Goal: Task Accomplishment & Management: Manage account settings

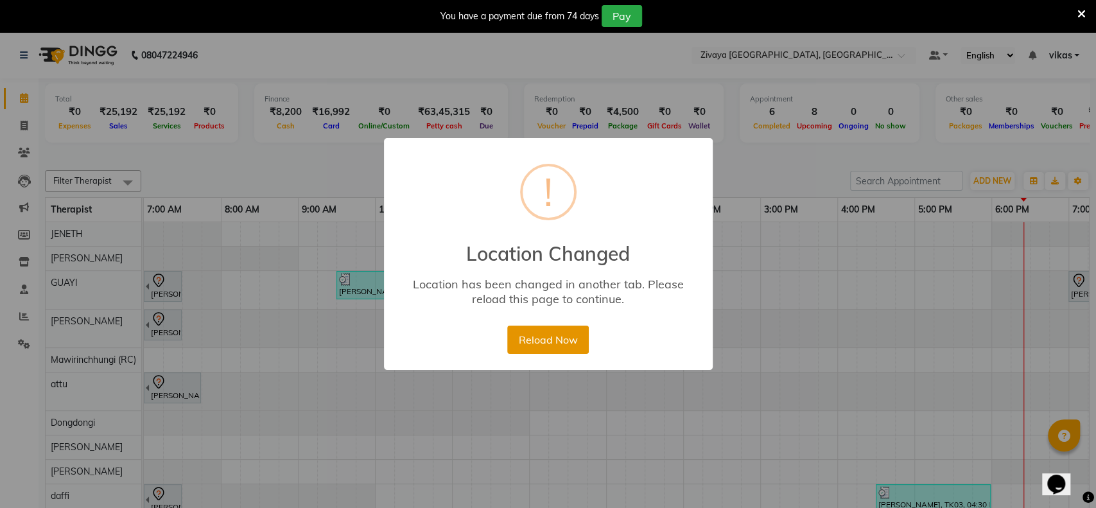
click at [565, 331] on button "Reload Now" at bounding box center [548, 340] width 82 height 28
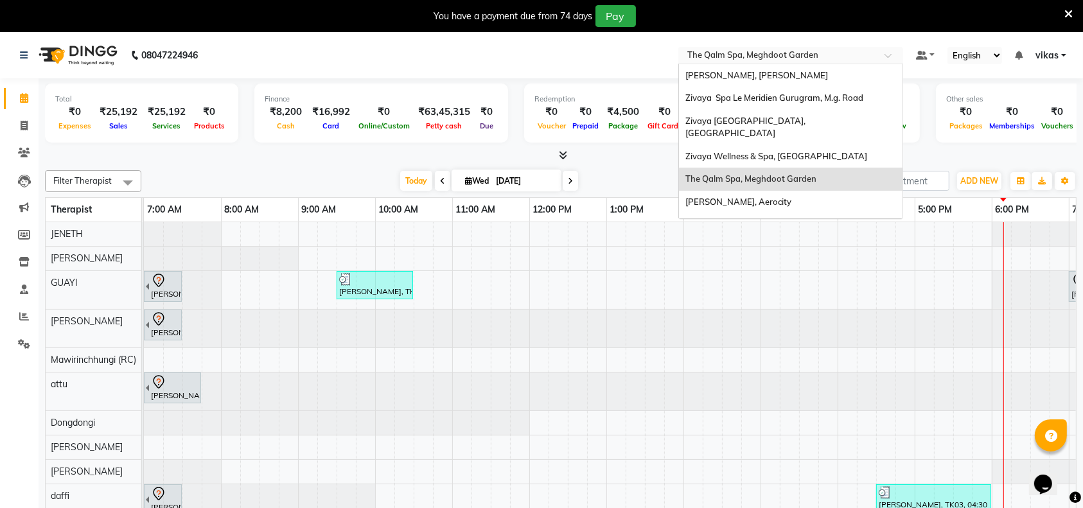
click at [715, 50] on input "text" at bounding box center [778, 56] width 186 height 13
click at [728, 196] on span "[PERSON_NAME], Aerocity" at bounding box center [738, 201] width 106 height 10
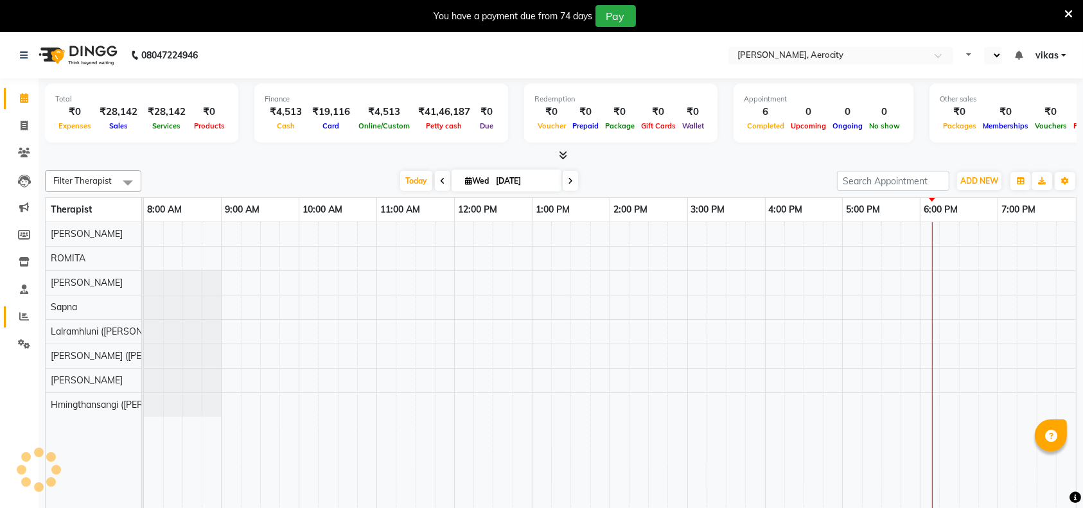
select select "en"
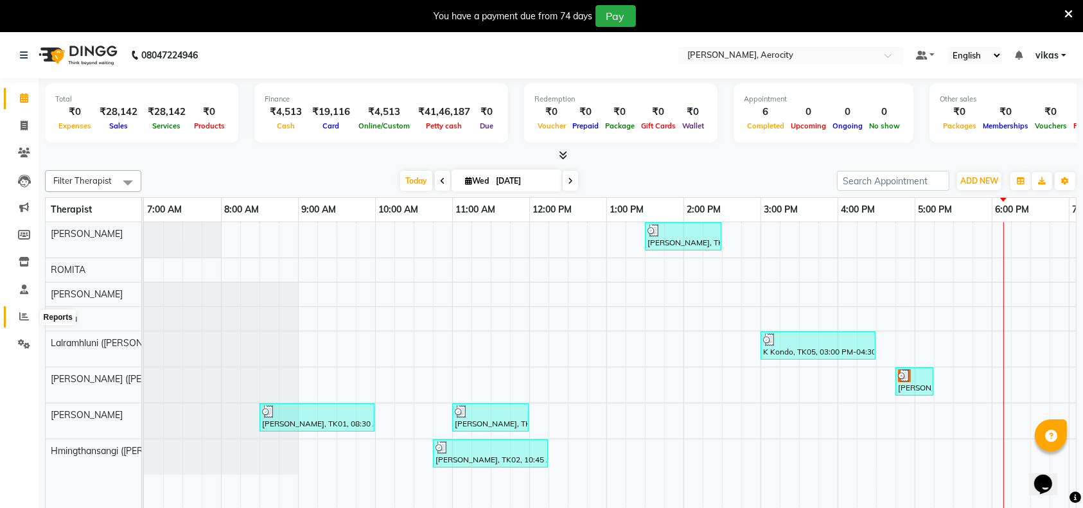
click at [19, 313] on icon at bounding box center [24, 316] width 10 height 10
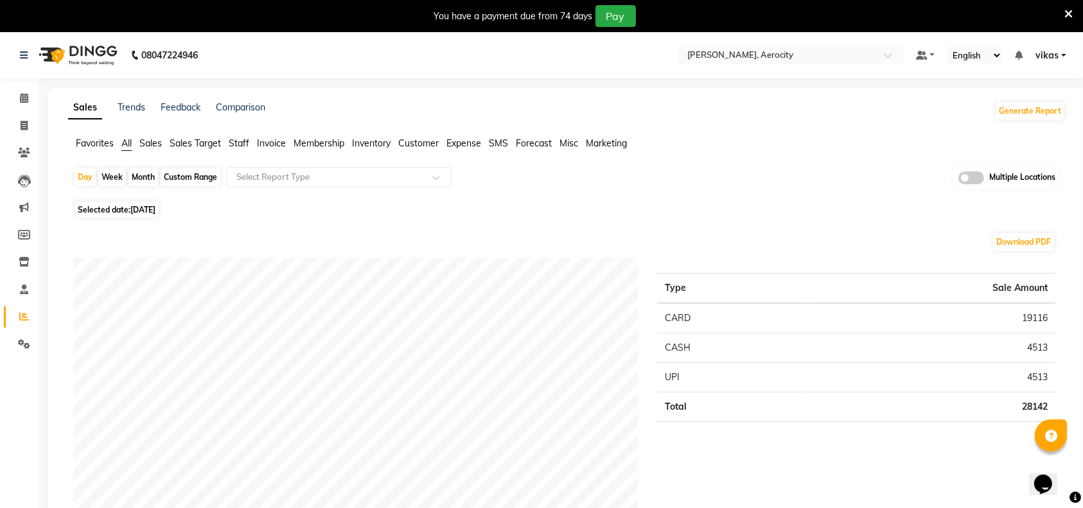
click at [155, 209] on span "[DATE]" at bounding box center [142, 210] width 25 height 10
select select "9"
select select "2025"
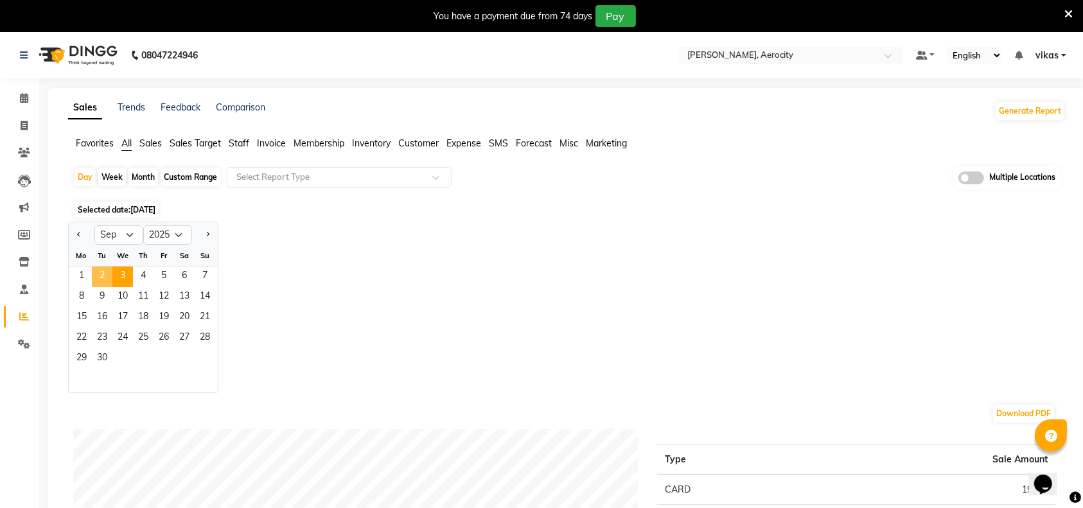
click at [105, 274] on span "2" at bounding box center [102, 276] width 21 height 21
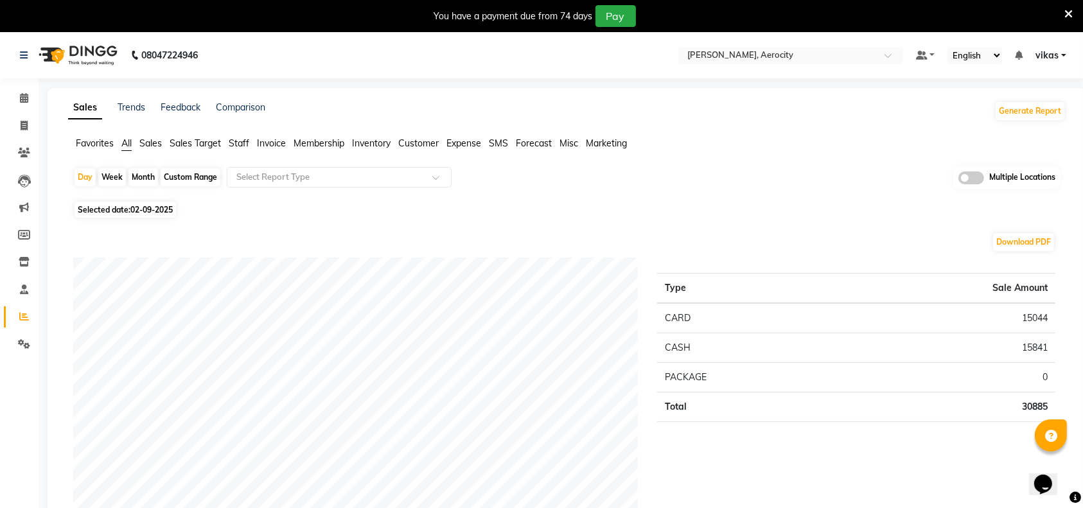
click at [168, 208] on span "02-09-2025" at bounding box center [151, 210] width 42 height 10
select select "9"
select select "2025"
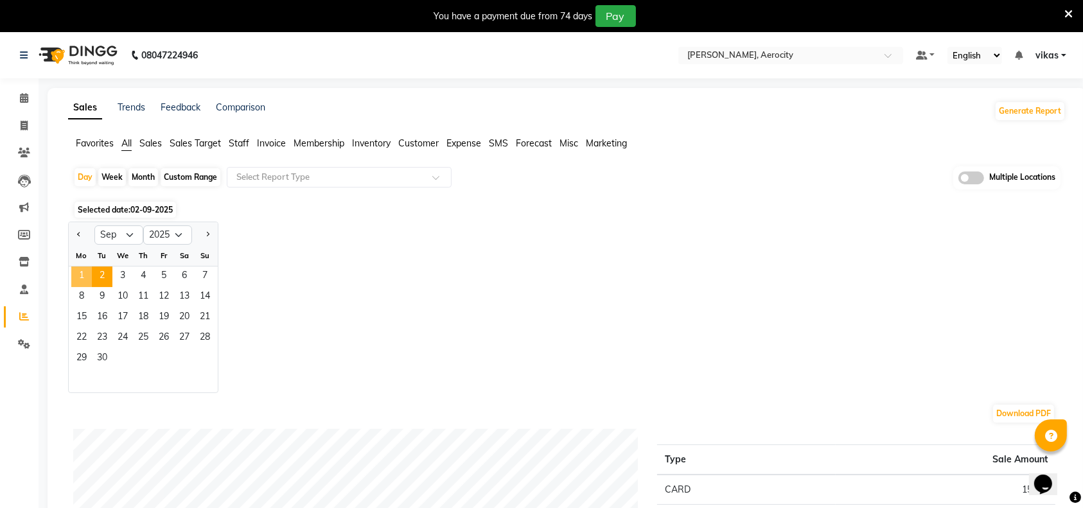
click at [79, 274] on span "1" at bounding box center [81, 276] width 21 height 21
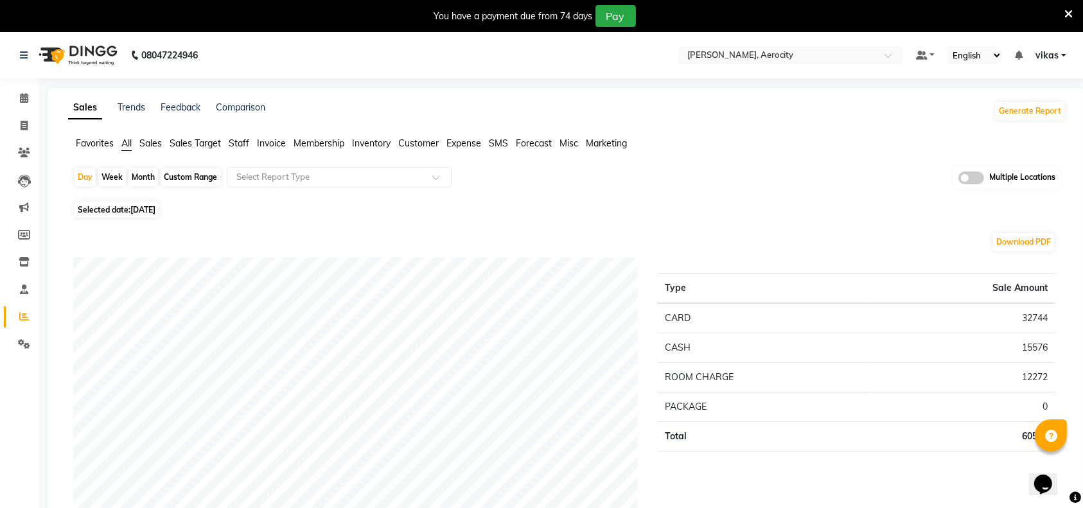
click at [155, 213] on span "01-09-2025" at bounding box center [142, 210] width 25 height 10
select select "9"
select select "2025"
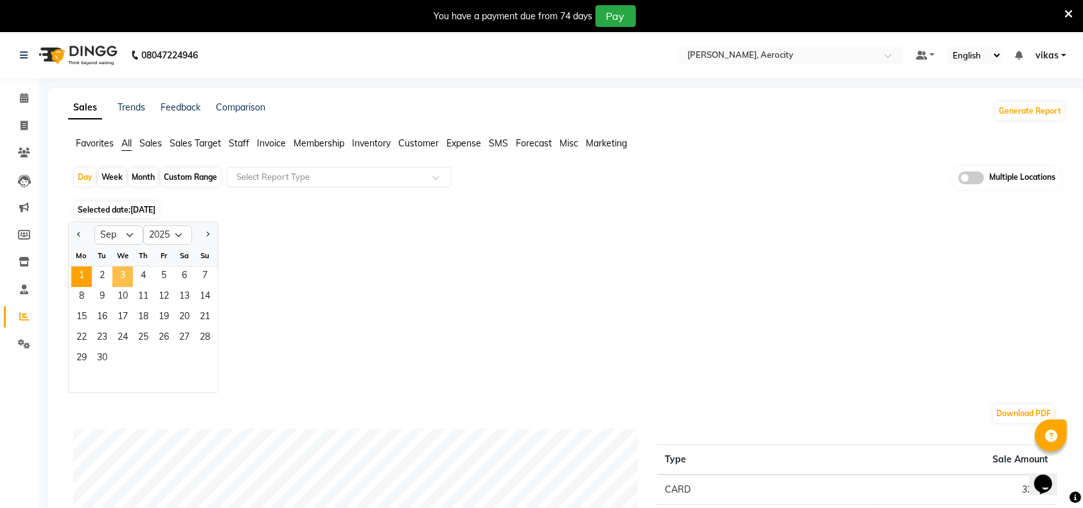
click at [124, 278] on span "3" at bounding box center [122, 276] width 21 height 21
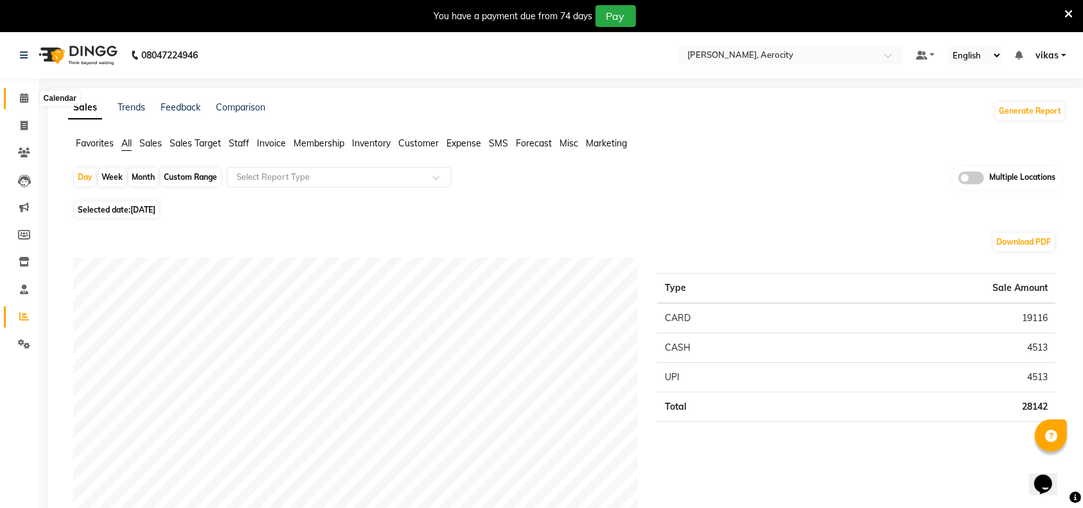
click at [21, 92] on span at bounding box center [24, 98] width 22 height 15
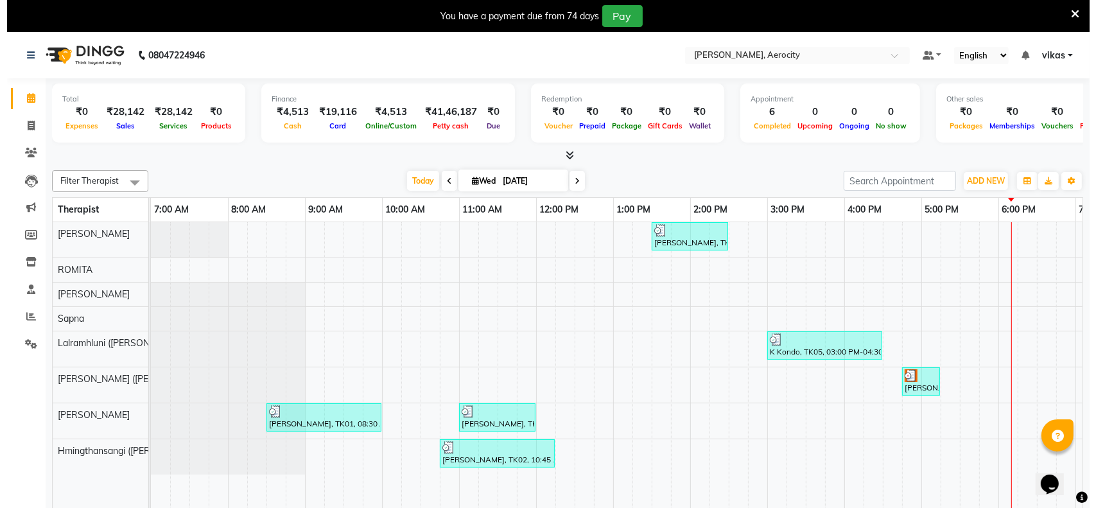
scroll to position [0, 378]
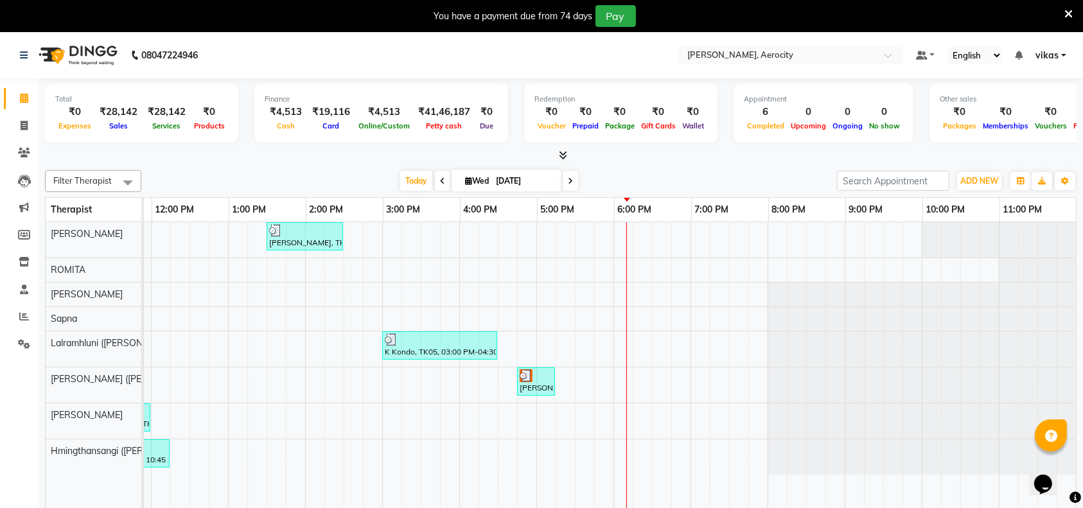
click at [1064, 12] on icon at bounding box center [1068, 14] width 8 height 12
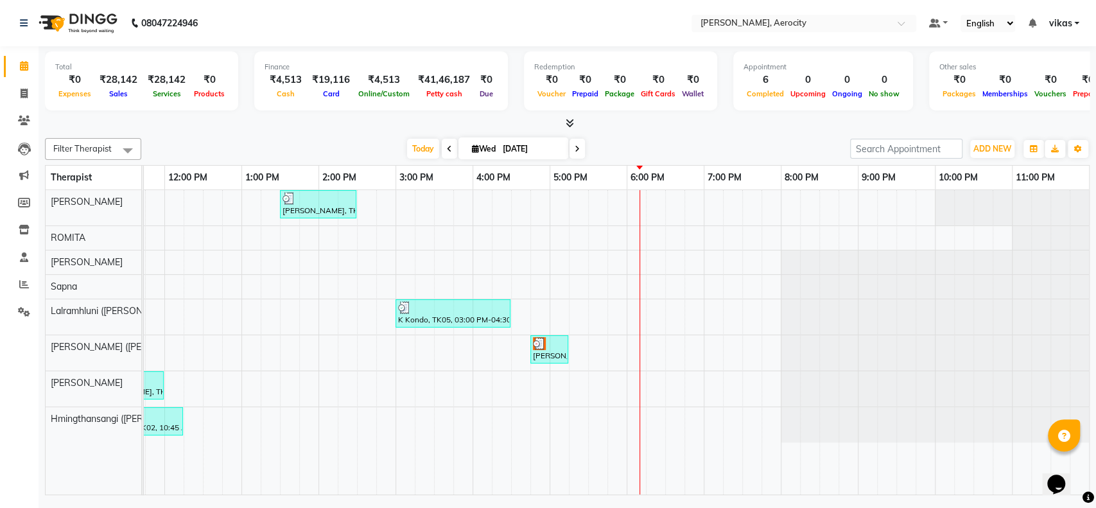
scroll to position [0, 365]
click at [766, 12] on nav "08047224946 Select Location × Zivaya Aloft, Aerocity Default Panel My Panel Eng…" at bounding box center [548, 23] width 1096 height 46
click at [716, 20] on input "text" at bounding box center [791, 24] width 186 height 13
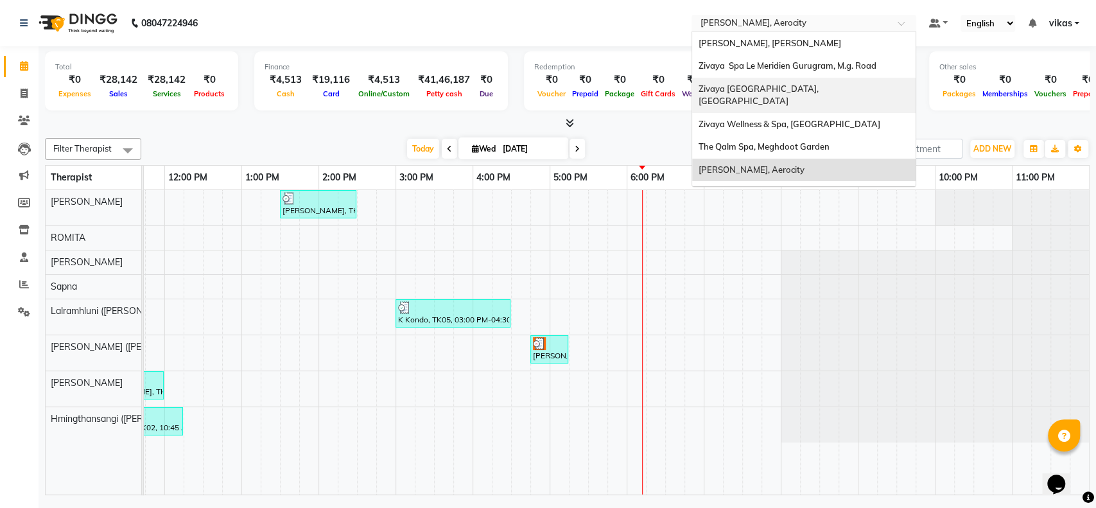
click at [771, 86] on span "Zivaya [GEOGRAPHIC_DATA], [GEOGRAPHIC_DATA]" at bounding box center [761, 94] width 124 height 23
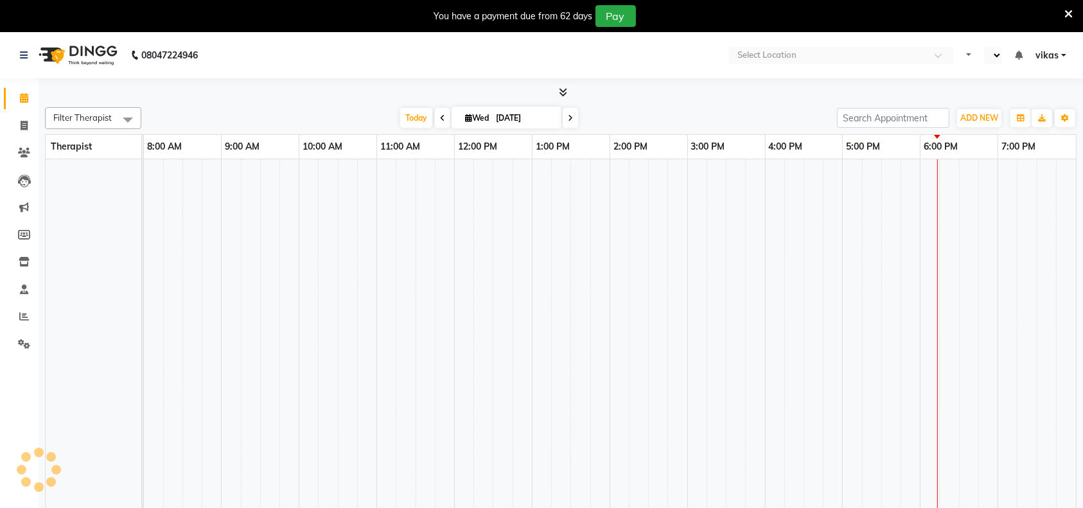
select select "en"
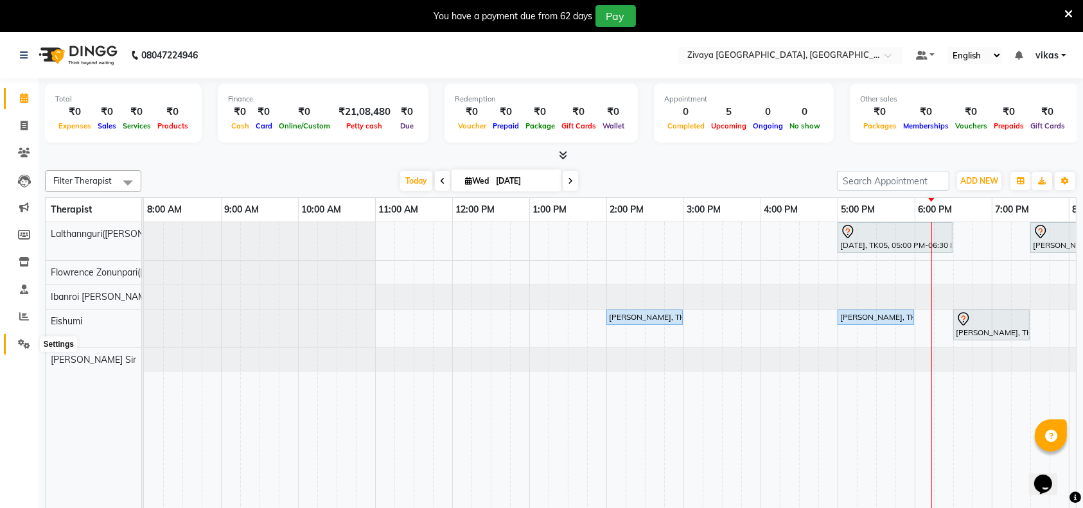
click at [24, 338] on span at bounding box center [24, 344] width 22 height 15
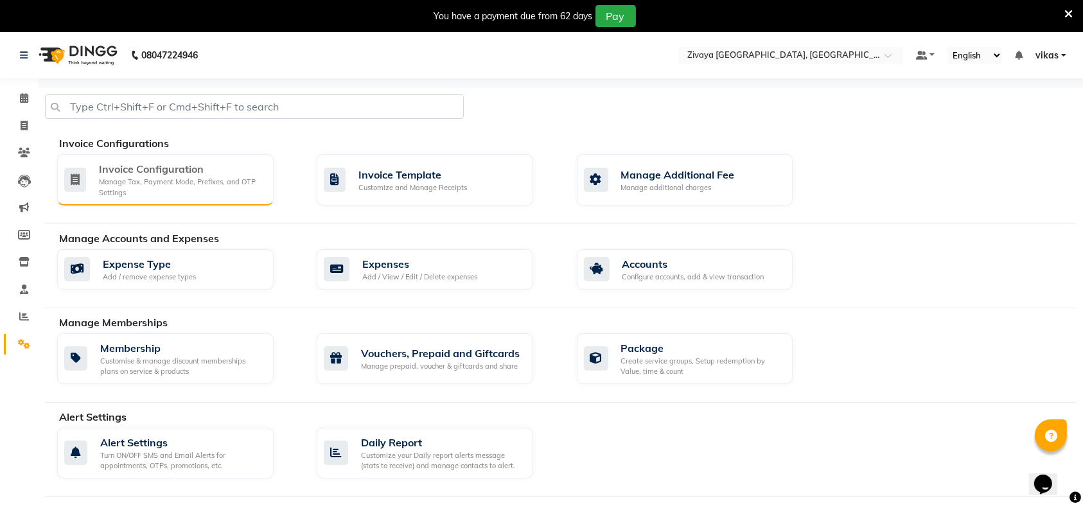
click at [96, 200] on div "Invoice Configuration Manage Tax, Payment Mode, Prefixes, and OTP Settings" at bounding box center [165, 179] width 216 height 51
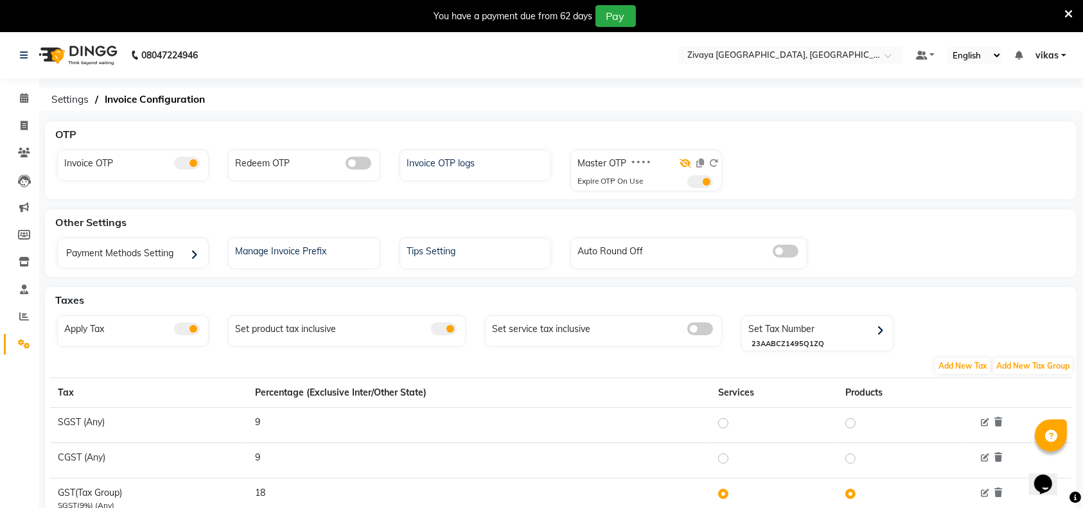
click at [683, 162] on icon at bounding box center [685, 163] width 12 height 9
click at [697, 182] on span at bounding box center [700, 181] width 26 height 13
click at [687, 184] on input "checkbox" at bounding box center [687, 184] width 0 height 0
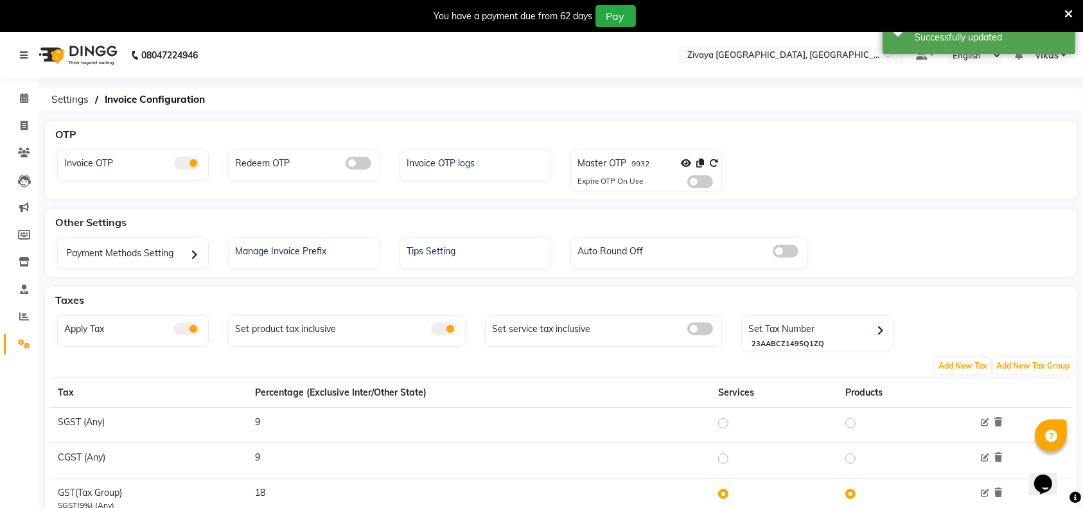
click at [704, 182] on span at bounding box center [700, 181] width 26 height 13
click at [687, 184] on input "checkbox" at bounding box center [687, 184] width 0 height 0
click at [1070, 12] on icon at bounding box center [1068, 14] width 8 height 12
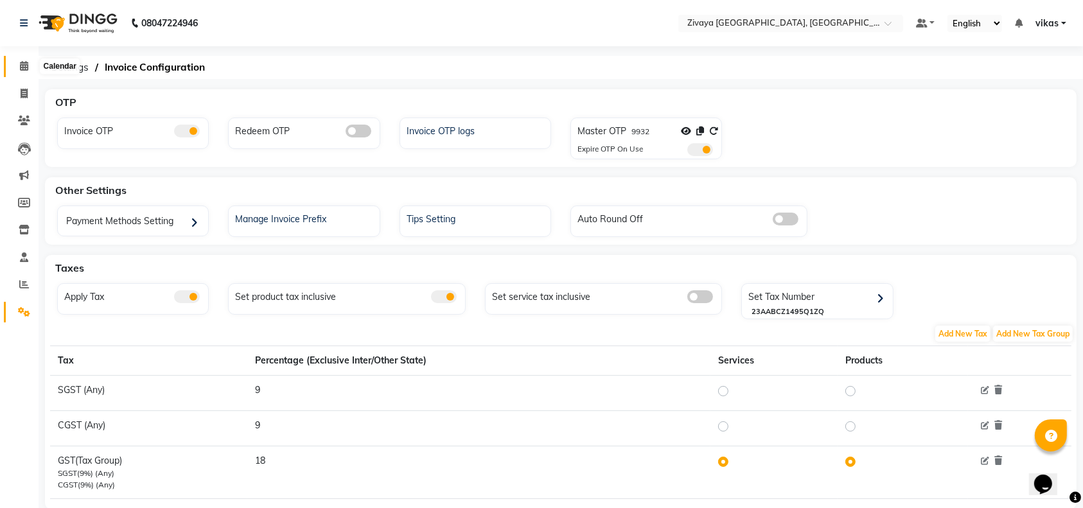
click at [13, 62] on span at bounding box center [24, 66] width 22 height 15
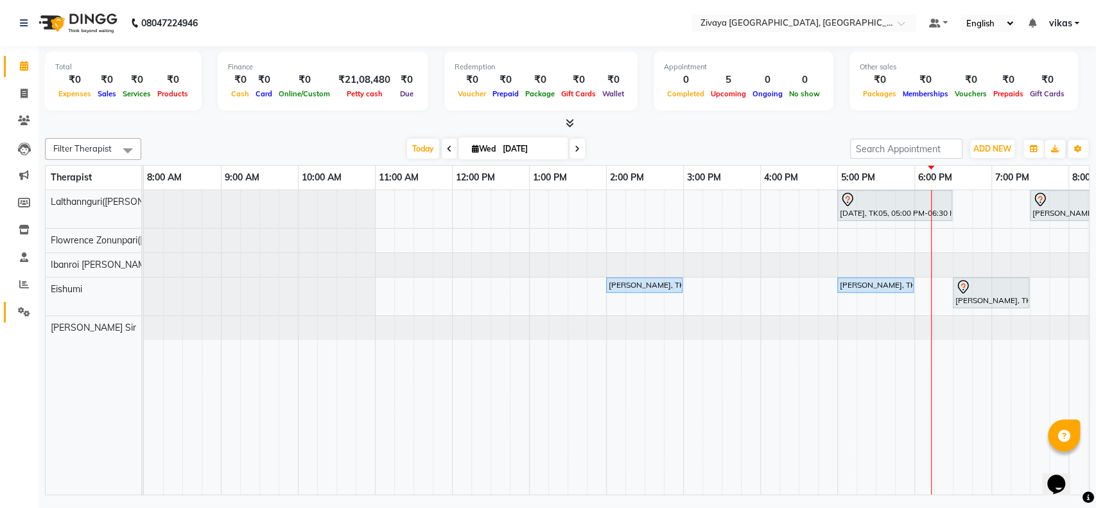
click at [6, 304] on link "Settings" at bounding box center [19, 312] width 31 height 21
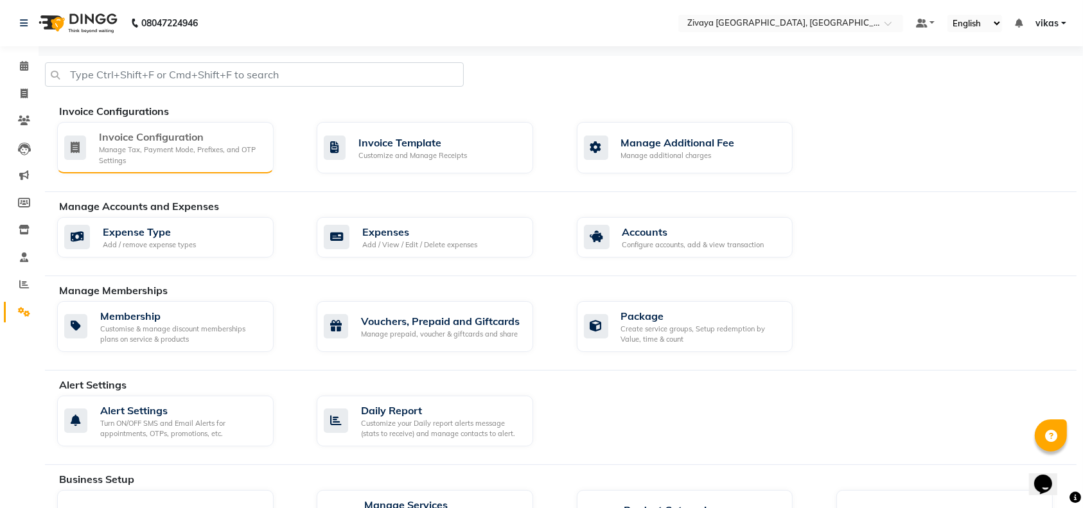
click at [144, 147] on div "Manage Tax, Payment Mode, Prefixes, and OTP Settings" at bounding box center [181, 154] width 164 height 21
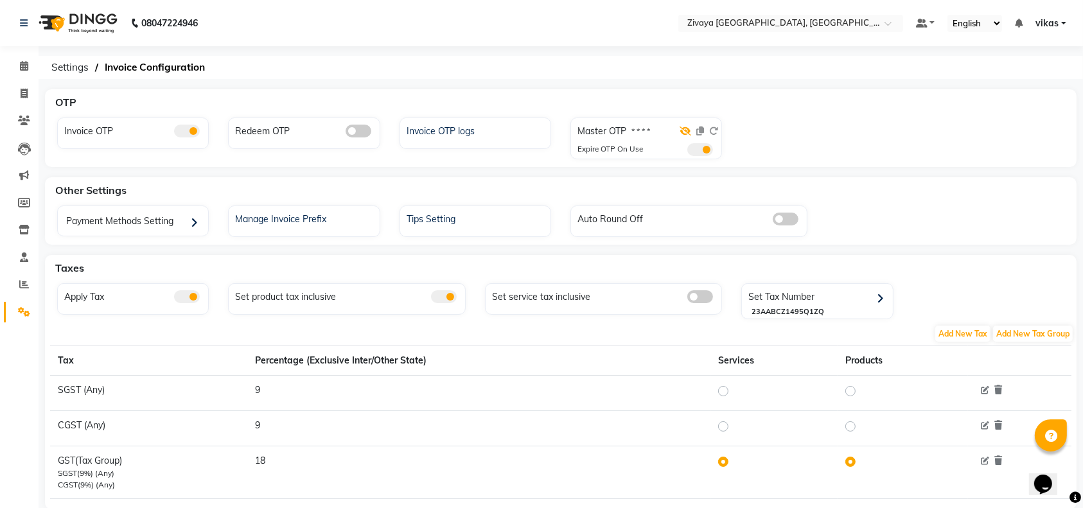
click at [688, 135] on icon at bounding box center [685, 131] width 12 height 9
click at [714, 127] on icon at bounding box center [713, 131] width 9 height 9
click at [697, 150] on span at bounding box center [700, 149] width 26 height 13
click at [687, 152] on input "checkbox" at bounding box center [687, 152] width 0 height 0
click at [21, 67] on icon at bounding box center [24, 66] width 8 height 10
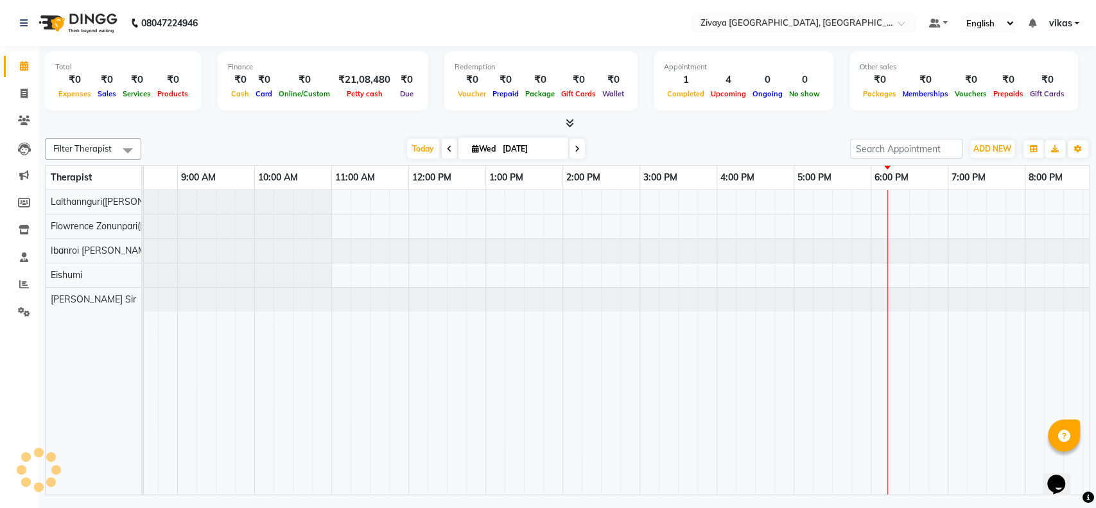
scroll to position [0, 288]
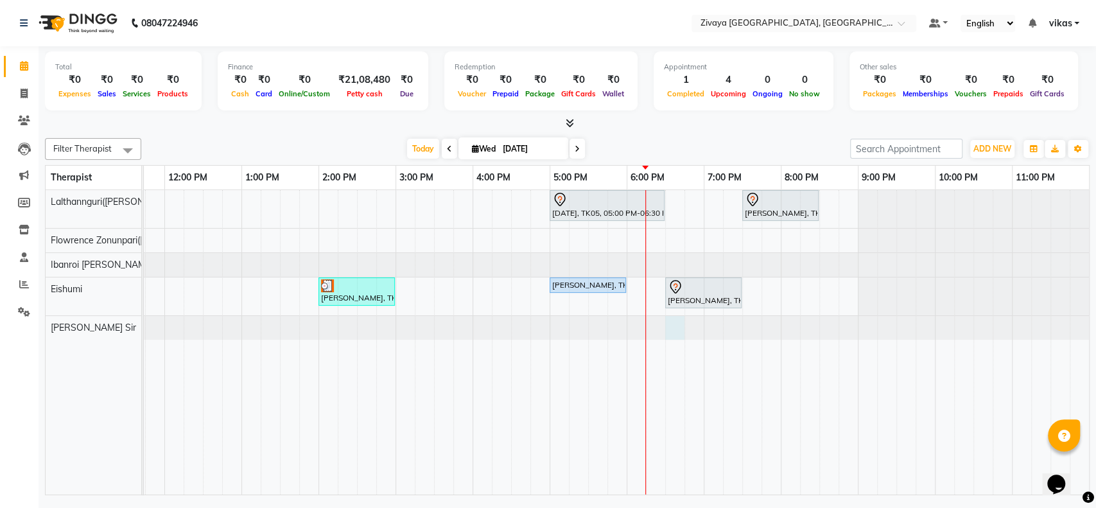
select select "90030"
select select "1110"
select select "tentative"
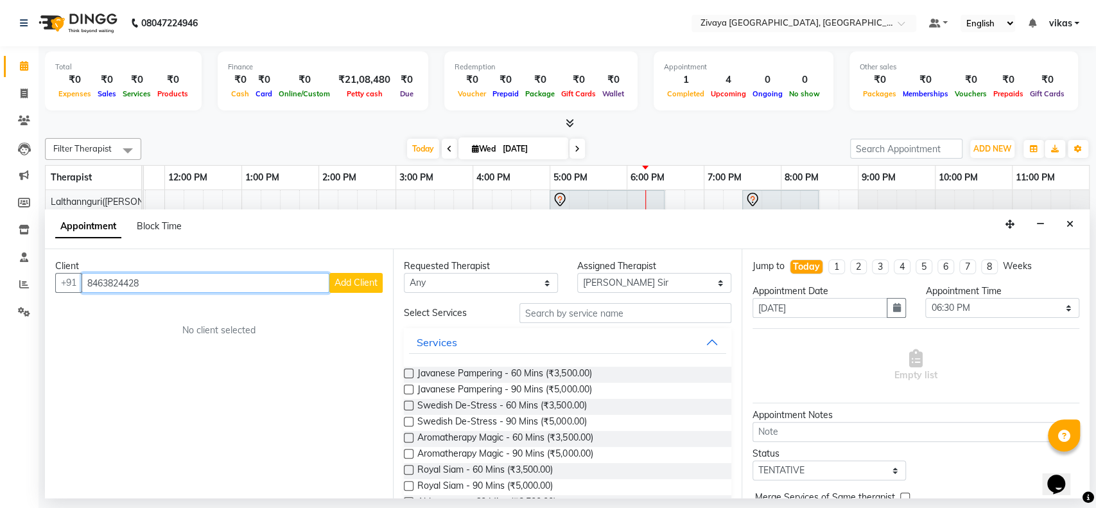
type input "8463824428"
click at [341, 287] on span "Add Client" at bounding box center [356, 283] width 43 height 12
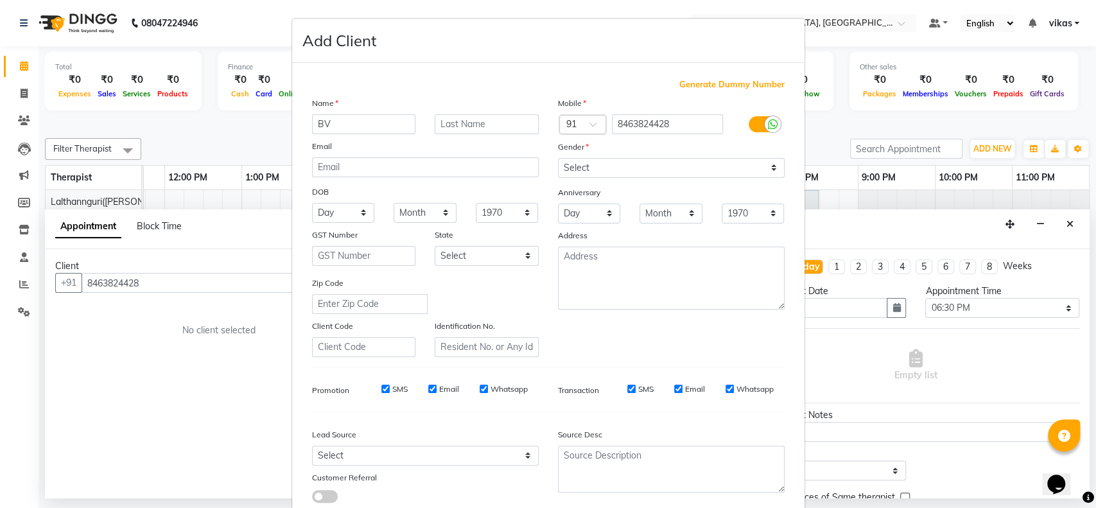
type input "B"
type input "Vikas"
click at [455, 123] on input "text" at bounding box center [487, 124] width 104 height 20
type input "Patidar"
click at [602, 167] on select "Select Male Female Other Prefer Not To Say" at bounding box center [671, 168] width 227 height 20
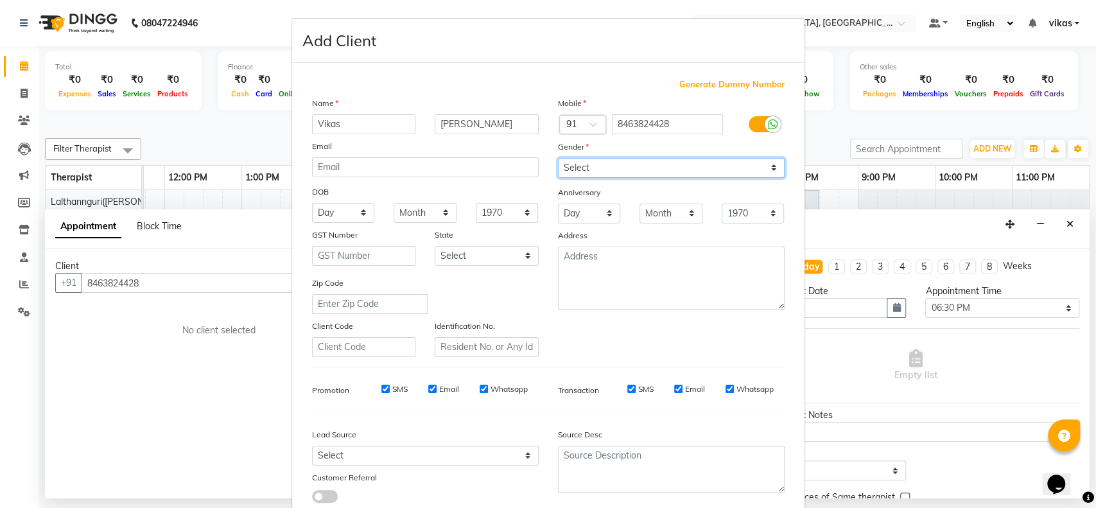
select select "male"
click at [558, 158] on select "Select Male Female Other Prefer Not To Say" at bounding box center [671, 168] width 227 height 20
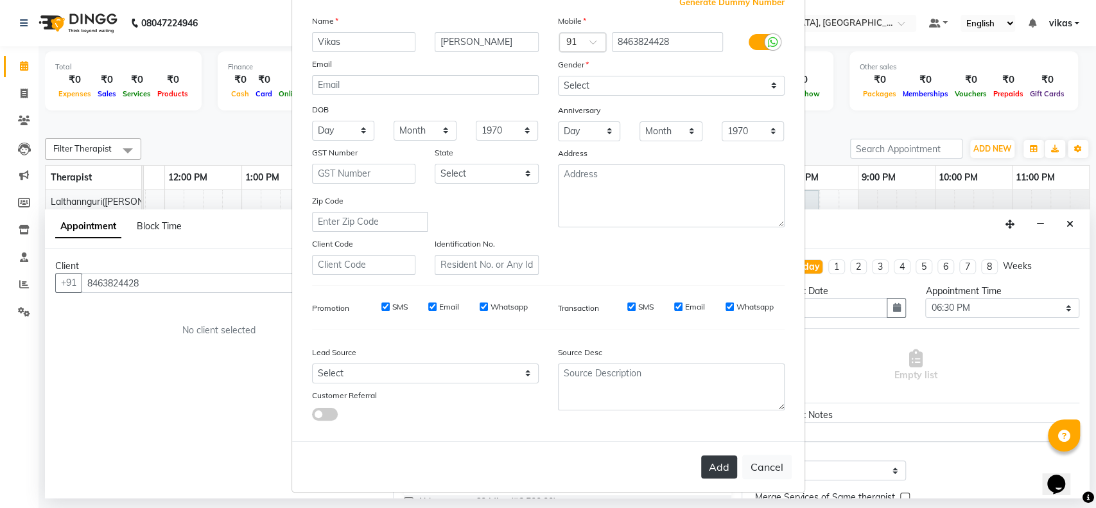
click at [701, 457] on button "Add" at bounding box center [719, 466] width 36 height 23
select select
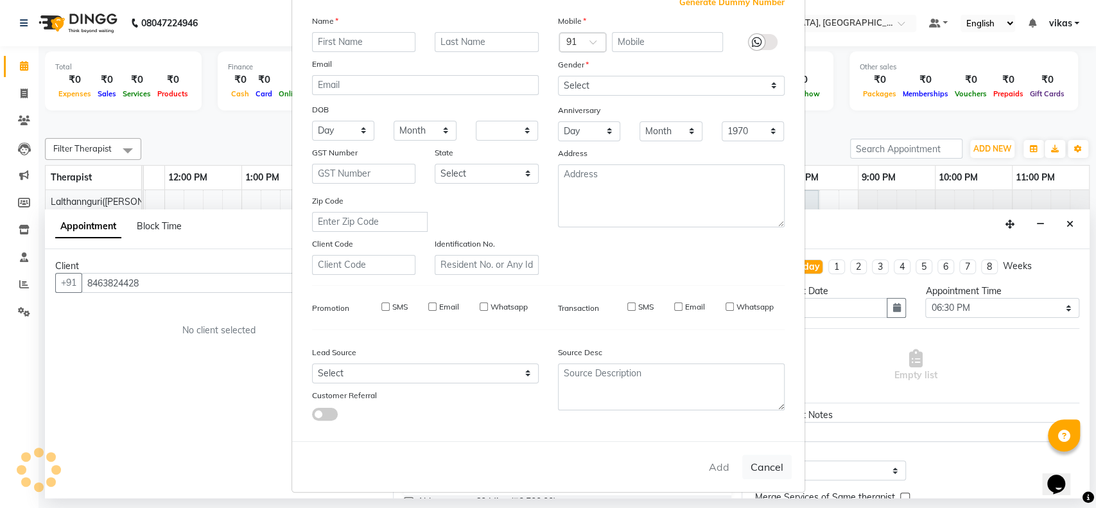
select select
checkbox input "false"
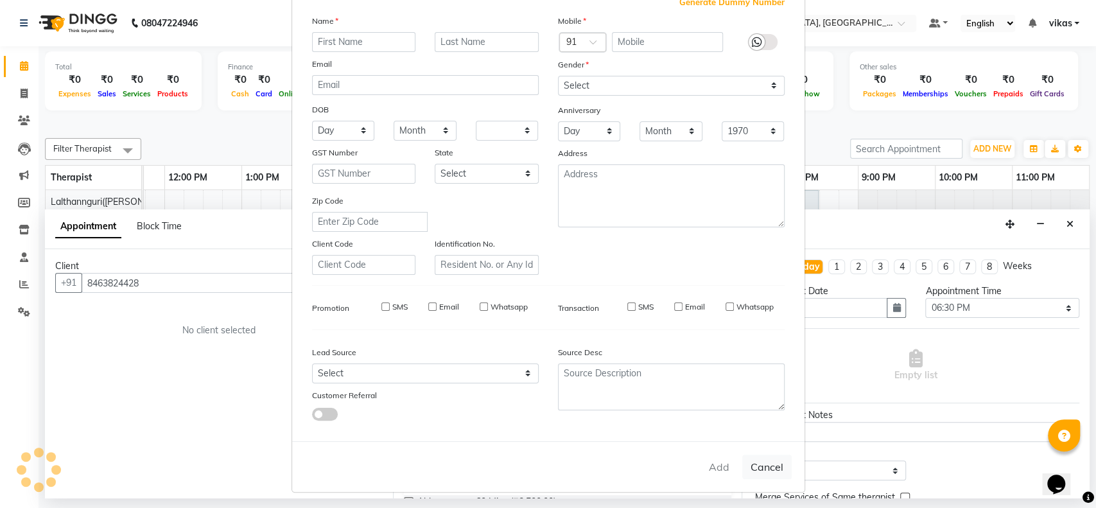
checkbox input "false"
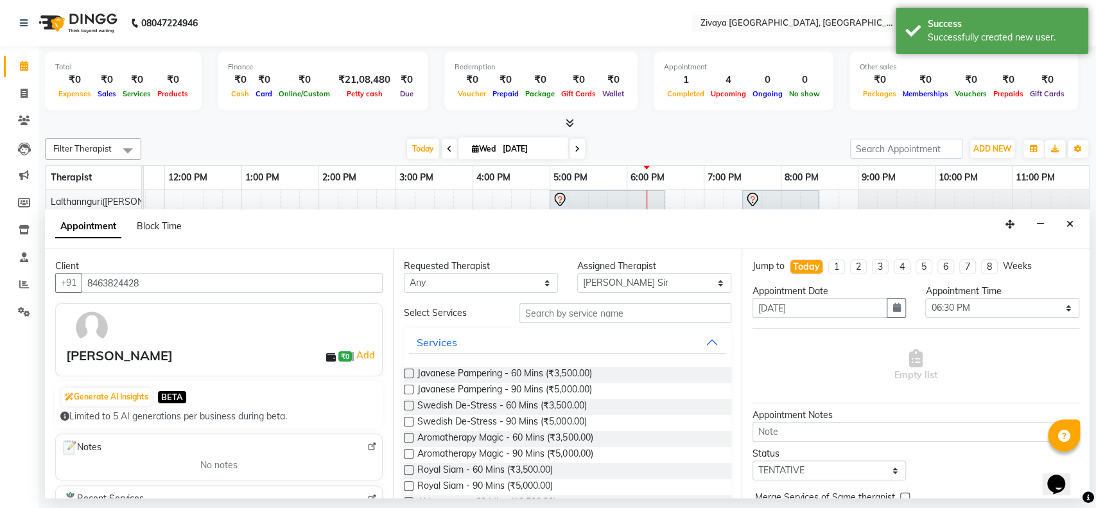
click at [410, 372] on label at bounding box center [409, 374] width 10 height 10
click at [410, 372] on input "checkbox" at bounding box center [408, 375] width 8 height 8
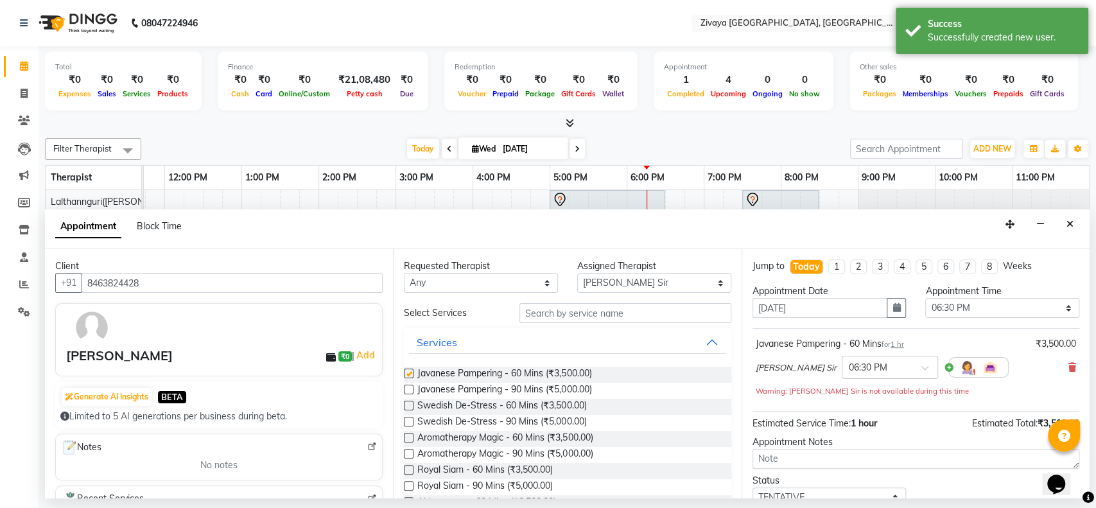
checkbox input "false"
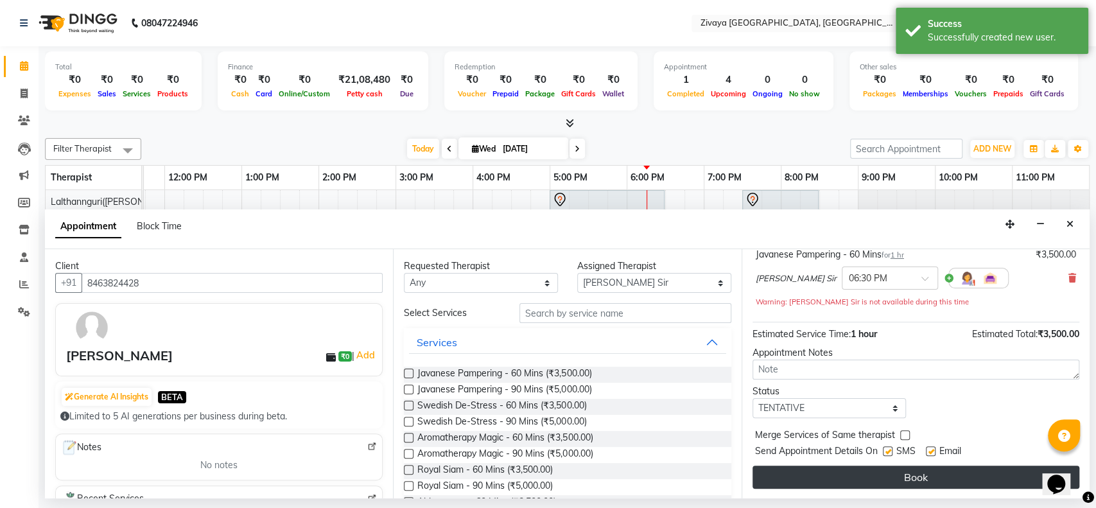
click at [907, 474] on button "Book" at bounding box center [916, 477] width 327 height 23
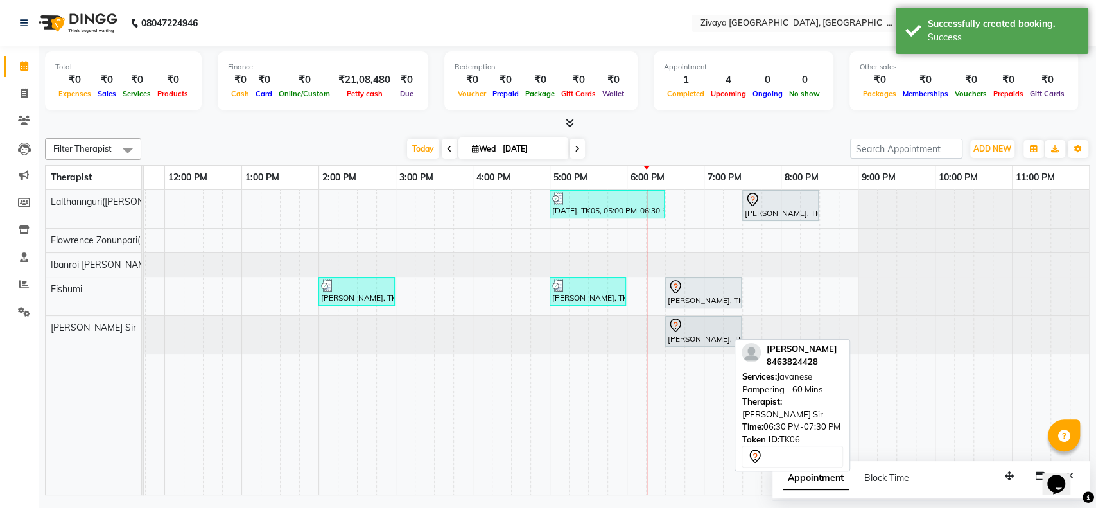
click at [694, 326] on div at bounding box center [703, 325] width 71 height 15
select select "7"
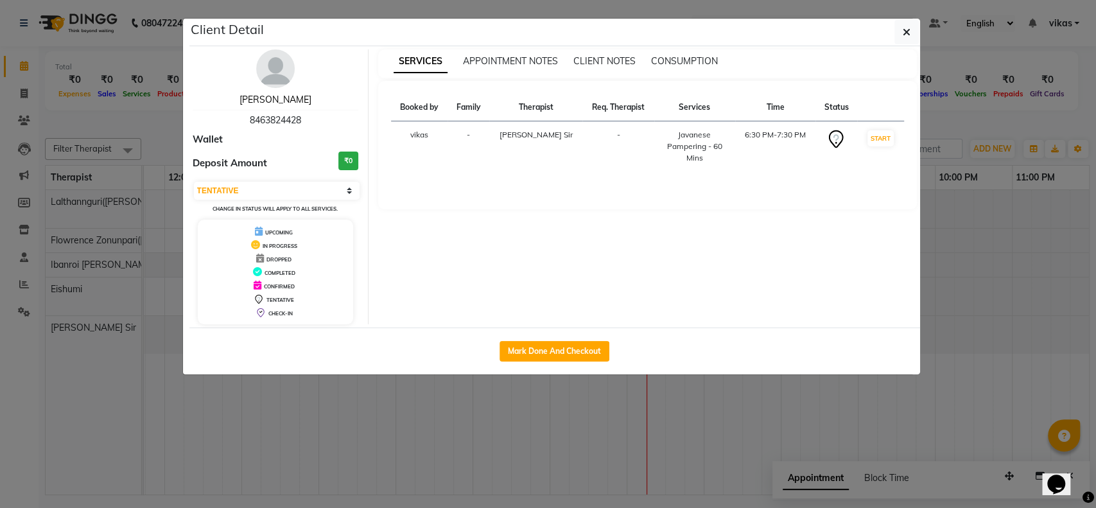
click at [268, 98] on link "Vikas Patidar" at bounding box center [276, 100] width 72 height 12
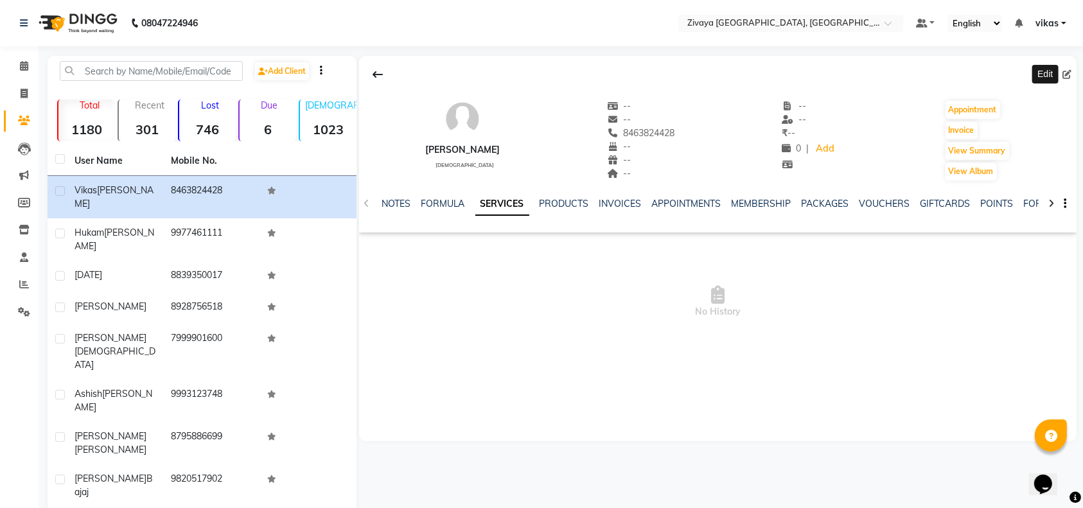
click at [1063, 74] on icon at bounding box center [1066, 74] width 9 height 9
select select "male"
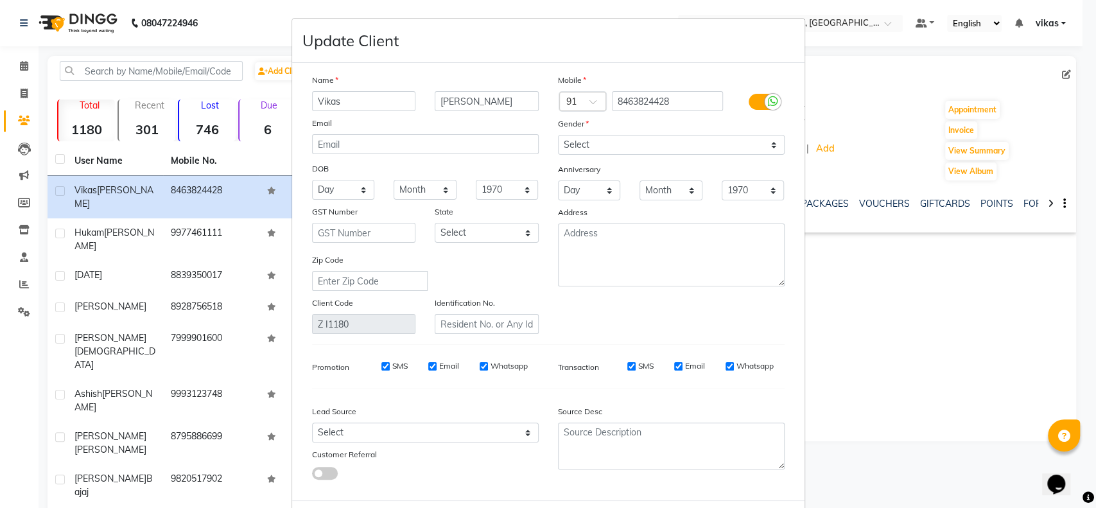
scroll to position [59, 0]
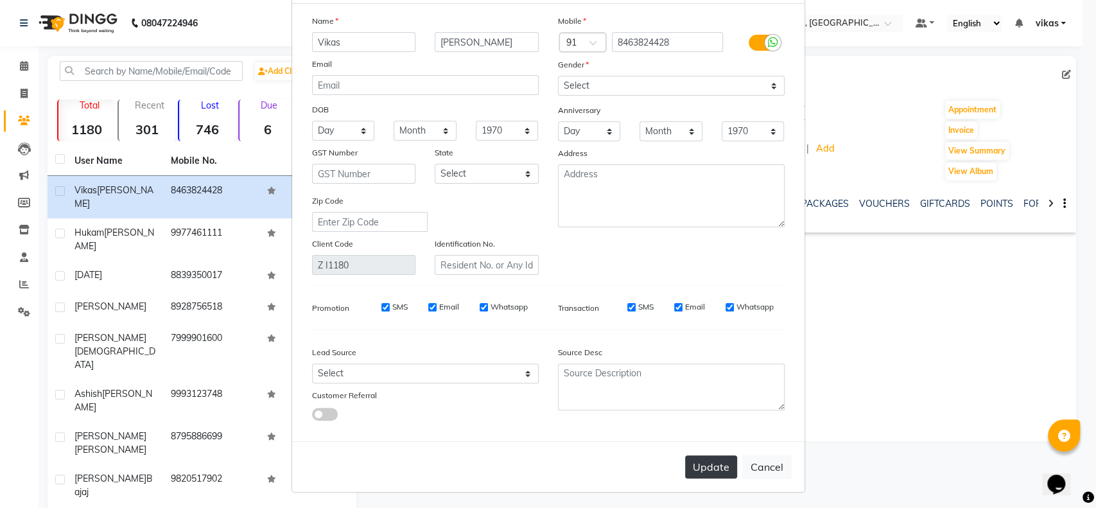
click at [706, 469] on button "Update" at bounding box center [711, 466] width 52 height 23
select select
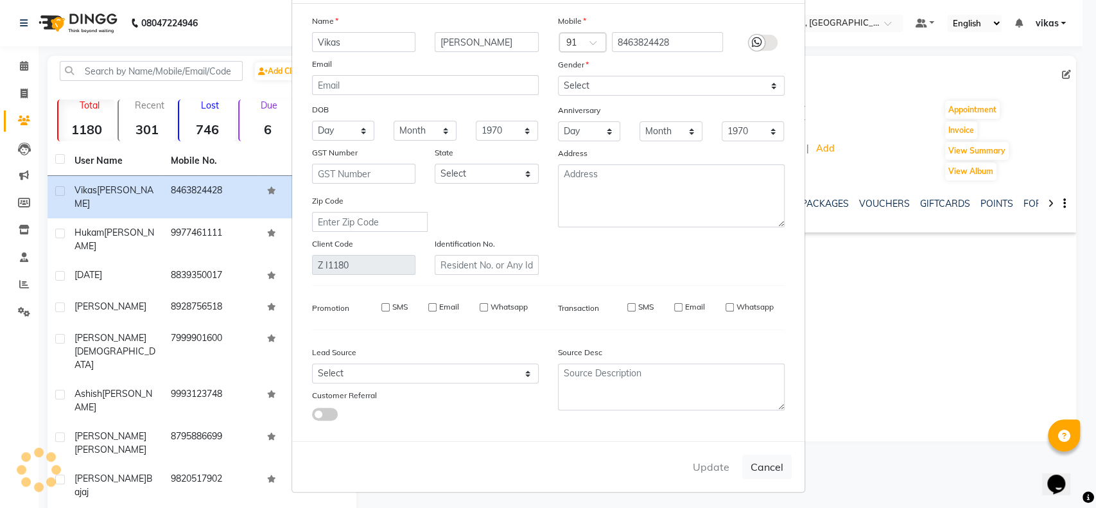
select select
checkbox input "false"
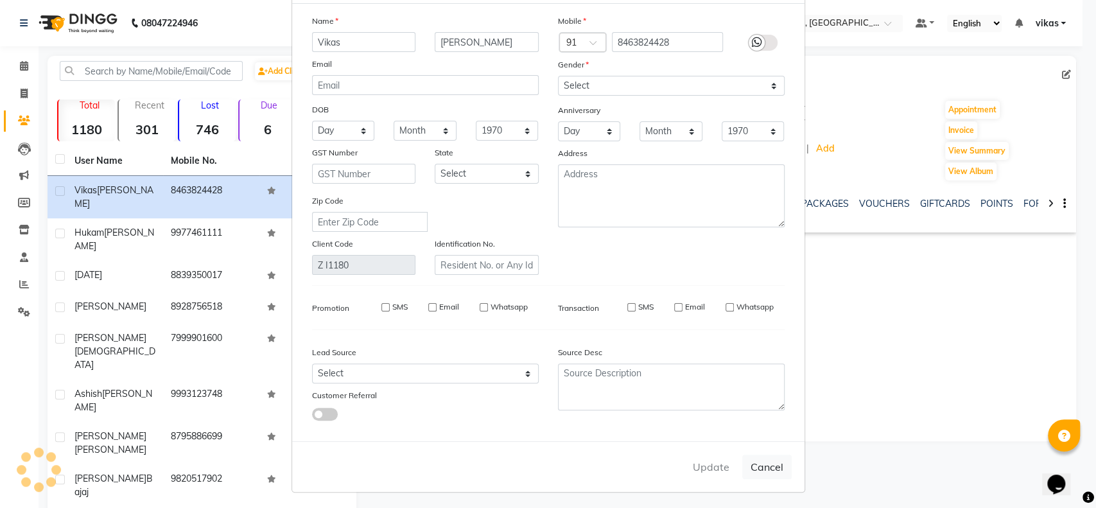
checkbox input "false"
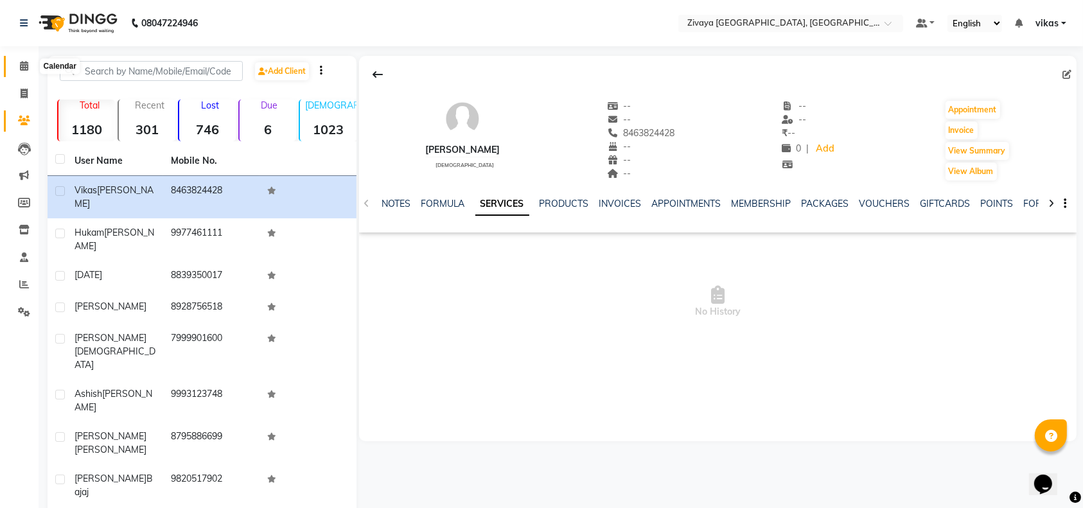
click at [21, 59] on span at bounding box center [24, 66] width 22 height 15
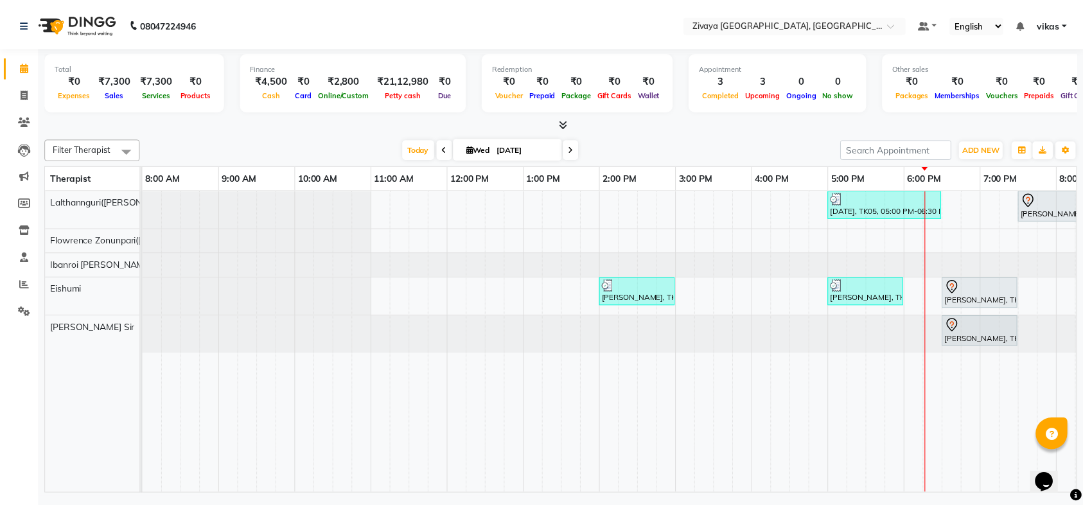
scroll to position [0, 288]
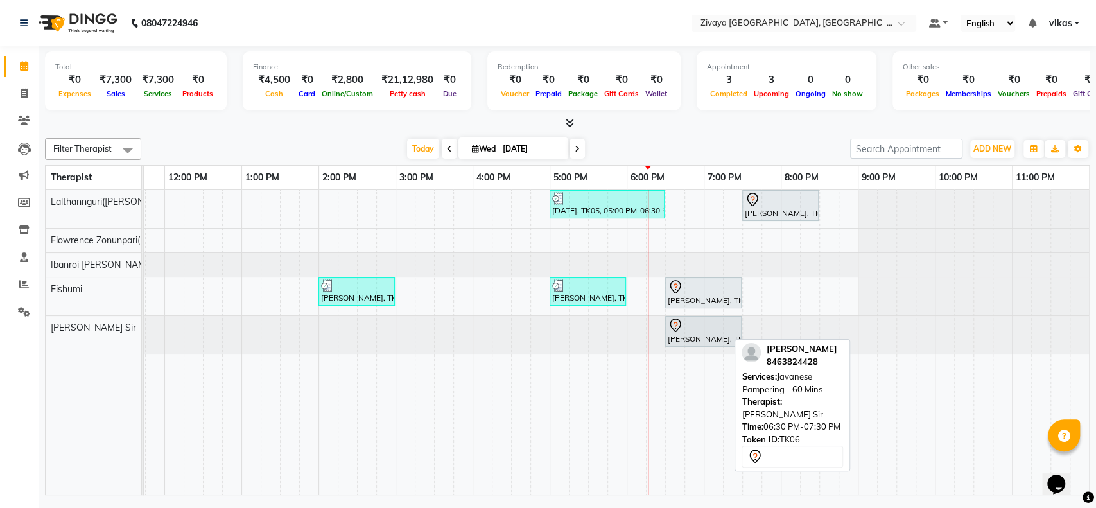
click at [676, 336] on div "Vikas Patidar, TK06, 06:30 PM-07:30 PM, Javanese Pampering - 60 Mins" at bounding box center [704, 331] width 74 height 27
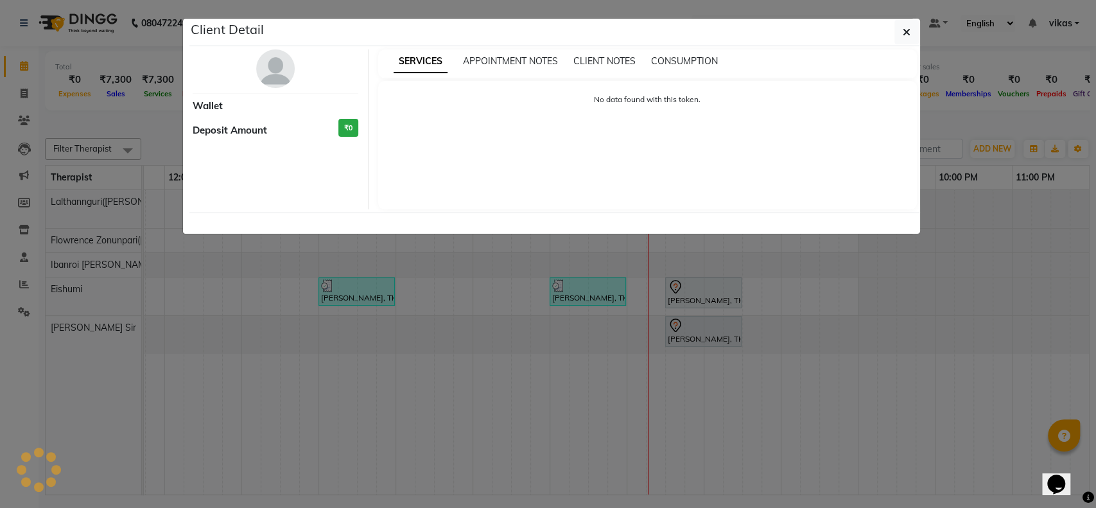
select select "7"
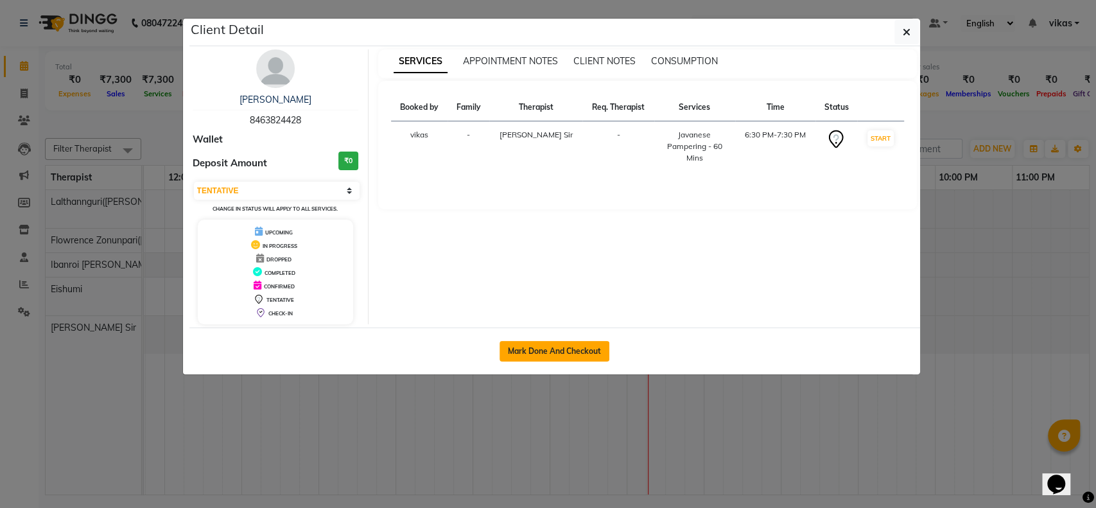
click at [553, 357] on button "Mark Done And Checkout" at bounding box center [555, 351] width 110 height 21
select select "service"
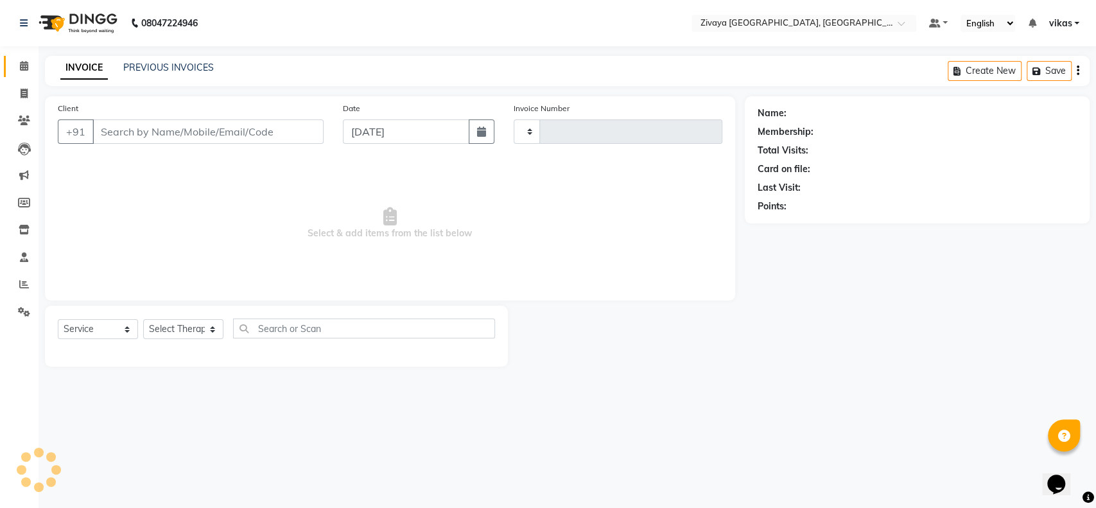
type input "0866"
select select "6509"
type input "8463824428"
select select "90030"
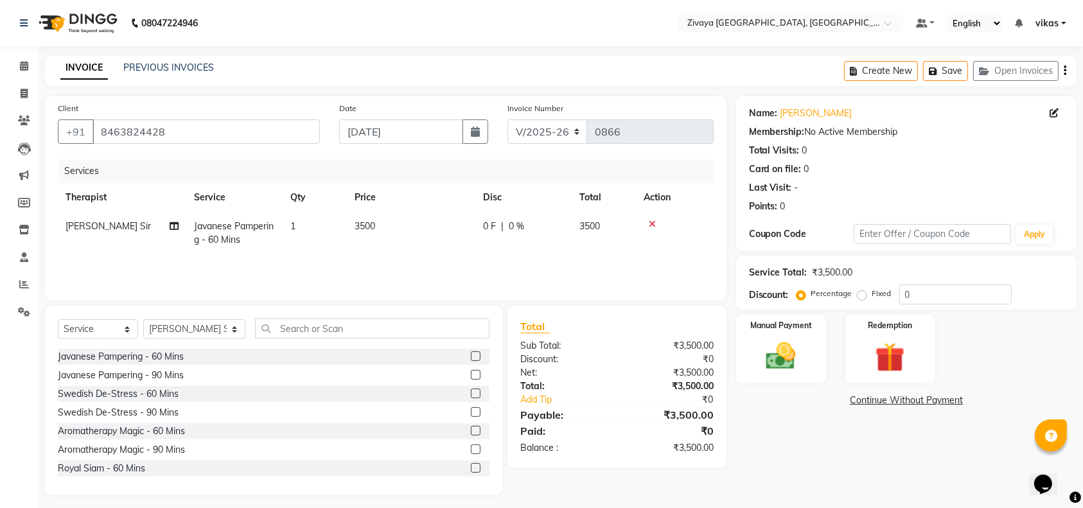
click at [115, 222] on span "Himanshu Sir" at bounding box center [107, 226] width 85 height 12
select select "90030"
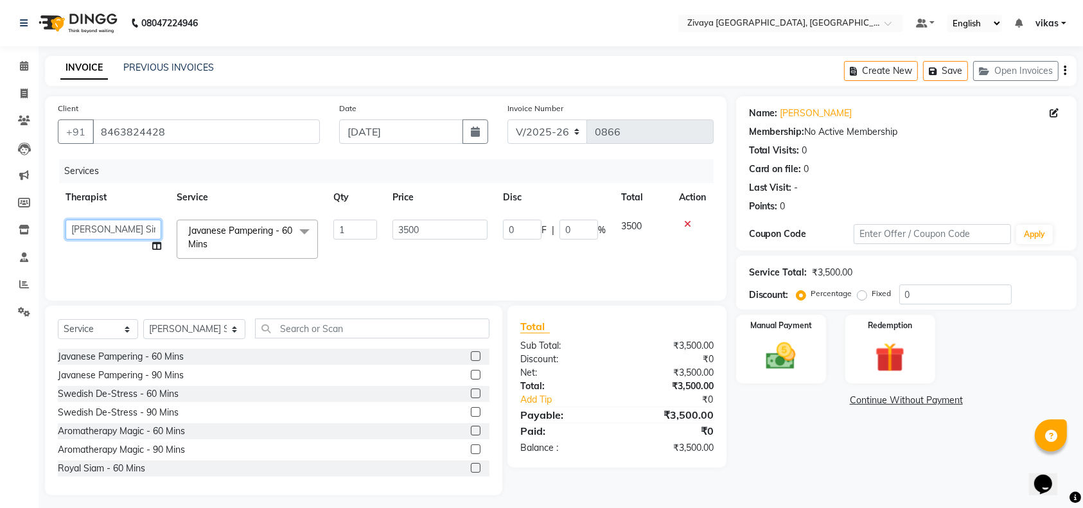
click at [114, 225] on select "aakash Bella Eishumi Eli Flowrence Zonunpari(Maggie) Himanshu Sir Ibanroi lamar…" at bounding box center [113, 230] width 96 height 20
select select "79832"
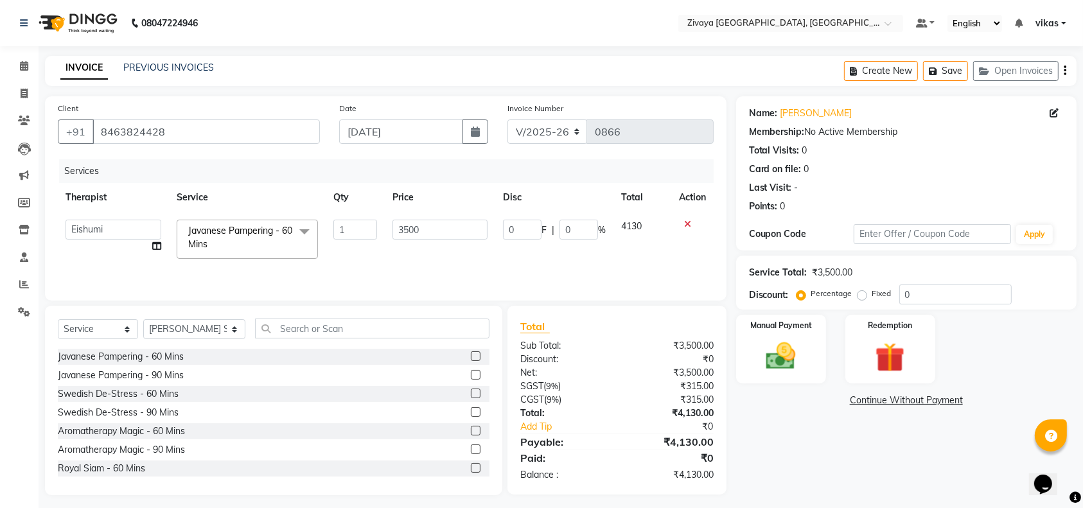
scroll to position [0, 10]
click at [787, 348] on img at bounding box center [781, 355] width 50 height 35
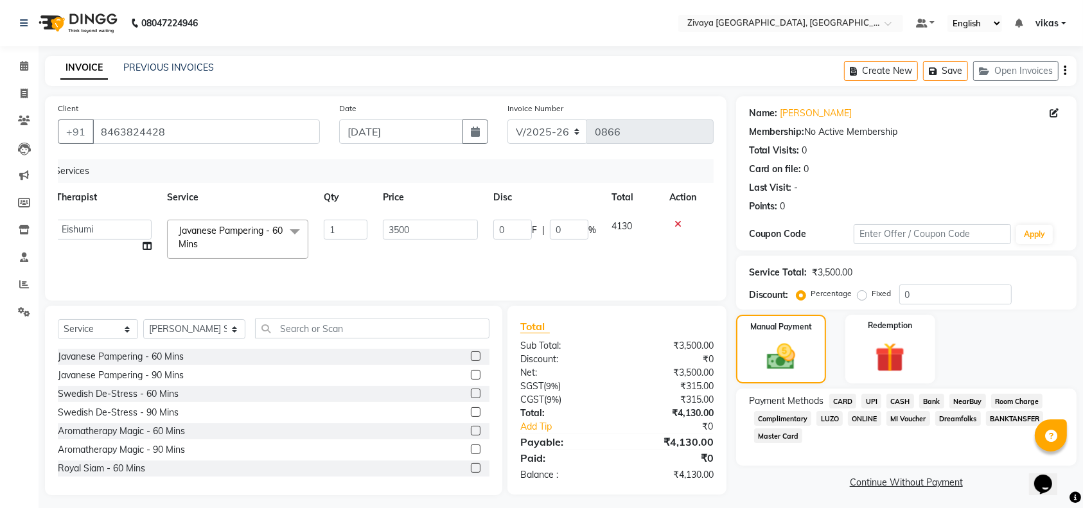
click at [878, 400] on span "UPI" at bounding box center [871, 401] width 20 height 15
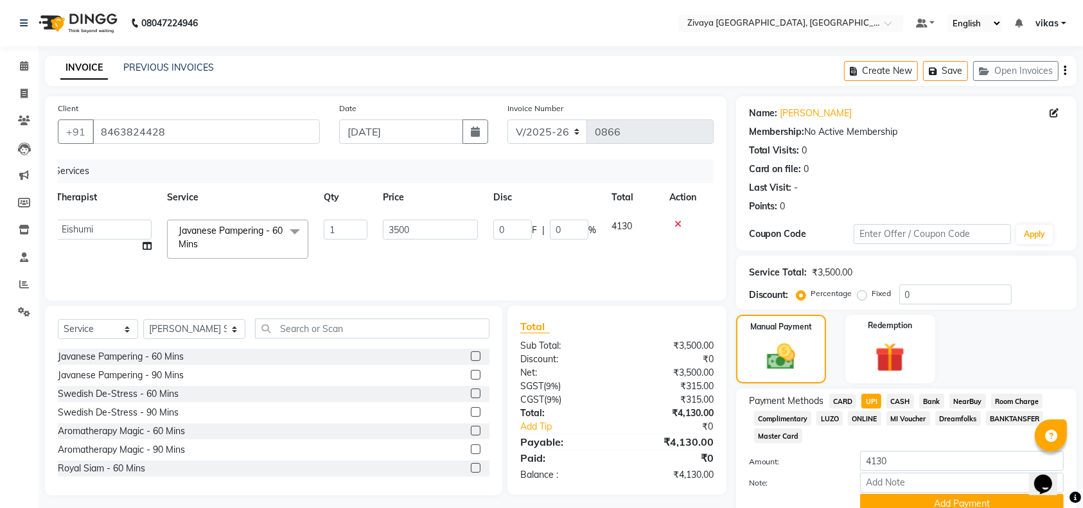
scroll to position [57, 0]
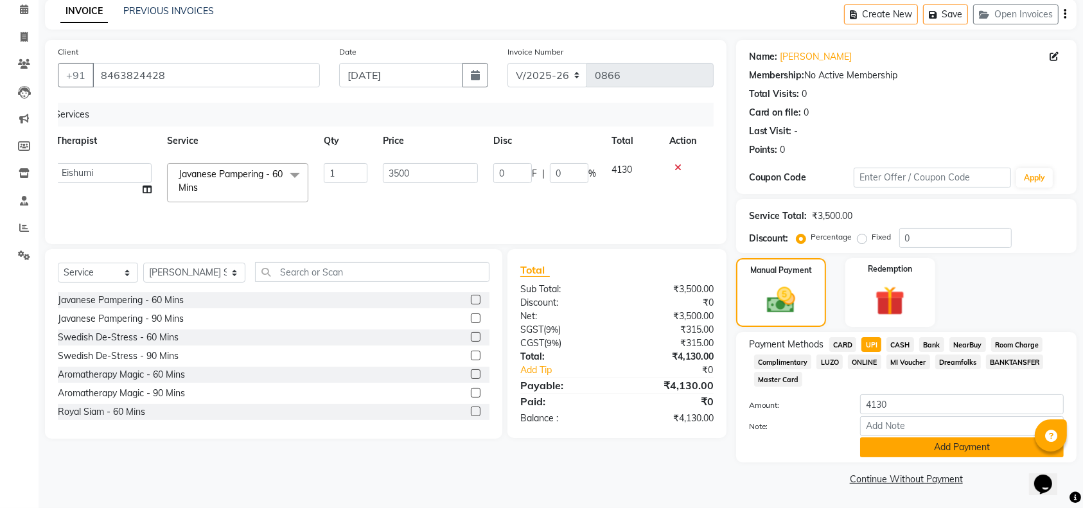
click at [901, 448] on button "Add Payment" at bounding box center [962, 447] width 204 height 20
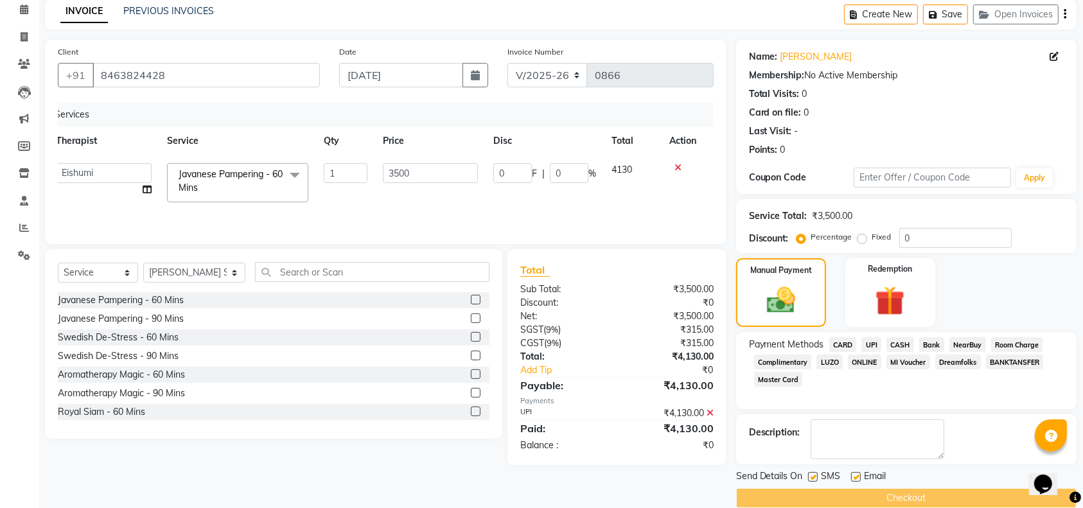
click at [844, 496] on div "Checkout" at bounding box center [906, 498] width 340 height 20
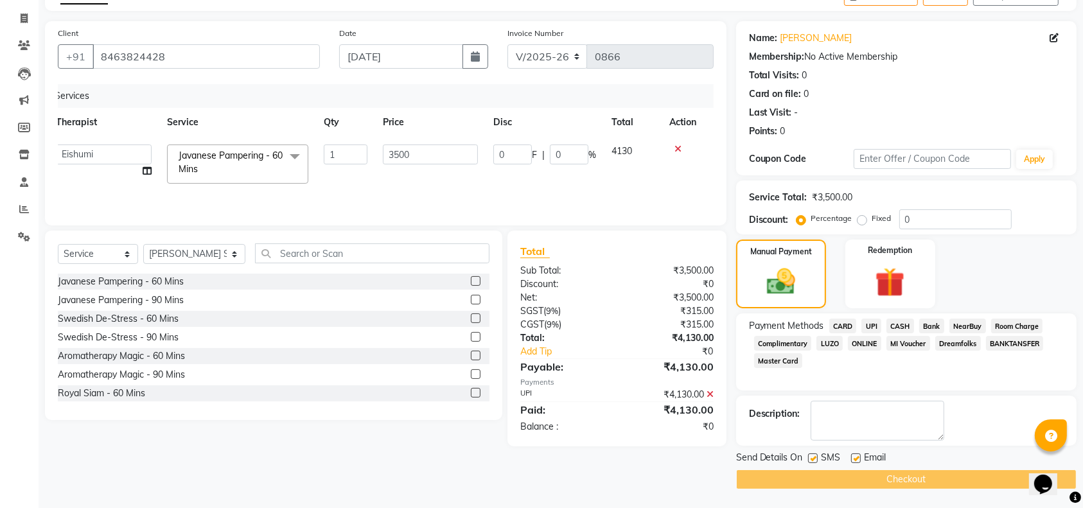
click at [840, 321] on span "CARD" at bounding box center [843, 326] width 28 height 15
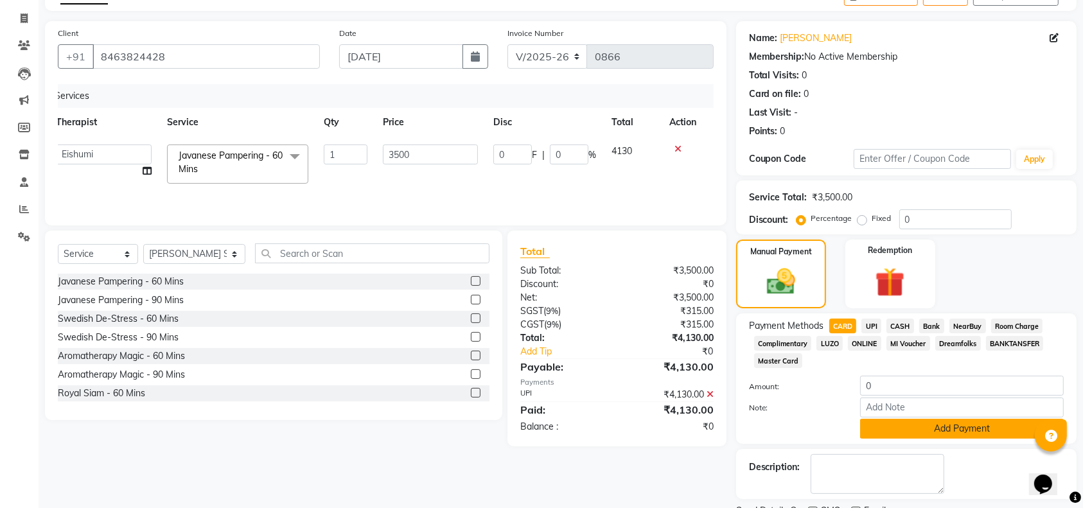
click at [889, 421] on button "Add Payment" at bounding box center [962, 429] width 204 height 20
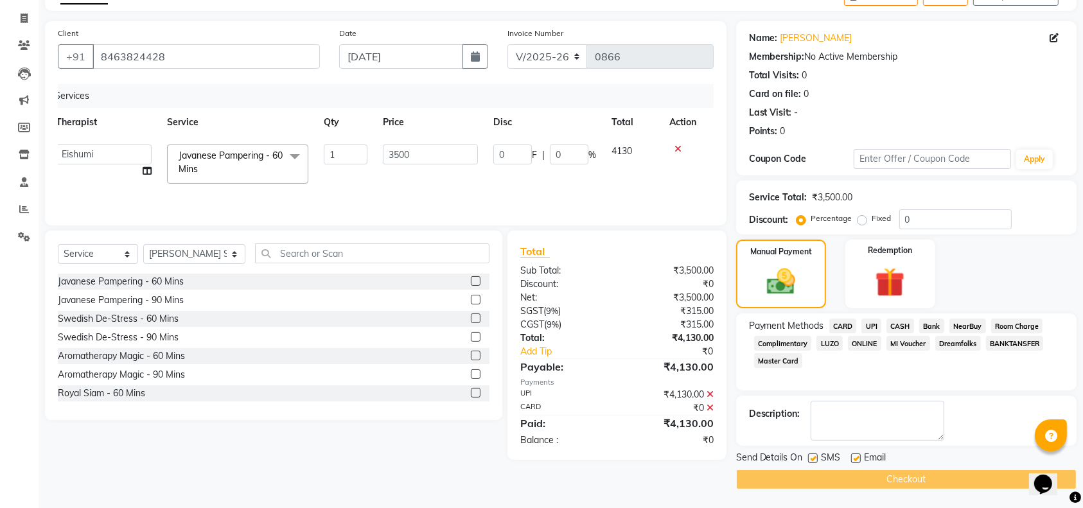
click at [905, 478] on div "Checkout" at bounding box center [906, 479] width 340 height 20
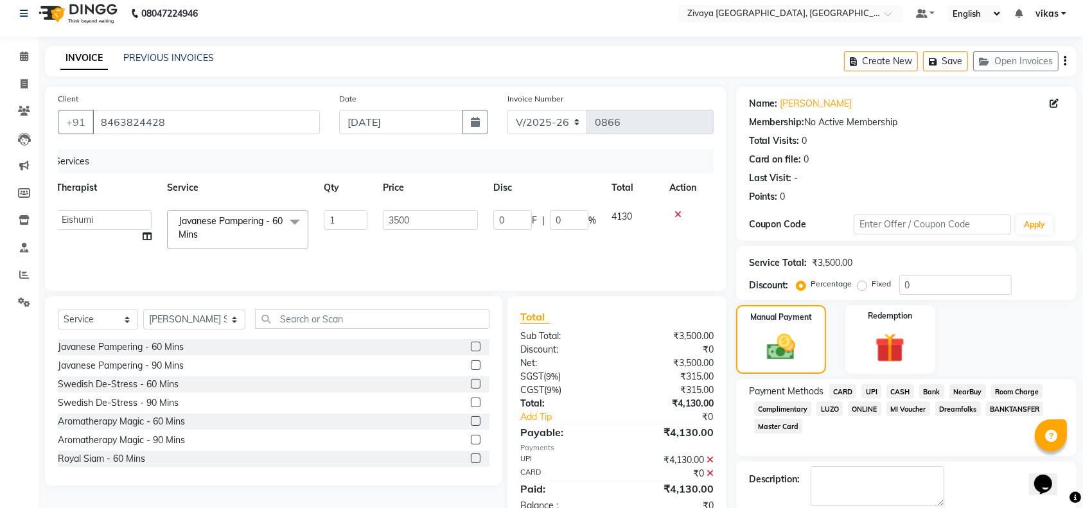
scroll to position [22, 0]
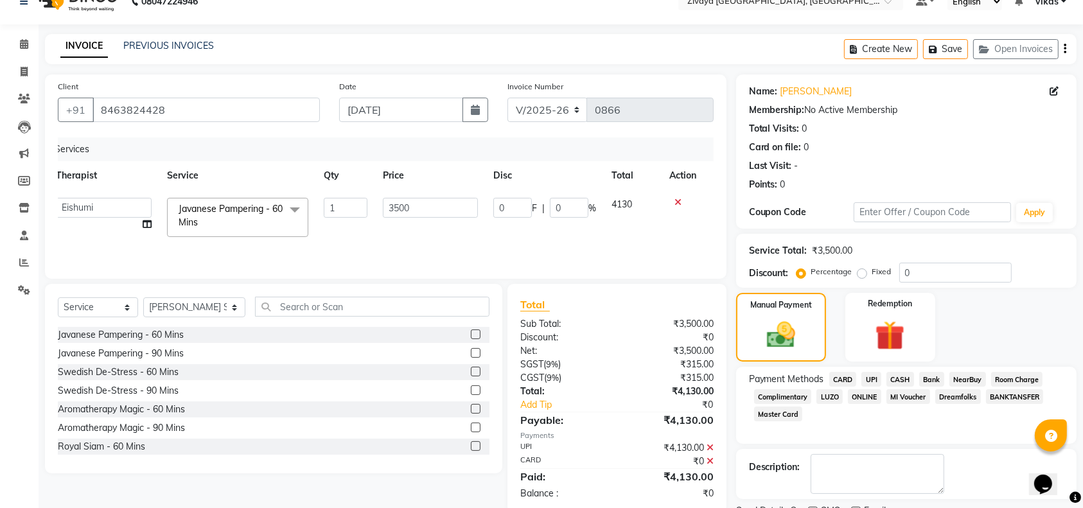
click at [713, 447] on div "₹4,130.00" at bounding box center [669, 447] width 106 height 13
click at [711, 450] on icon at bounding box center [709, 447] width 7 height 9
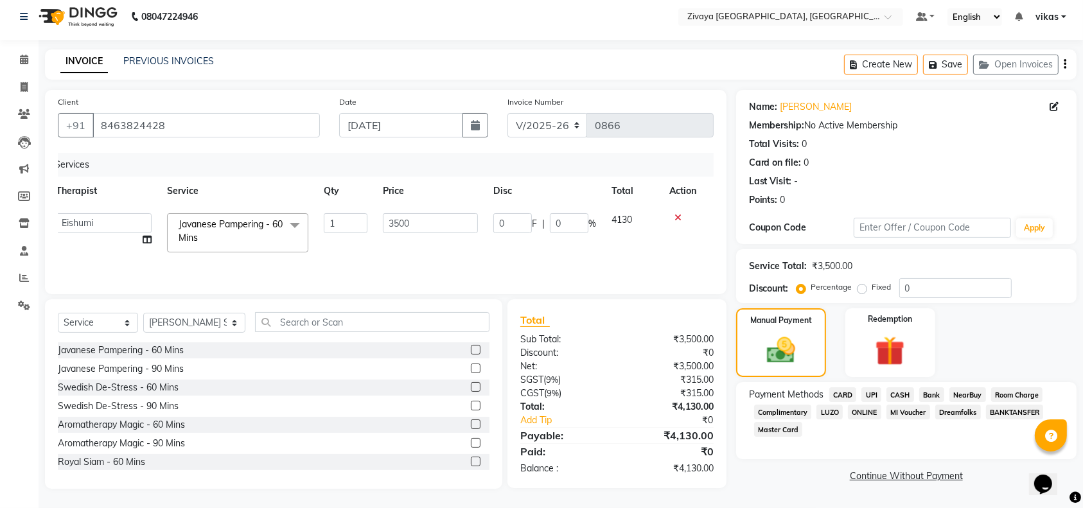
click at [862, 389] on span "UPI" at bounding box center [871, 394] width 20 height 15
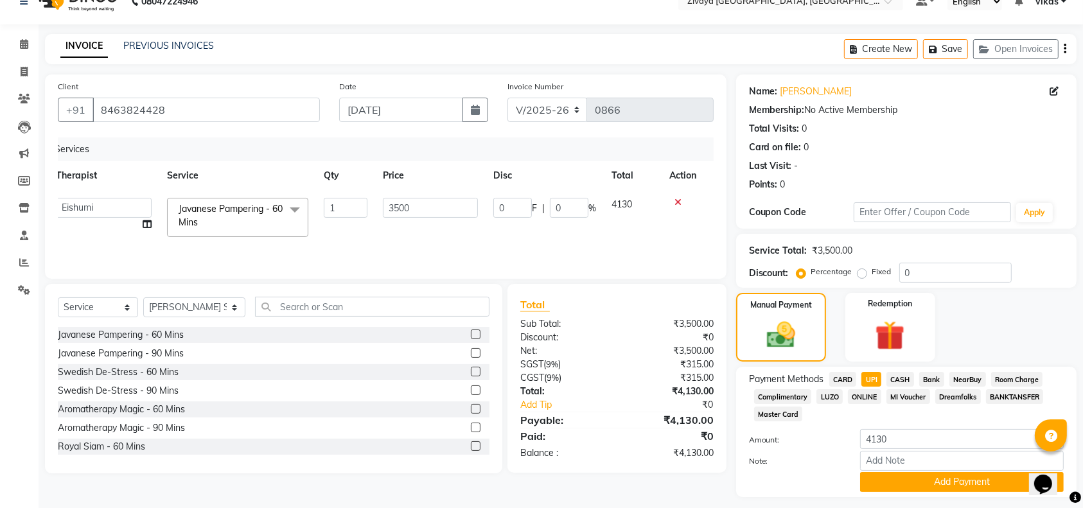
scroll to position [57, 0]
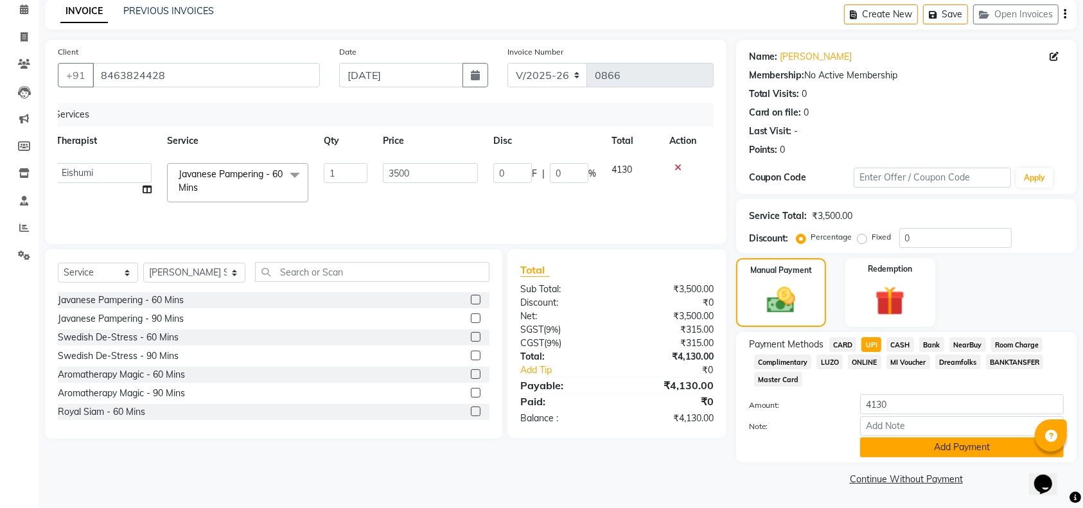
click at [909, 450] on button "Add Payment" at bounding box center [962, 447] width 204 height 20
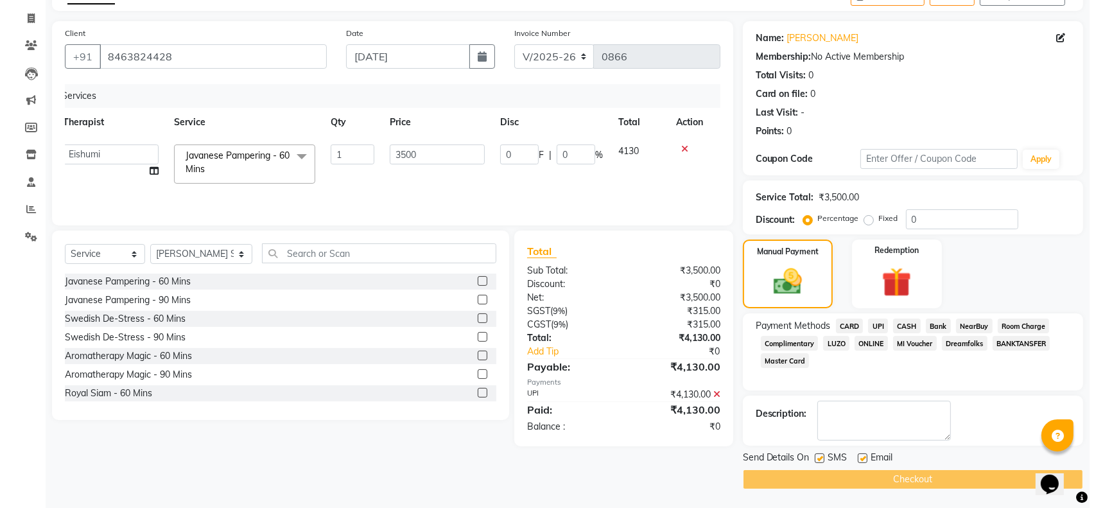
scroll to position [0, 0]
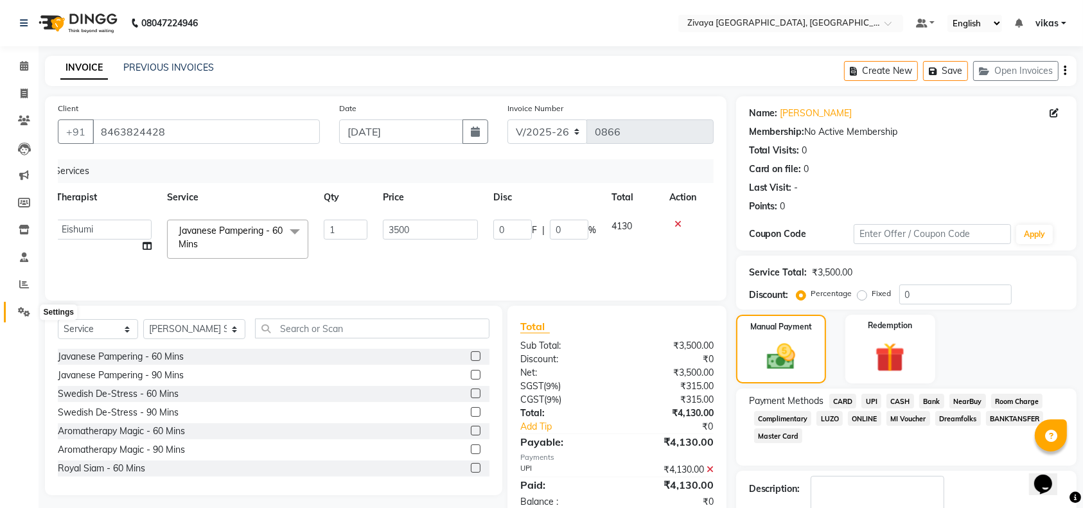
click at [26, 305] on span at bounding box center [24, 312] width 22 height 15
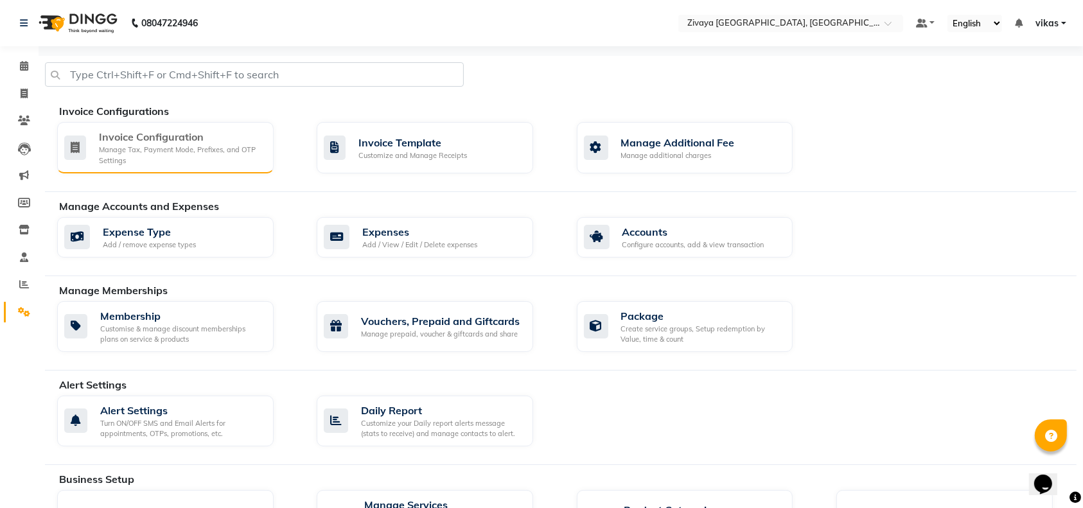
click at [180, 150] on div "Manage Tax, Payment Mode, Prefixes, and OTP Settings" at bounding box center [181, 154] width 164 height 21
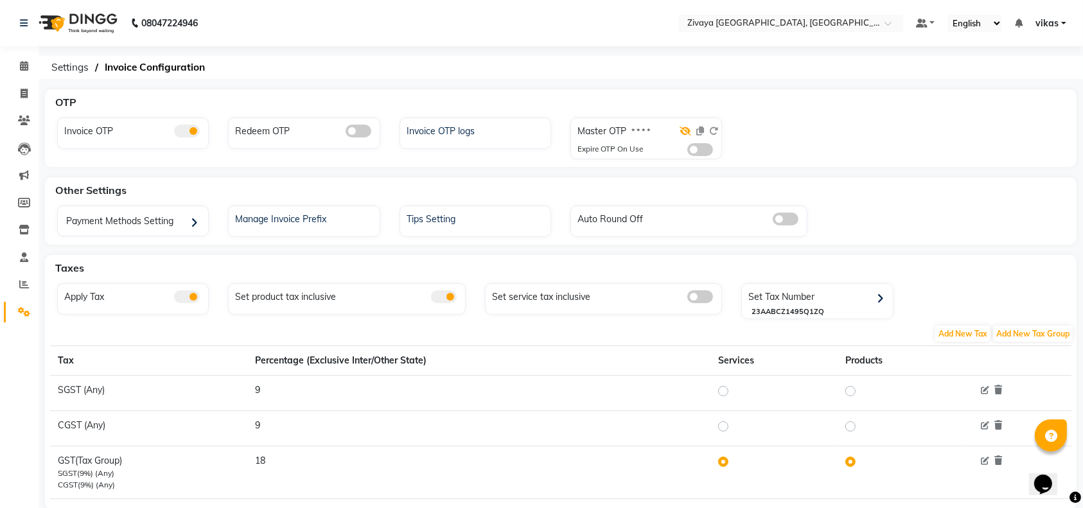
click at [682, 129] on icon at bounding box center [685, 131] width 12 height 9
click at [690, 146] on span at bounding box center [700, 149] width 26 height 13
click at [687, 152] on input "checkbox" at bounding box center [687, 152] width 0 height 0
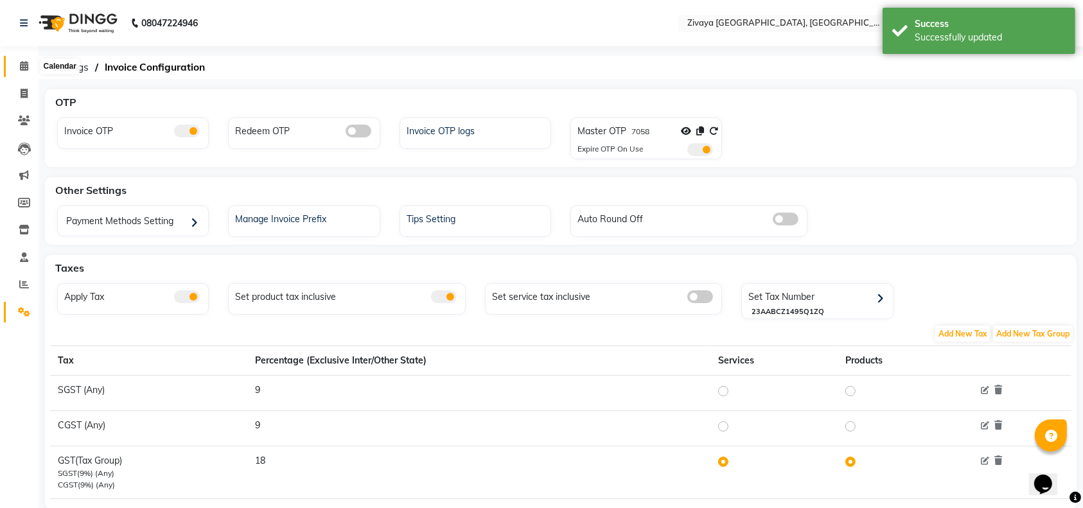
click at [15, 62] on span at bounding box center [24, 66] width 22 height 15
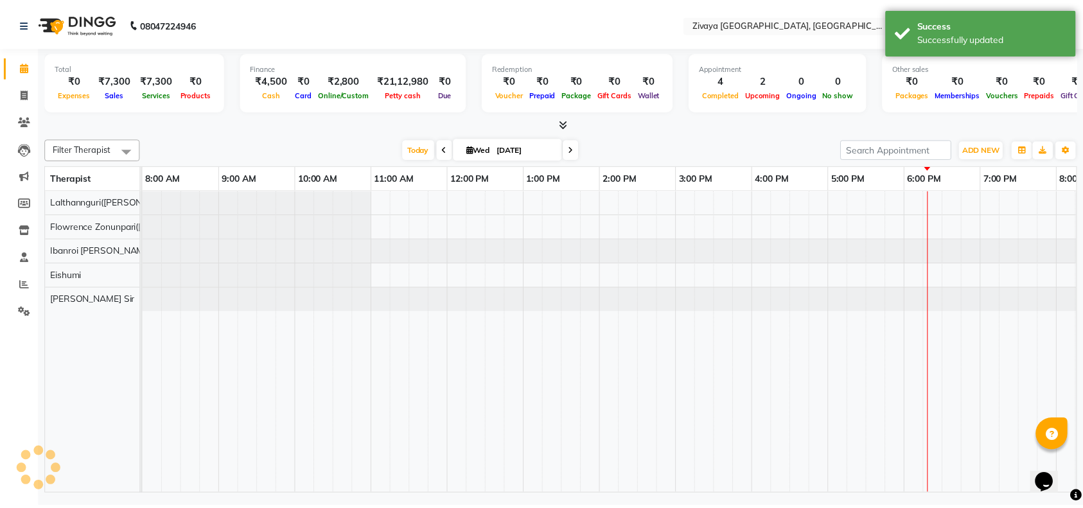
scroll to position [0, 288]
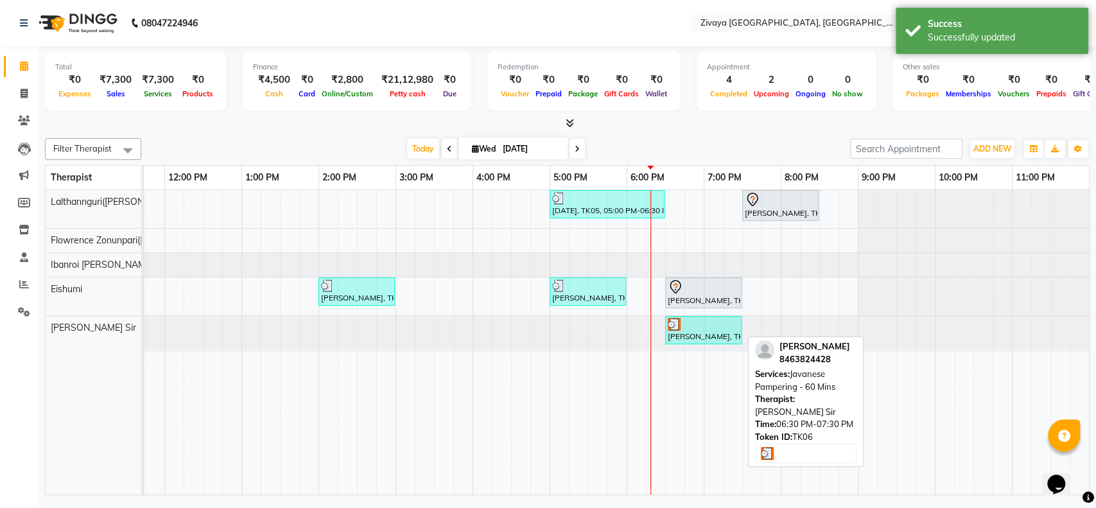
click at [700, 329] on div "Vikas Patidar, TK06, 06:30 PM-07:30 PM, Javanese Pampering - 60 Mins" at bounding box center [704, 330] width 74 height 24
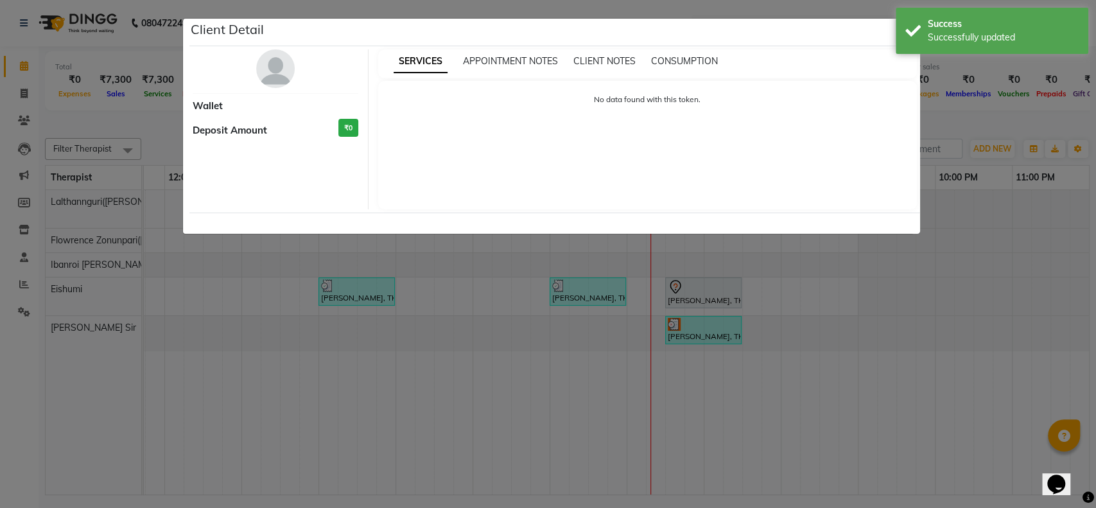
select select "3"
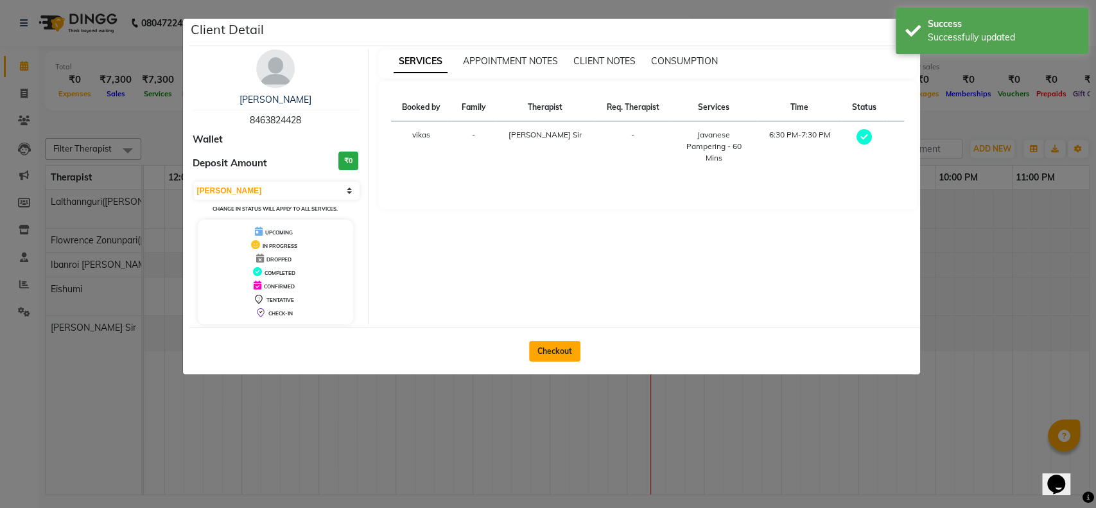
click at [571, 348] on button "Checkout" at bounding box center [554, 351] width 51 height 21
select select "service"
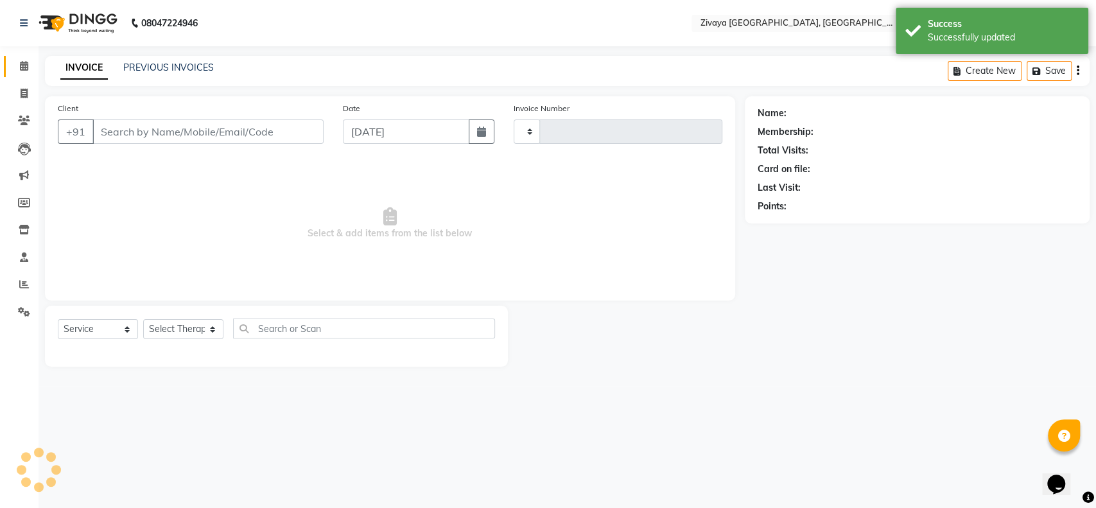
type input "0866"
select select "6509"
type input "8463824428"
select select "90030"
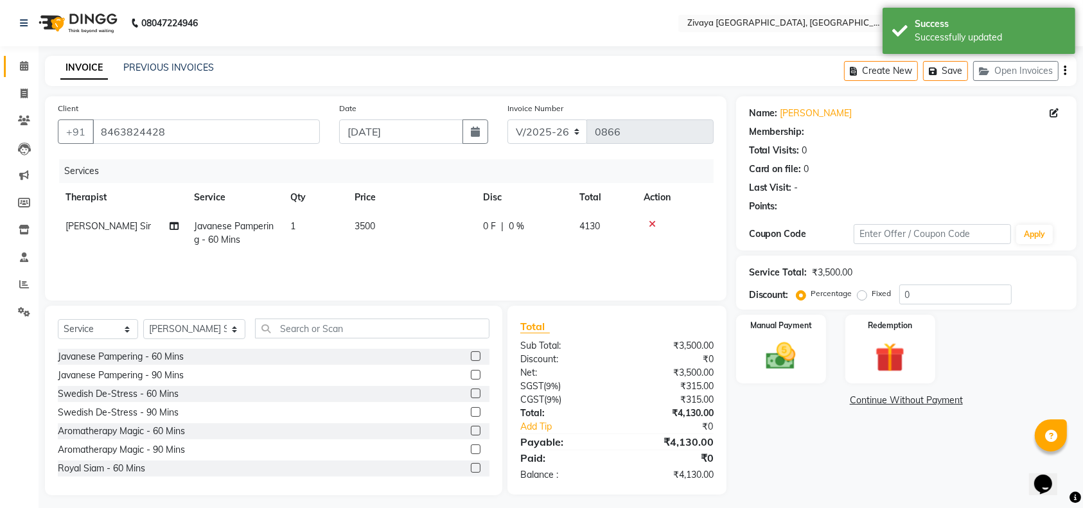
scroll to position [6, 0]
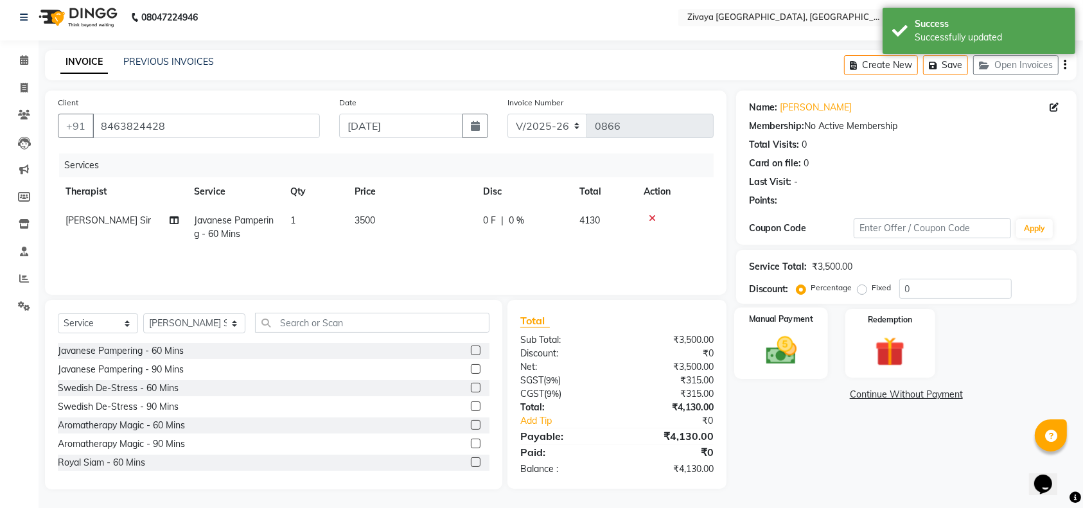
click at [758, 355] on img at bounding box center [781, 350] width 50 height 35
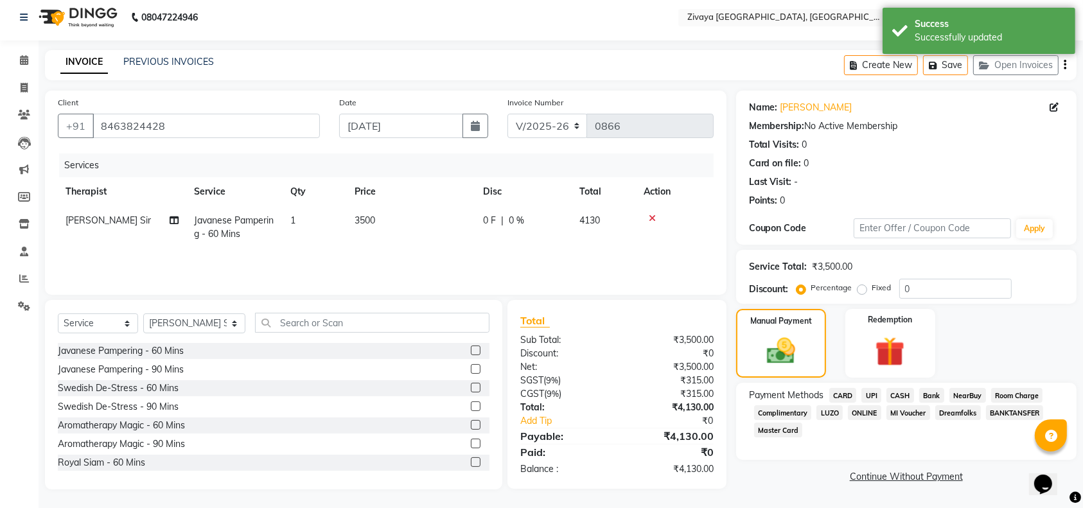
click at [858, 405] on span "ONLINE" at bounding box center [864, 412] width 33 height 15
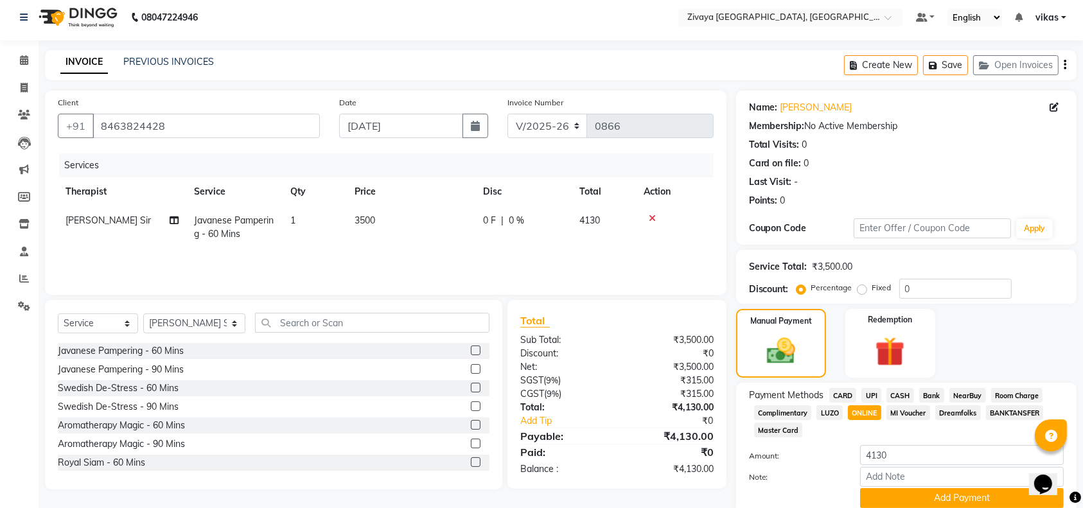
click at [834, 392] on span "CARD" at bounding box center [843, 395] width 28 height 15
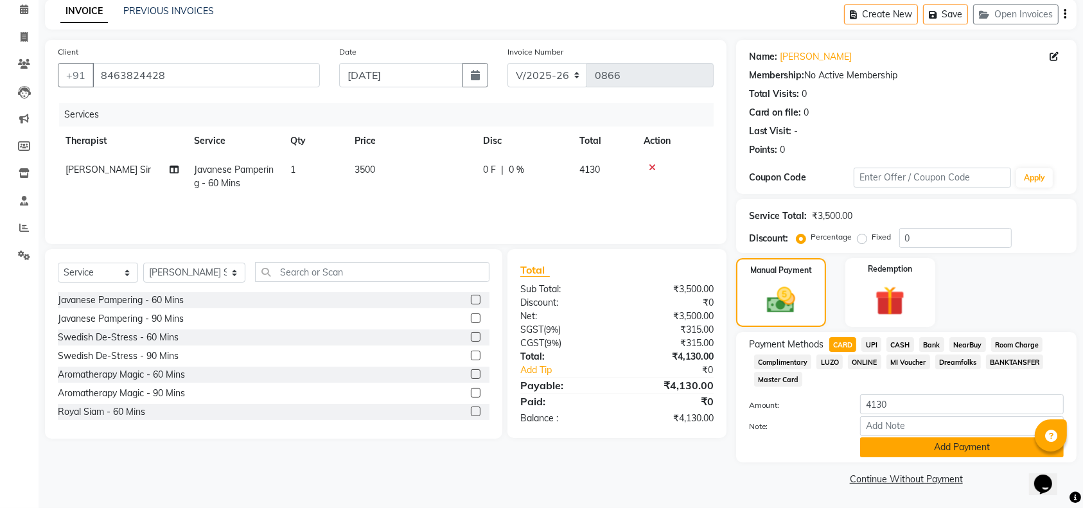
click at [884, 444] on button "Add Payment" at bounding box center [962, 447] width 204 height 20
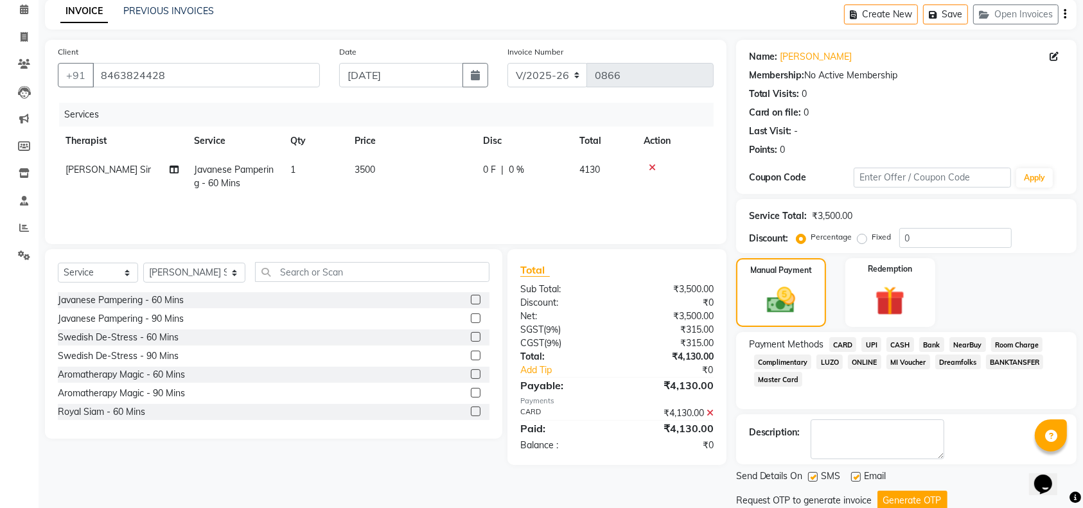
scroll to position [100, 0]
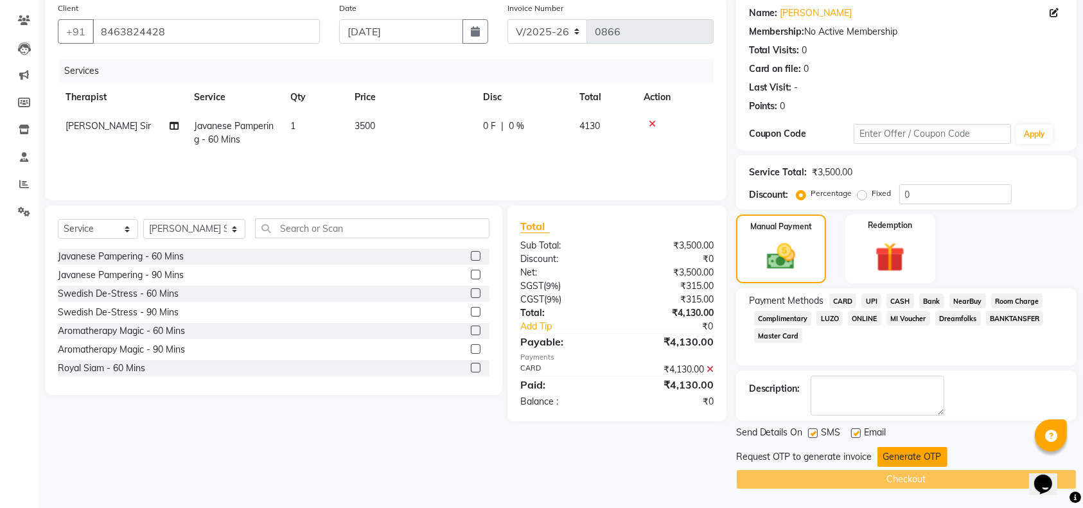
click at [904, 458] on button "Generate OTP" at bounding box center [912, 457] width 70 height 20
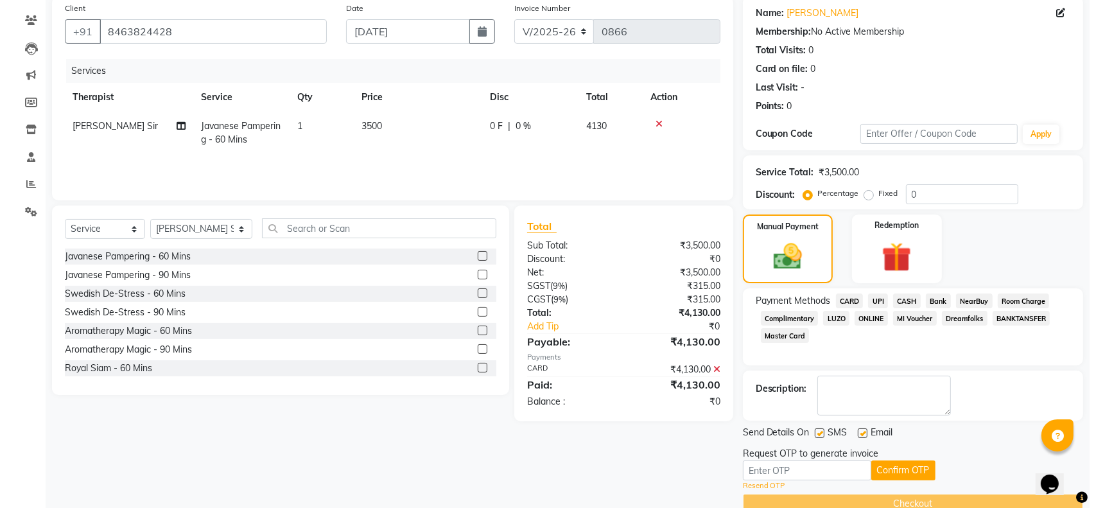
scroll to position [0, 0]
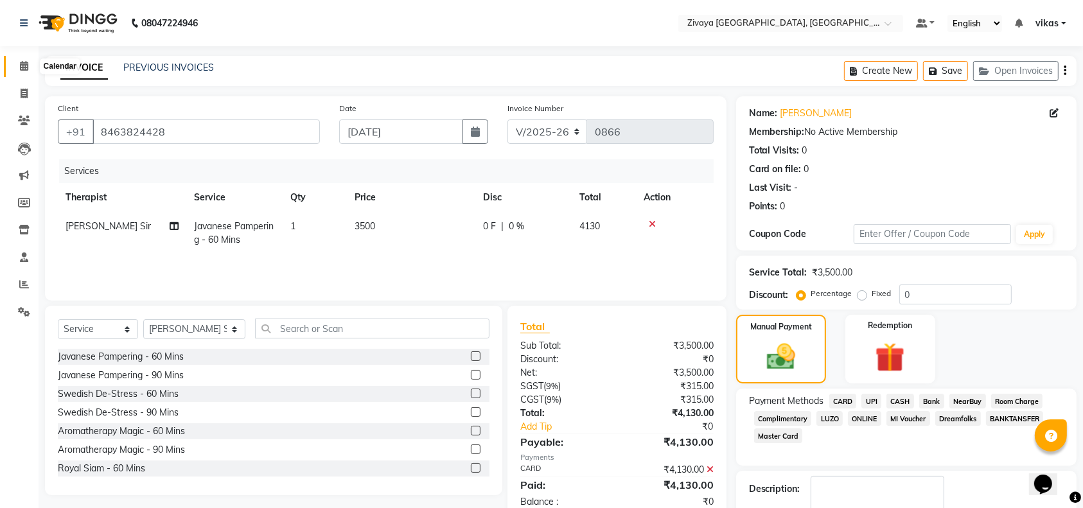
click at [30, 71] on span at bounding box center [24, 66] width 22 height 15
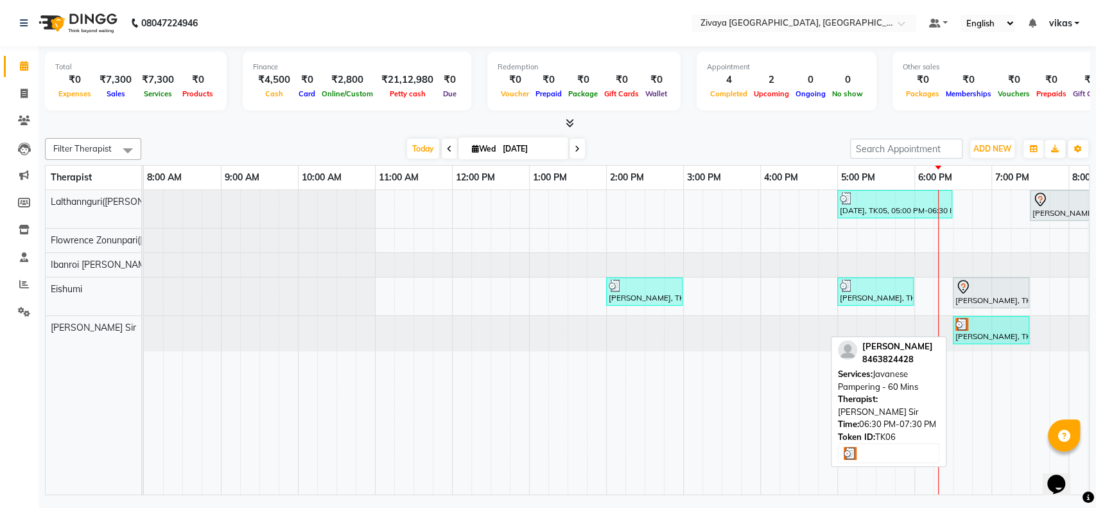
click at [984, 329] on div at bounding box center [991, 324] width 71 height 13
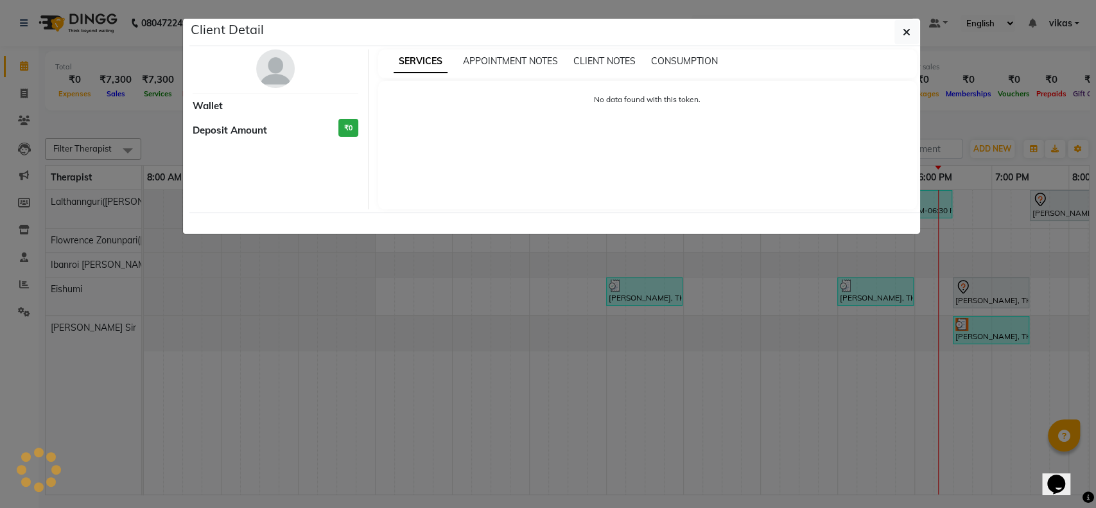
select select "3"
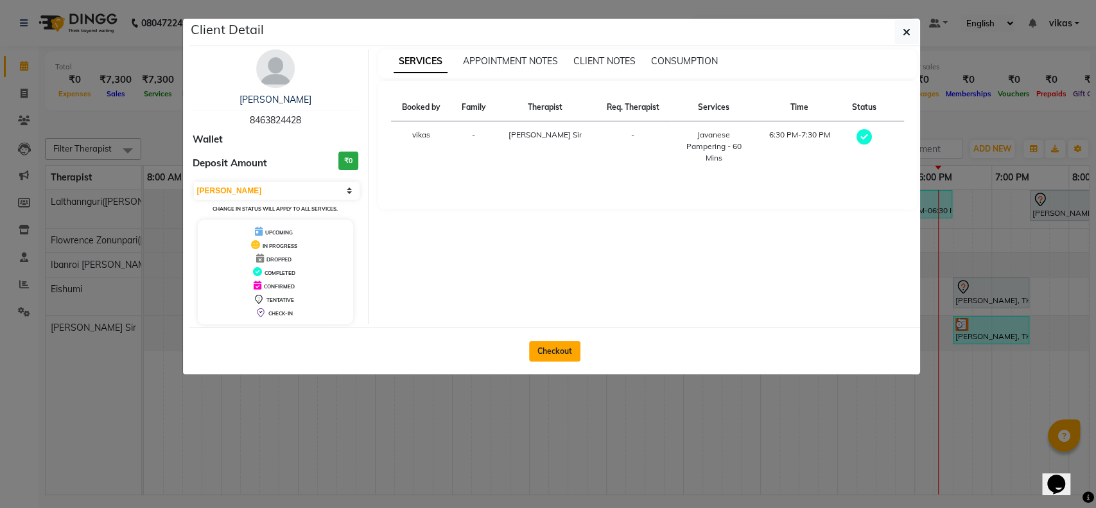
click at [543, 341] on button "Checkout" at bounding box center [554, 351] width 51 height 21
select select "service"
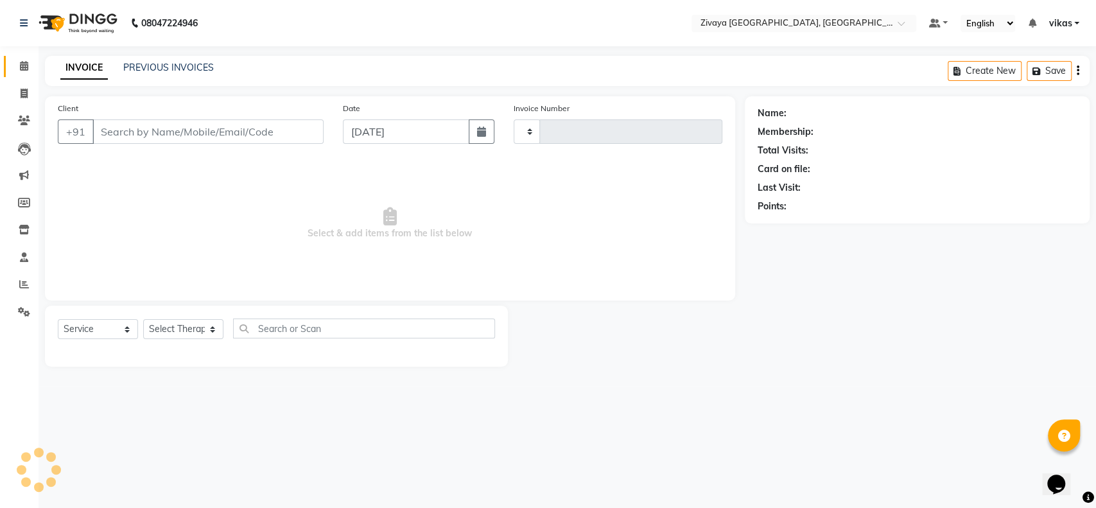
type input "0866"
select select "6509"
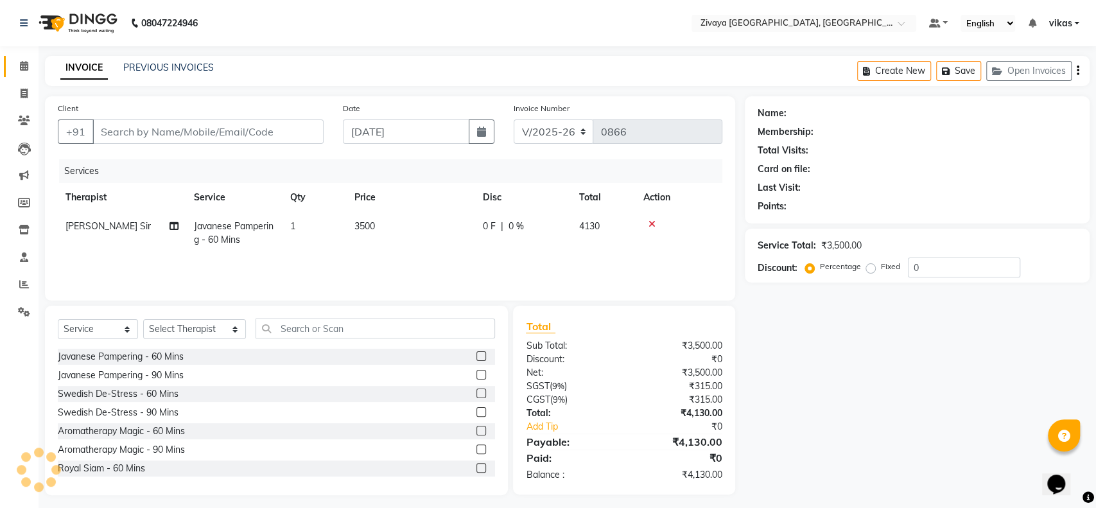
type input "8463824428"
select select "90030"
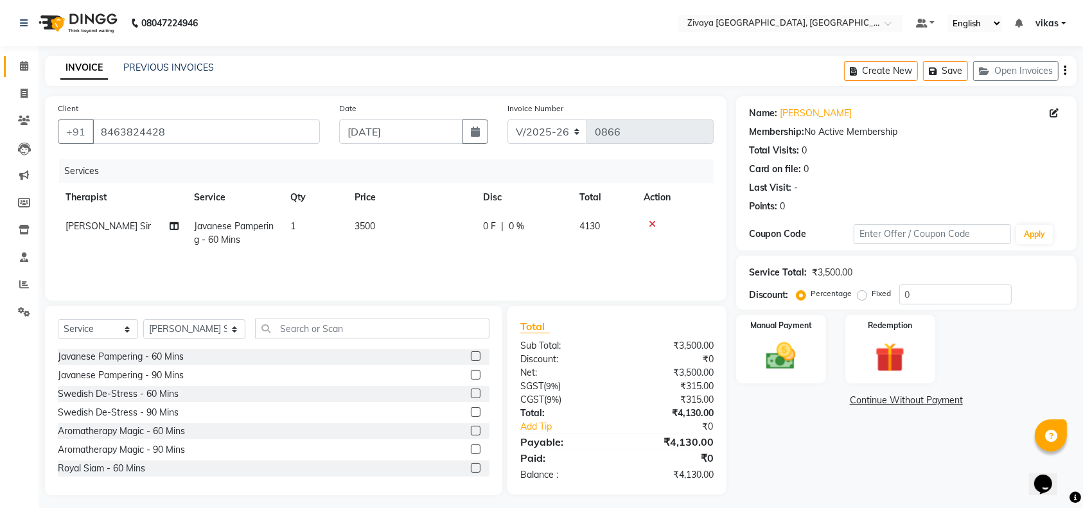
scroll to position [6, 0]
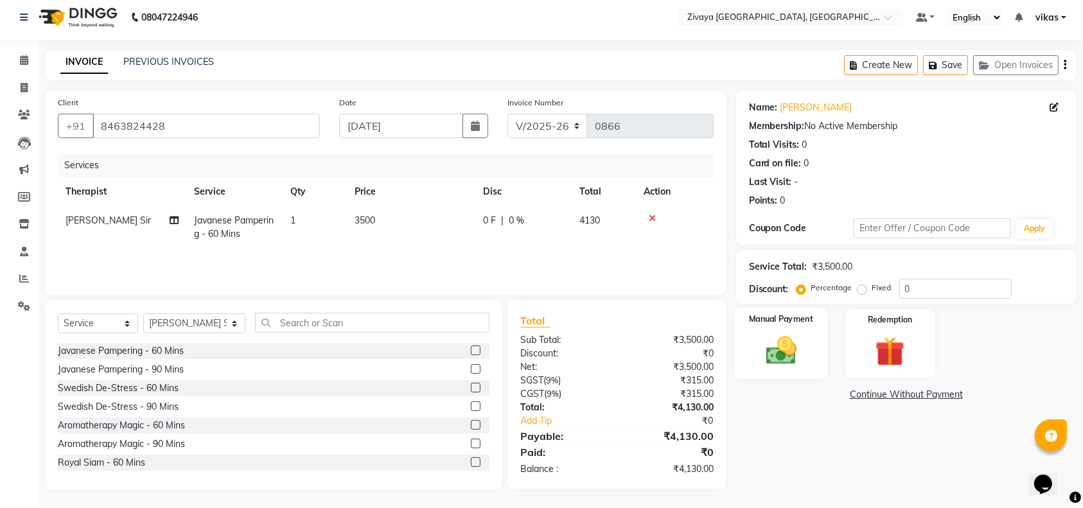
click at [777, 351] on img at bounding box center [781, 350] width 50 height 35
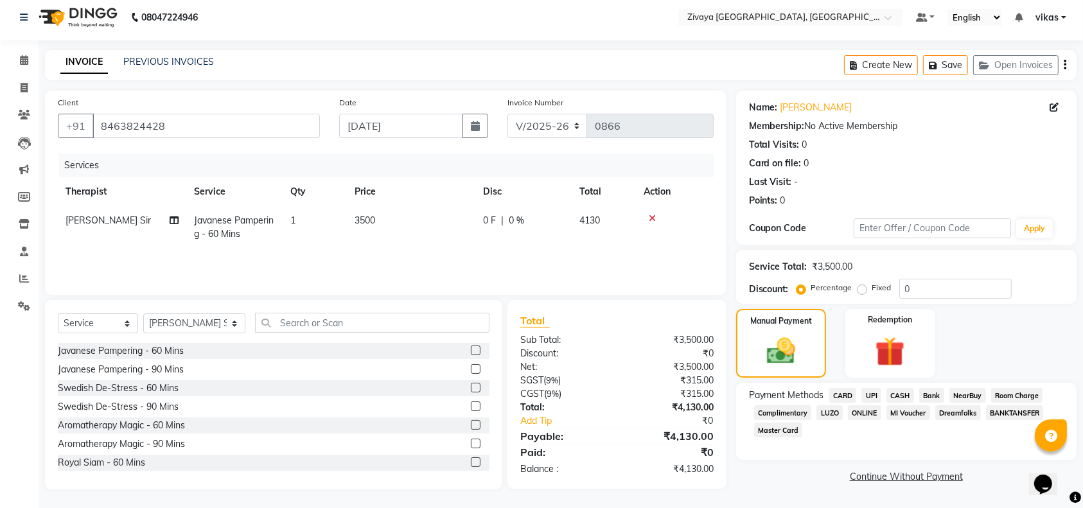
click at [843, 399] on span "CARD" at bounding box center [843, 395] width 28 height 15
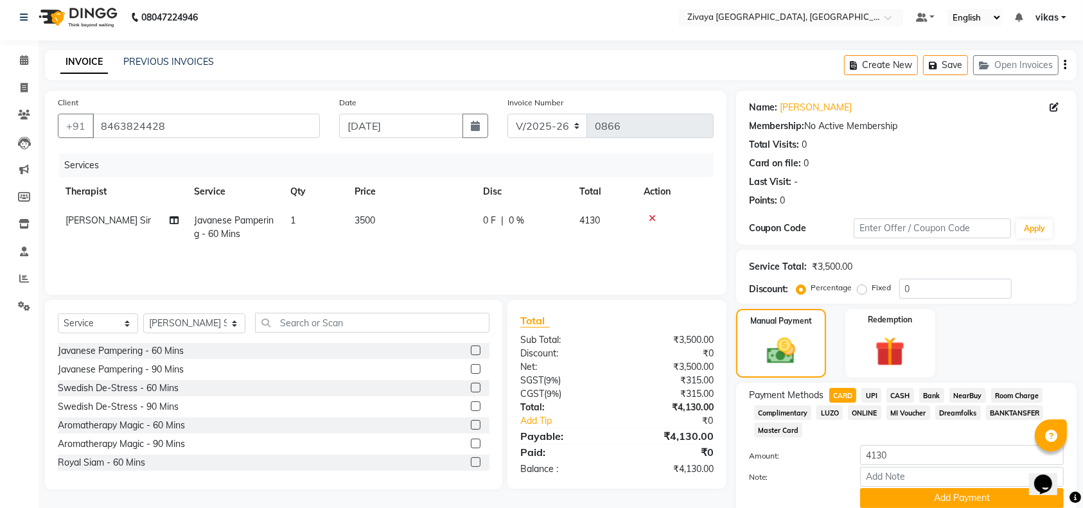
scroll to position [57, 0]
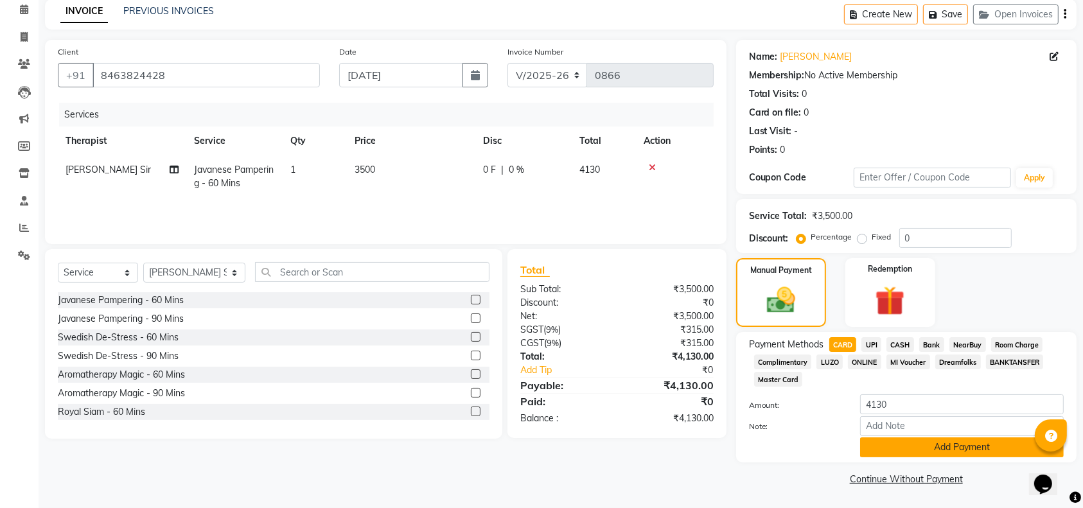
drag, startPoint x: 938, startPoint y: 462, endPoint x: 938, endPoint y: 450, distance: 12.8
click at [938, 450] on div "Name: Vikas Patidar Membership: No Active Membership Total Visits: 0 Card on fi…" at bounding box center [911, 264] width 350 height 449
click at [938, 450] on button "Add Payment" at bounding box center [962, 447] width 204 height 20
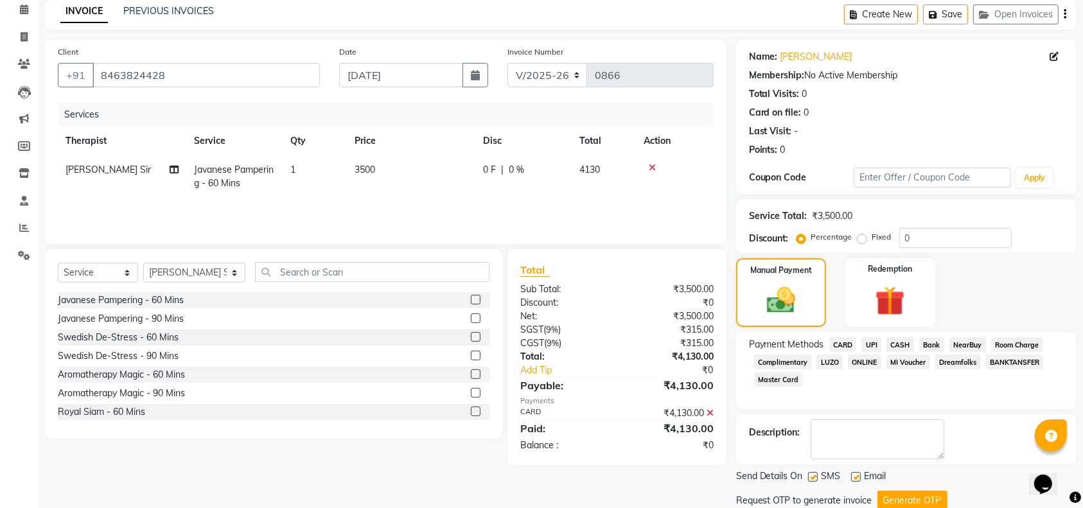
scroll to position [100, 0]
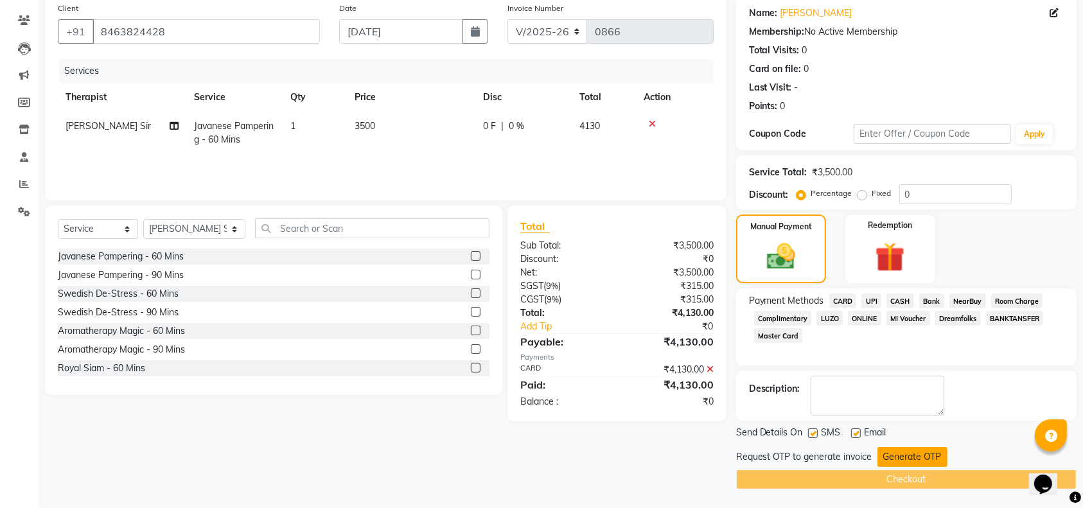
click at [891, 458] on button "Generate OTP" at bounding box center [912, 457] width 70 height 20
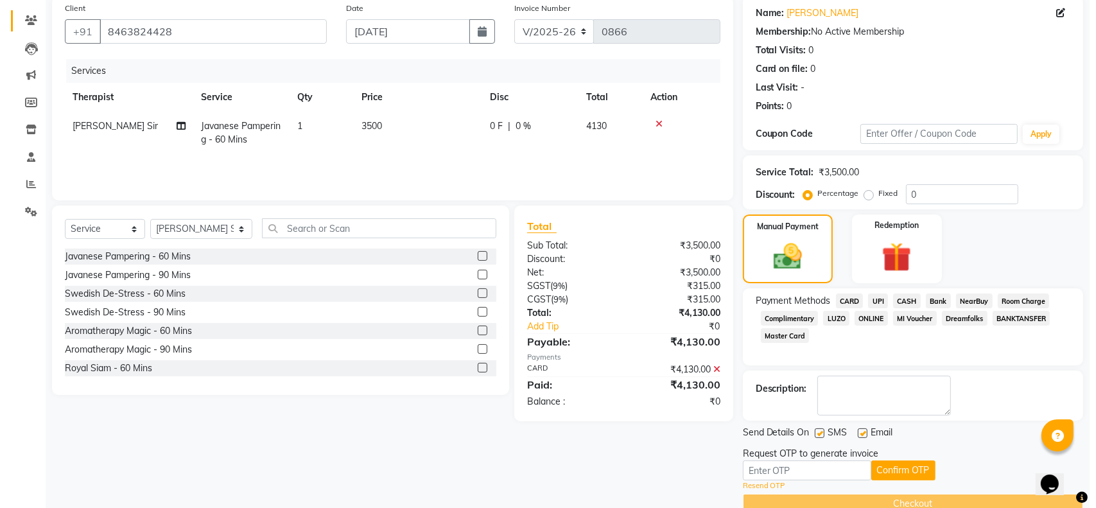
scroll to position [0, 0]
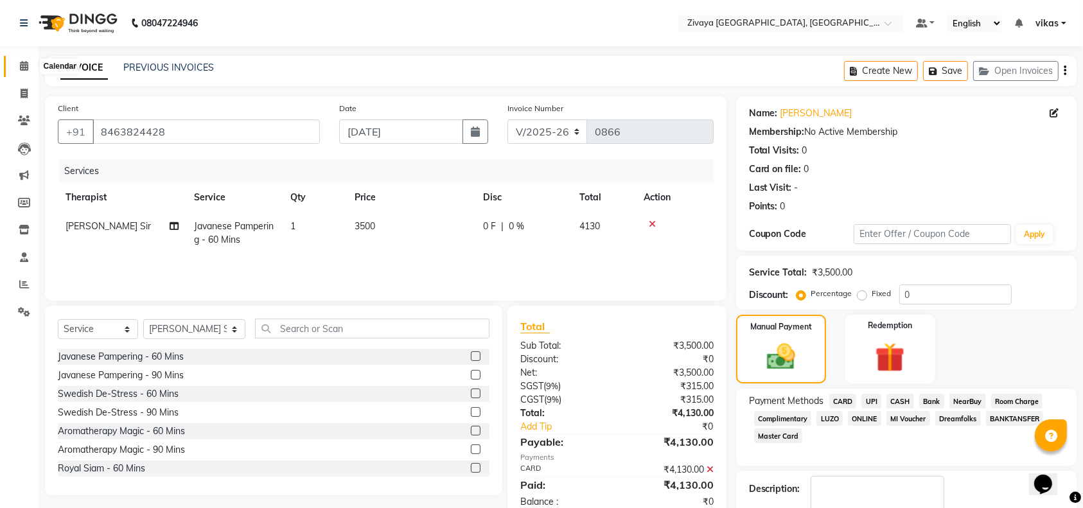
click at [19, 60] on span at bounding box center [24, 66] width 22 height 15
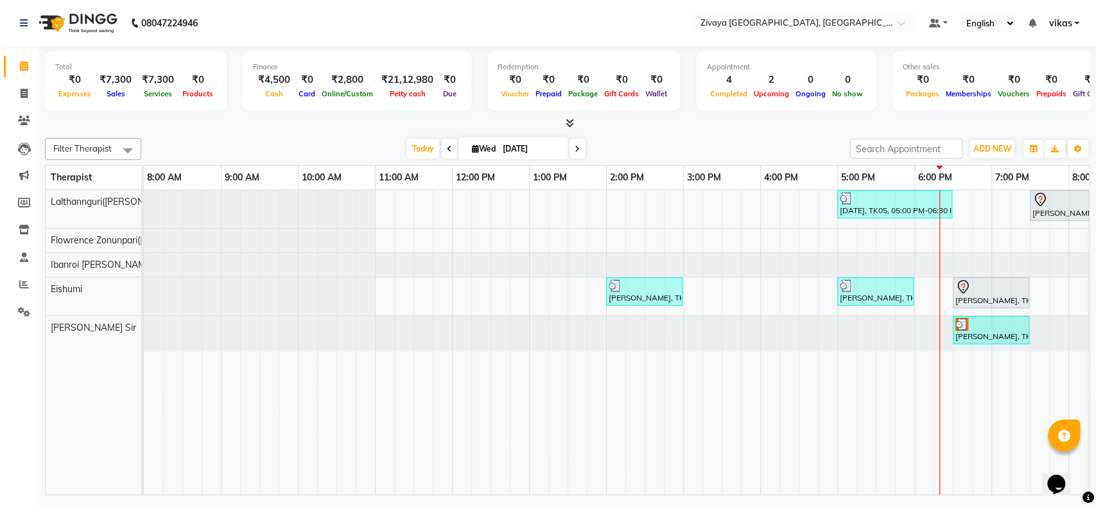
scroll to position [0, 288]
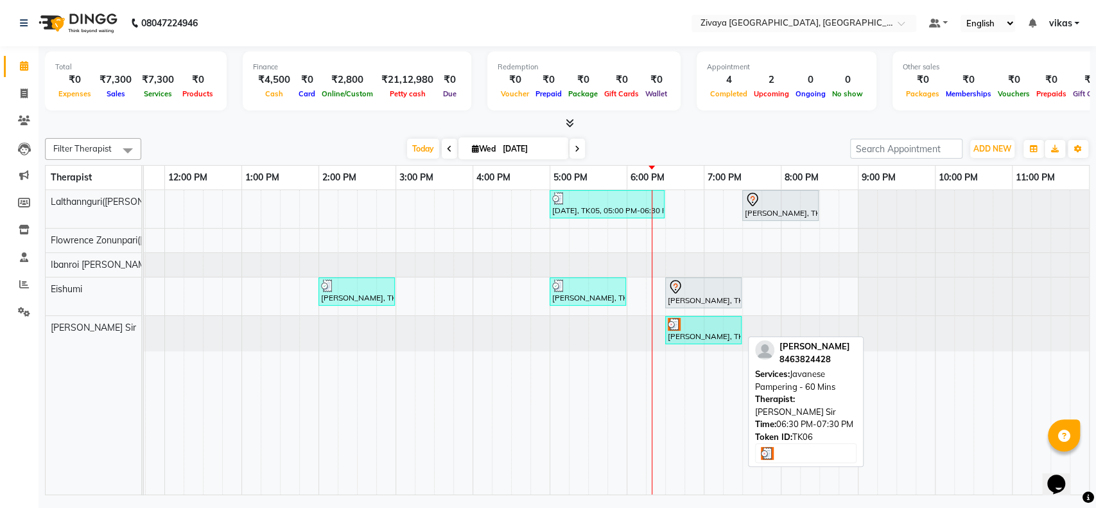
click at [686, 321] on div at bounding box center [703, 324] width 71 height 13
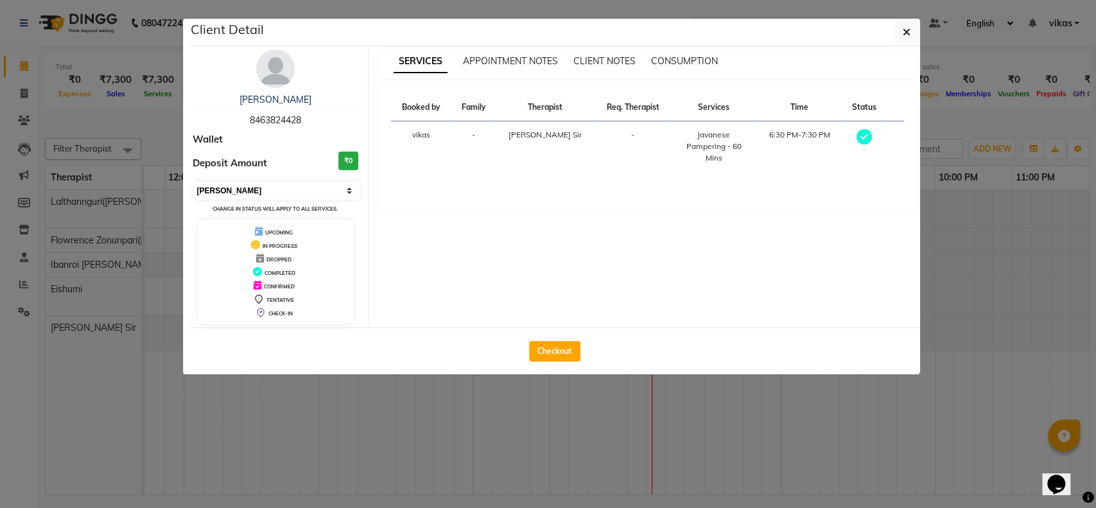
click at [231, 185] on select "Select MARK DONE UPCOMING" at bounding box center [277, 191] width 166 height 18
select select "5"
click at [194, 182] on select "Select MARK DONE UPCOMING" at bounding box center [277, 191] width 166 height 18
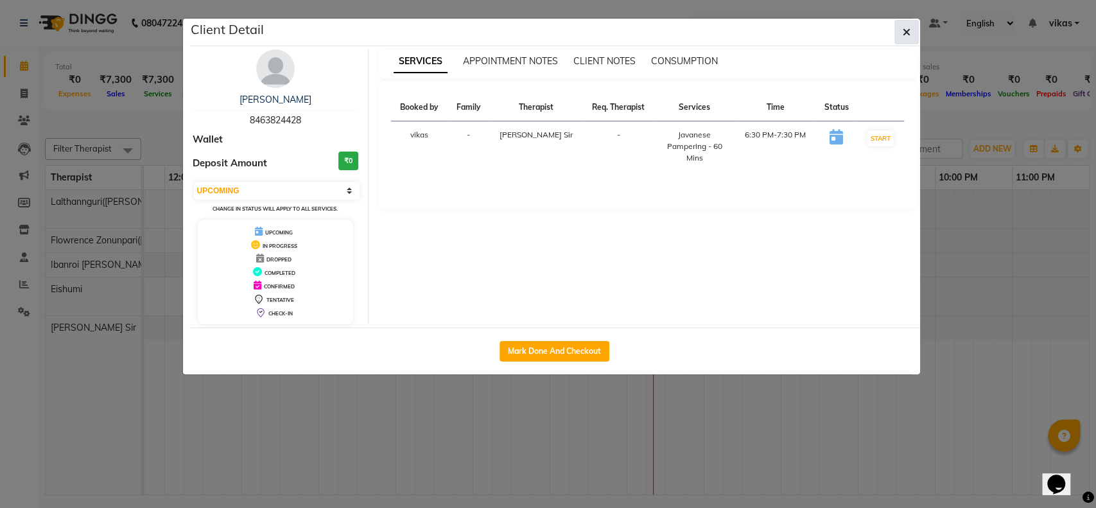
click at [904, 30] on icon "button" at bounding box center [907, 32] width 8 height 10
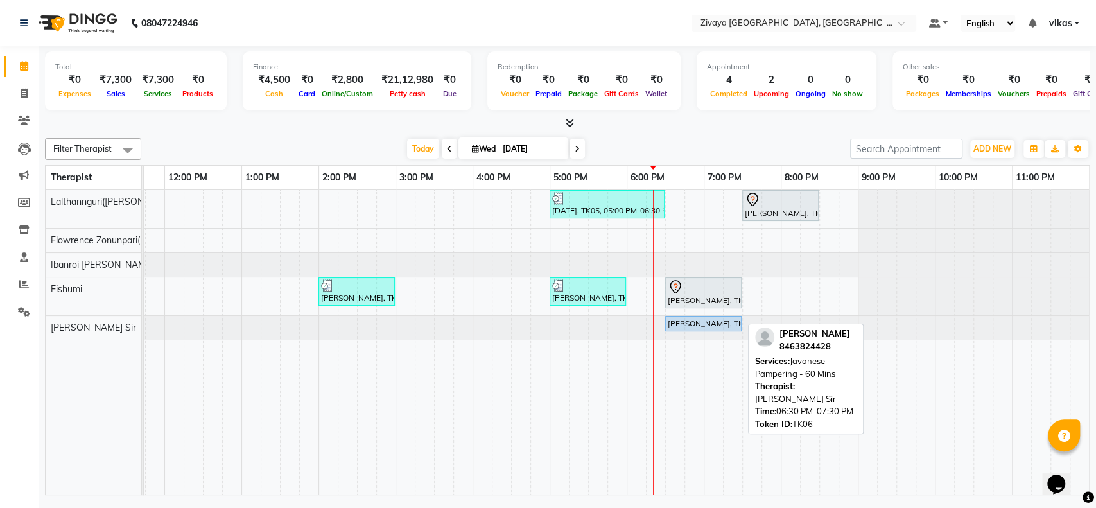
click at [704, 319] on div "Vikas Patidar, TK06, 06:30 PM-07:30 PM, Javanese Pampering - 60 Mins" at bounding box center [704, 324] width 74 height 12
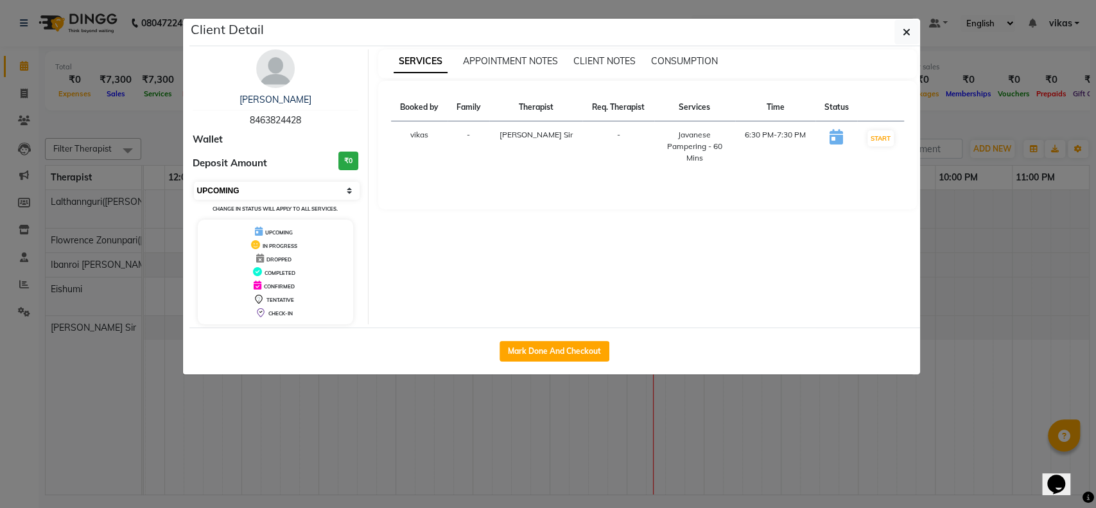
click at [236, 191] on select "Select IN SERVICE CONFIRMED TENTATIVE CHECK IN MARK DONE DROPPED UPCOMING" at bounding box center [277, 191] width 166 height 18
select select "2"
click at [194, 182] on select "Select IN SERVICE CONFIRMED TENTATIVE CHECK IN MARK DONE DROPPED UPCOMING" at bounding box center [277, 191] width 166 height 18
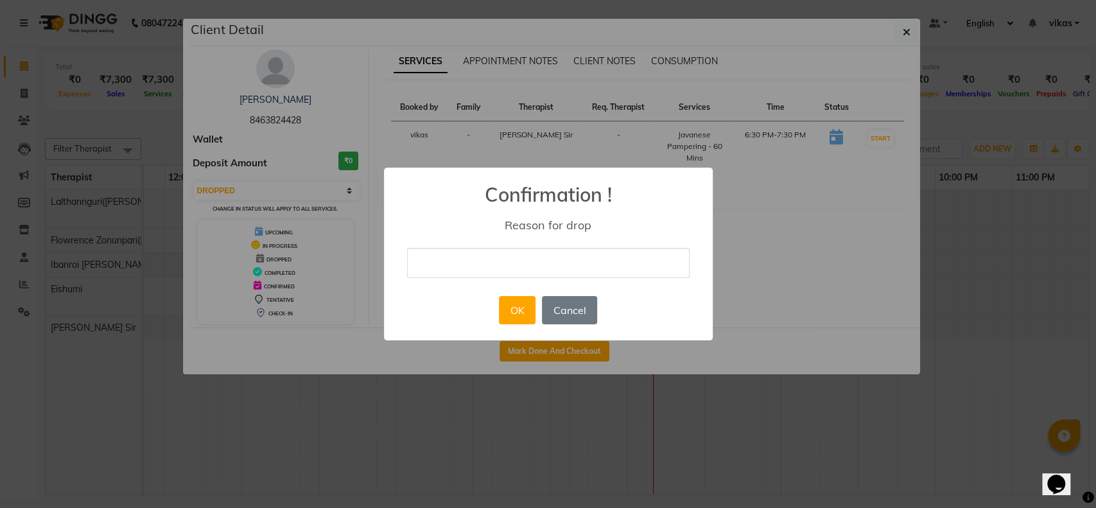
click at [477, 275] on input "text" at bounding box center [548, 263] width 283 height 30
type input "Cancelled"
drag, startPoint x: 482, startPoint y: 263, endPoint x: 407, endPoint y: 270, distance: 74.8
click at [407, 270] on input "Cancelled" at bounding box center [548, 263] width 283 height 30
type input "Test"
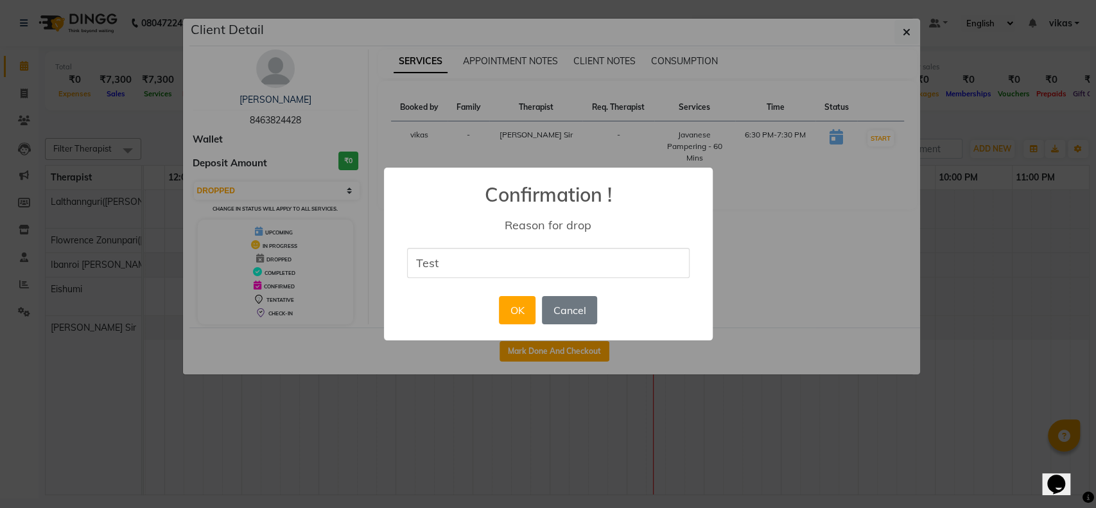
click at [450, 288] on div "× Confirmation ! Reason for drop Test OK No Cancel" at bounding box center [548, 254] width 329 height 173
click at [512, 311] on button "OK" at bounding box center [517, 310] width 37 height 28
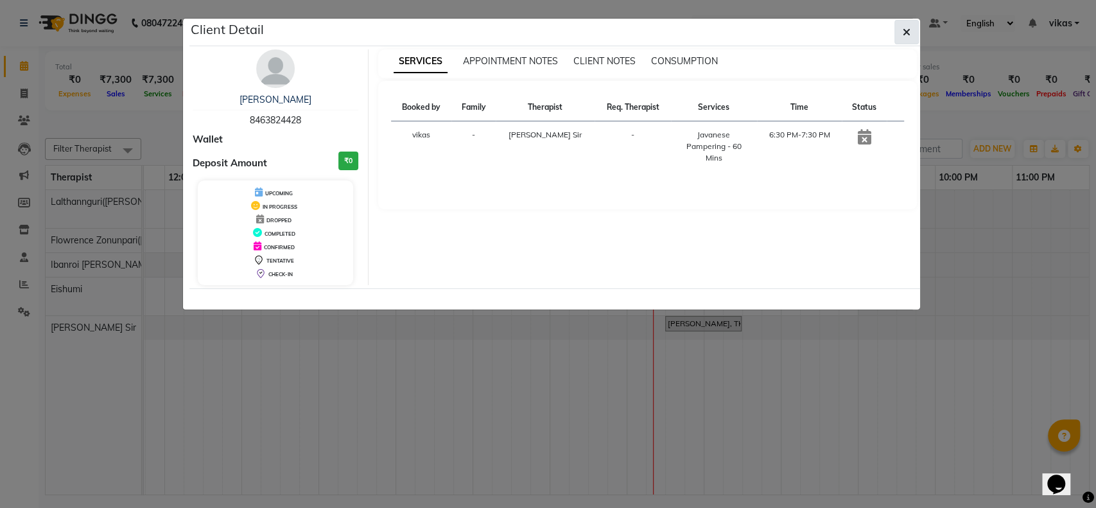
click at [903, 33] on icon "button" at bounding box center [907, 32] width 8 height 10
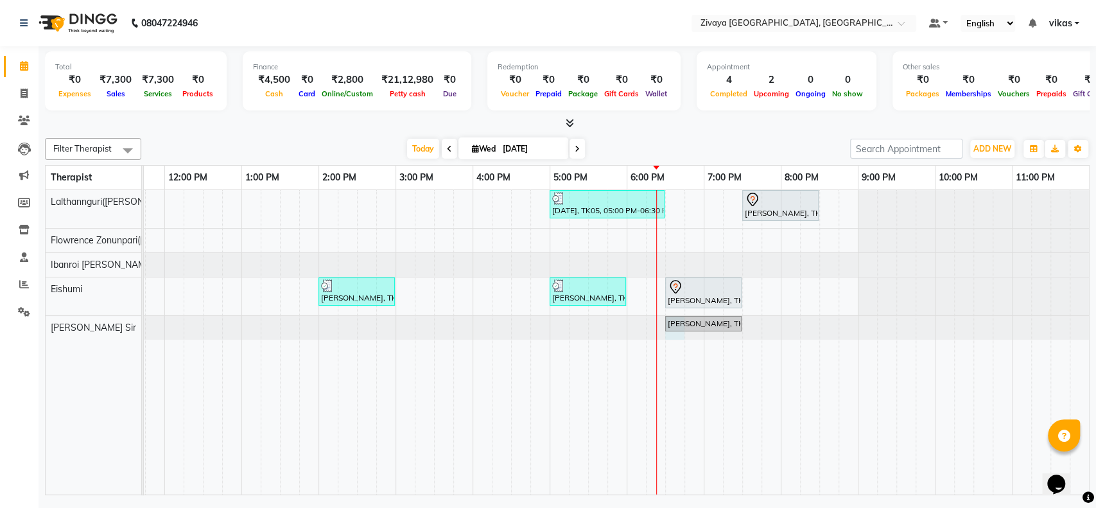
select select "90030"
select select "tentative"
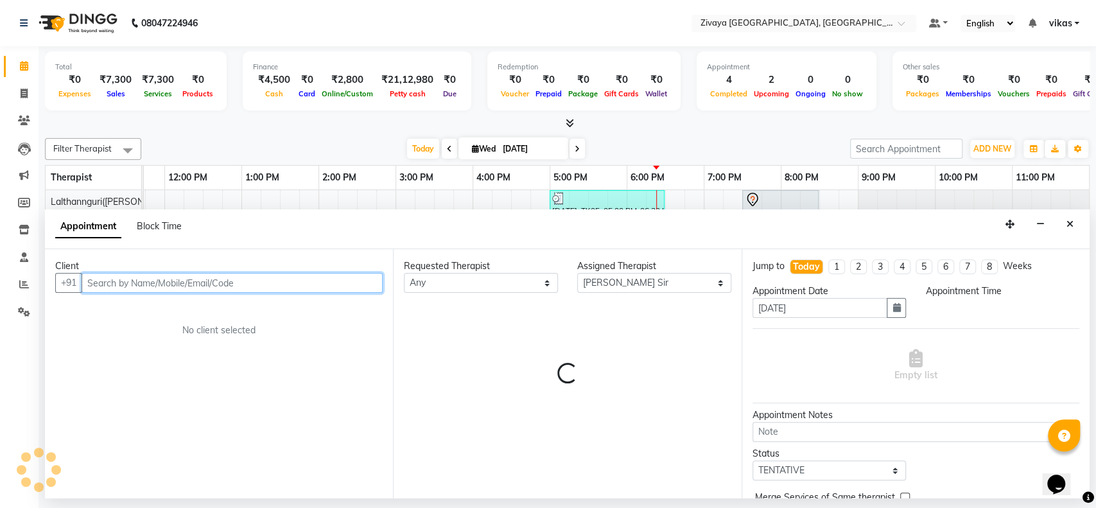
select select "1110"
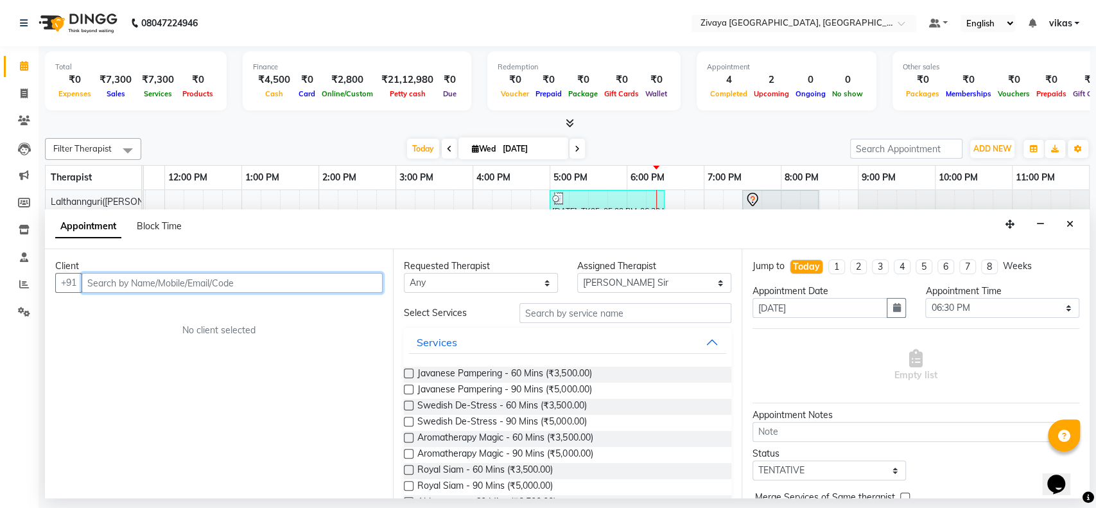
click at [186, 285] on input "text" at bounding box center [232, 283] width 301 height 20
click at [104, 281] on input "9018639103" at bounding box center [206, 283] width 248 height 20
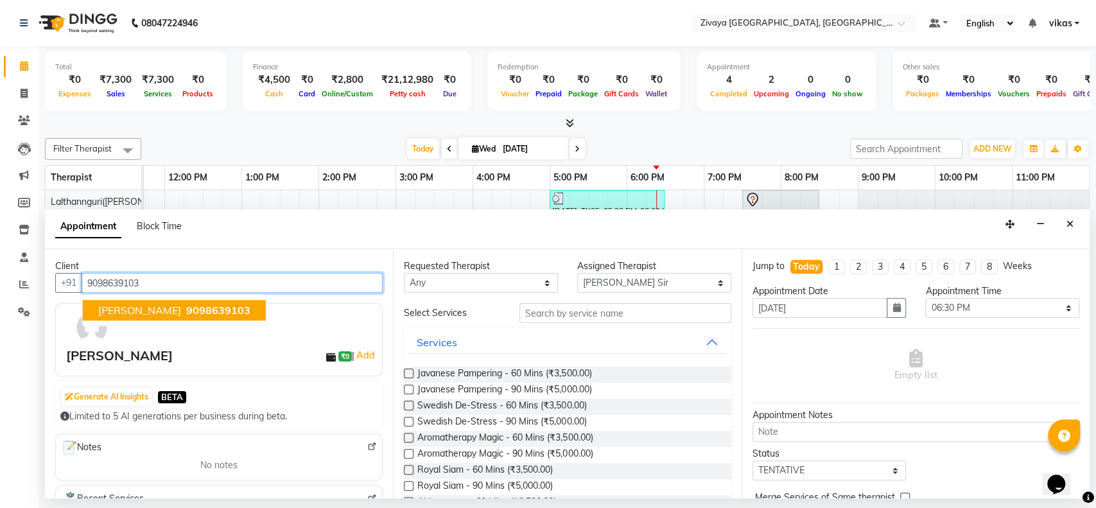
click at [139, 307] on span "Bhavesh Joshi" at bounding box center [139, 310] width 83 height 13
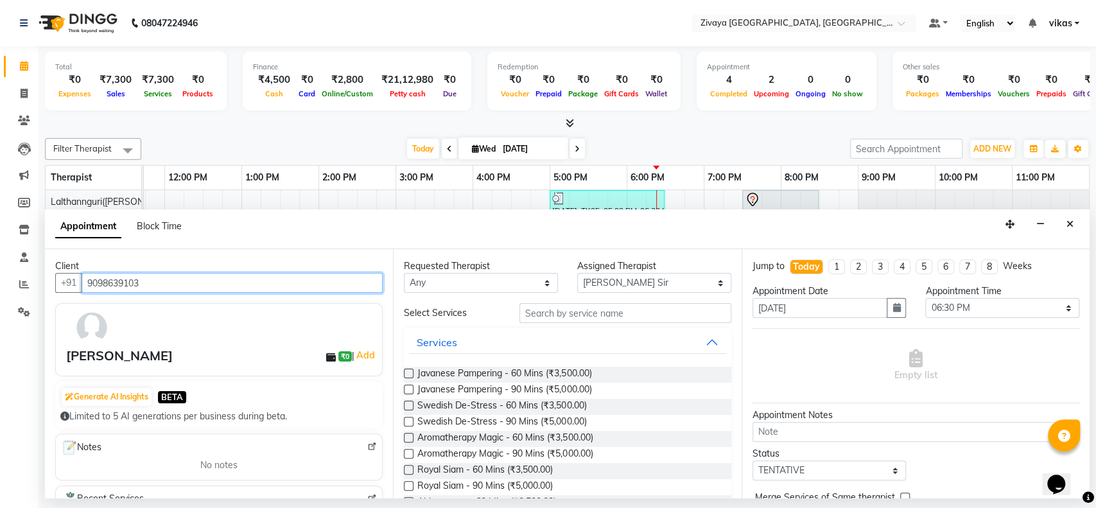
type input "9098639103"
click at [411, 377] on label at bounding box center [409, 374] width 10 height 10
click at [411, 377] on input "checkbox" at bounding box center [408, 375] width 8 height 8
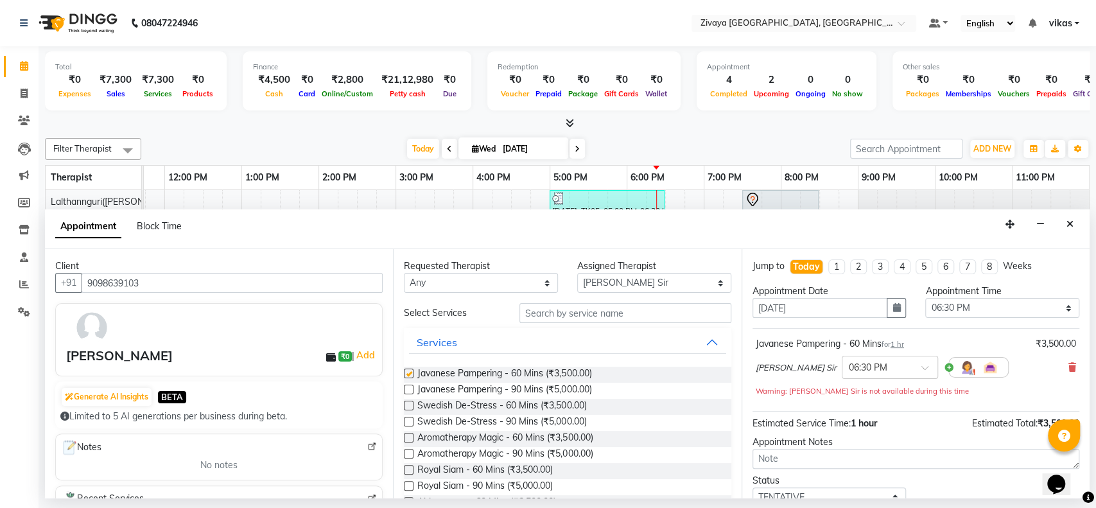
checkbox input "false"
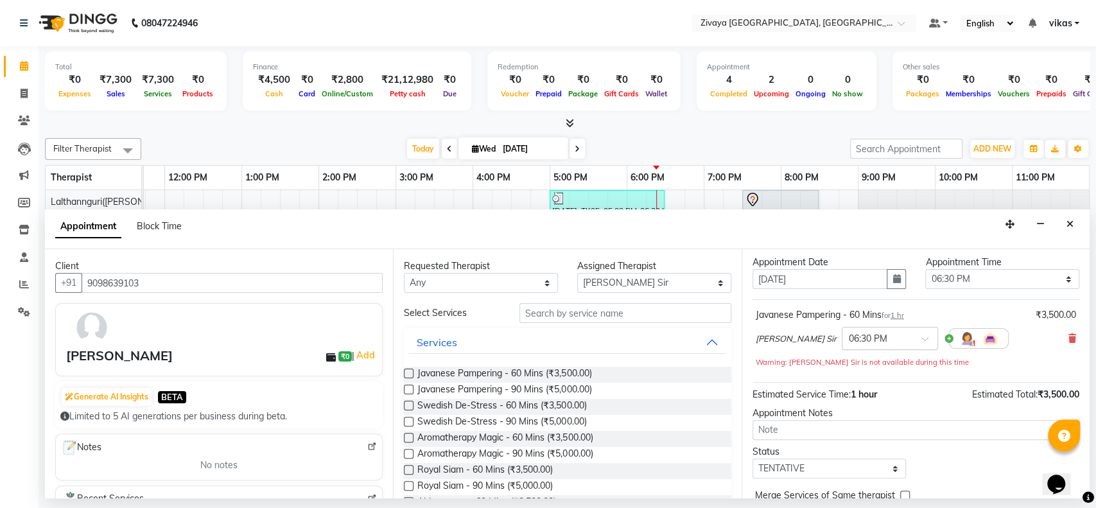
click at [852, 344] on div "× 06:30 PM" at bounding box center [868, 338] width 39 height 13
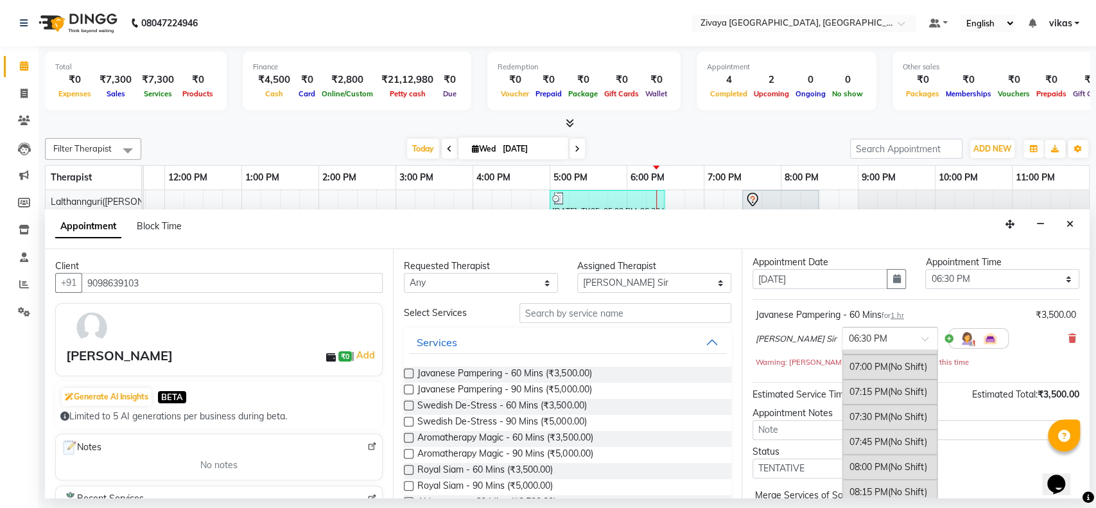
scroll to position [992, 0]
click at [858, 389] on div "07:15 PM (No Shift)" at bounding box center [890, 397] width 95 height 25
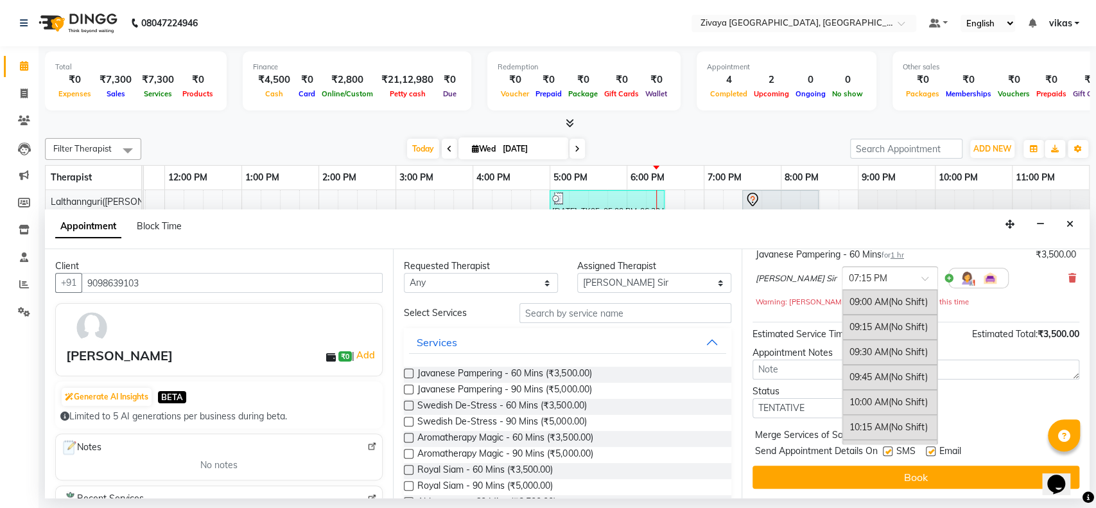
scroll to position [1021, 0]
click at [866, 283] on input "text" at bounding box center [877, 276] width 57 height 13
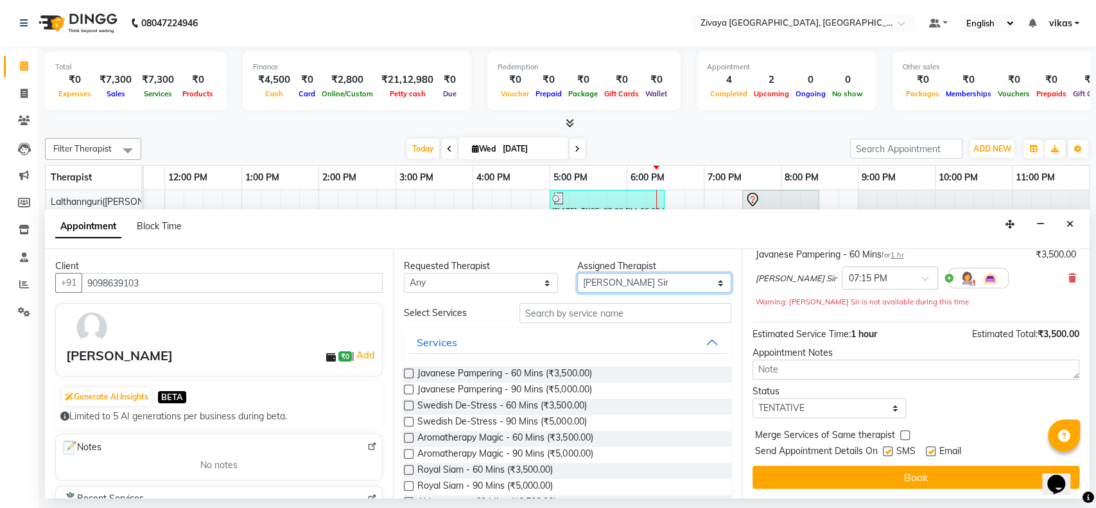
click at [634, 281] on select "Select Eishumi Flowrence Zonunpari(Maggie) Himanshu Sir Ibanroi lamare Lalthann…" at bounding box center [654, 283] width 154 height 20
select select "79832"
click at [577, 273] on select "Select Eishumi Flowrence Zonunpari(Maggie) Himanshu Sir Ibanroi lamare Lalthann…" at bounding box center [654, 283] width 154 height 20
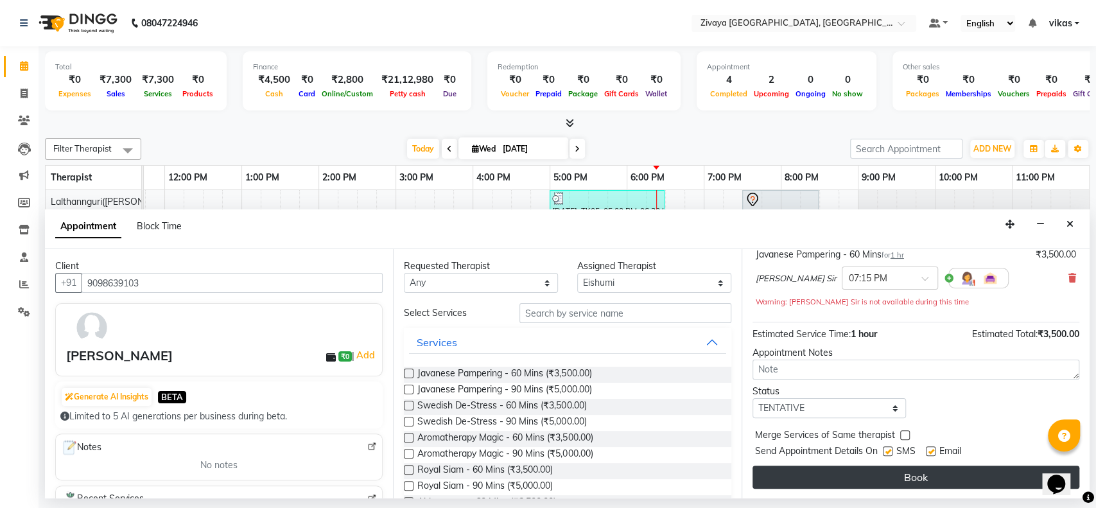
click at [878, 470] on button "Book" at bounding box center [916, 477] width 327 height 23
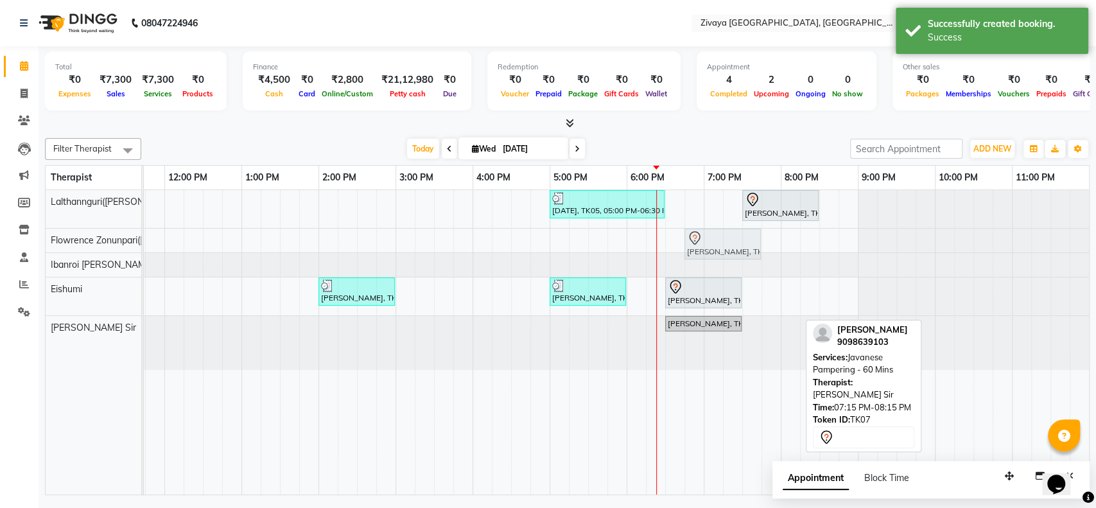
drag, startPoint x: 751, startPoint y: 345, endPoint x: 718, endPoint y: 231, distance: 118.9
click at [718, 231] on tbody "Raja, TK05, 05:00 PM-06:30 PM, Javanese Pampering - 90 Mins Ashish Chouhan, TK0…" at bounding box center [472, 280] width 1233 height 180
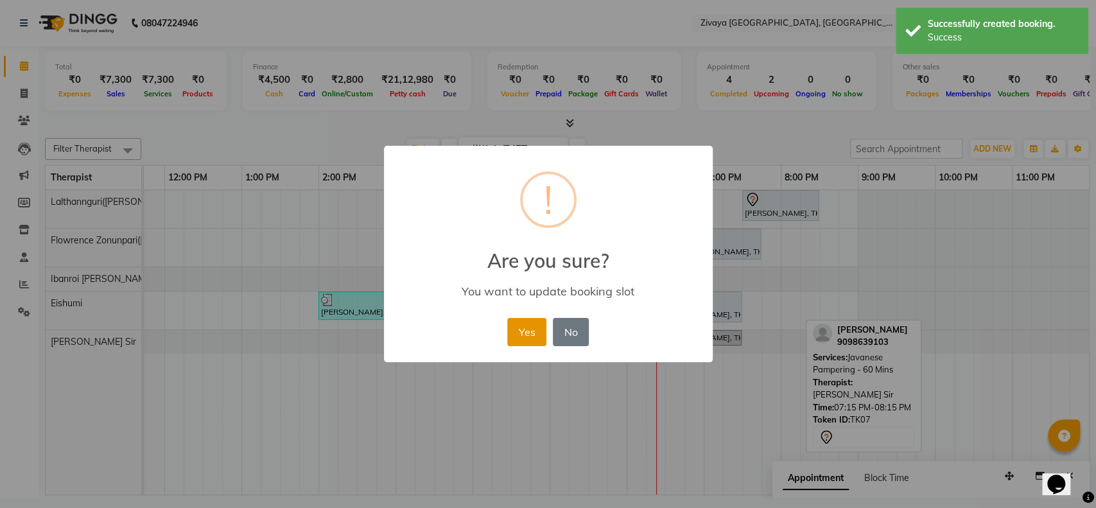
click at [515, 337] on button "Yes" at bounding box center [526, 332] width 39 height 28
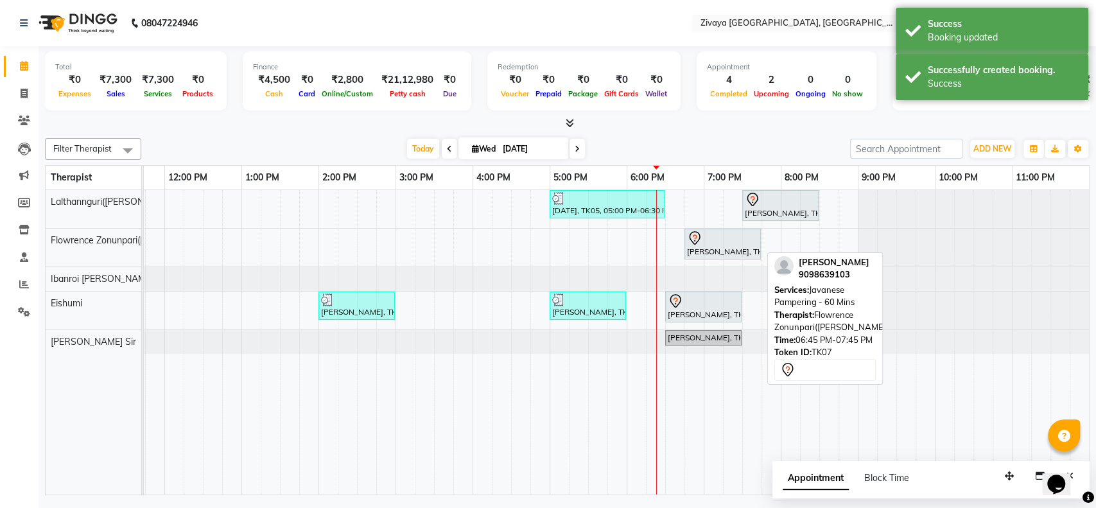
click at [692, 256] on div "Bhavesh Joshi, TK07, 06:45 PM-07:45 PM, Javanese Pampering - 60 Mins" at bounding box center [723, 244] width 74 height 27
click at [714, 254] on div "Bhavesh Joshi, TK07, 06:45 PM-07:45 PM, Javanese Pampering - 60 Mins" at bounding box center [723, 244] width 74 height 27
select select "7"
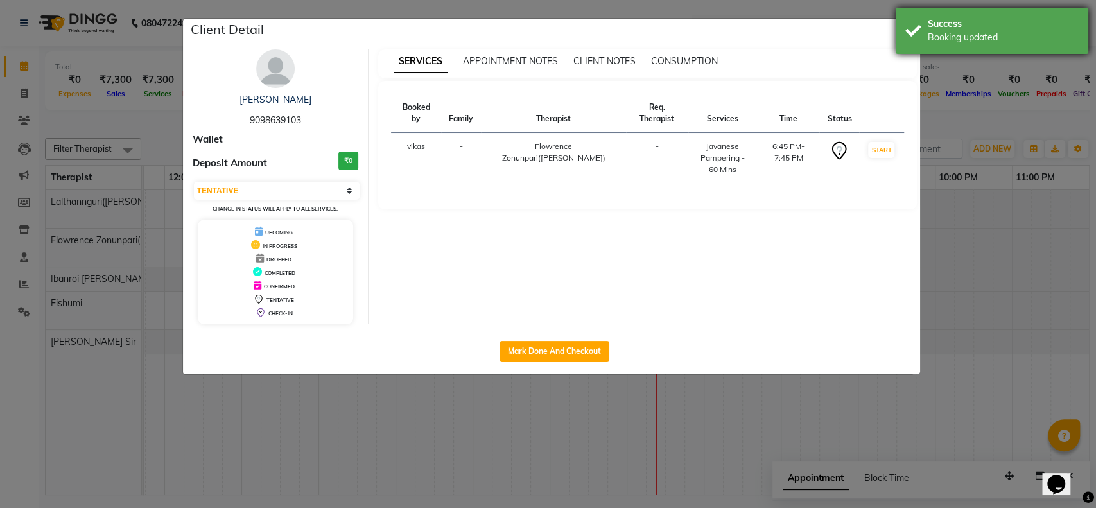
click at [896, 31] on div "Success Booking updated" at bounding box center [992, 31] width 193 height 46
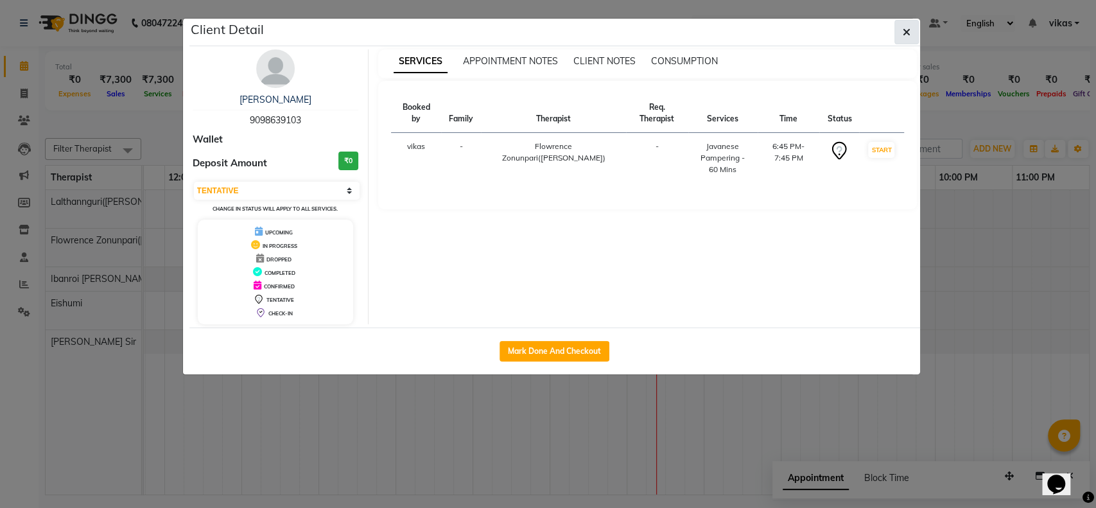
click at [902, 31] on button "button" at bounding box center [907, 32] width 24 height 24
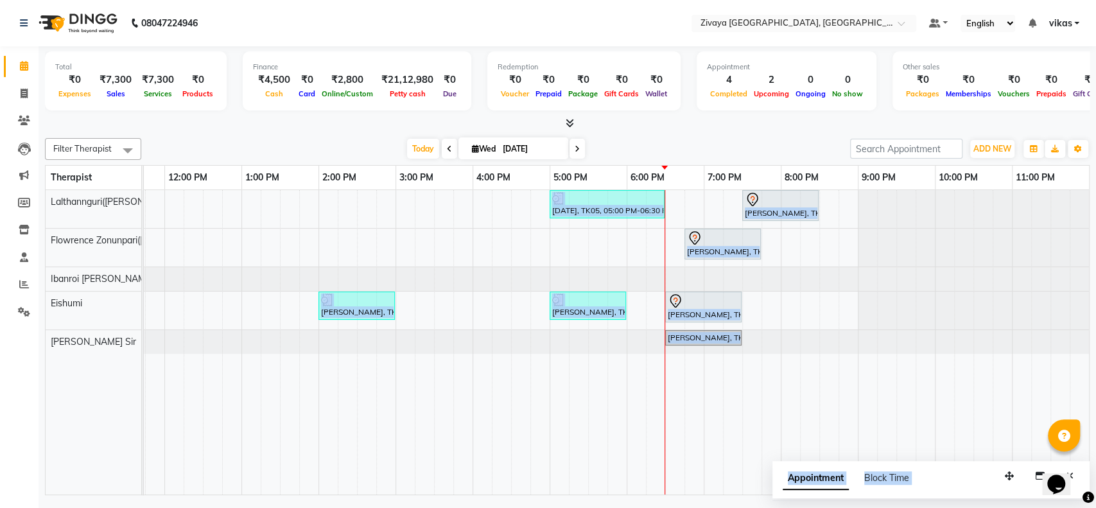
drag, startPoint x: 966, startPoint y: 480, endPoint x: 907, endPoint y: 460, distance: 61.9
click at [907, 460] on div "Filter Therapist Select All Eishumi Flowrence Zonunpari(Maggie) Himanshu Sir Ib…" at bounding box center [567, 314] width 1045 height 362
click at [728, 19] on input "text" at bounding box center [791, 24] width 186 height 13
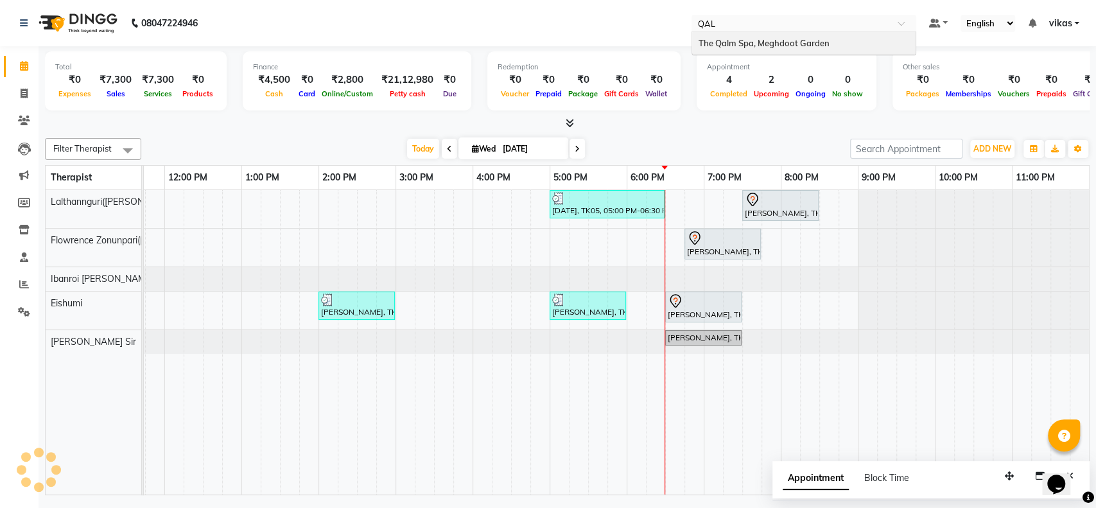
type input "QALM"
click at [761, 45] on span "The Qalm Spa, Meghdoot Garden" at bounding box center [764, 43] width 131 height 10
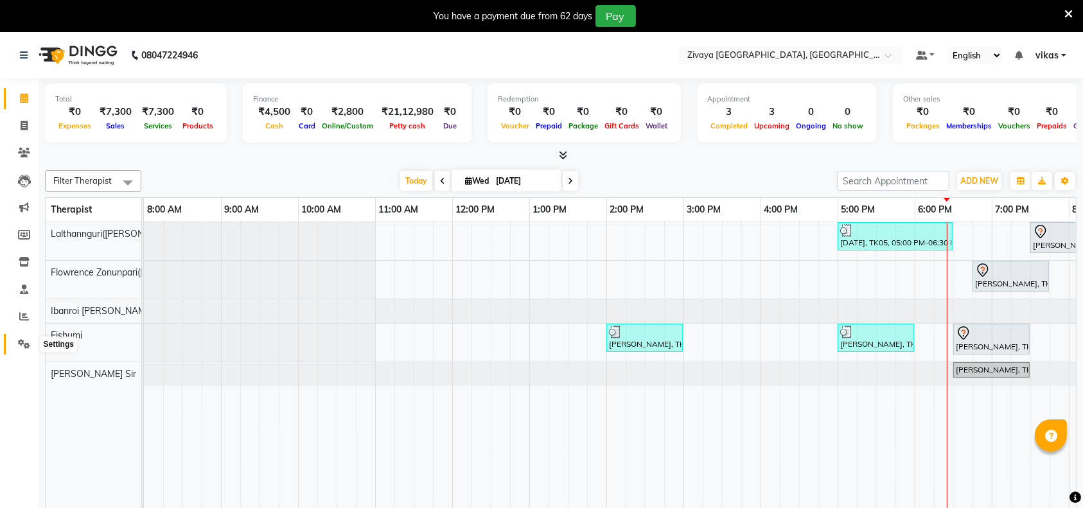
click at [22, 337] on span at bounding box center [24, 344] width 22 height 15
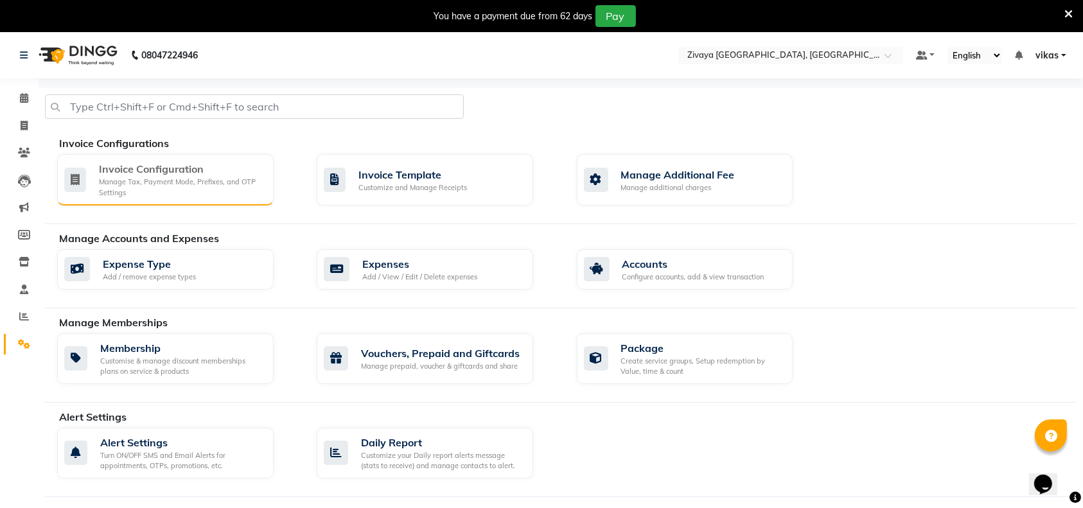
click at [115, 183] on div "Manage Tax, Payment Mode, Prefixes, and OTP Settings" at bounding box center [181, 187] width 164 height 21
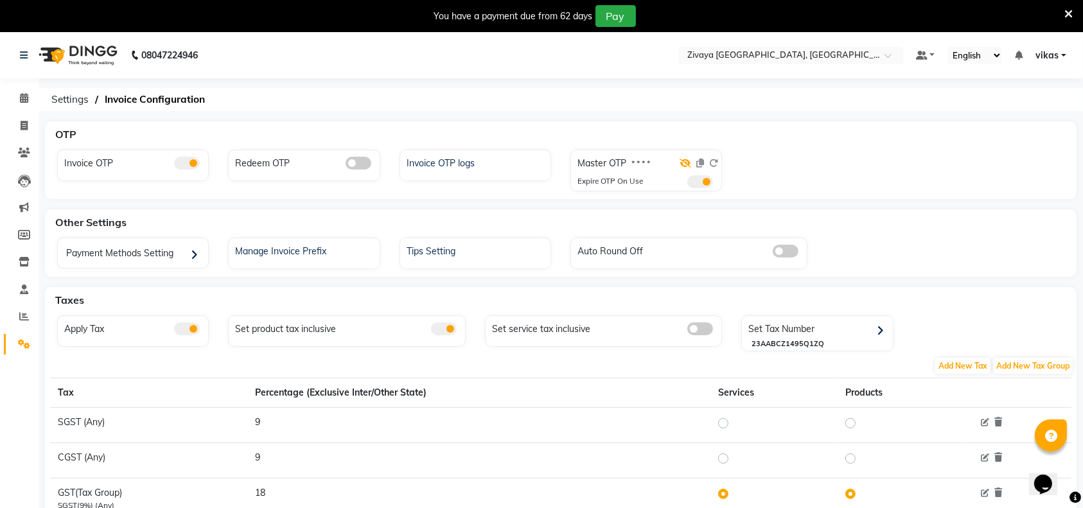
click at [685, 162] on span at bounding box center [685, 163] width 12 height 12
click at [685, 162] on icon at bounding box center [685, 163] width 12 height 9
click at [688, 186] on span at bounding box center [700, 181] width 26 height 13
click at [687, 184] on input "checkbox" at bounding box center [687, 184] width 0 height 0
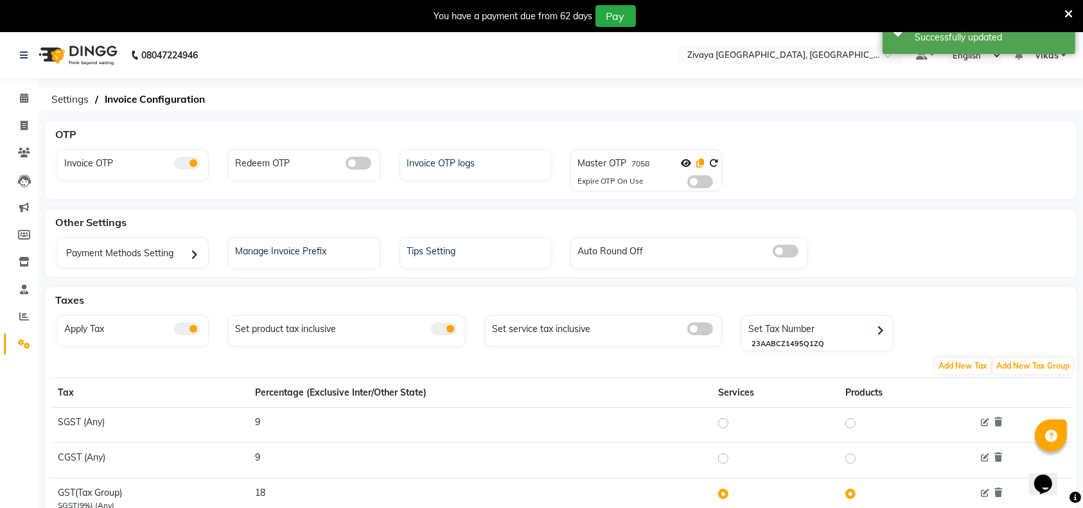
click at [702, 159] on icon at bounding box center [700, 163] width 8 height 9
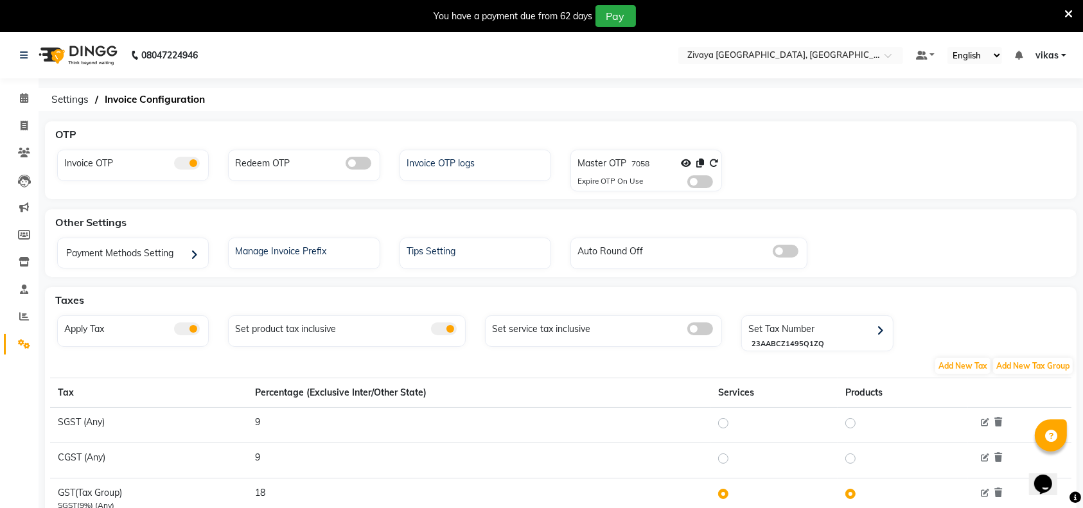
click at [1066, 12] on icon at bounding box center [1068, 14] width 8 height 12
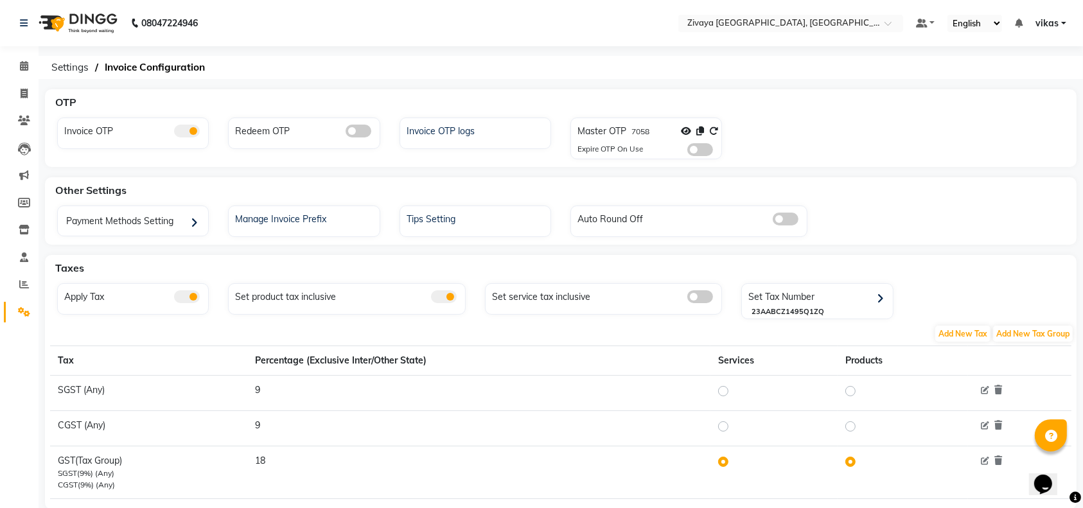
click at [692, 146] on span at bounding box center [700, 149] width 26 height 13
click at [687, 152] on input "checkbox" at bounding box center [687, 152] width 0 height 0
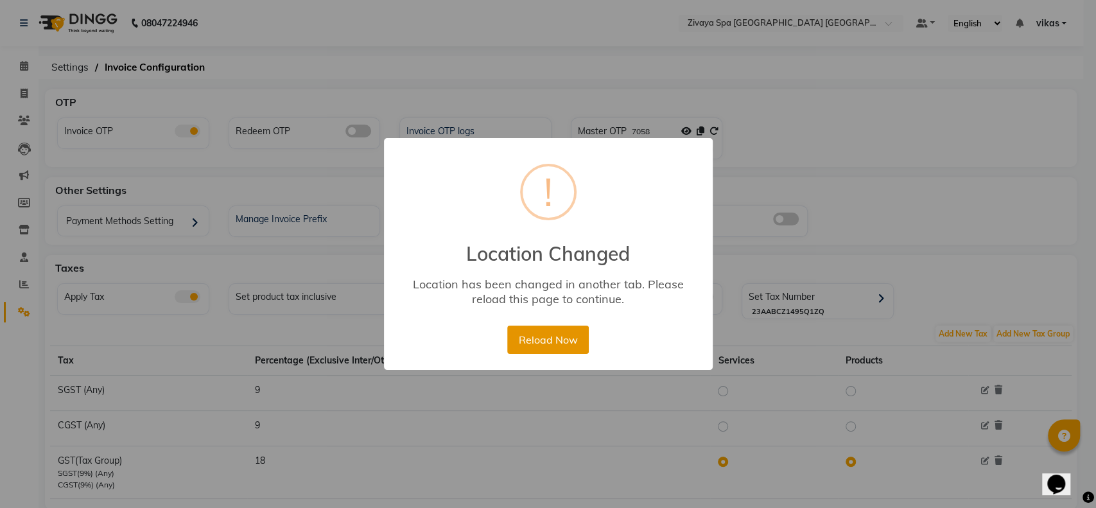
click at [528, 332] on button "Reload Now" at bounding box center [548, 340] width 82 height 28
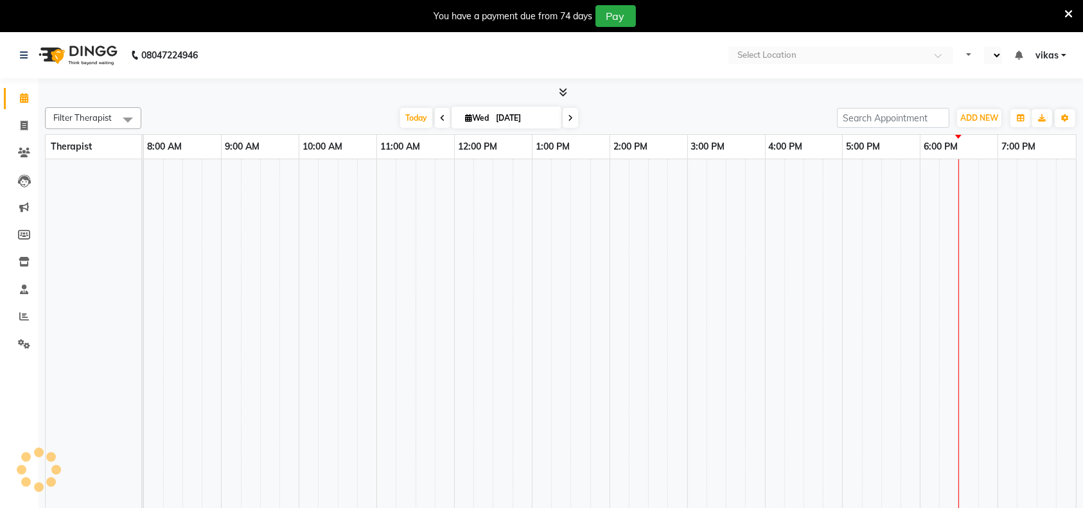
select select "en"
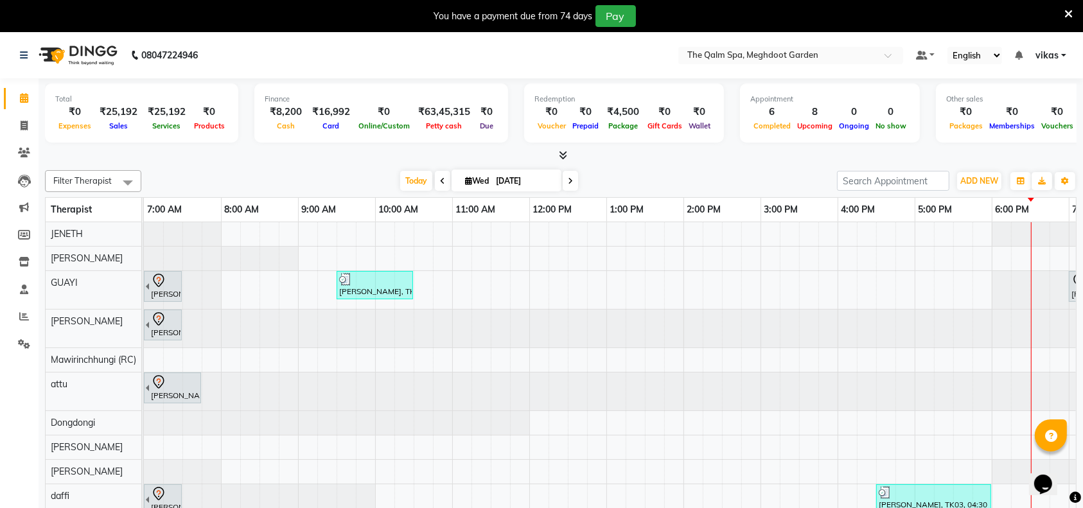
click at [1063, 12] on div "You have a payment due from 74 days Pay" at bounding box center [534, 16] width 1059 height 22
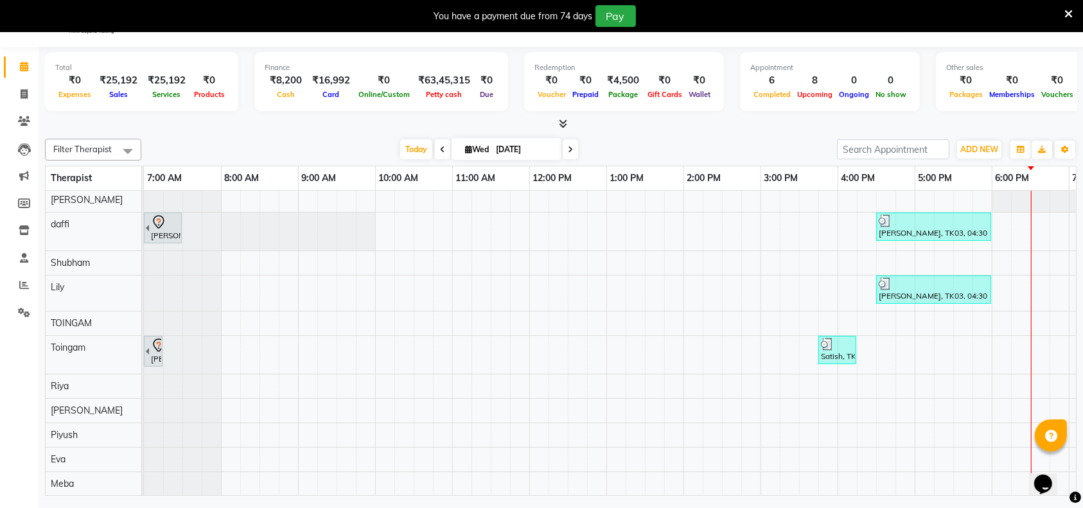
scroll to position [257, 0]
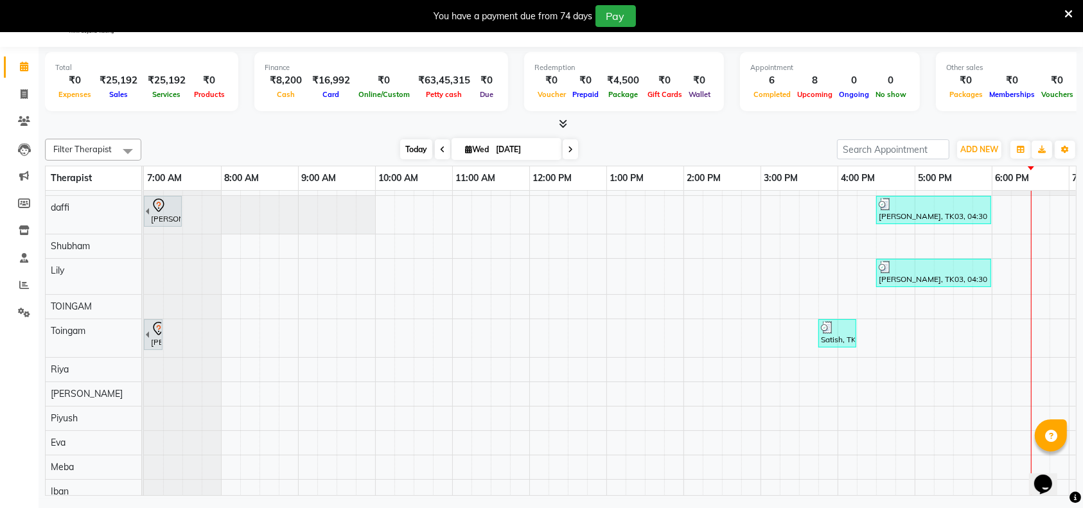
click at [411, 141] on span "Today" at bounding box center [416, 149] width 32 height 20
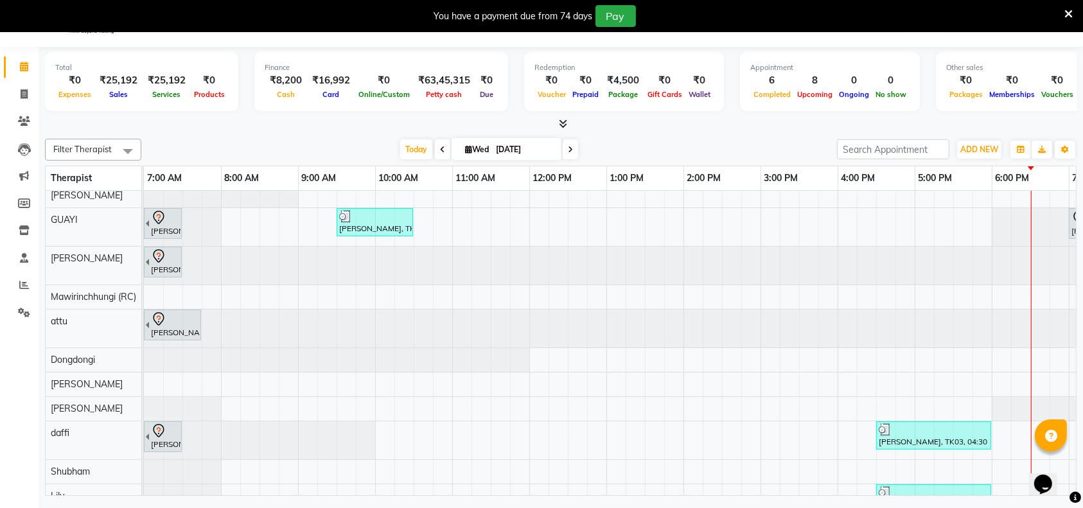
scroll to position [0, 0]
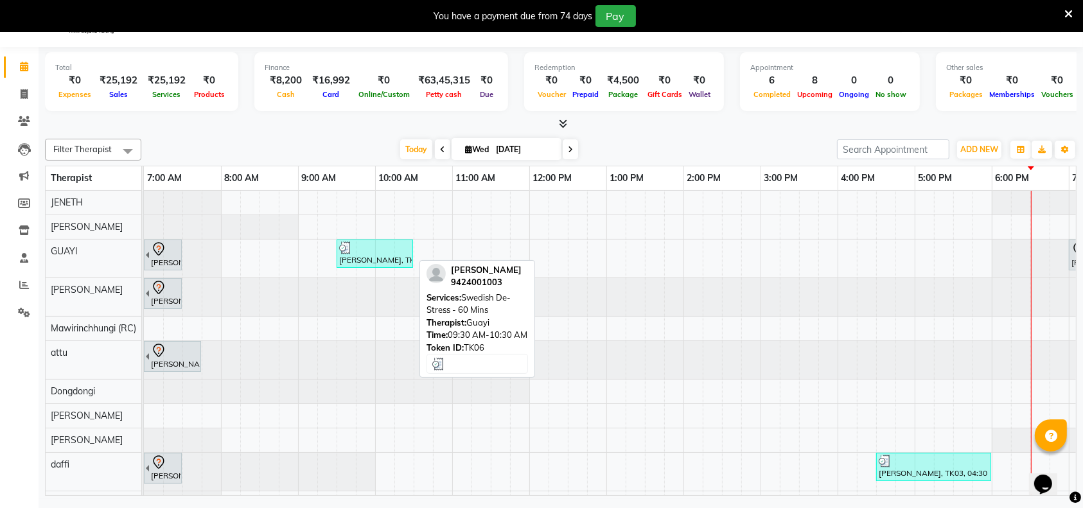
click at [370, 257] on div "Akshay Shukla, TK06, 09:30 AM-10:30 AM, Swedish De-Stress - 60 Mins" at bounding box center [375, 253] width 74 height 24
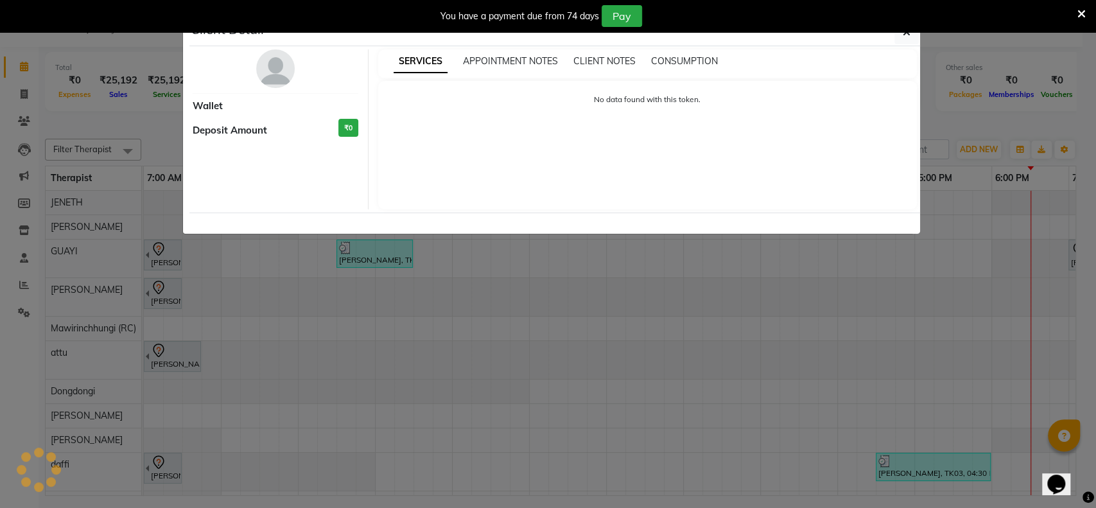
select select "3"
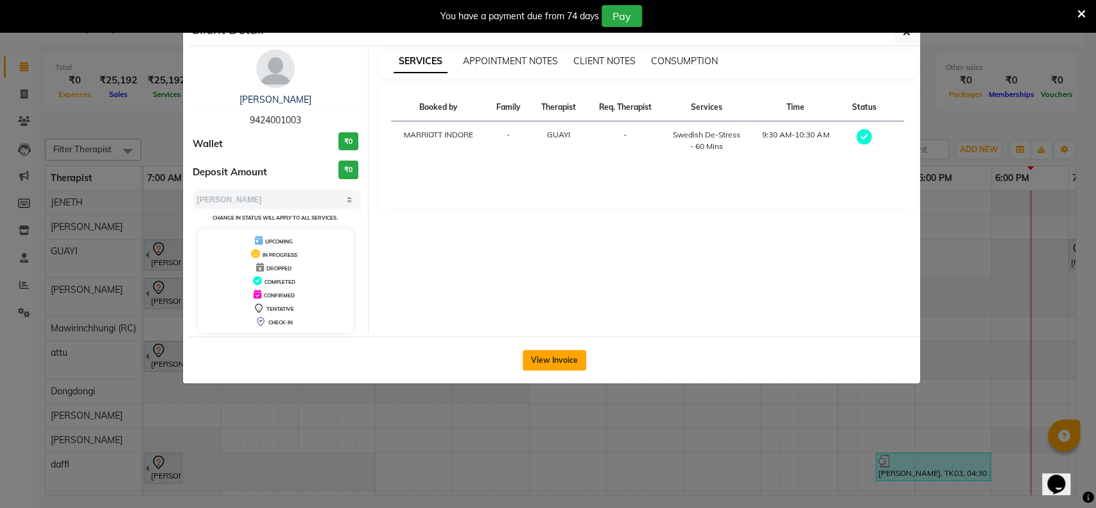
click at [530, 357] on button "View Invoice" at bounding box center [555, 360] width 64 height 21
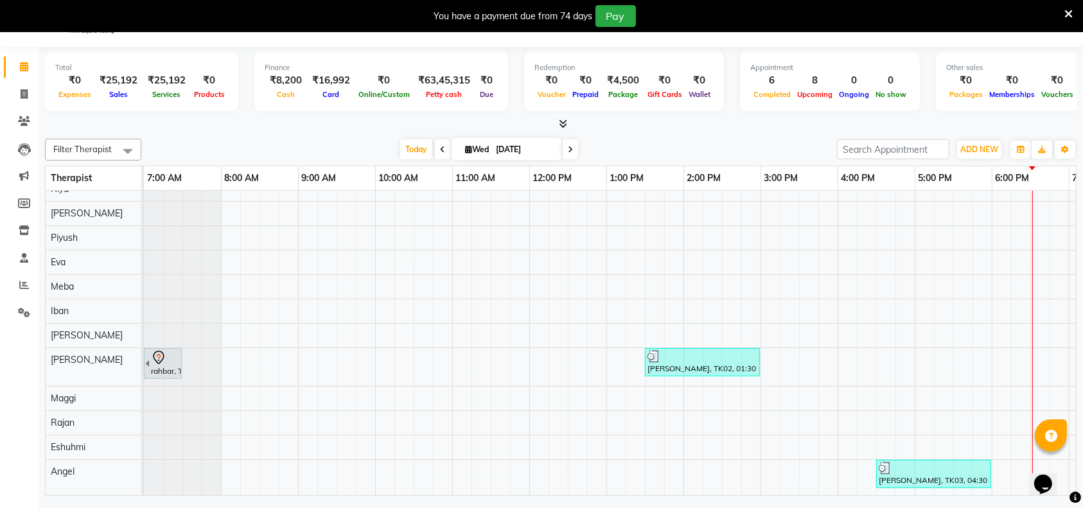
click at [1067, 17] on icon at bounding box center [1068, 14] width 8 height 12
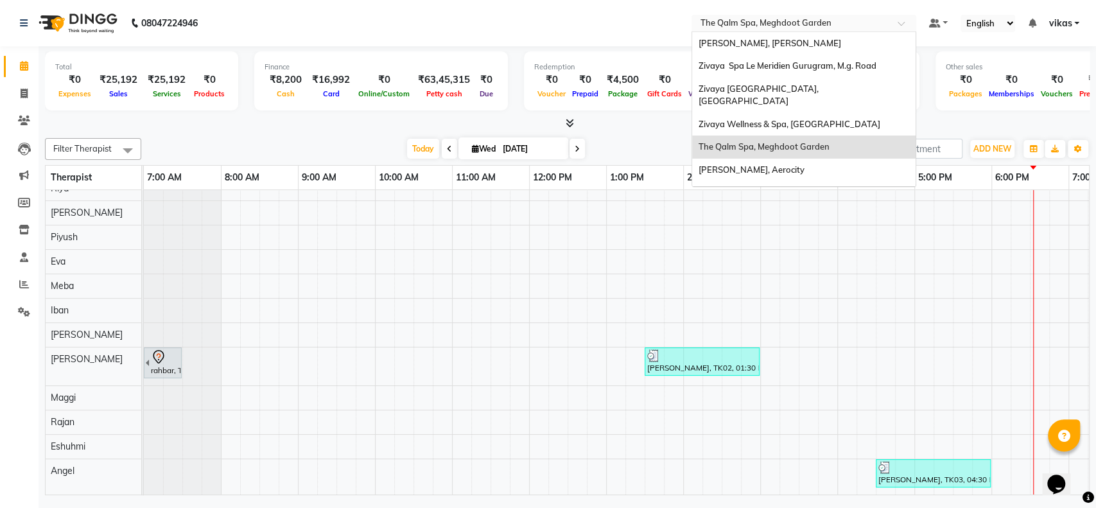
click at [805, 26] on input "text" at bounding box center [791, 24] width 186 height 13
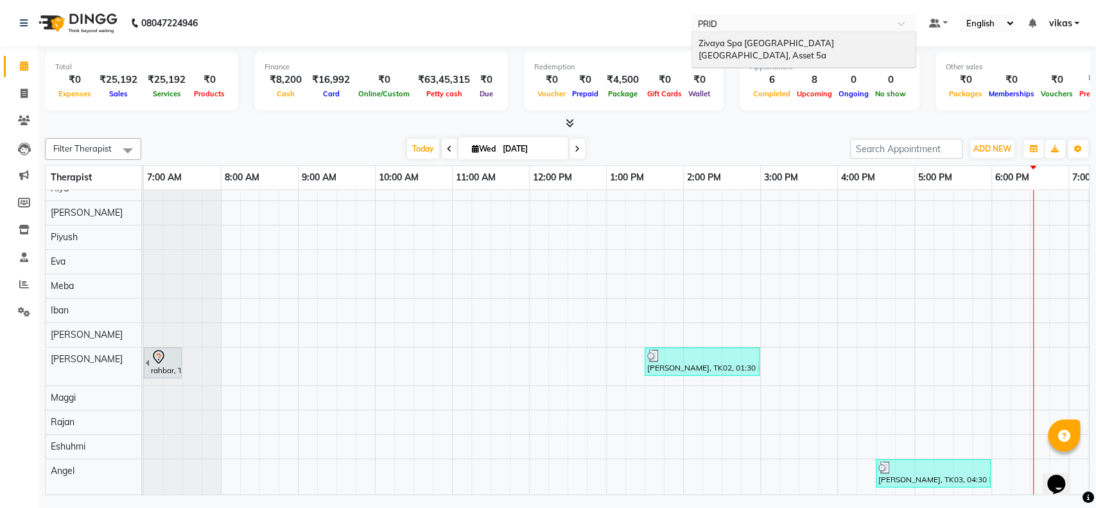
type input "PRIDE"
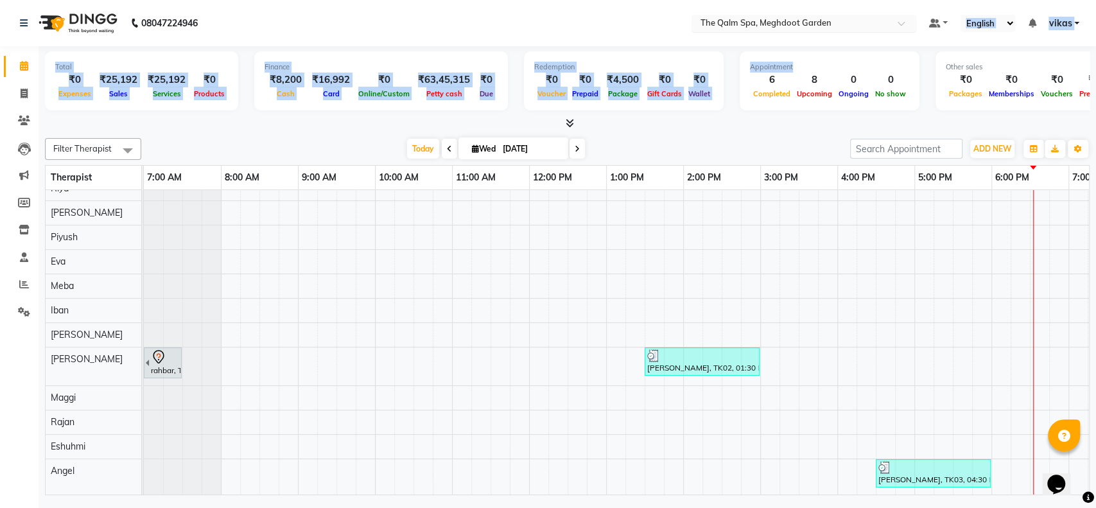
drag, startPoint x: 780, startPoint y: 57, endPoint x: 774, endPoint y: 25, distance: 32.5
click at [774, 25] on app-home "08047224946 Select Location × The Qalm Spa, Meghdoot Garden Default Panel My Pa…" at bounding box center [548, 249] width 1096 height 498
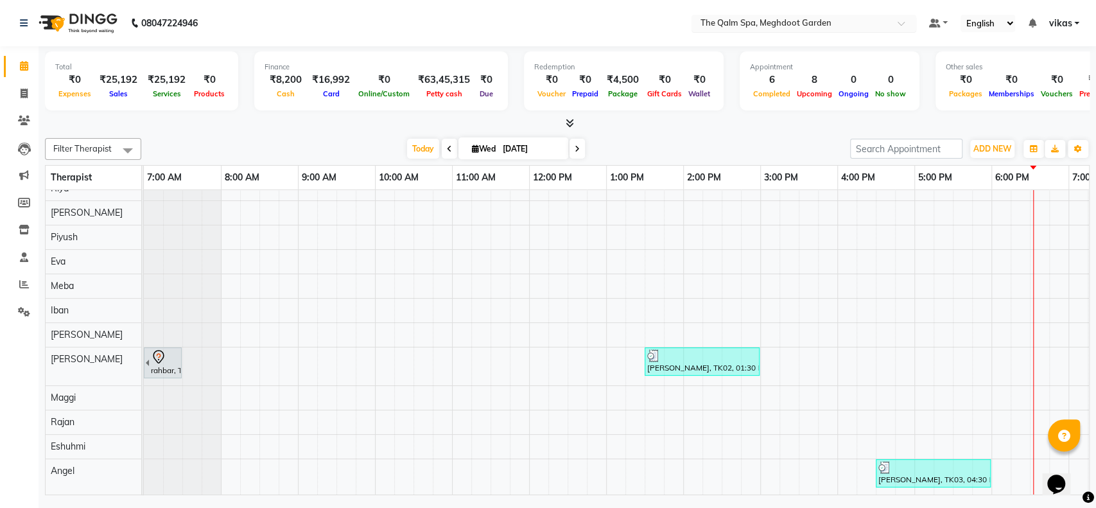
click at [774, 25] on input "text" at bounding box center [791, 24] width 186 height 13
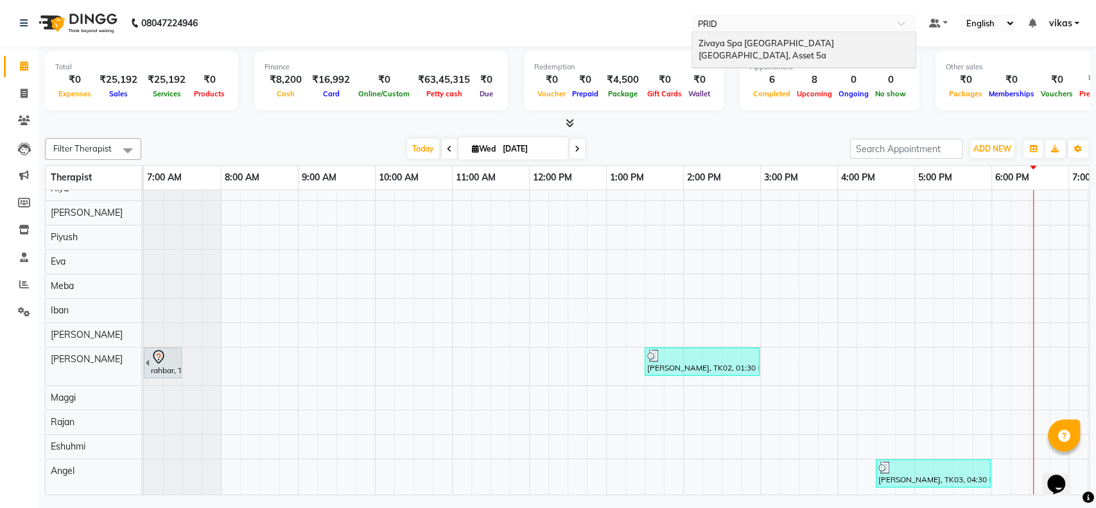
type input "PRIDE"
click at [758, 46] on span "Zivaya Spa [GEOGRAPHIC_DATA] [GEOGRAPHIC_DATA], Asset 5a" at bounding box center [767, 49] width 137 height 23
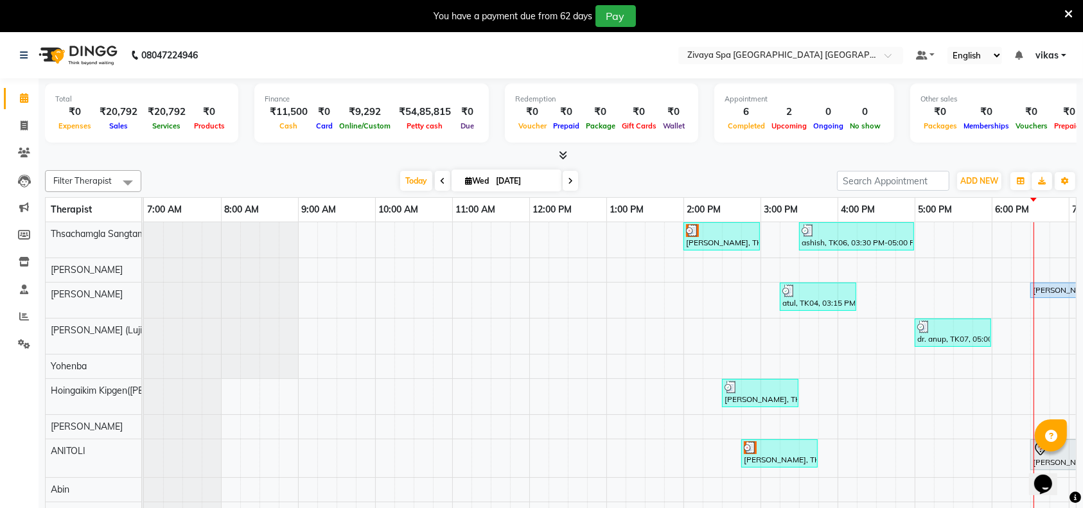
click at [462, 182] on span "Wed" at bounding box center [477, 181] width 30 height 10
select select "9"
select select "2025"
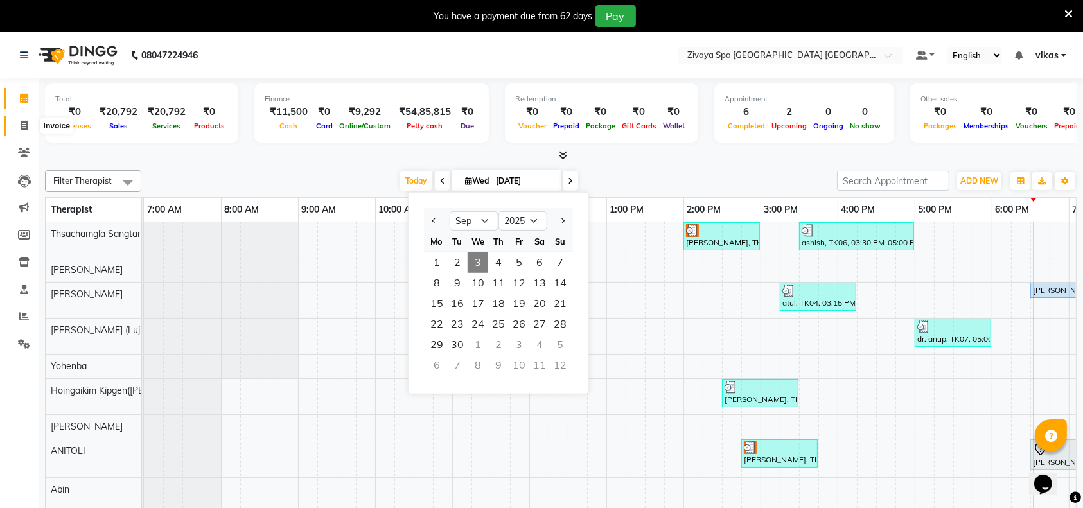
click at [15, 126] on span at bounding box center [24, 126] width 22 height 15
select select "service"
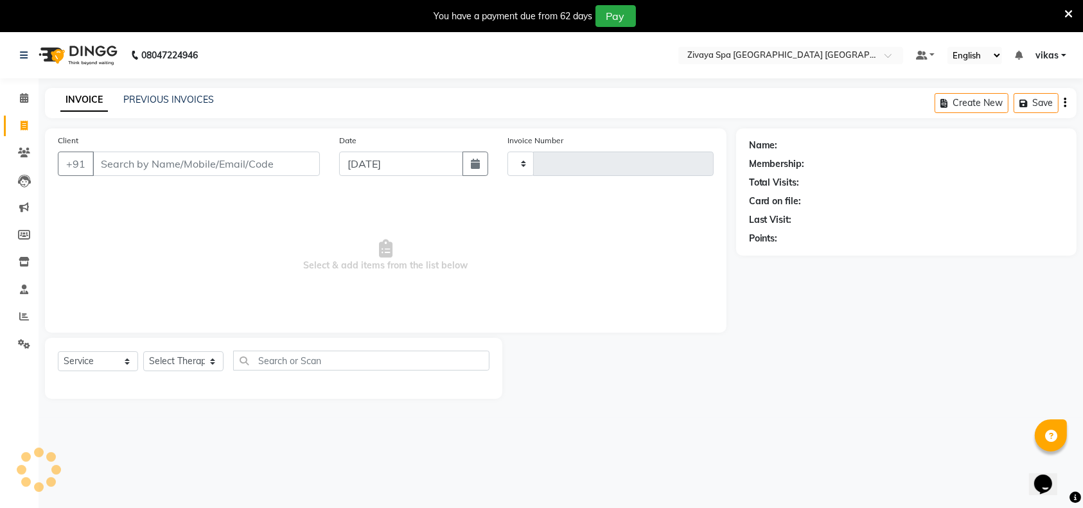
type input "1471"
select select "6501"
click at [161, 100] on link "PREVIOUS INVOICES" at bounding box center [168, 100] width 91 height 12
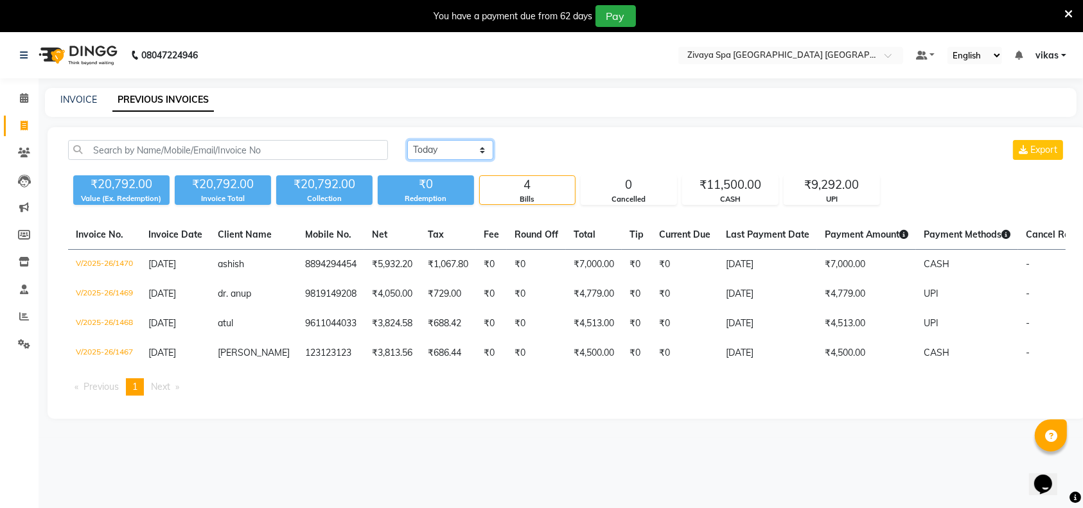
click at [465, 152] on select "[DATE] [DATE] Custom Range" at bounding box center [450, 150] width 86 height 20
select select "range"
click at [407, 140] on select "[DATE] [DATE] Custom Range" at bounding box center [450, 150] width 86 height 20
click at [561, 152] on input "[DATE]" at bounding box center [555, 150] width 90 height 18
select select "9"
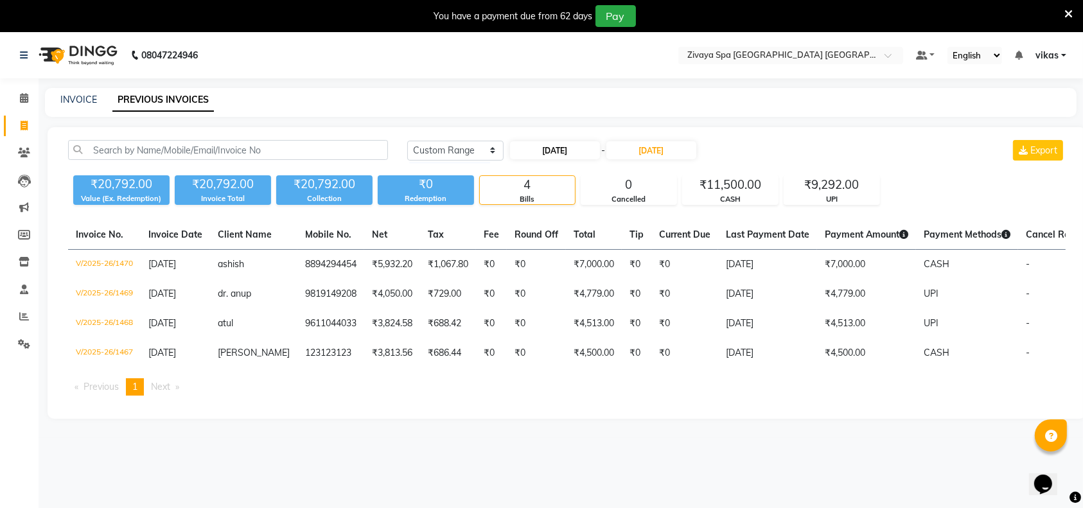
select select "2025"
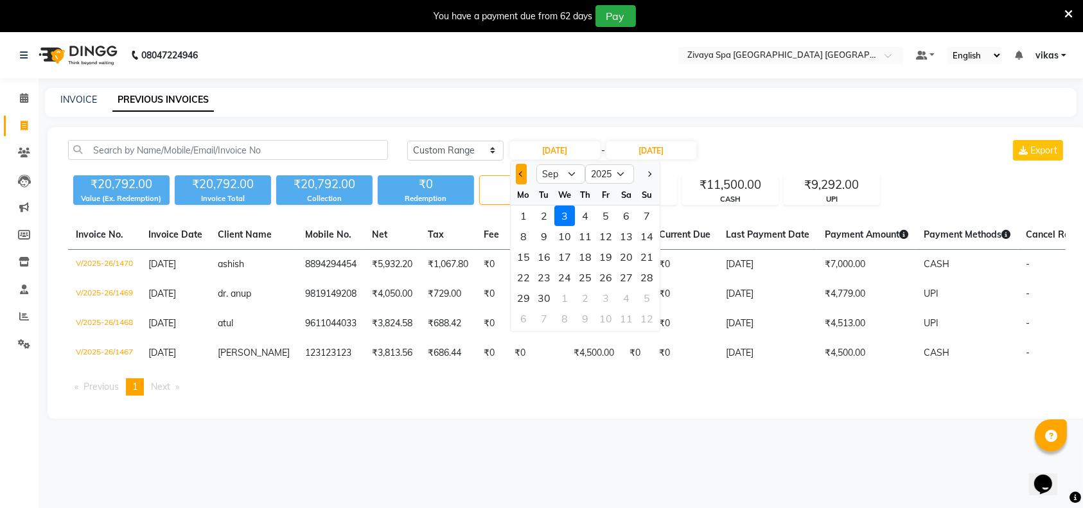
click at [519, 172] on span "Previous month" at bounding box center [521, 173] width 5 height 5
select select "8"
click at [627, 279] on div "23" at bounding box center [626, 277] width 21 height 21
type input "23-08-2025"
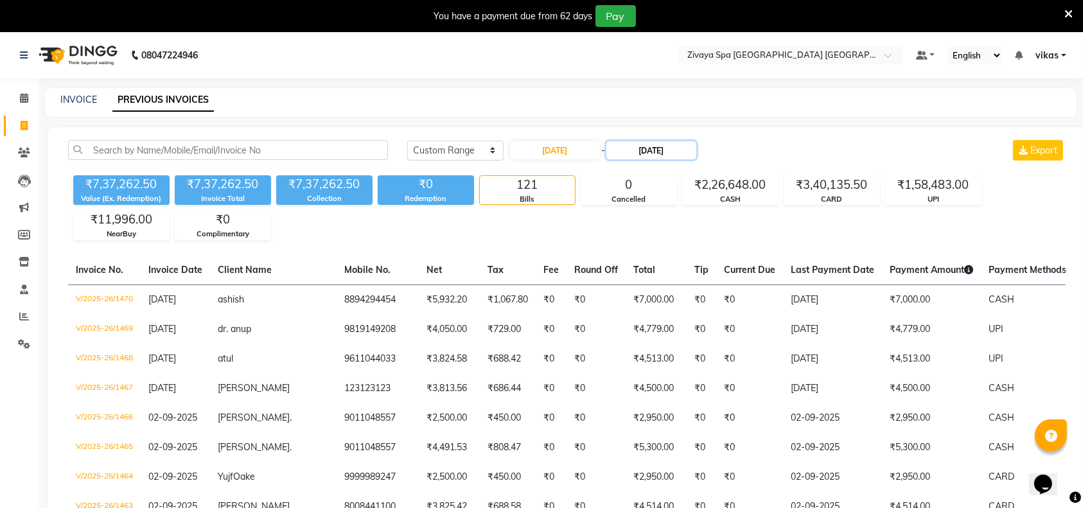
click at [638, 148] on input "[DATE]" at bounding box center [651, 150] width 90 height 18
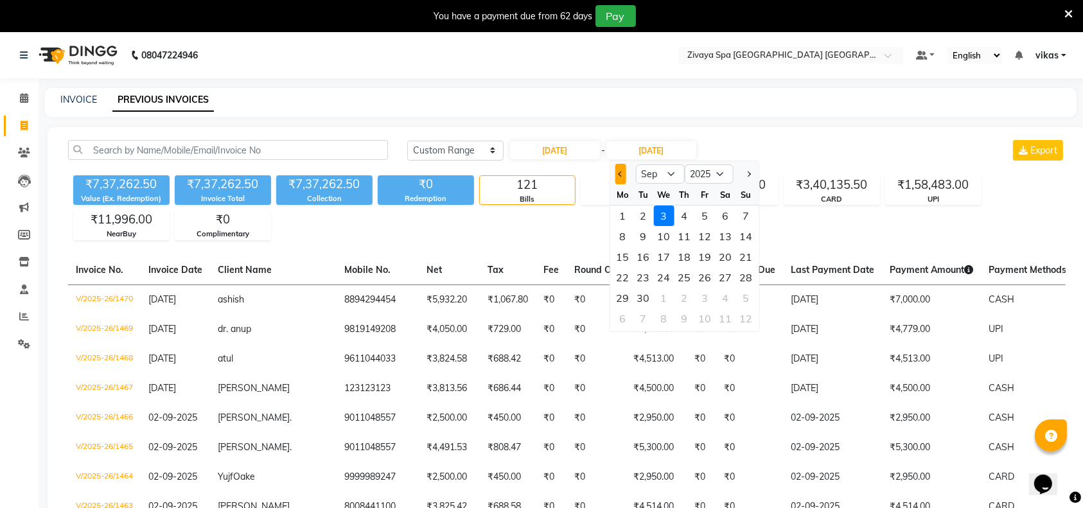
click at [620, 171] on span "Previous month" at bounding box center [620, 173] width 5 height 5
select select "8"
click at [726, 273] on div "23" at bounding box center [725, 277] width 21 height 21
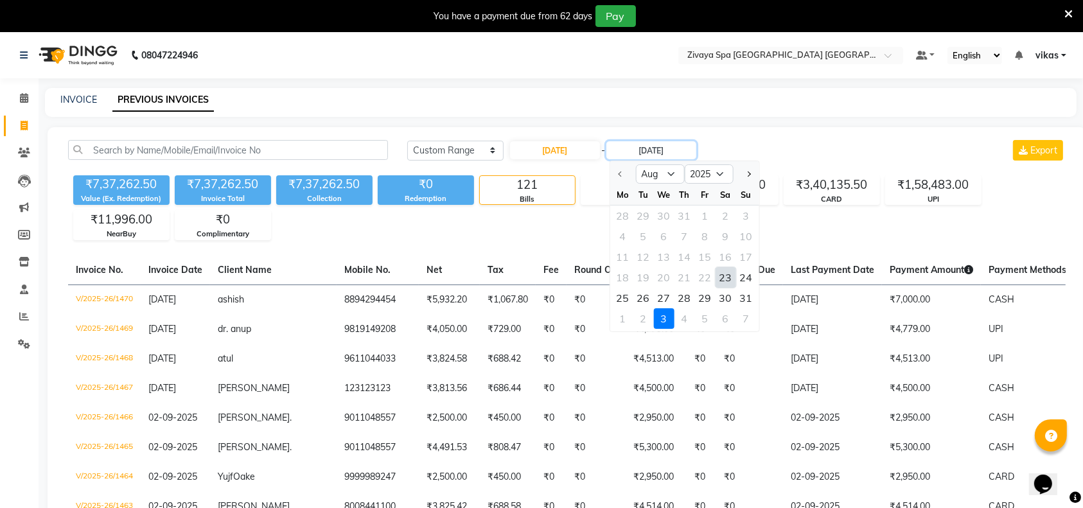
type input "23-08-2025"
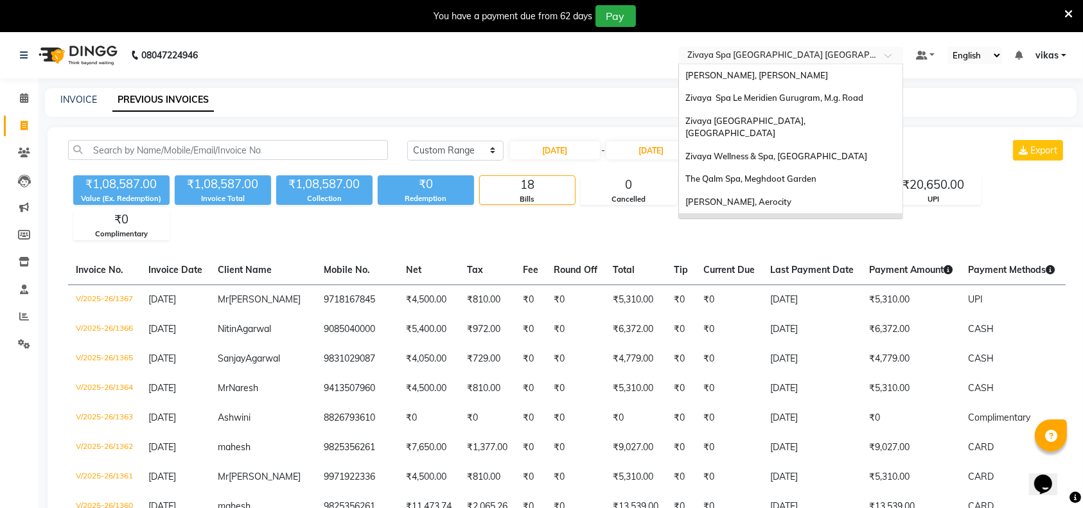
scroll to position [137, 0]
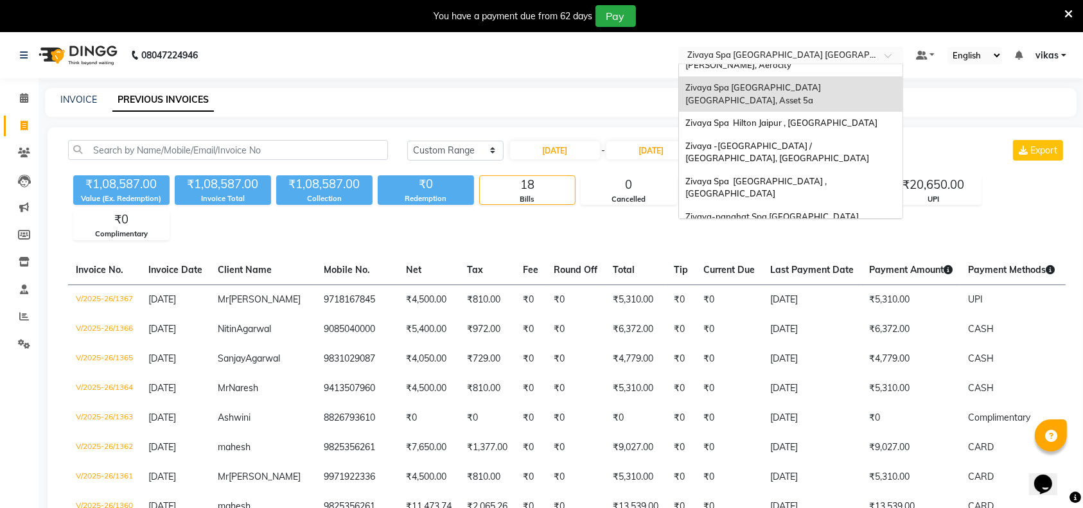
click at [779, 57] on input "text" at bounding box center [778, 56] width 186 height 13
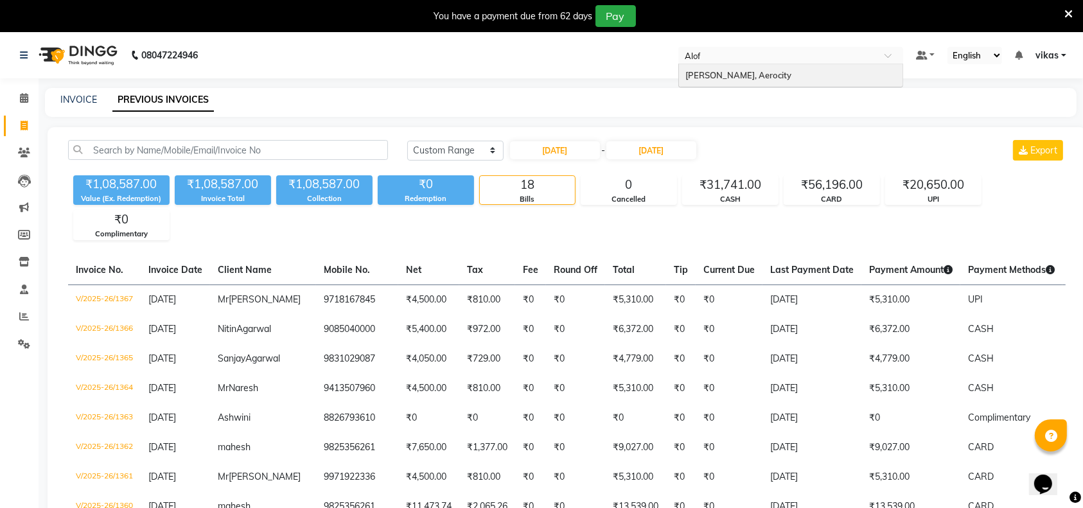
type input "Aloft"
click at [774, 73] on div "[PERSON_NAME], Aerocity" at bounding box center [790, 75] width 223 height 23
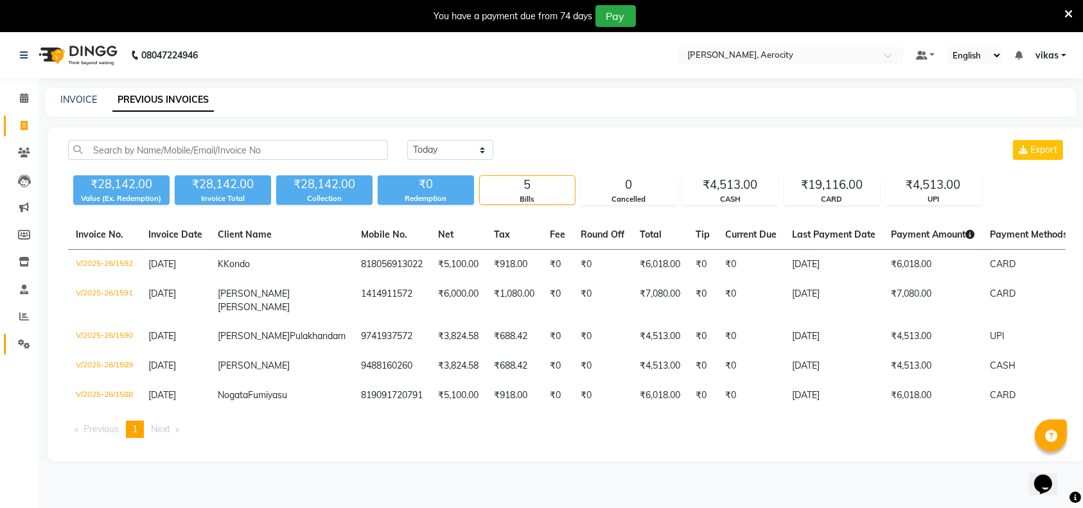
click at [17, 335] on link "Settings" at bounding box center [19, 344] width 31 height 21
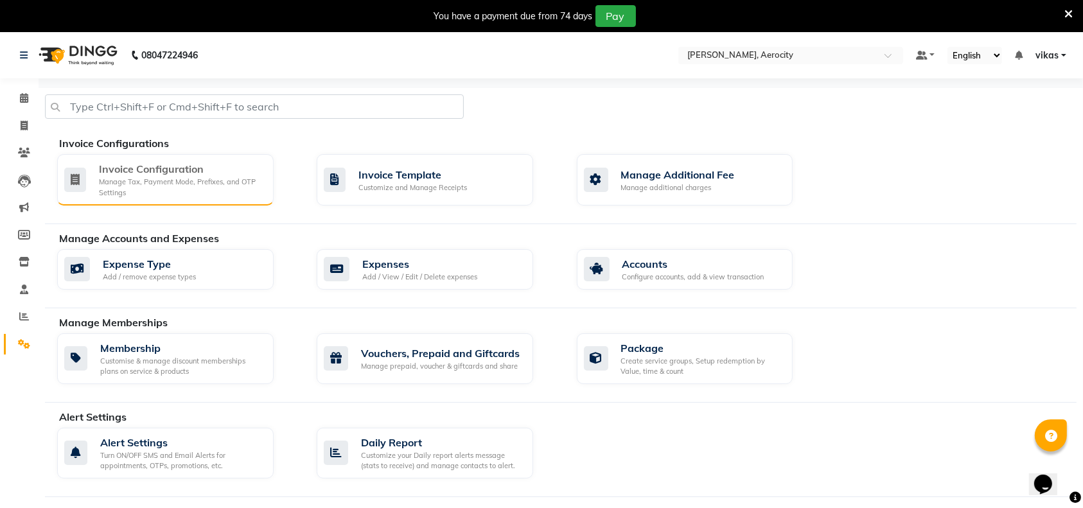
click at [132, 162] on div "Invoice Configuration" at bounding box center [181, 168] width 164 height 15
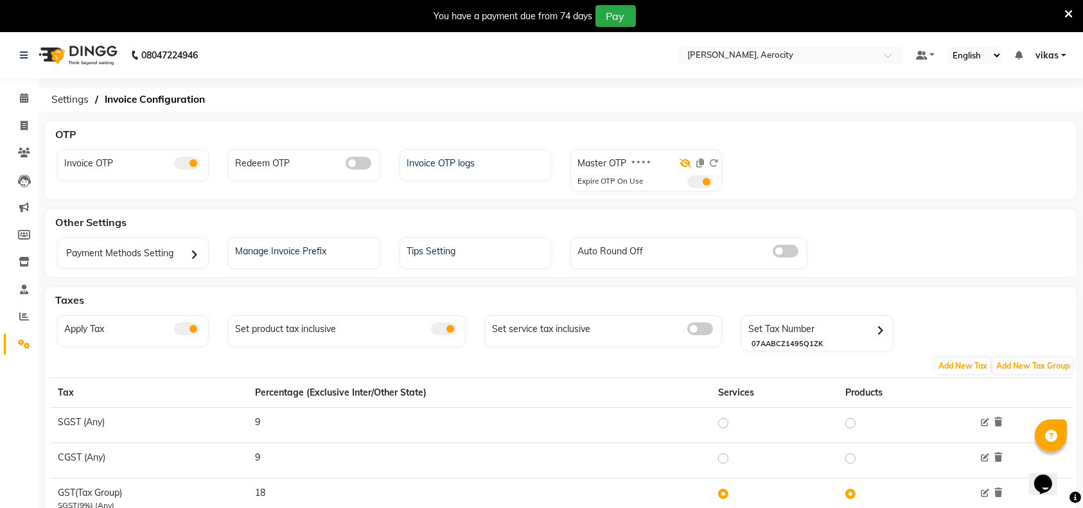
click at [686, 161] on icon at bounding box center [685, 163] width 12 height 9
click at [701, 162] on icon at bounding box center [700, 163] width 8 height 9
click at [26, 311] on icon at bounding box center [24, 316] width 10 height 10
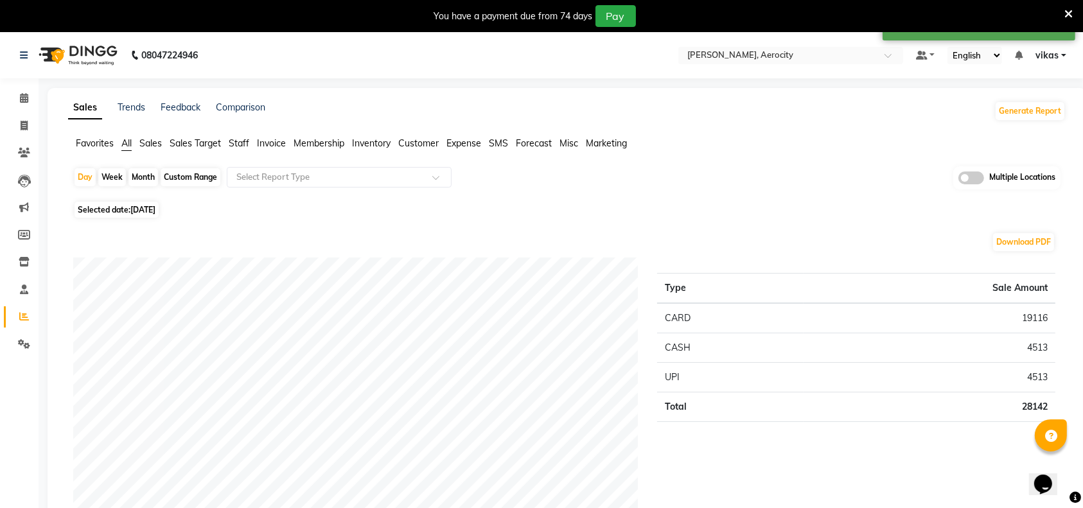
click at [155, 209] on span "[DATE]" at bounding box center [142, 210] width 25 height 10
select select "9"
select select "2025"
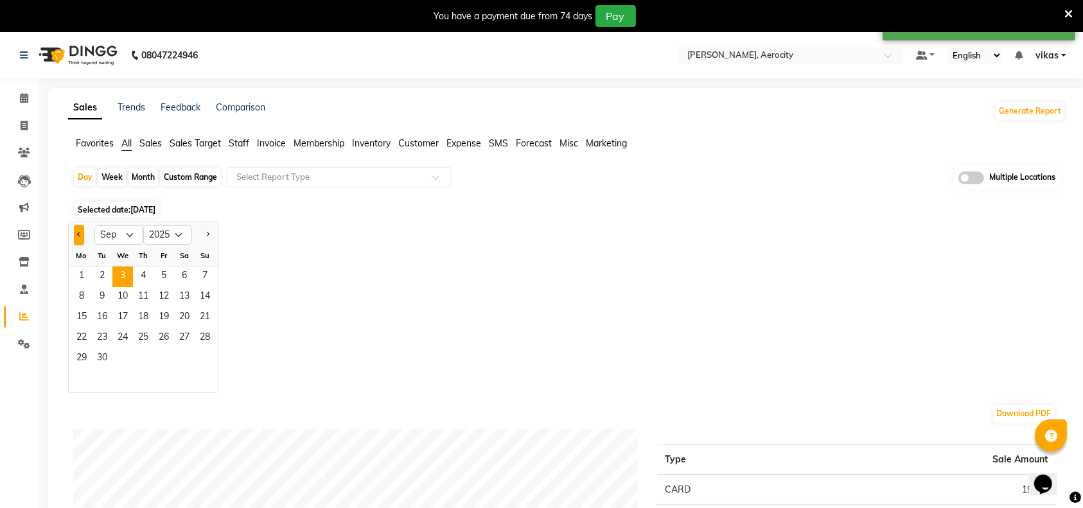
click at [77, 234] on span "Previous month" at bounding box center [79, 234] width 4 height 4
select select "8"
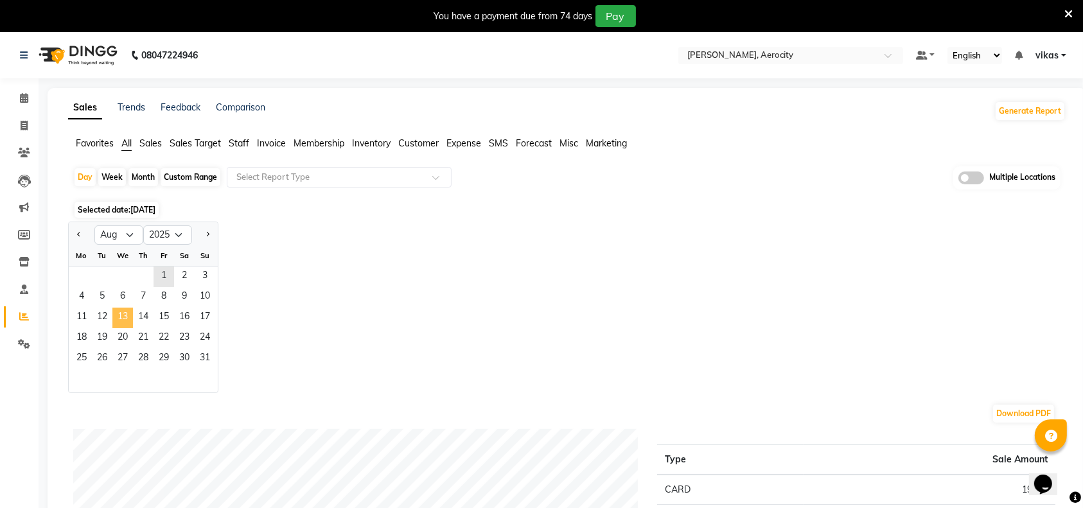
click at [127, 316] on span "13" at bounding box center [122, 318] width 21 height 21
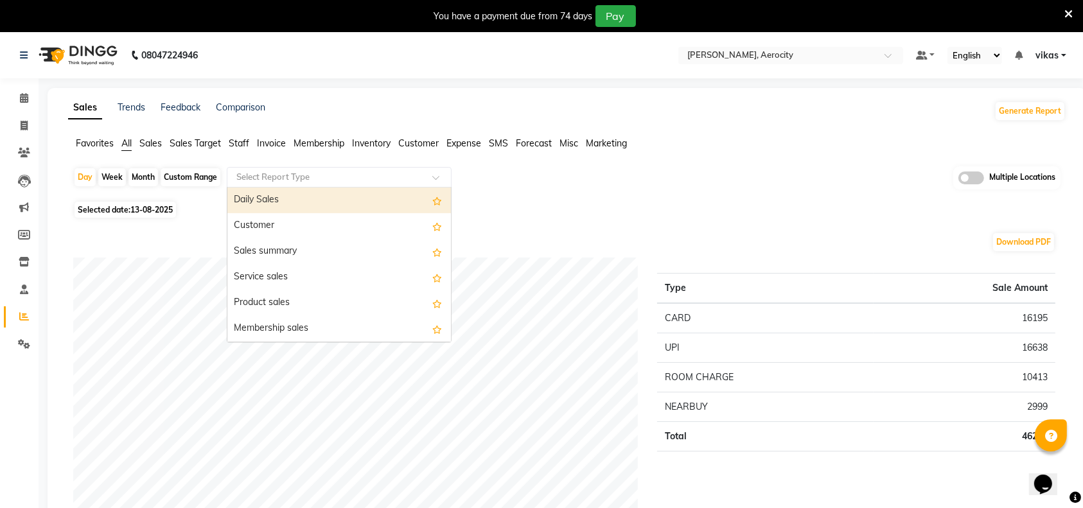
click at [261, 186] on ng-select "Select Report Type Daily Sales Customer Sales summary Service sales Product sal…" at bounding box center [339, 177] width 225 height 21
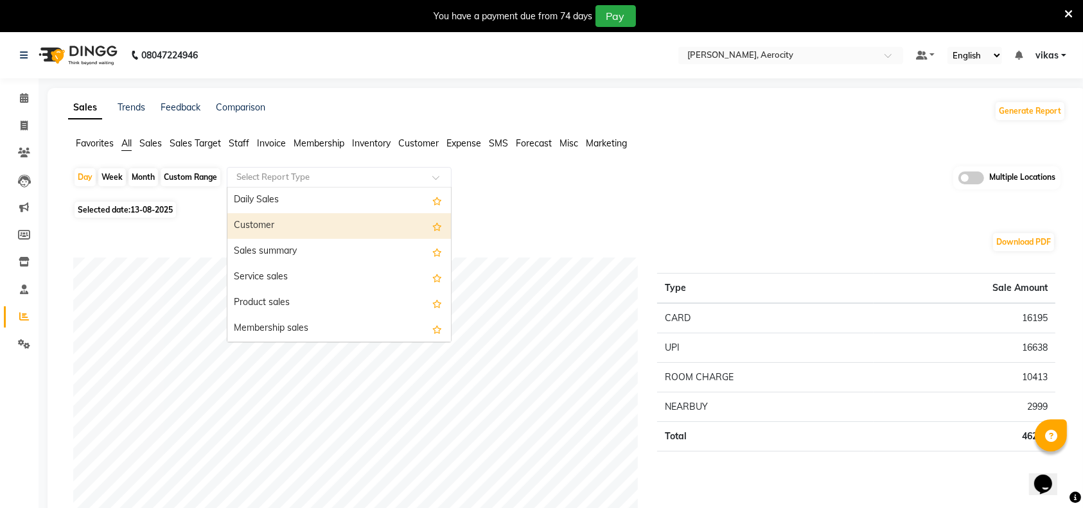
click at [283, 220] on div "Customer" at bounding box center [338, 226] width 223 height 26
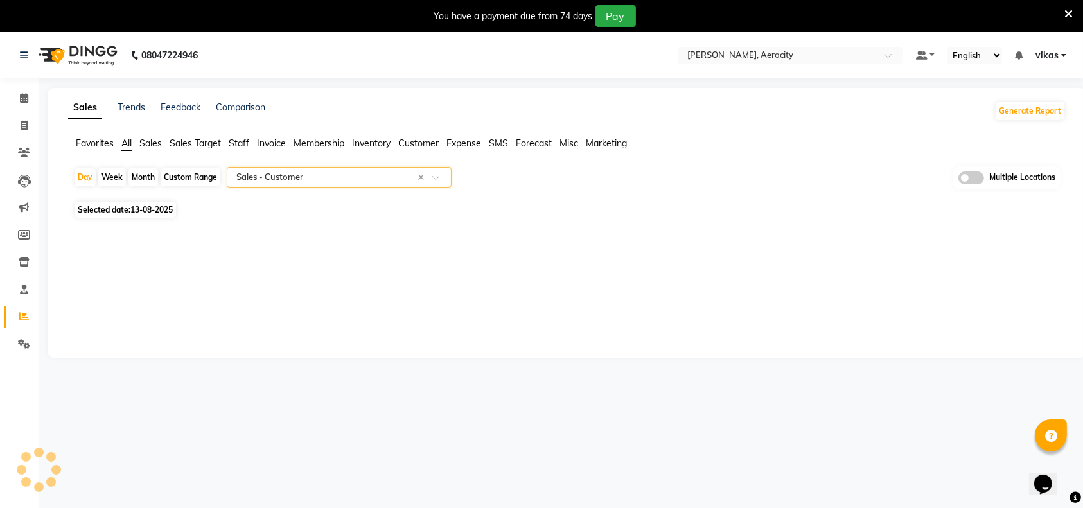
select select "full_report"
select select "csv"
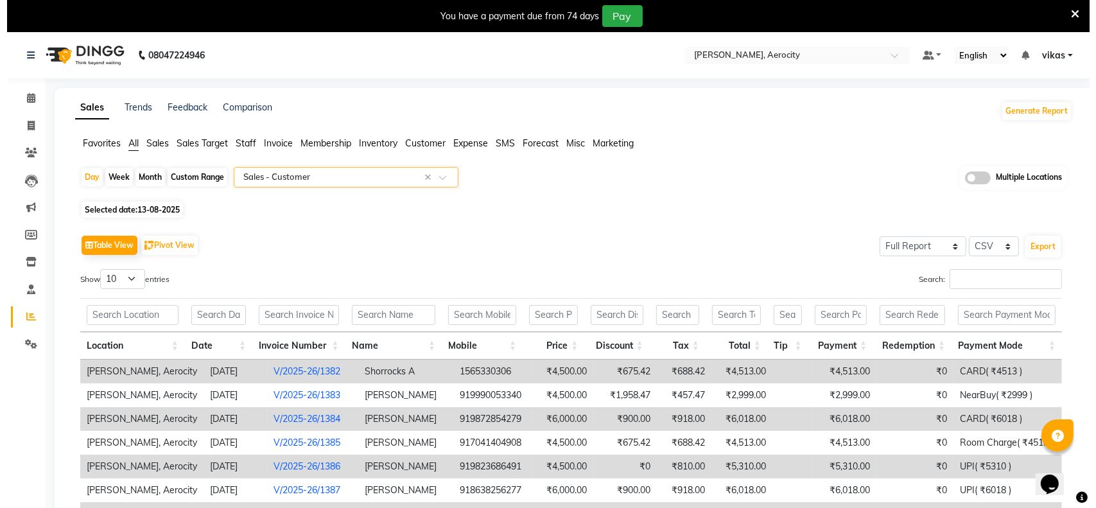
scroll to position [175, 0]
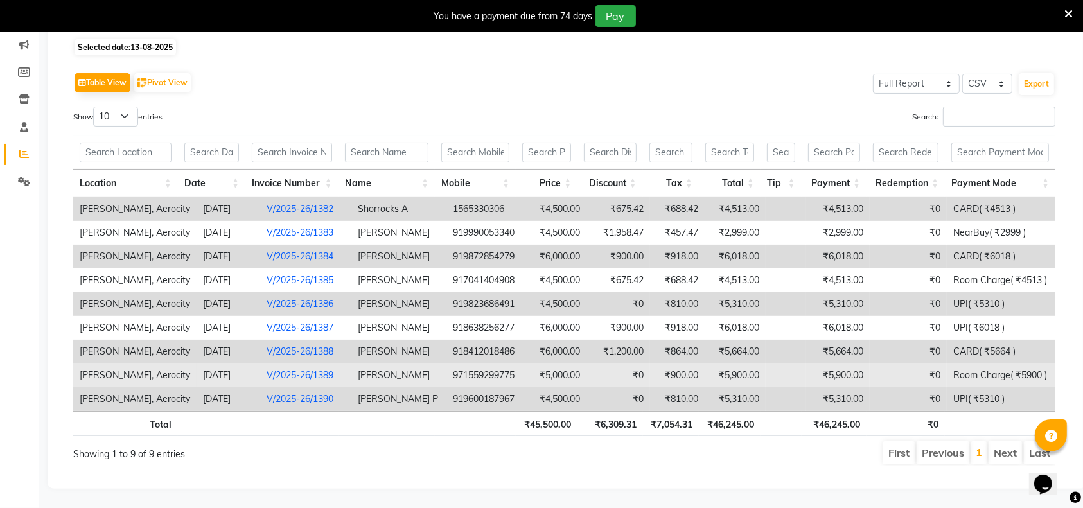
click at [283, 363] on td "V/2025-26/1389" at bounding box center [305, 375] width 91 height 24
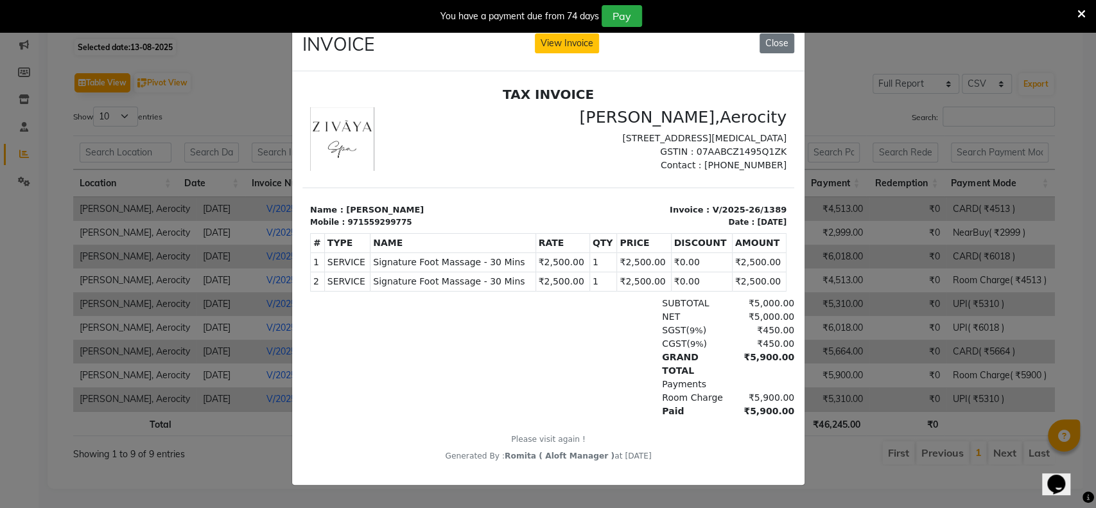
scroll to position [0, 0]
click at [545, 45] on button "View Invoice" at bounding box center [567, 43] width 64 height 20
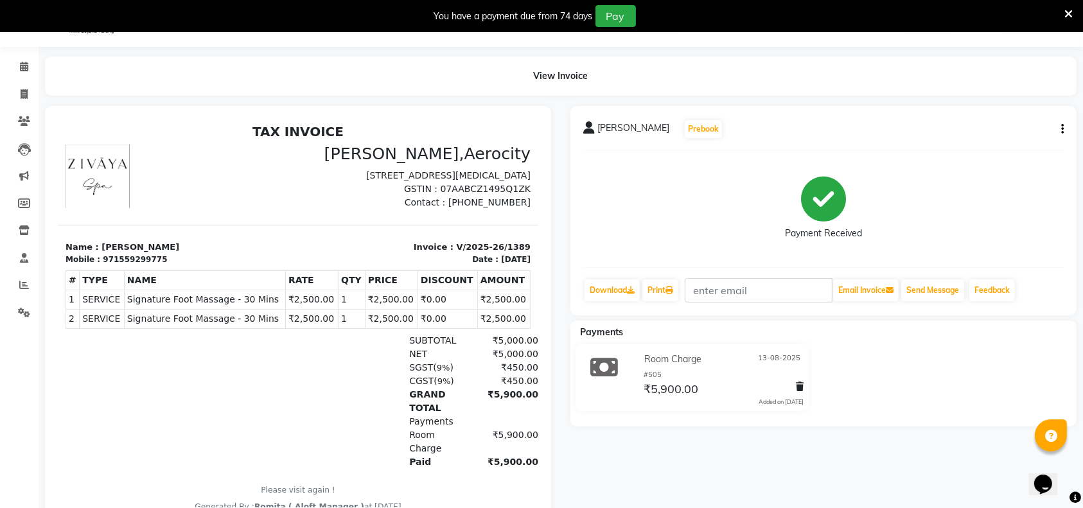
click at [1060, 132] on button "button" at bounding box center [1060, 129] width 8 height 13
click at [999, 141] on div "Edit Invoice" at bounding box center [998, 145] width 88 height 16
select select "service"
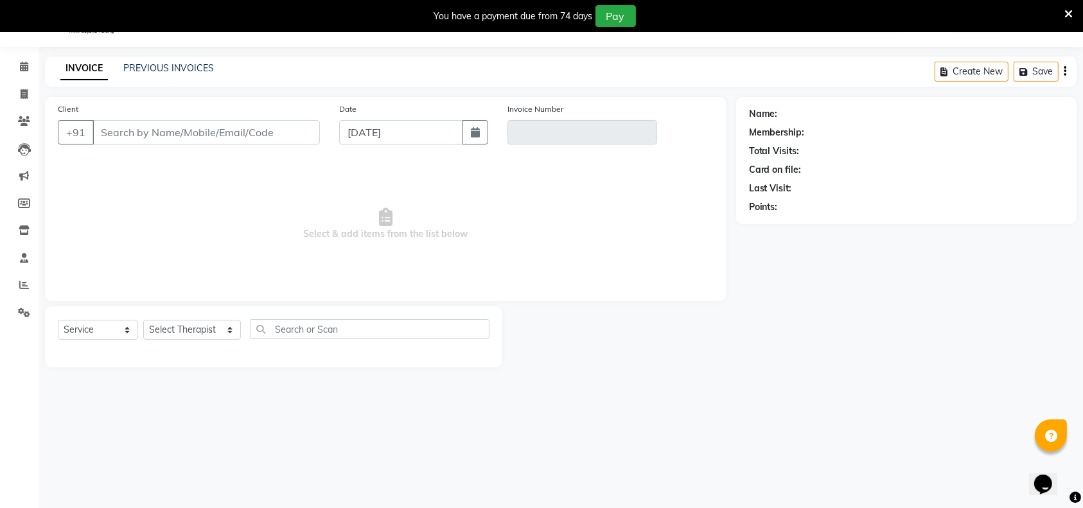
type input "559299775"
type input "V/2025-26/1389"
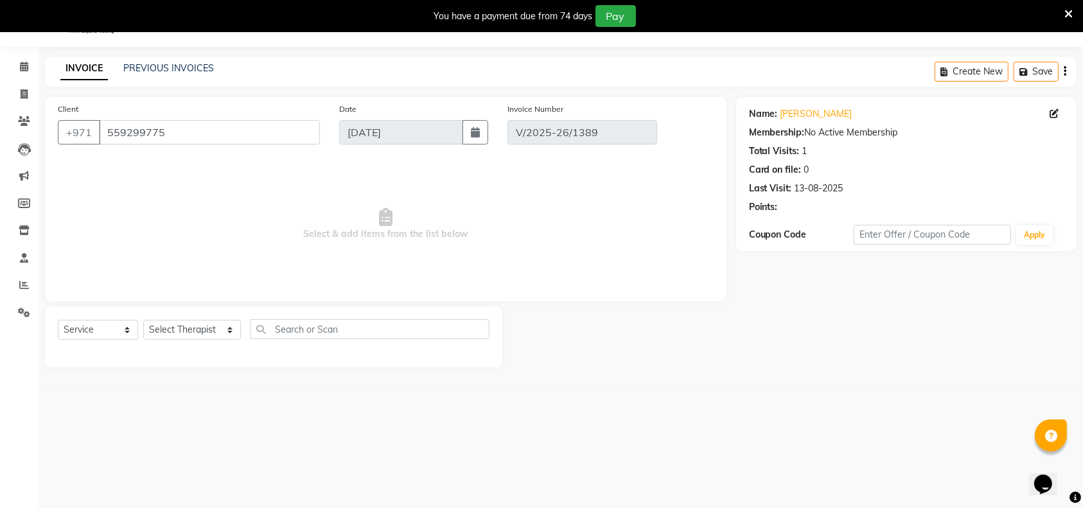
type input "13-08-2025"
select select "select"
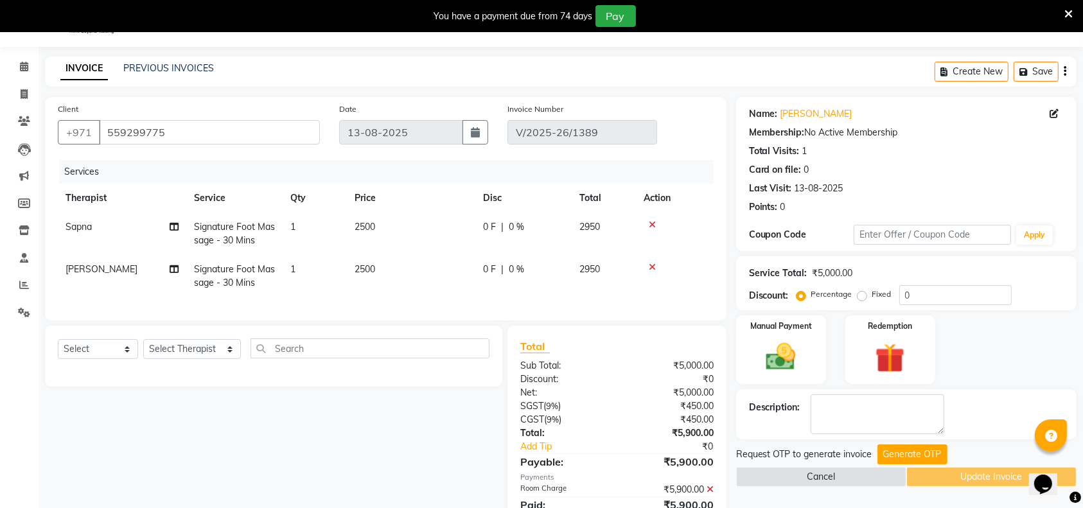
scroll to position [96, 0]
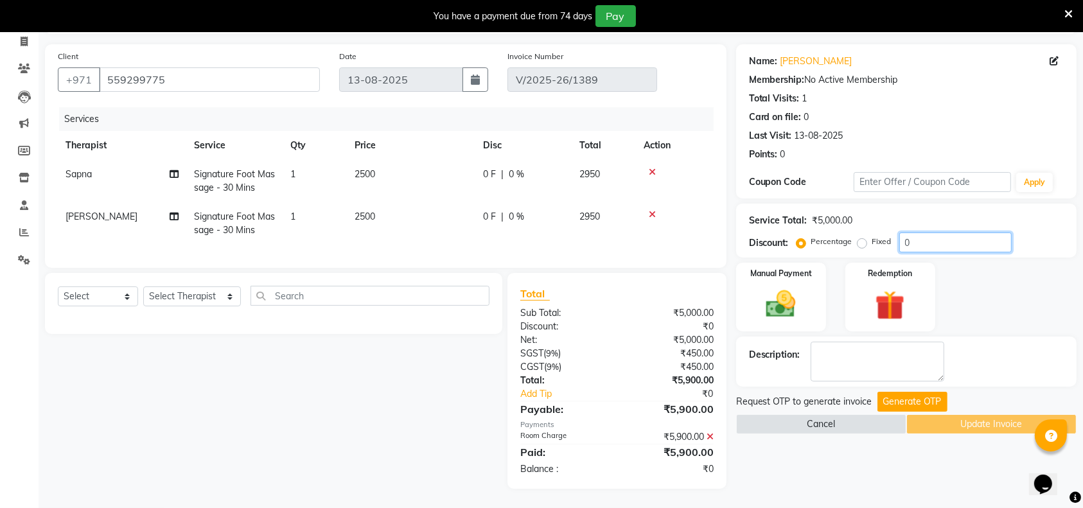
click at [925, 233] on input "0" at bounding box center [955, 242] width 112 height 20
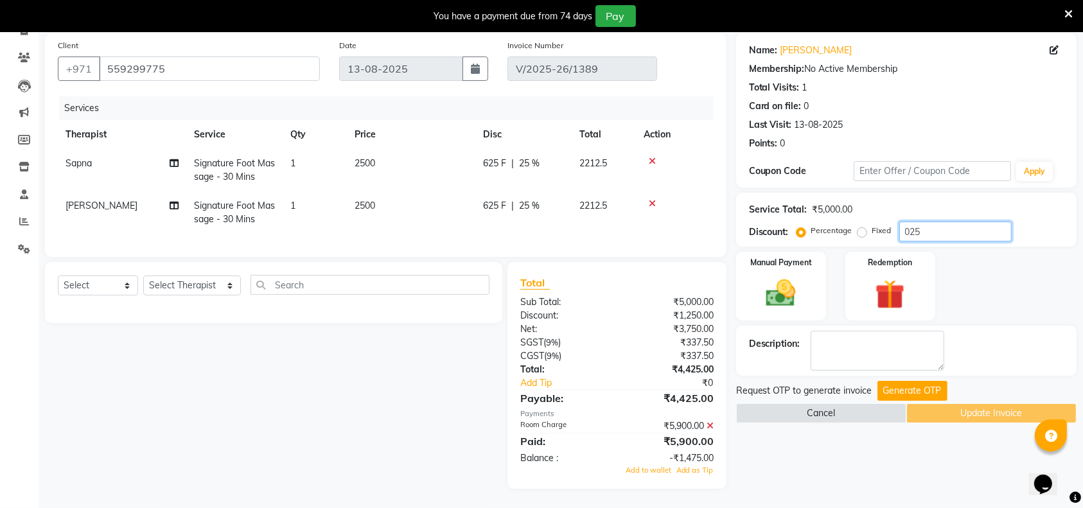
type input "025"
click at [709, 430] on icon at bounding box center [709, 425] width 7 height 9
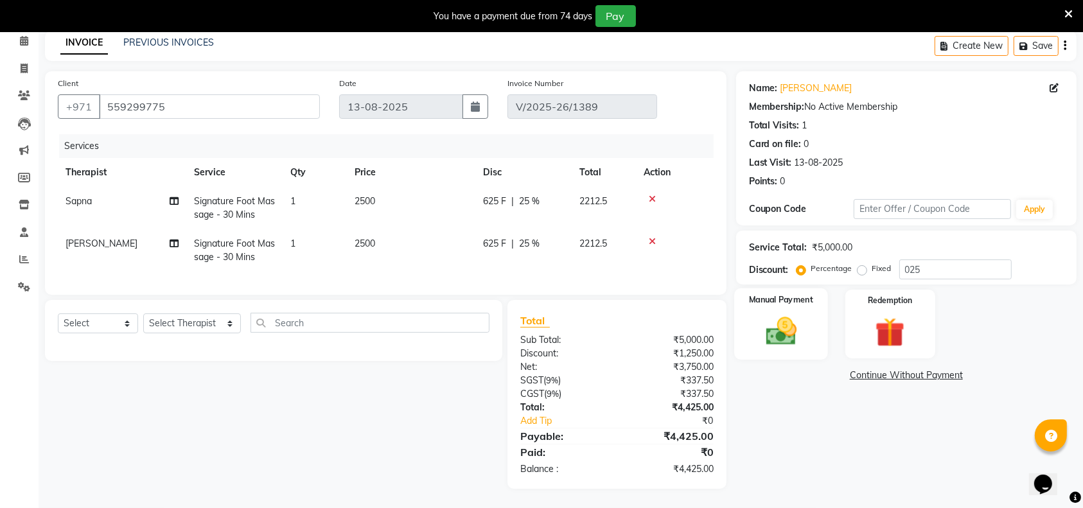
click at [784, 333] on img at bounding box center [781, 330] width 50 height 35
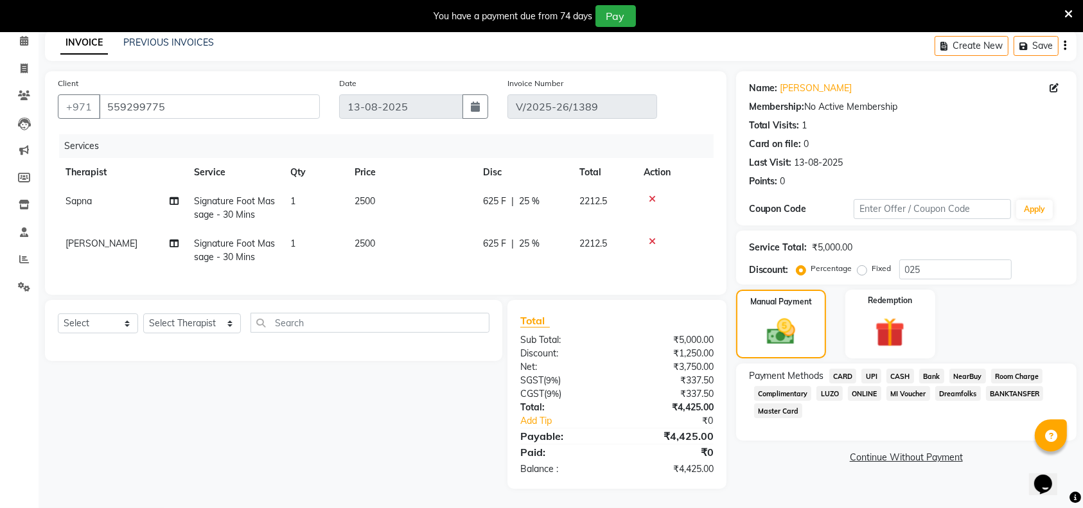
click at [1011, 369] on span "Room Charge" at bounding box center [1017, 376] width 52 height 15
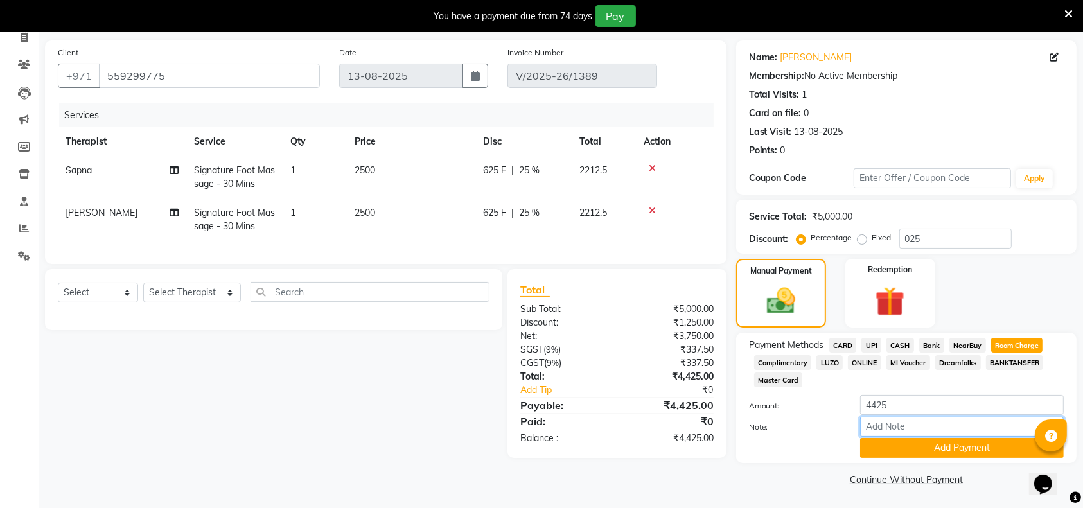
click at [889, 424] on input "Note:" at bounding box center [962, 427] width 204 height 20
type input "@"
type input "#505"
click at [887, 451] on button "Add Payment" at bounding box center [962, 448] width 204 height 20
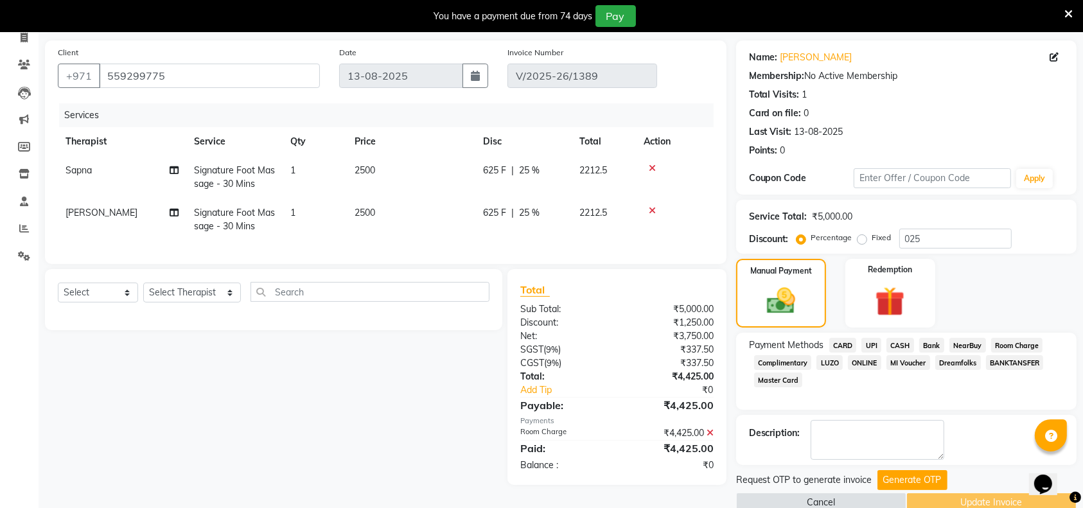
scroll to position [111, 0]
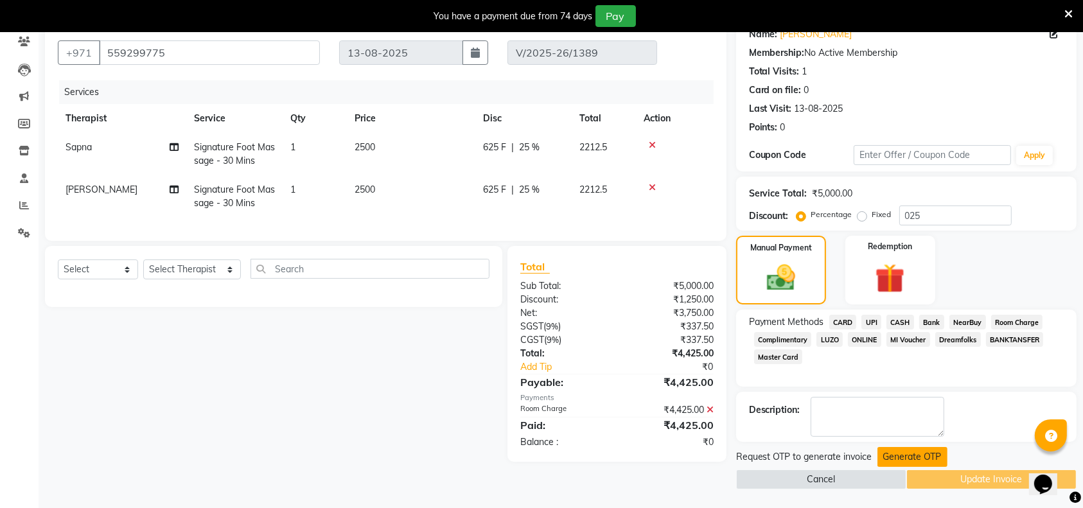
click at [896, 453] on button "Generate OTP" at bounding box center [912, 457] width 70 height 20
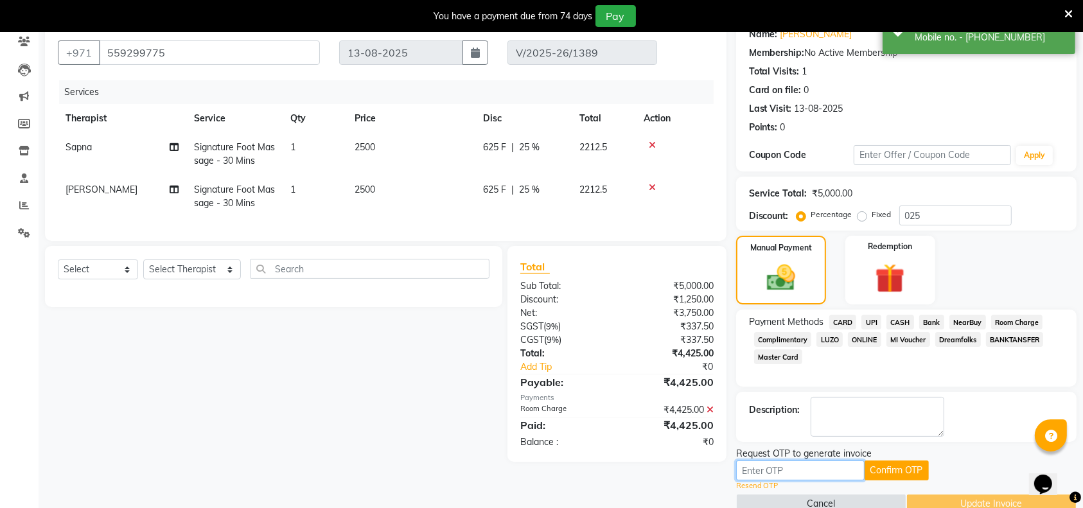
click at [832, 464] on input "text" at bounding box center [800, 470] width 128 height 20
paste input "1909"
type input "1909"
click at [882, 465] on button "Confirm OTP" at bounding box center [896, 470] width 64 height 20
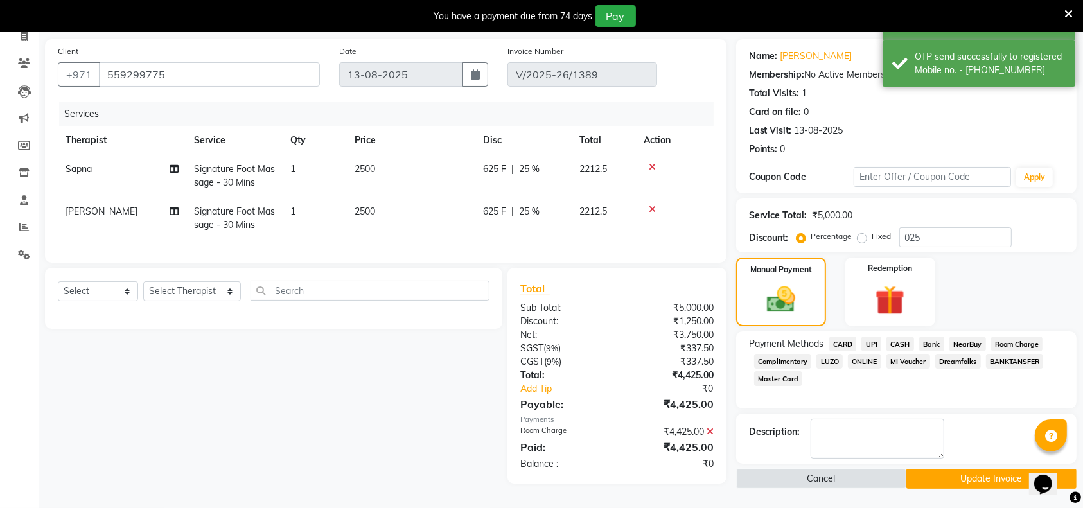
click at [962, 471] on button "Update Invoice" at bounding box center [991, 479] width 170 height 20
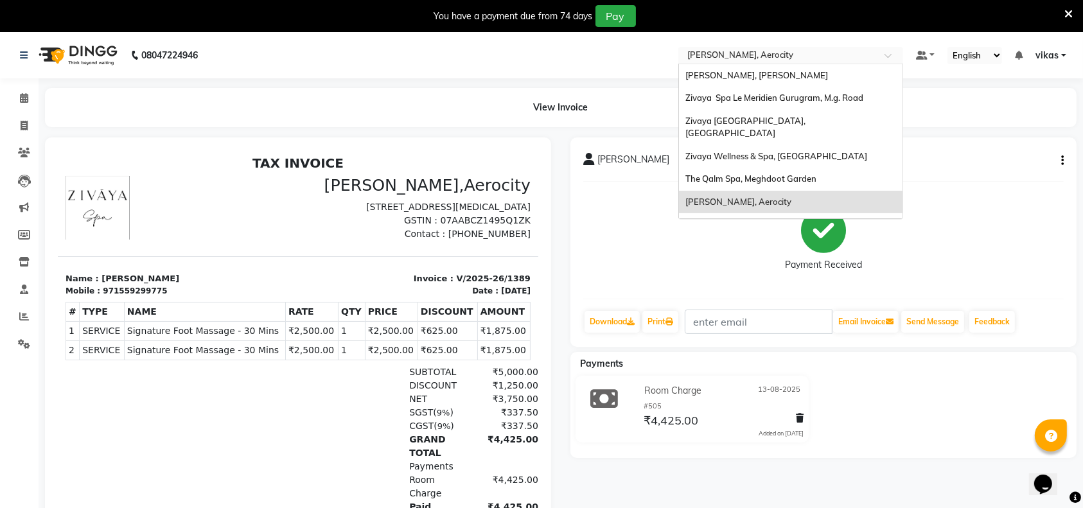
click at [832, 61] on input "text" at bounding box center [778, 56] width 186 height 13
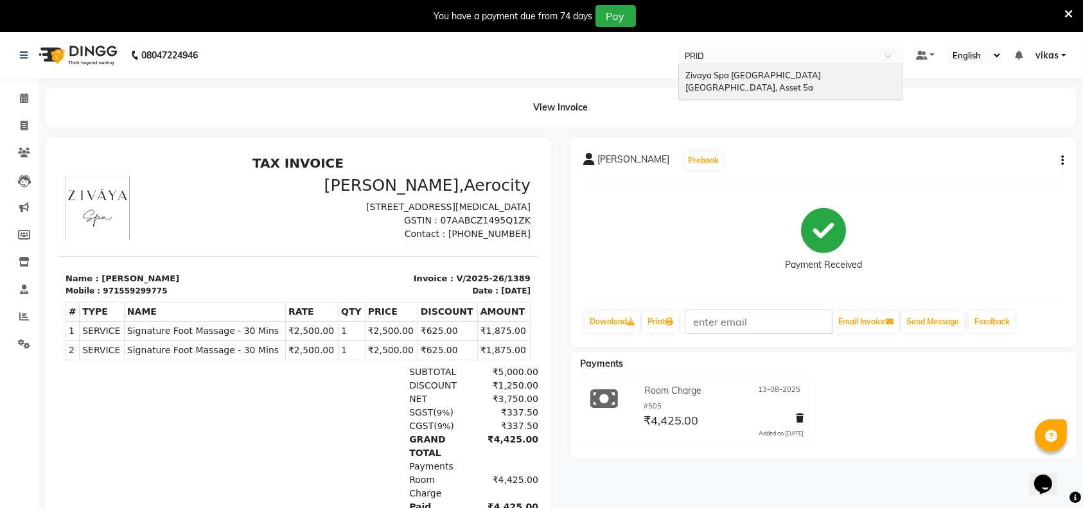
type input "PRIDE"
click at [823, 72] on span "Zivaya Spa Pride Plaza New Delhi, Asset 5a" at bounding box center [753, 81] width 137 height 23
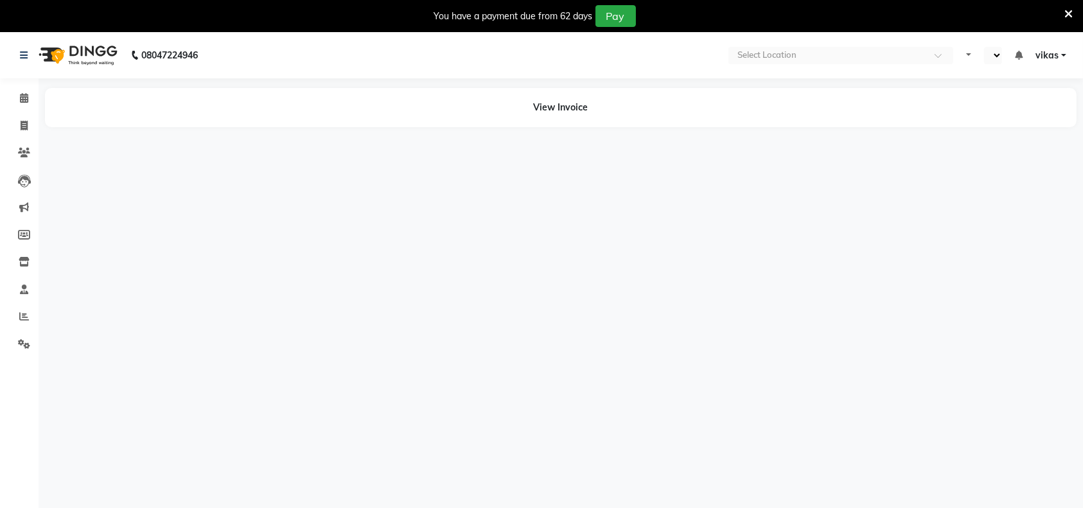
select select "en"
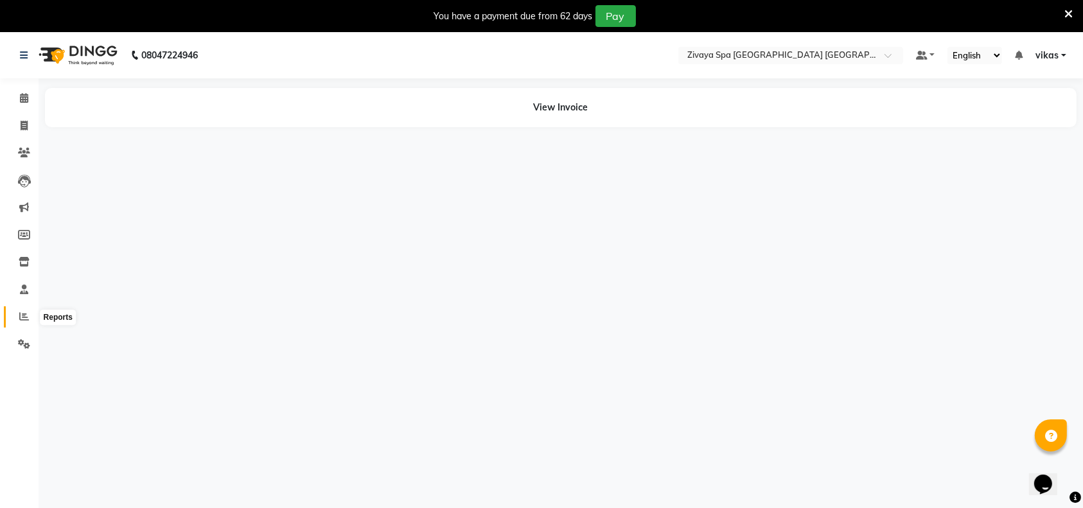
click at [23, 321] on icon at bounding box center [24, 316] width 10 height 10
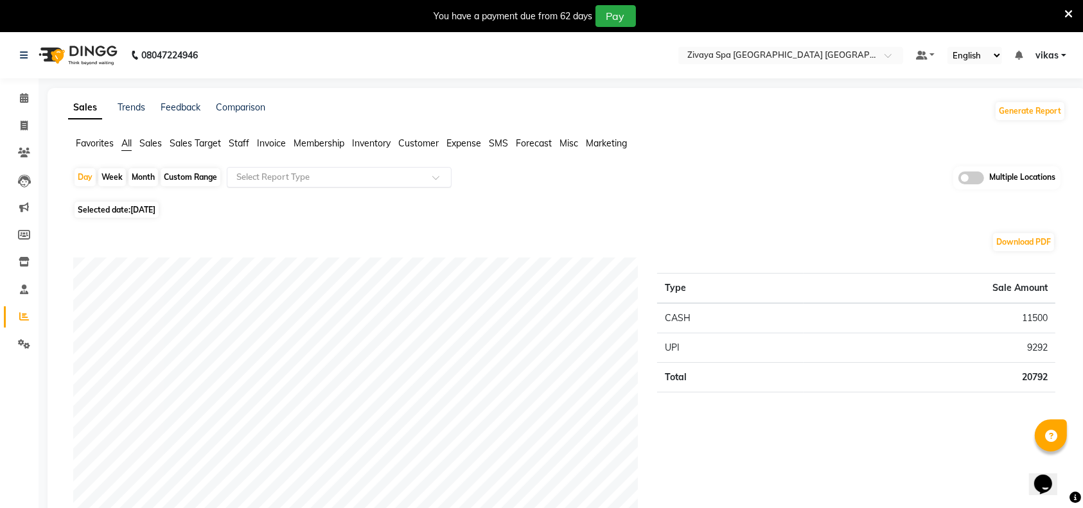
click at [292, 176] on input "text" at bounding box center [326, 177] width 185 height 13
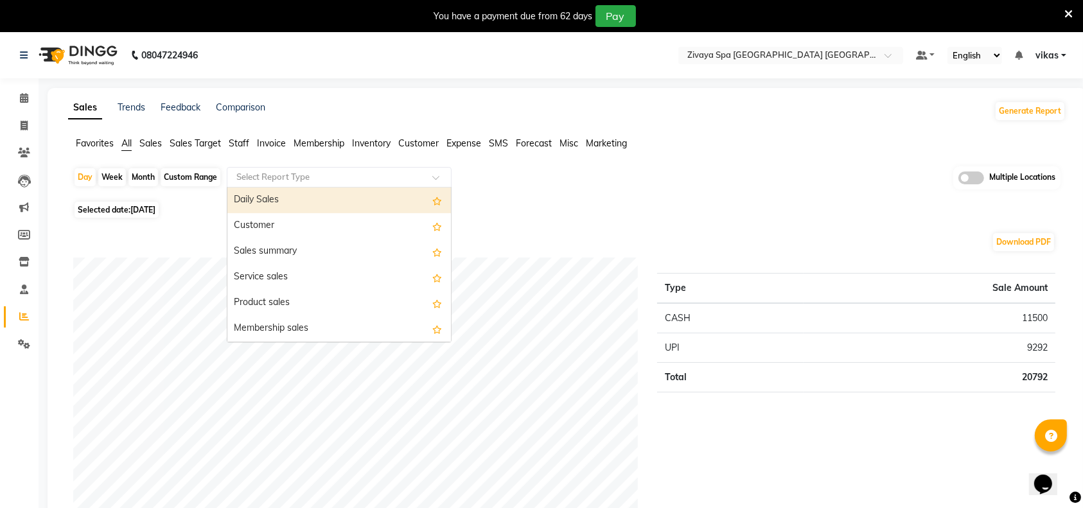
click at [140, 206] on span "[DATE]" at bounding box center [142, 210] width 25 height 10
select select "9"
select select "2025"
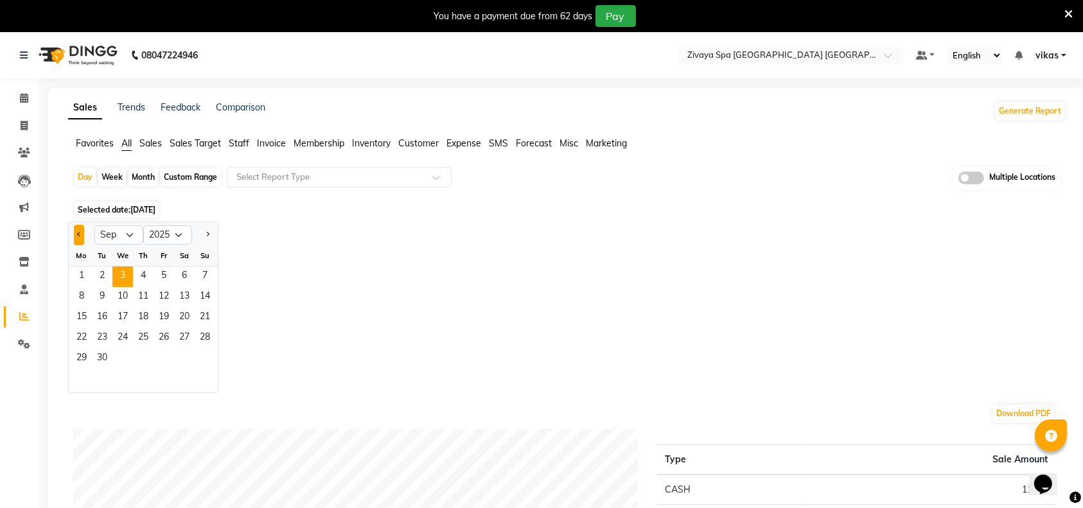
click at [75, 238] on button "Previous month" at bounding box center [79, 235] width 10 height 21
select select "8"
click at [182, 331] on span "23" at bounding box center [184, 338] width 21 height 21
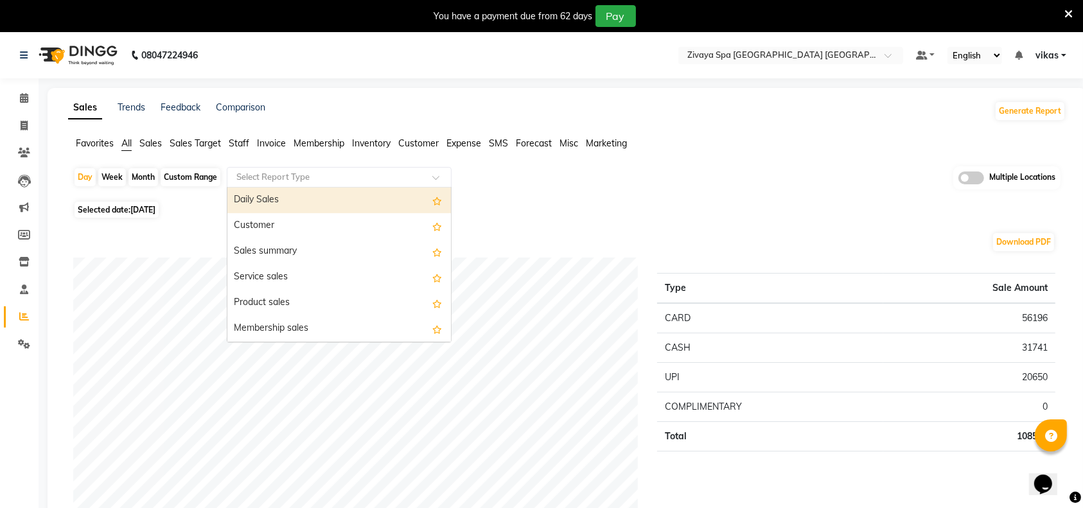
click at [297, 177] on input "text" at bounding box center [326, 177] width 185 height 13
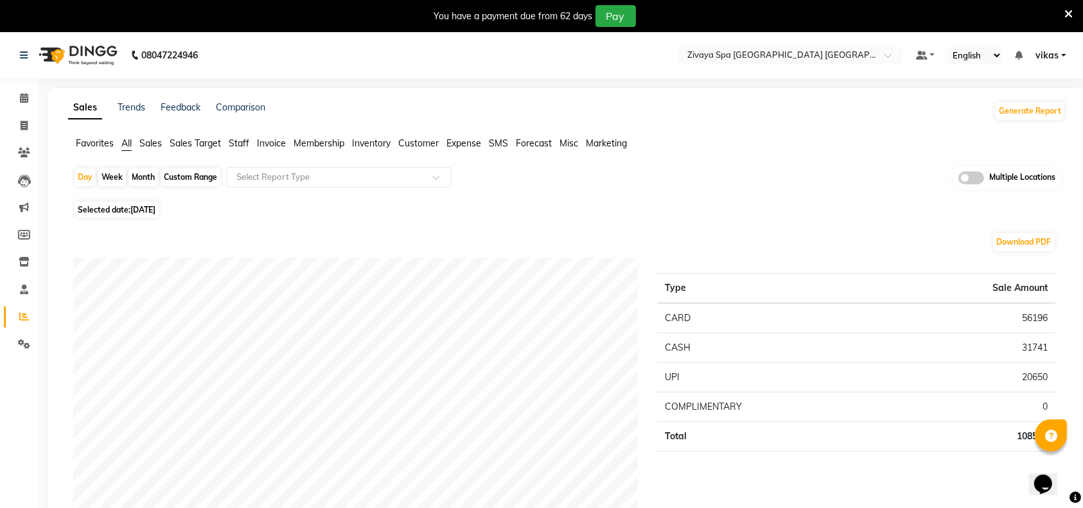
click at [581, 213] on div "Selected date: [DATE]" at bounding box center [569, 209] width 992 height 13
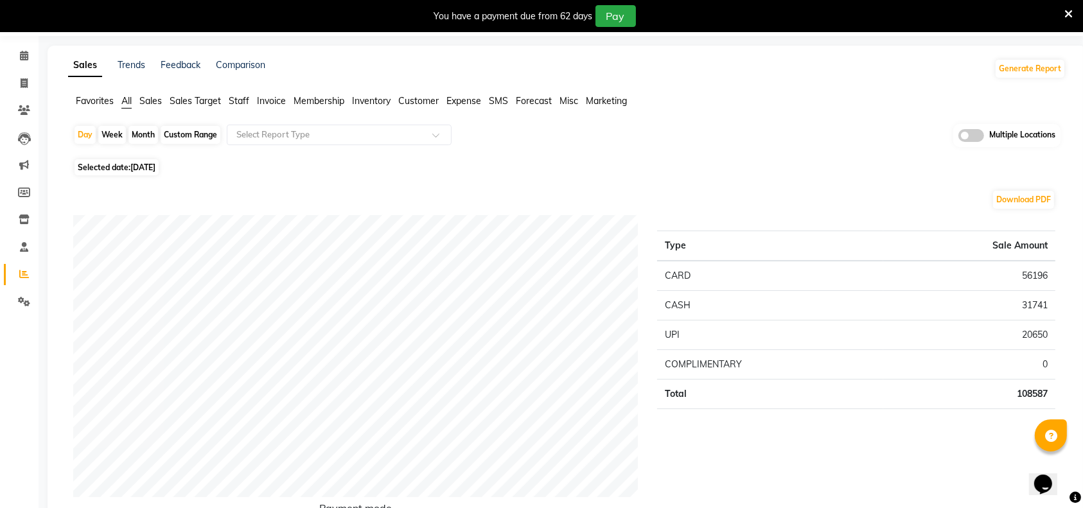
click at [1069, 10] on icon at bounding box center [1068, 14] width 8 height 12
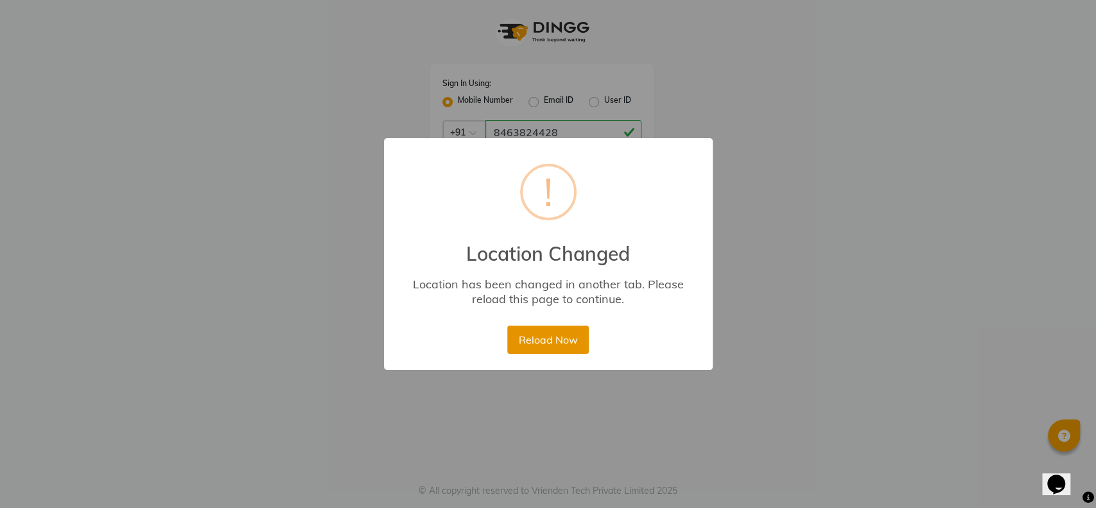
click at [546, 345] on button "Reload Now" at bounding box center [548, 340] width 82 height 28
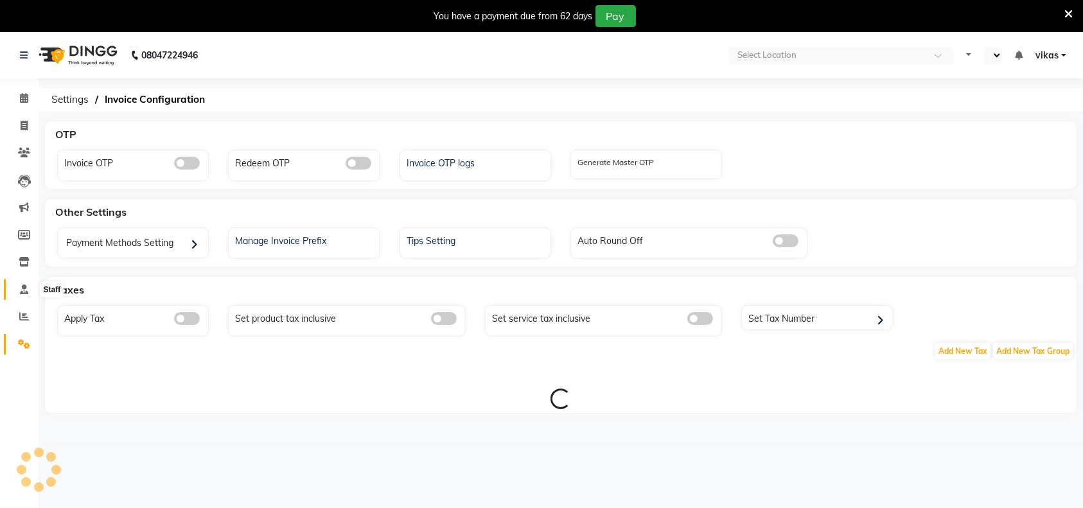
select select "en"
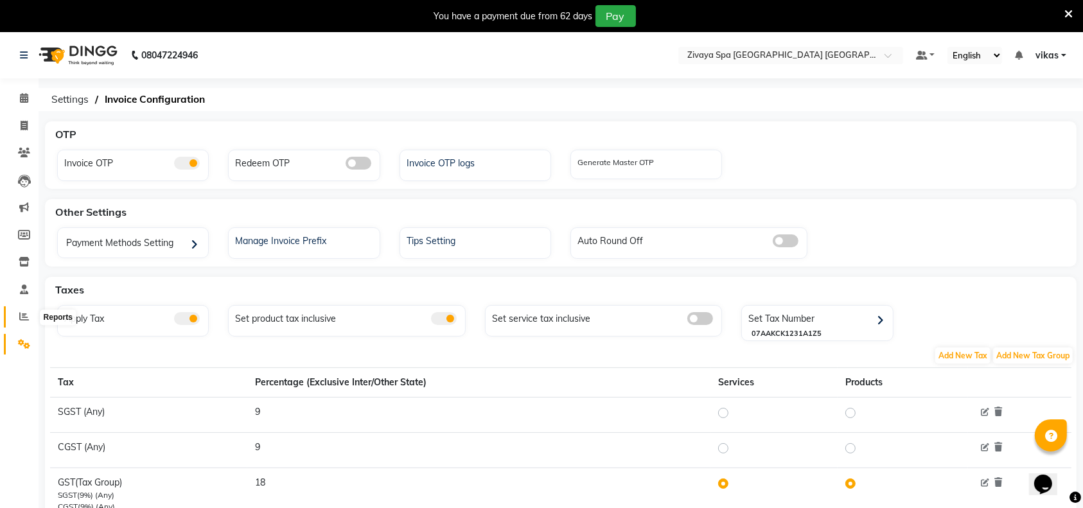
click at [16, 311] on span at bounding box center [24, 317] width 22 height 15
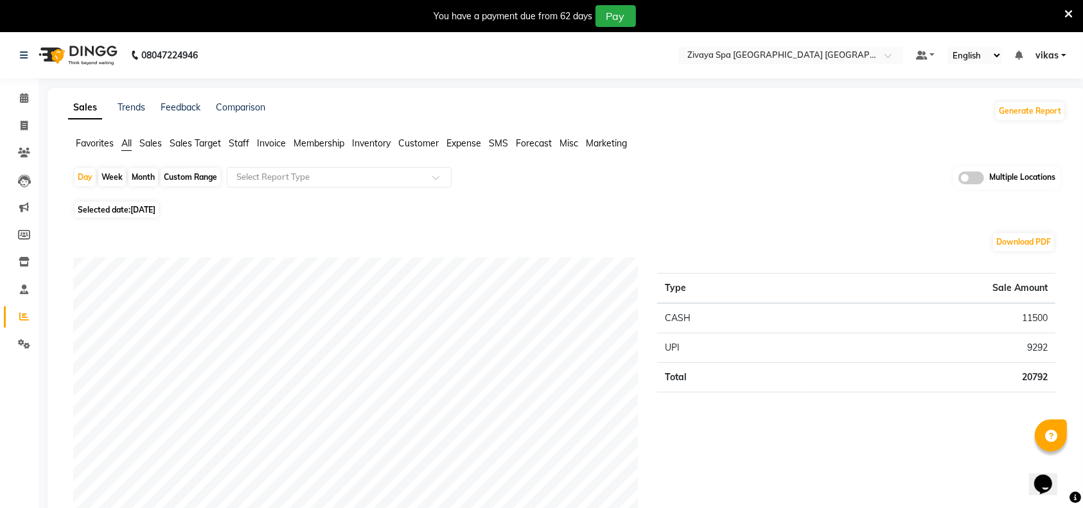
click at [155, 213] on span "[DATE]" at bounding box center [142, 210] width 25 height 10
select select "9"
select select "2025"
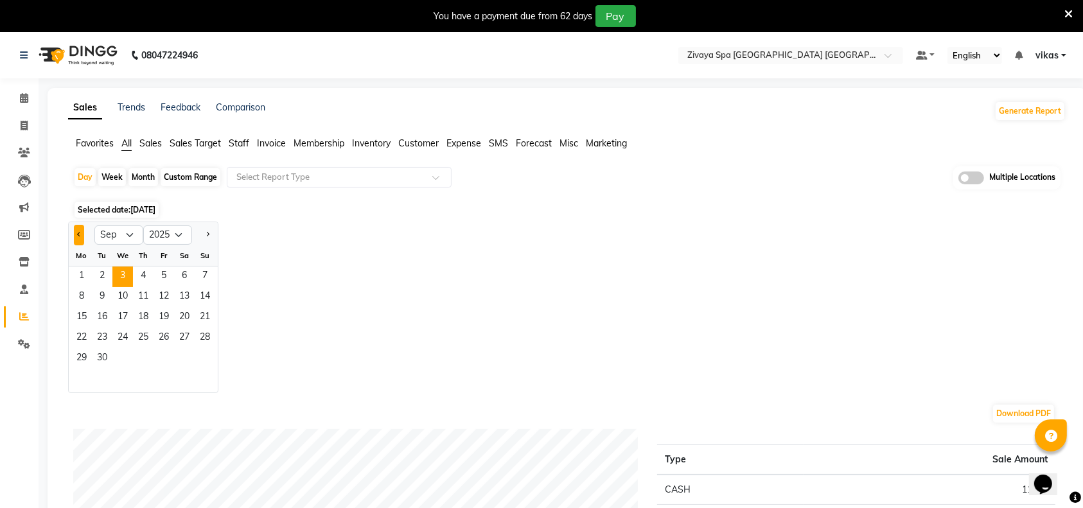
click at [80, 232] on button "Previous month" at bounding box center [79, 235] width 10 height 21
select select "8"
click at [179, 335] on span "23" at bounding box center [184, 338] width 21 height 21
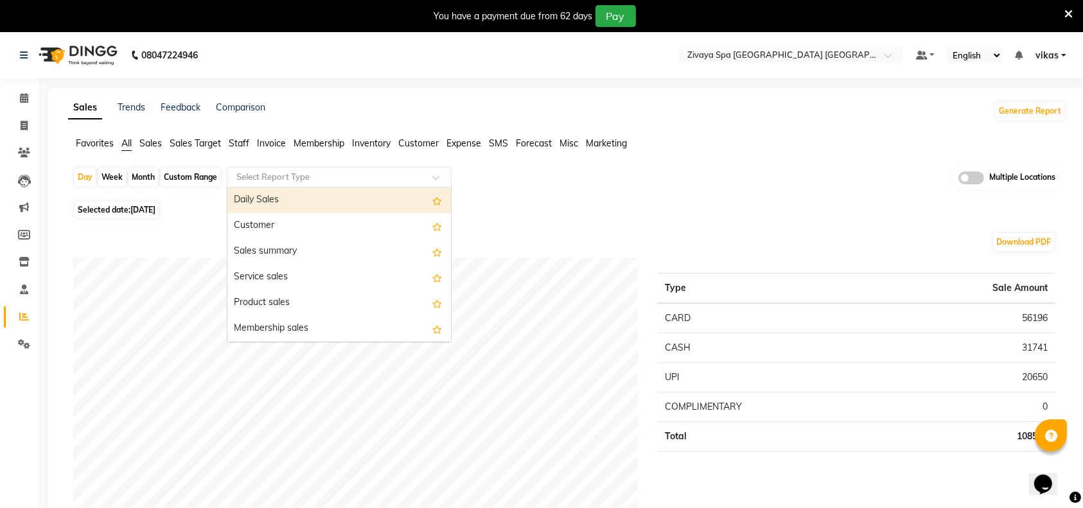
click at [260, 175] on input "text" at bounding box center [326, 177] width 185 height 13
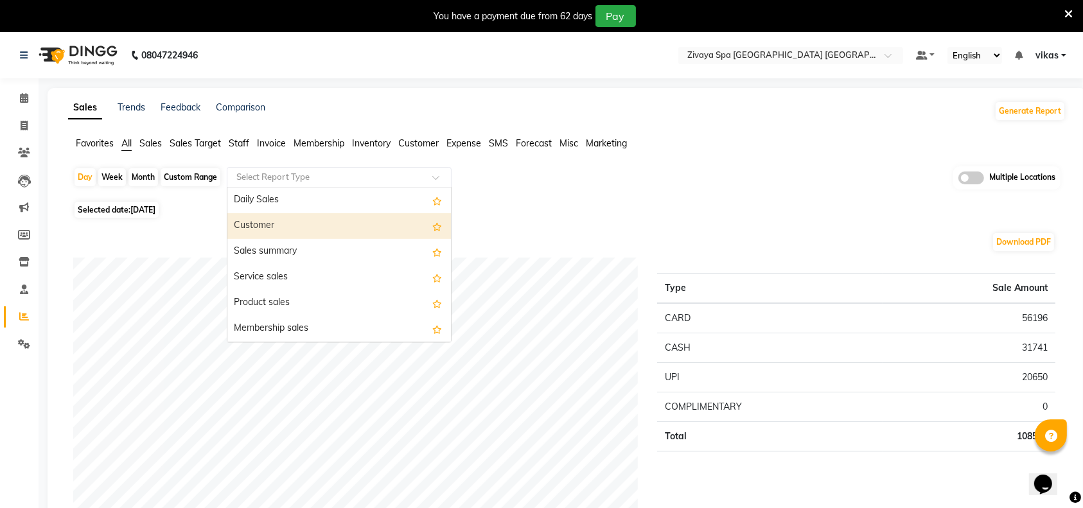
click at [293, 225] on div "Customer" at bounding box center [338, 226] width 223 height 26
select select "filtered_report"
select select "csv"
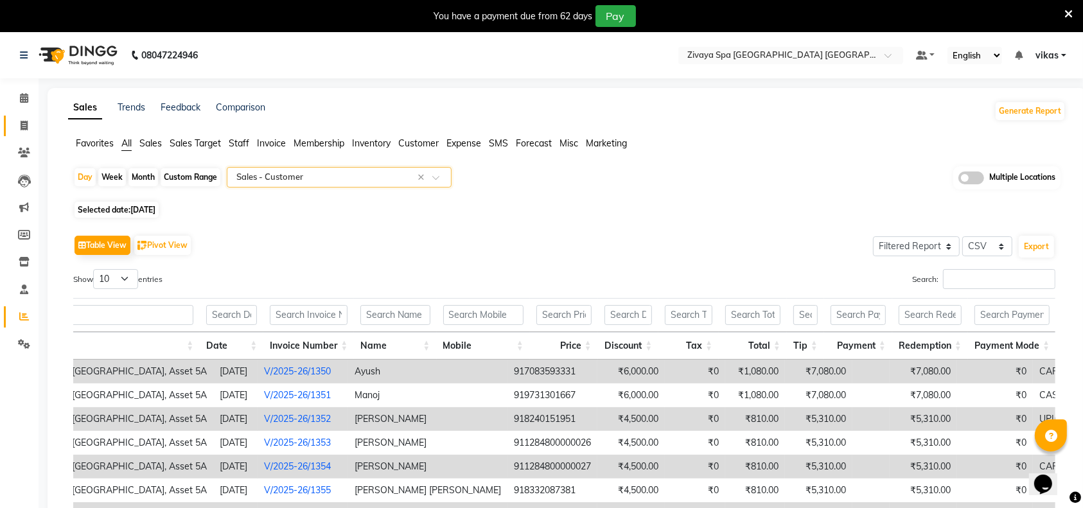
click at [19, 116] on link "Invoice" at bounding box center [19, 126] width 31 height 21
select select "service"
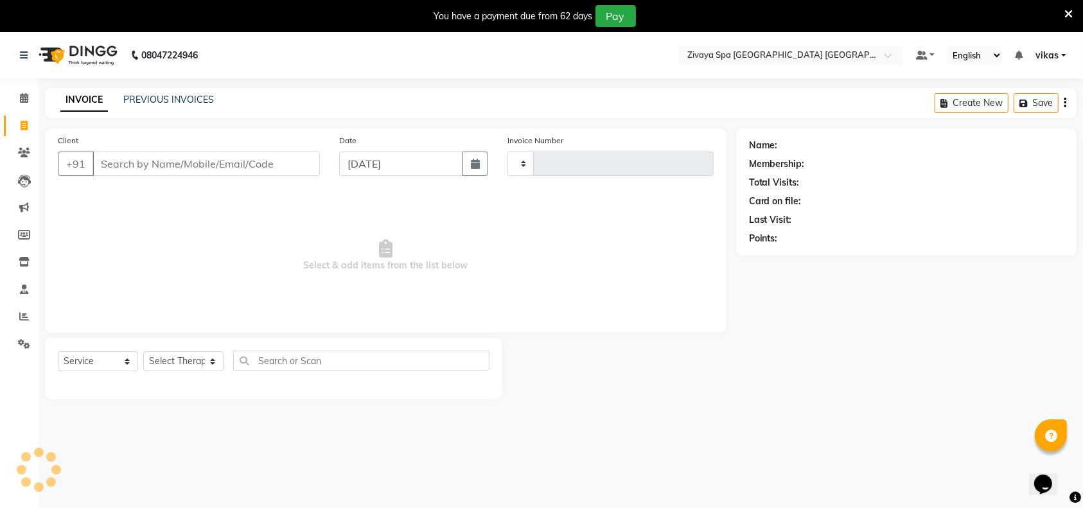
type input "1471"
select select "6501"
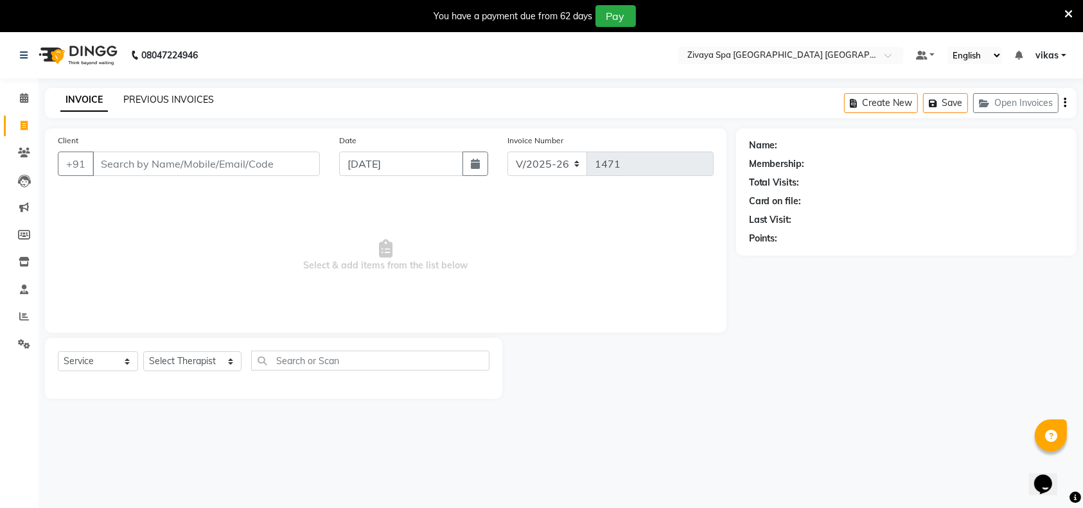
click at [161, 97] on link "PREVIOUS INVOICES" at bounding box center [168, 100] width 91 height 12
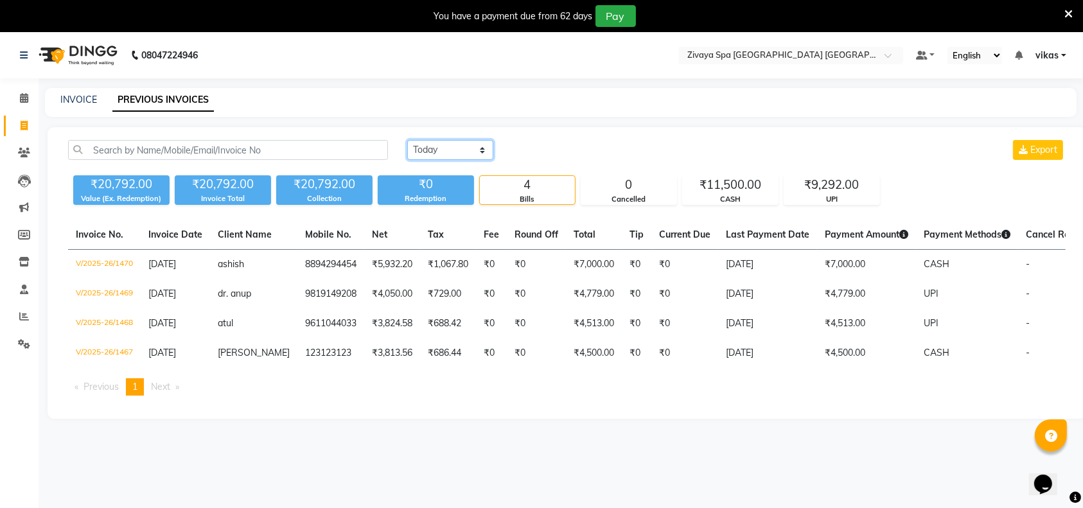
click at [467, 153] on select "[DATE] [DATE] Custom Range" at bounding box center [450, 150] width 86 height 20
click at [407, 140] on select "[DATE] [DATE] Custom Range" at bounding box center [450, 150] width 86 height 20
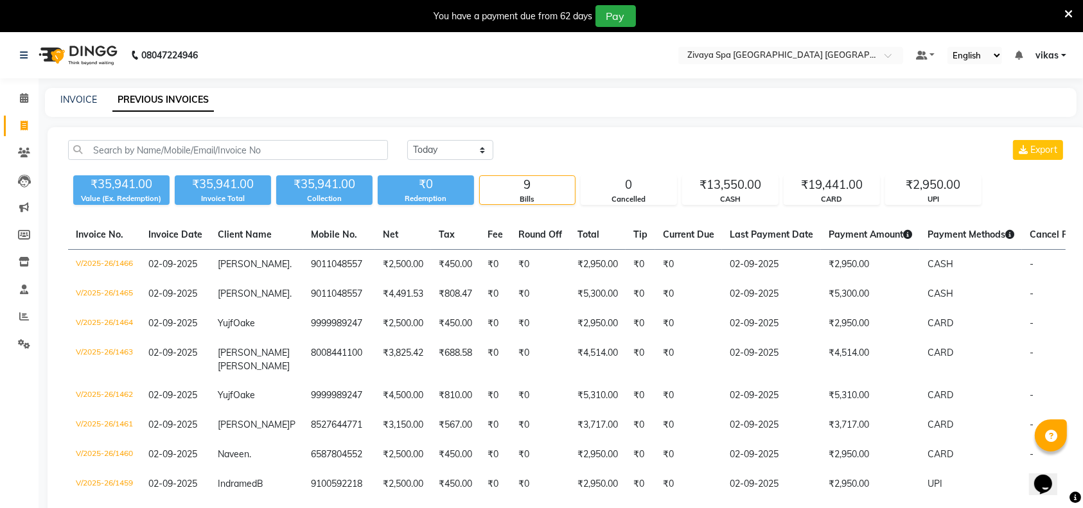
click at [448, 161] on div "Today Yesterday Custom Range Export" at bounding box center [735, 155] width 677 height 30
click at [448, 156] on select "[DATE] [DATE] Custom Range" at bounding box center [450, 150] width 86 height 20
select select "range"
click at [407, 140] on select "[DATE] [DATE] Custom Range" at bounding box center [450, 150] width 86 height 20
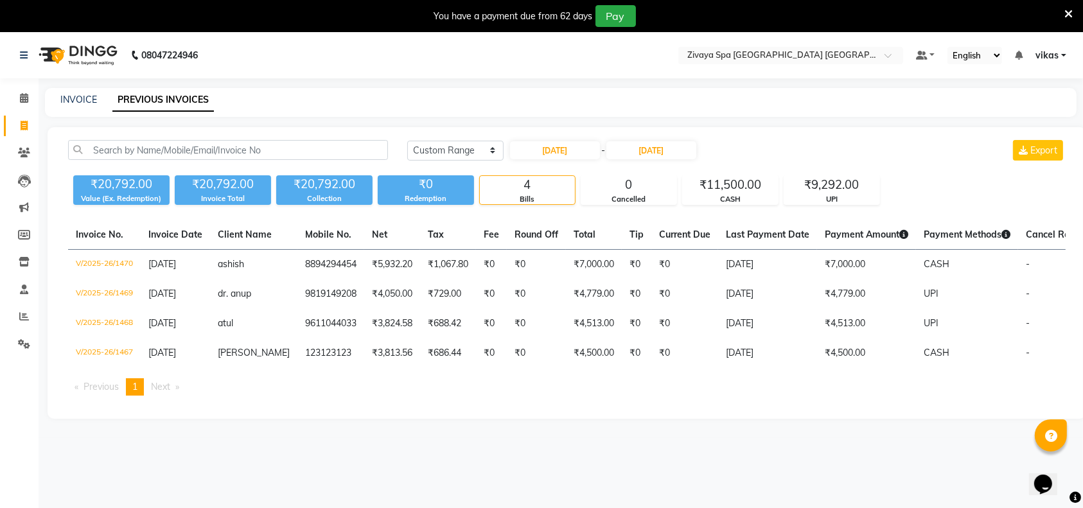
click at [560, 139] on div "Today Yesterday Custom Range 03-09-2025 - 03-09-2025 Export ₹20,792.00 Value (E…" at bounding box center [567, 273] width 1038 height 292
click at [560, 140] on div "03-09-2025 - 03-09-2025" at bounding box center [603, 150] width 189 height 21
click at [560, 141] on div "03-09-2025 - 03-09-2025" at bounding box center [603, 150] width 189 height 21
click at [559, 148] on input "[DATE]" at bounding box center [555, 150] width 90 height 18
select select "9"
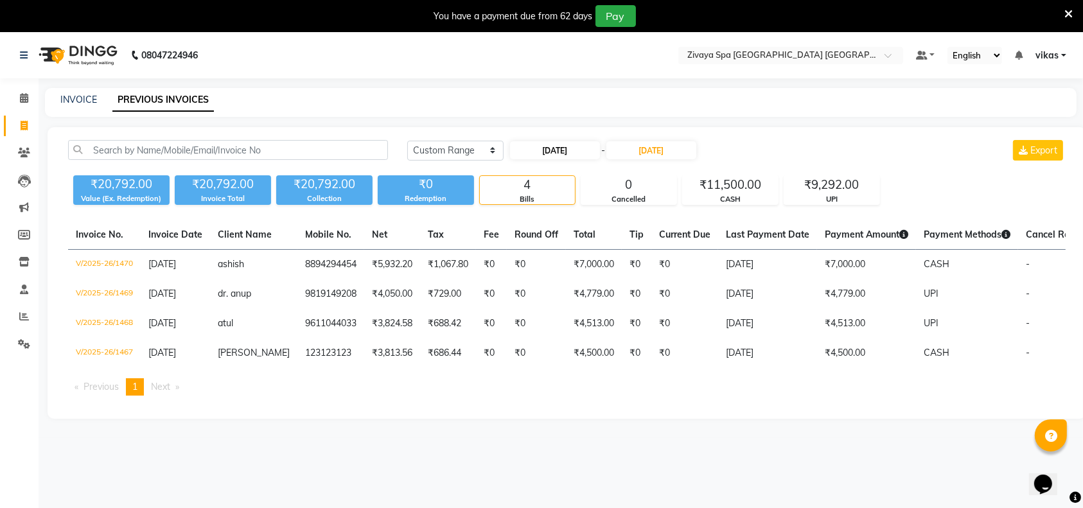
select select "2025"
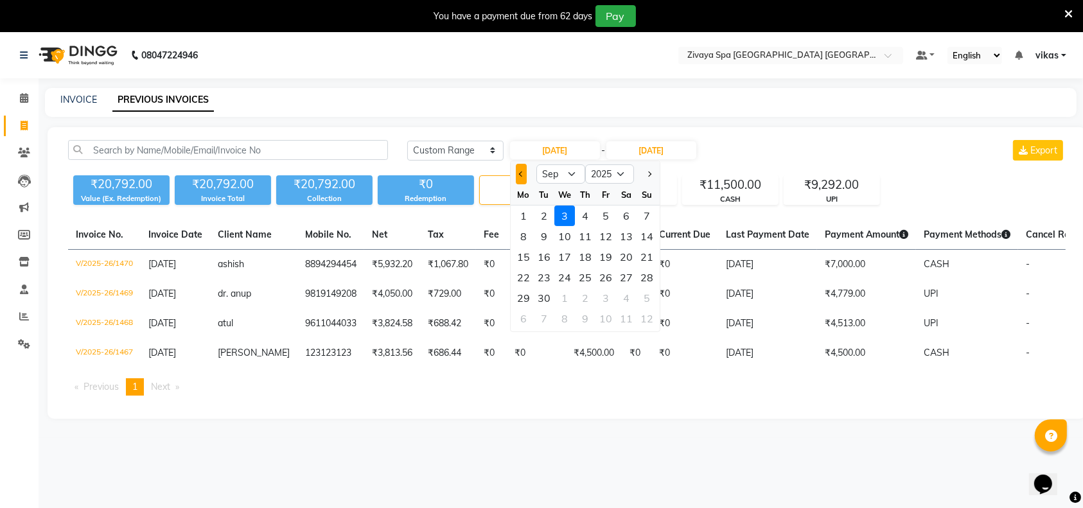
click at [525, 174] on button "Previous month" at bounding box center [521, 174] width 11 height 21
select select "8"
click at [624, 291] on div "30" at bounding box center [626, 298] width 21 height 21
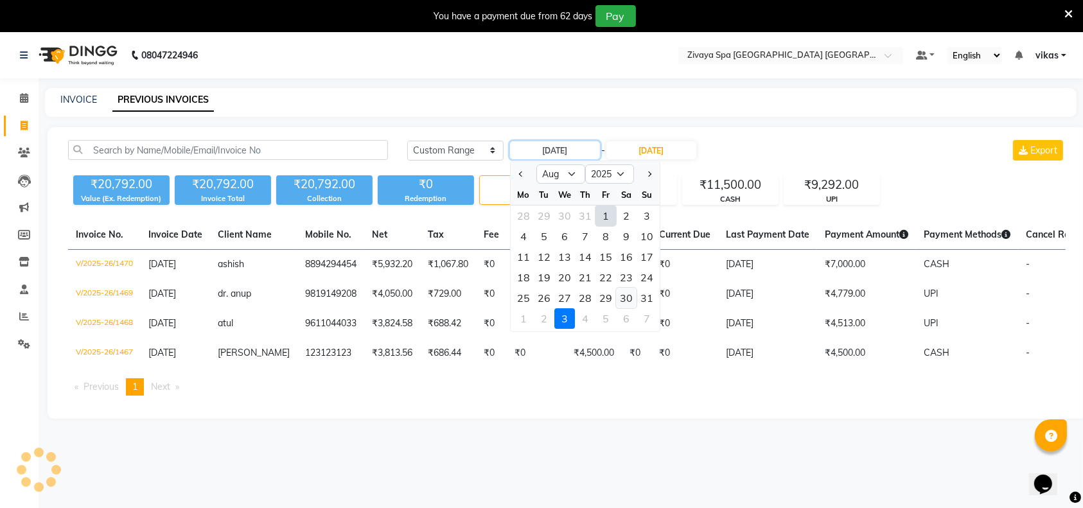
type input "[DATE]"
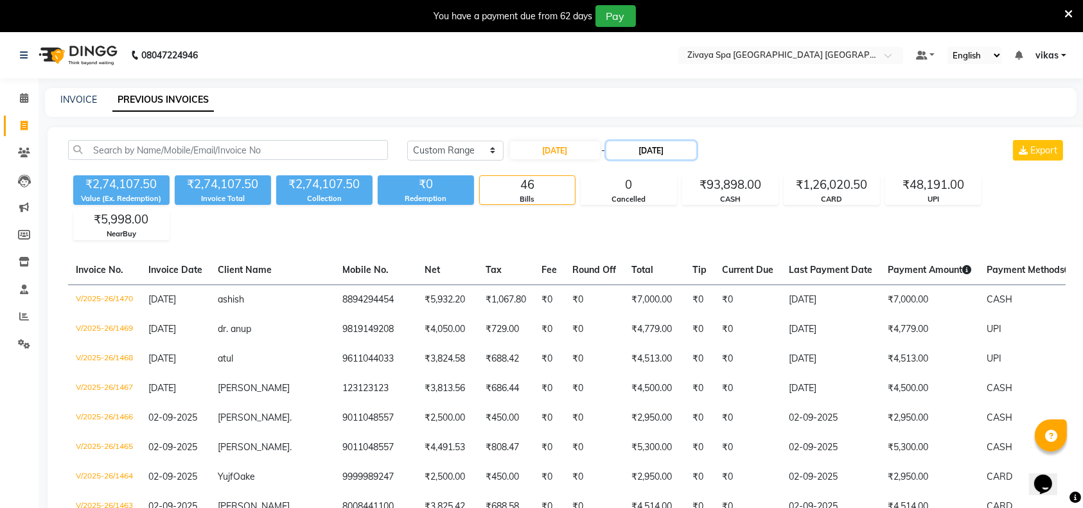
click at [650, 154] on input "[DATE]" at bounding box center [651, 150] width 90 height 18
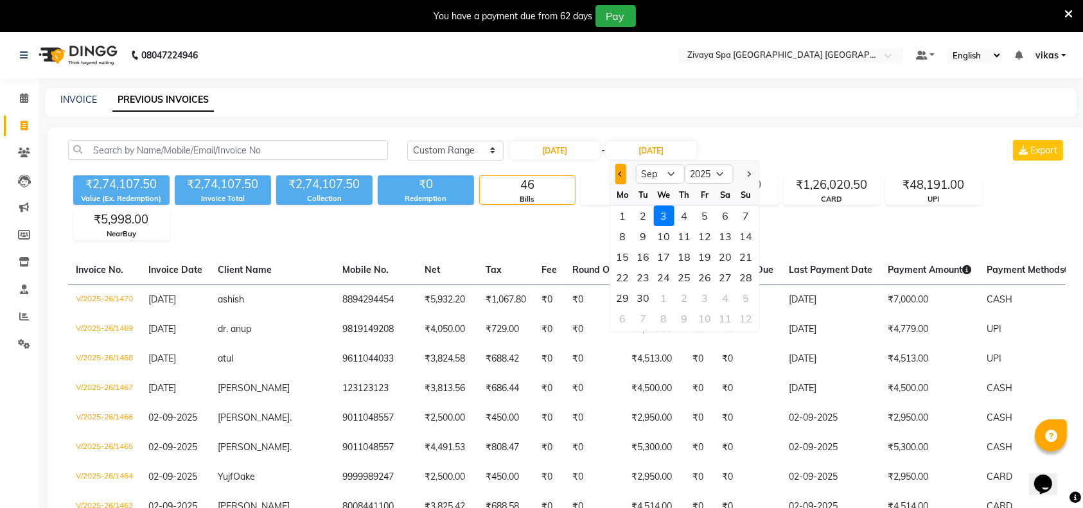
click at [620, 172] on span "Previous month" at bounding box center [620, 173] width 5 height 5
select select "8"
click at [740, 297] on div "31" at bounding box center [745, 298] width 21 height 21
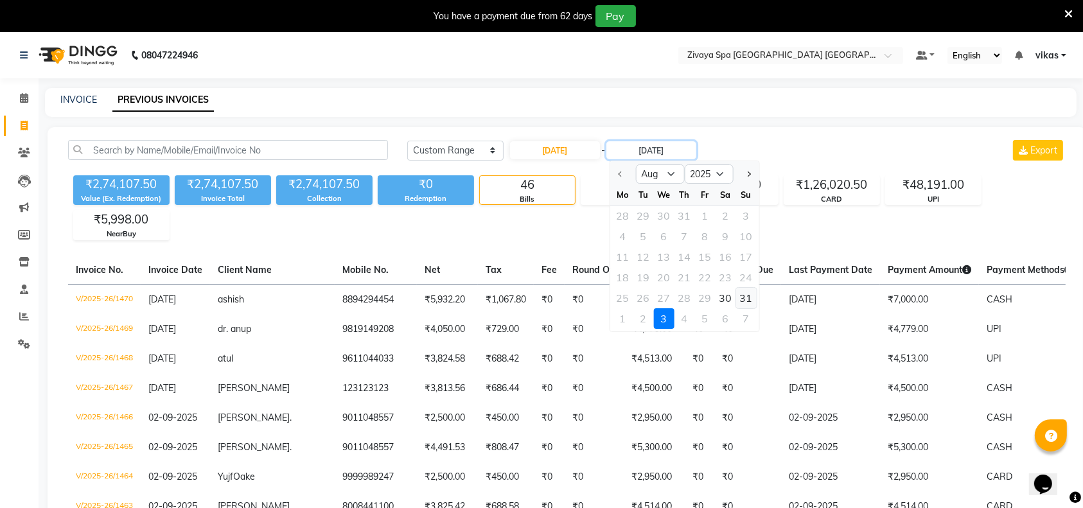
type input "[DATE]"
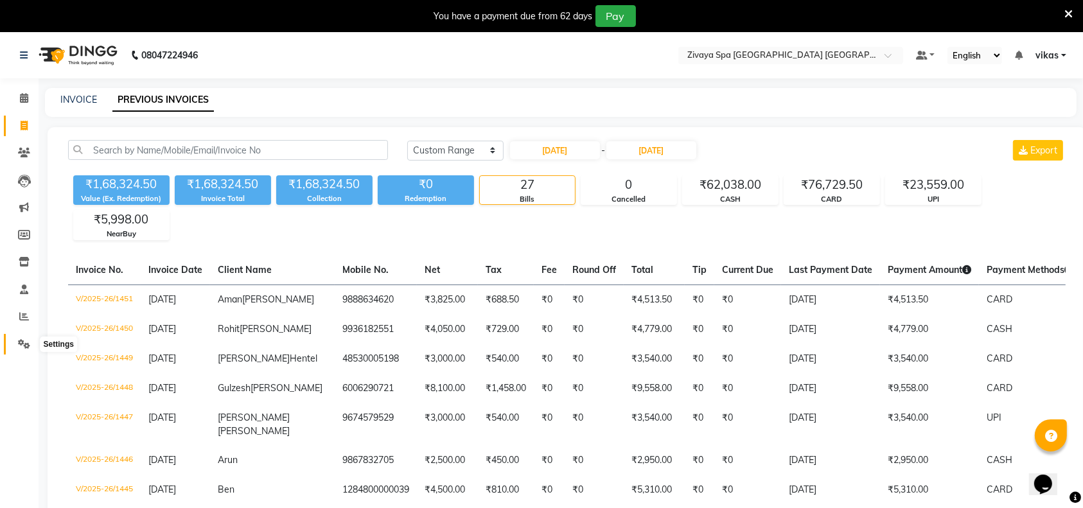
click at [13, 342] on span at bounding box center [24, 344] width 22 height 15
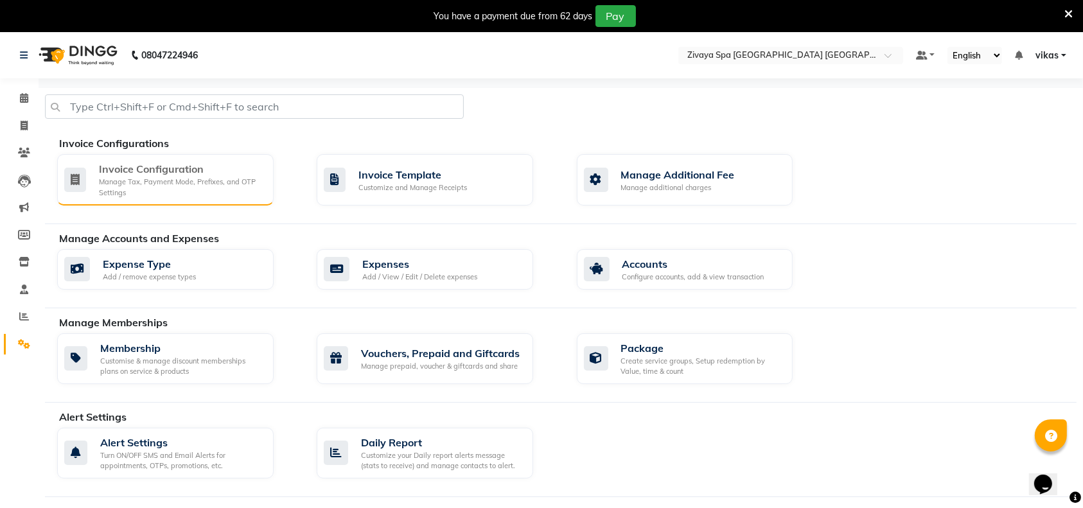
click at [147, 162] on div "Invoice Configuration" at bounding box center [181, 168] width 164 height 15
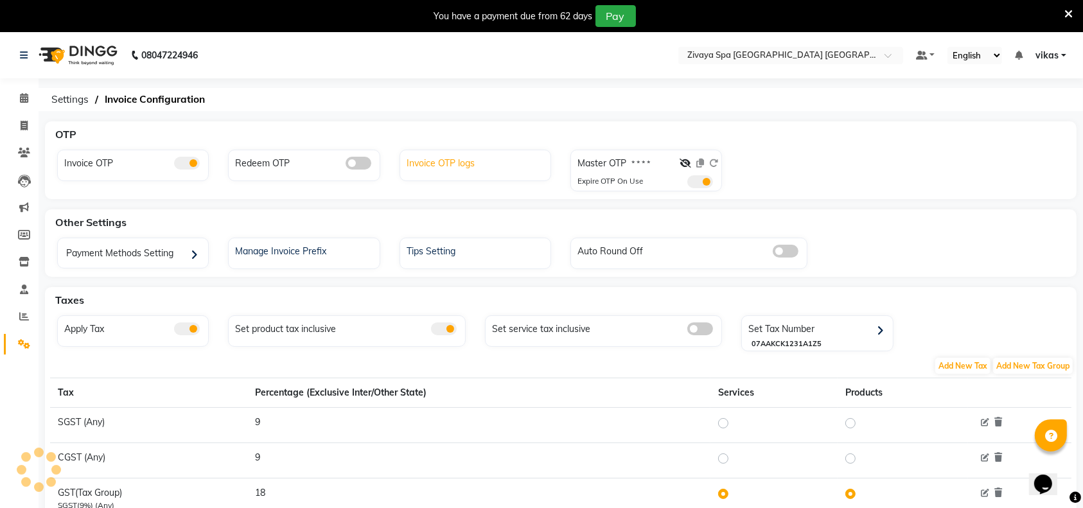
click at [434, 157] on div "Invoice OTP logs" at bounding box center [476, 161] width 147 height 17
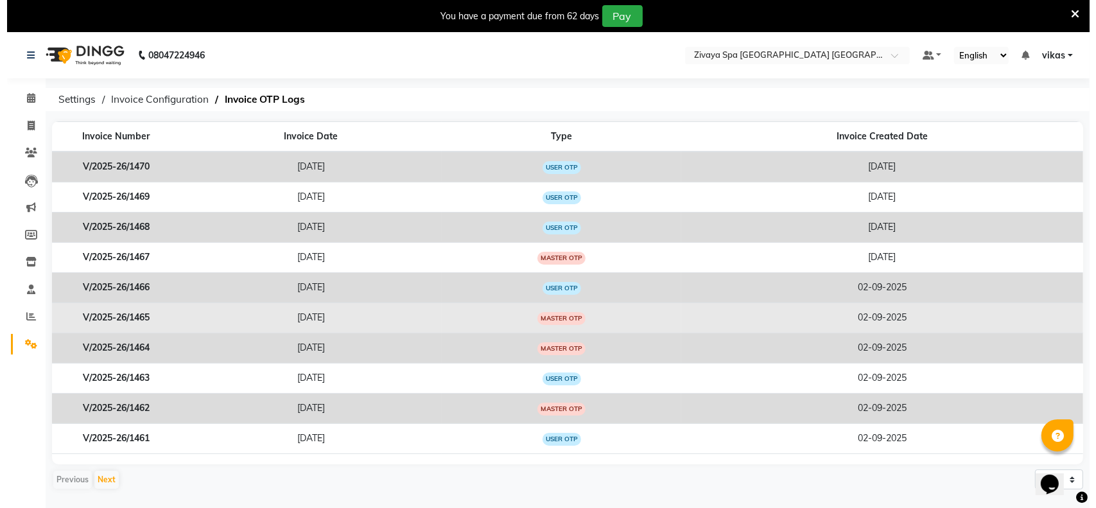
scroll to position [31, 0]
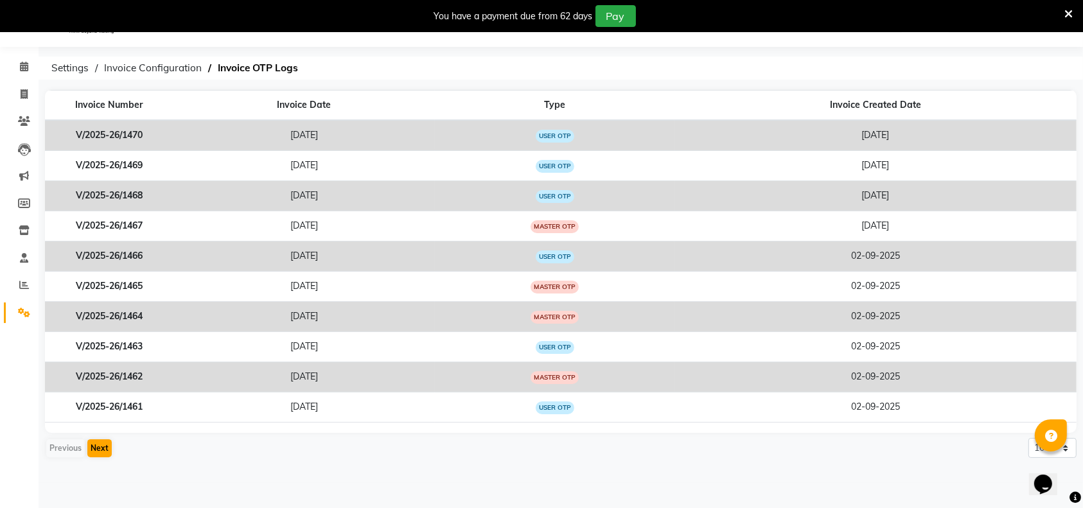
drag, startPoint x: 98, startPoint y: 475, endPoint x: 98, endPoint y: 445, distance: 29.5
click at [98, 445] on main "Invoice Number Invoice Date Type Invoice Created Date V/2025-26/1470 2025-09-03…" at bounding box center [561, 286] width 1044 height 393
click at [98, 445] on button "Next" at bounding box center [99, 448] width 24 height 18
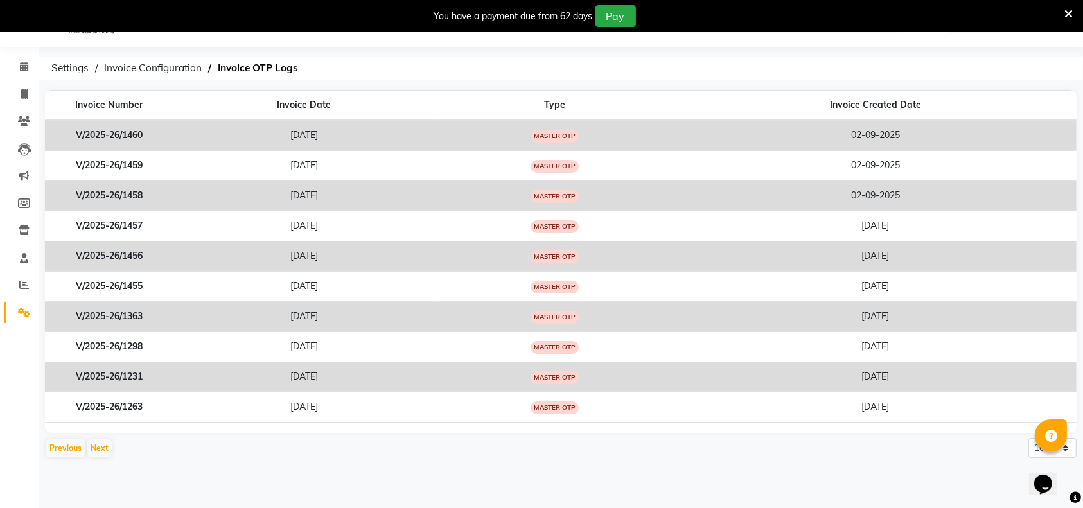
click at [321, 307] on td "2025-08-23" at bounding box center [303, 317] width 261 height 30
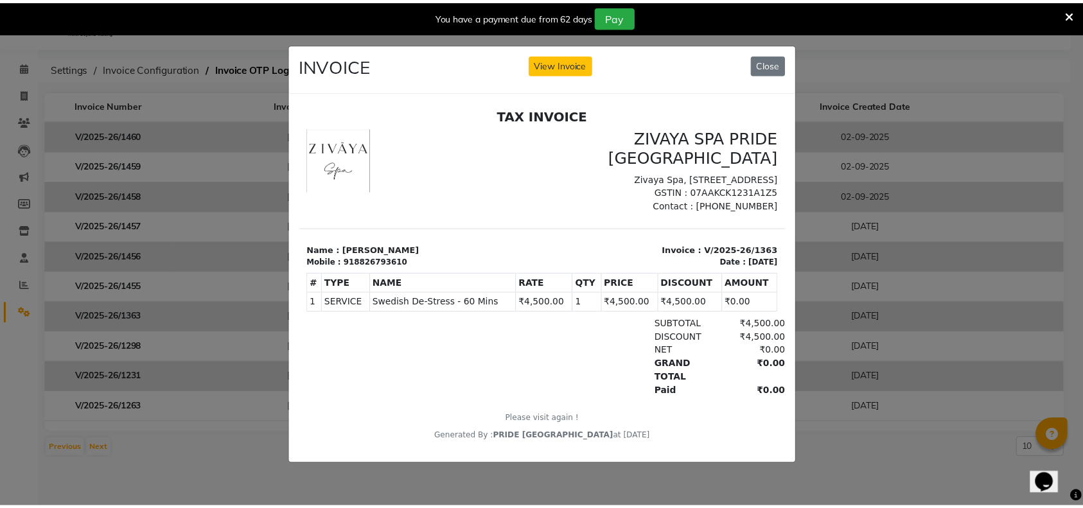
scroll to position [0, 0]
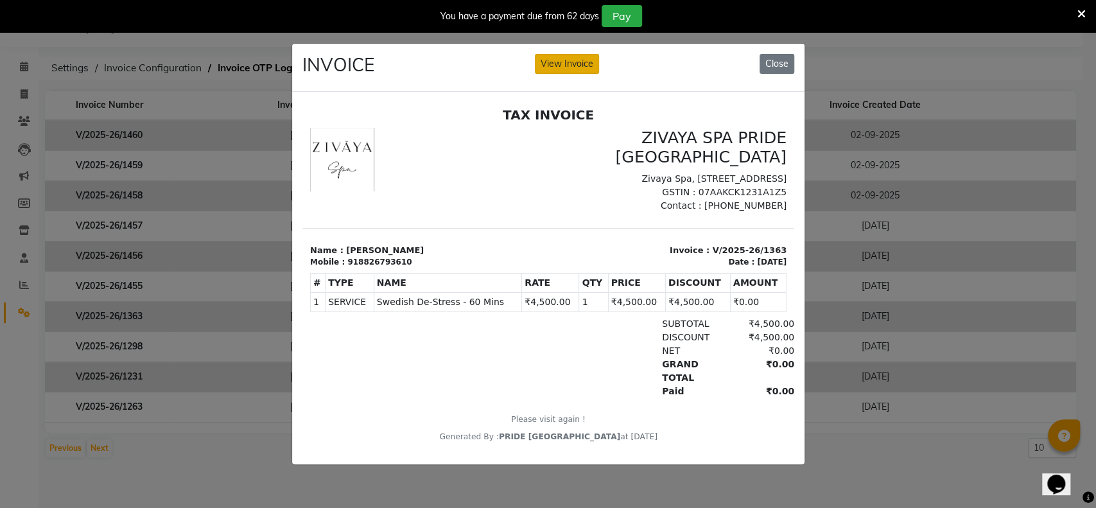
click at [560, 57] on button "View Invoice" at bounding box center [567, 64] width 64 height 20
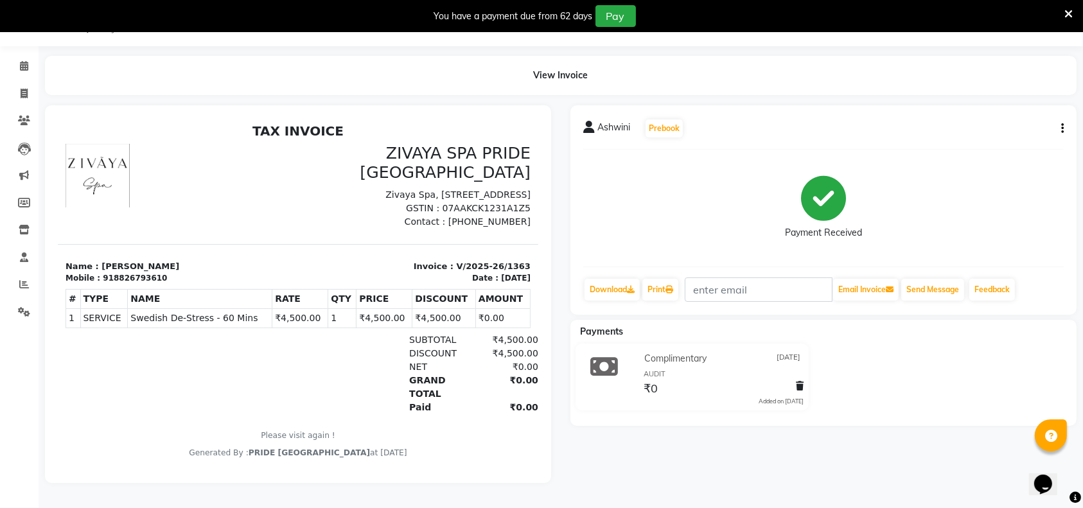
click at [1063, 122] on button "button" at bounding box center [1060, 128] width 8 height 13
click at [21, 61] on icon at bounding box center [24, 66] width 8 height 10
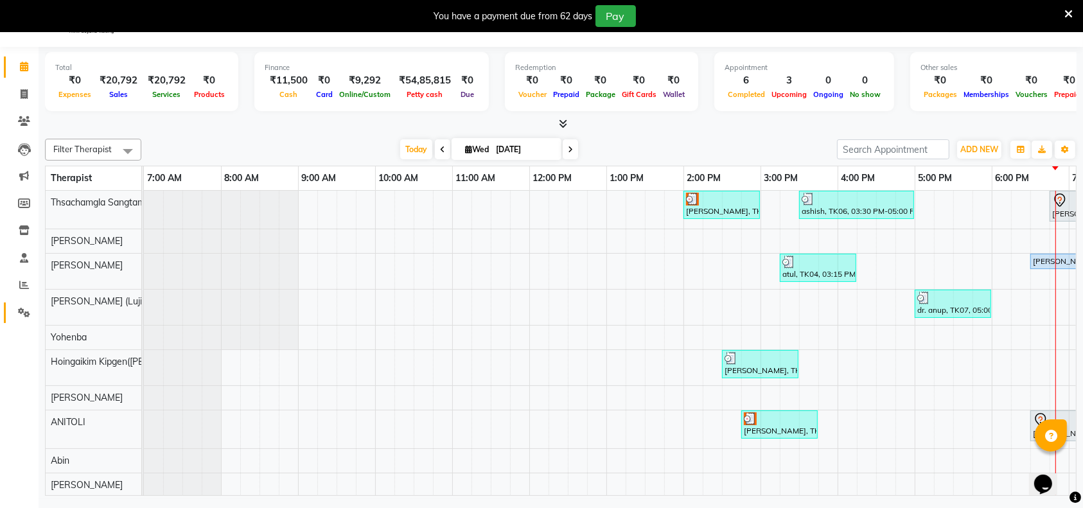
click at [12, 311] on link "Settings" at bounding box center [19, 312] width 31 height 21
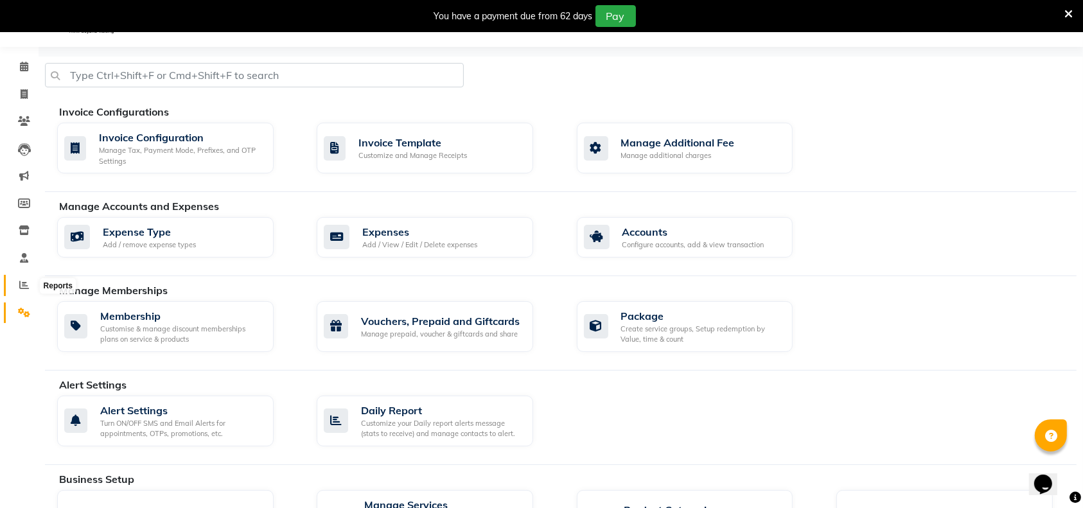
click at [19, 286] on icon at bounding box center [24, 285] width 10 height 10
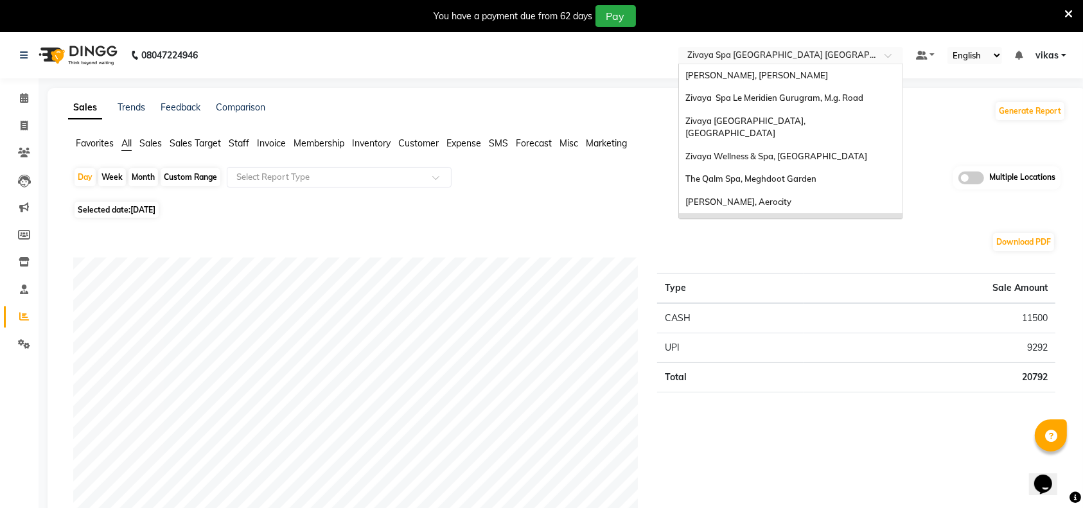
click at [707, 50] on input "text" at bounding box center [778, 56] width 186 height 13
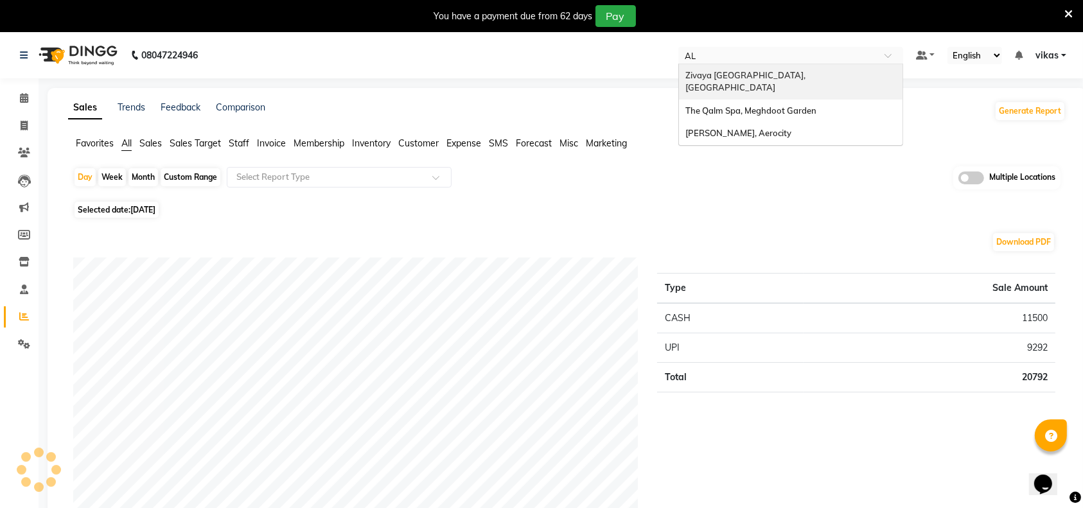
type input "ALO"
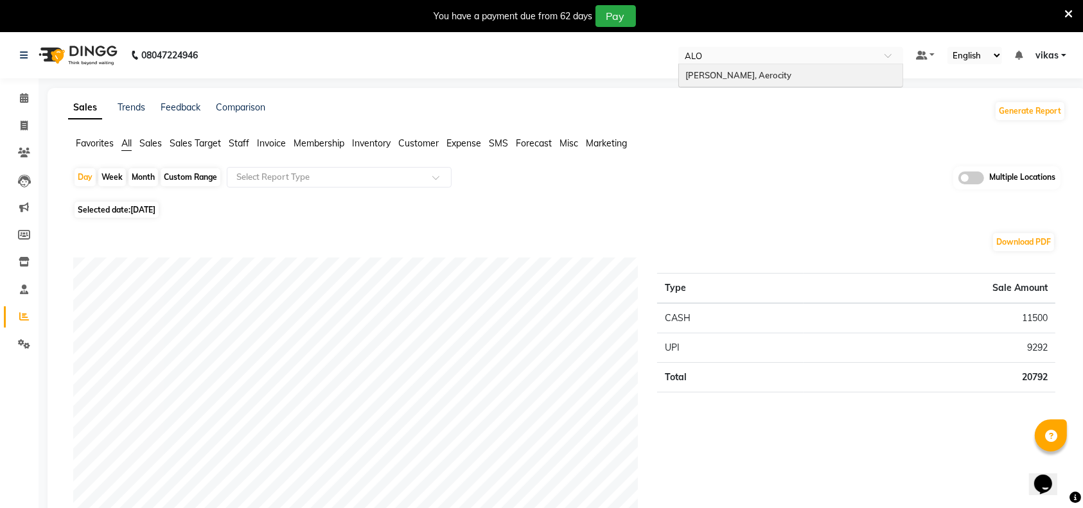
click at [748, 73] on span "[PERSON_NAME], Aerocity" at bounding box center [738, 75] width 106 height 10
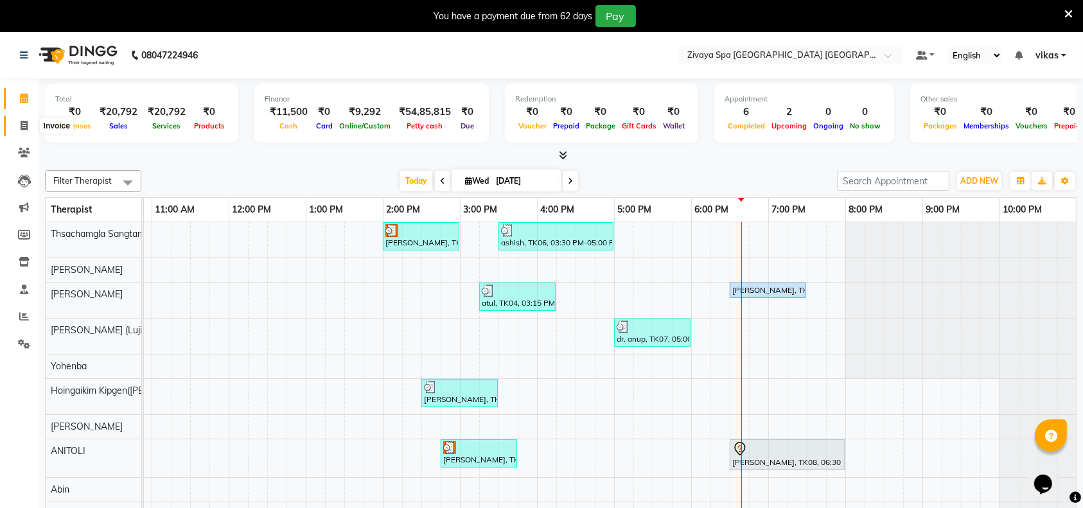
click at [21, 126] on icon at bounding box center [24, 126] width 7 height 10
select select "service"
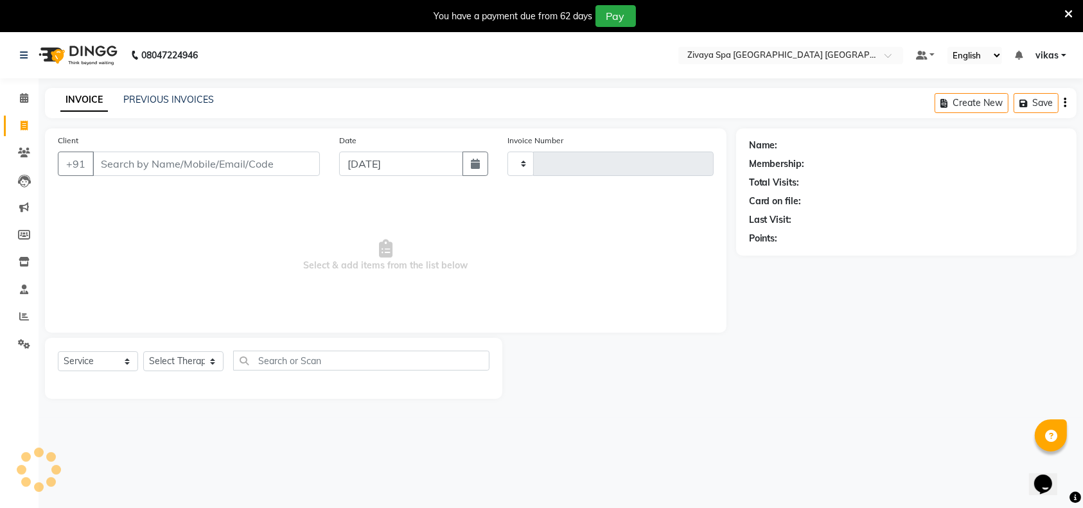
type input "1471"
select select "6501"
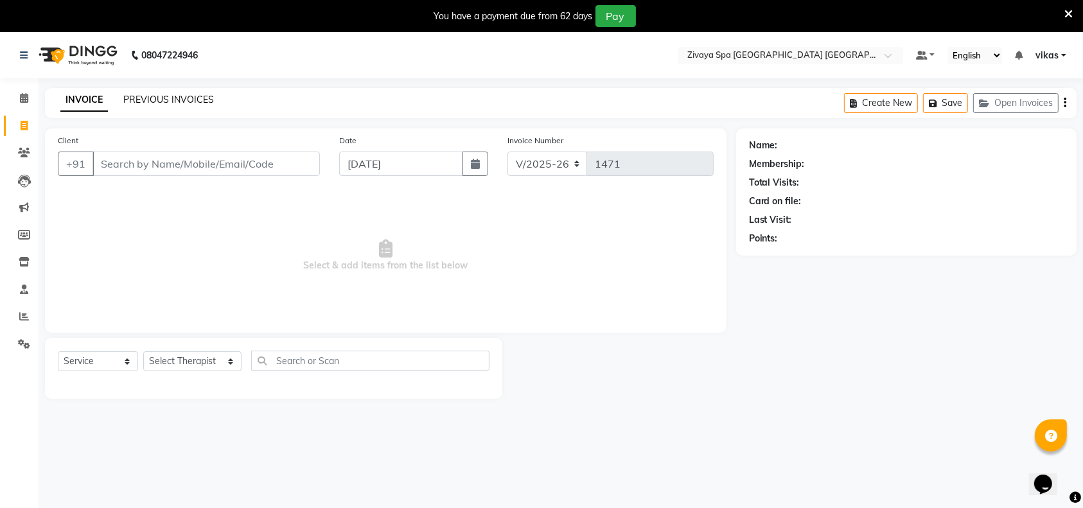
click at [152, 97] on link "PREVIOUS INVOICES" at bounding box center [168, 100] width 91 height 12
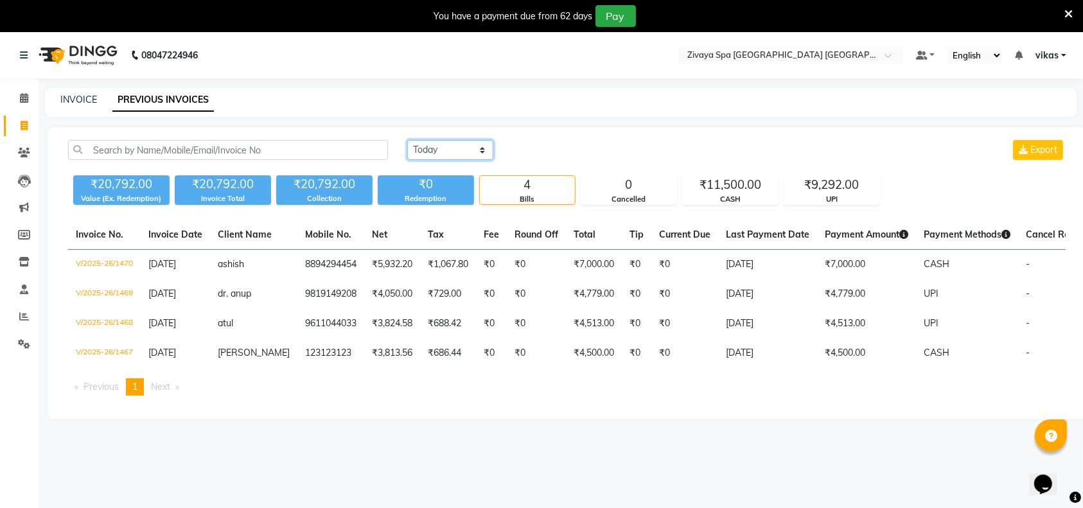
click at [471, 146] on select "[DATE] [DATE] Custom Range" at bounding box center [450, 150] width 86 height 20
click at [407, 140] on select "[DATE] [DATE] Custom Range" at bounding box center [450, 150] width 86 height 20
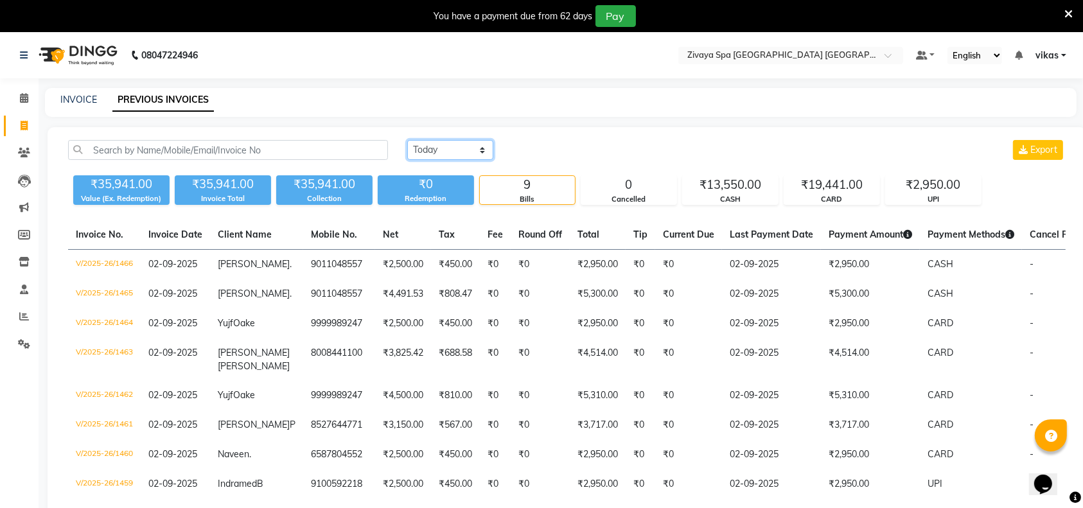
click at [457, 152] on select "[DATE] [DATE] Custom Range" at bounding box center [450, 150] width 86 height 20
select select "range"
click at [407, 140] on select "[DATE] [DATE] Custom Range" at bounding box center [450, 150] width 86 height 20
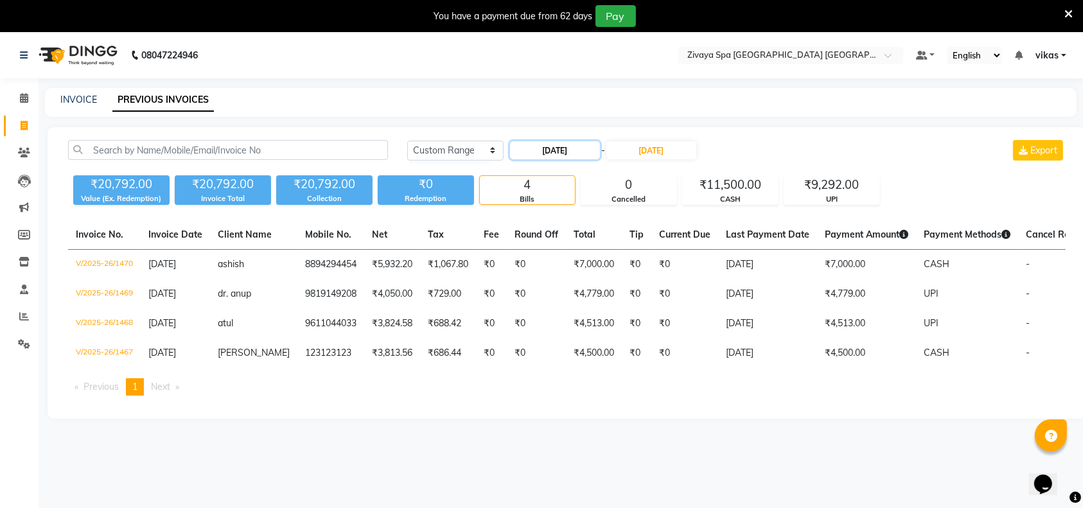
click at [550, 156] on input "[DATE]" at bounding box center [555, 150] width 90 height 18
select select "9"
select select "2025"
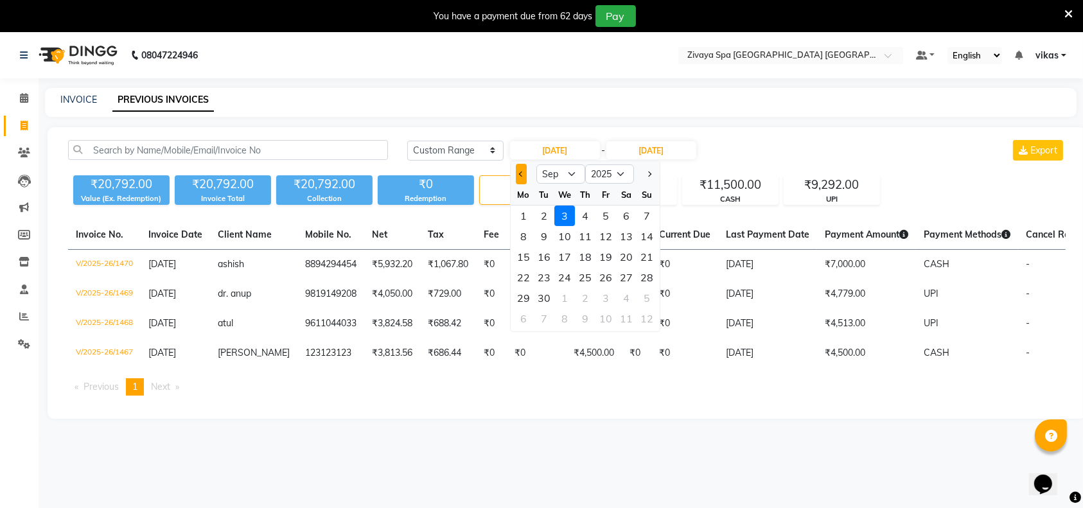
click at [522, 172] on span "Previous month" at bounding box center [521, 173] width 5 height 5
select select "8"
click at [624, 272] on div "23" at bounding box center [626, 277] width 21 height 21
type input "[DATE]"
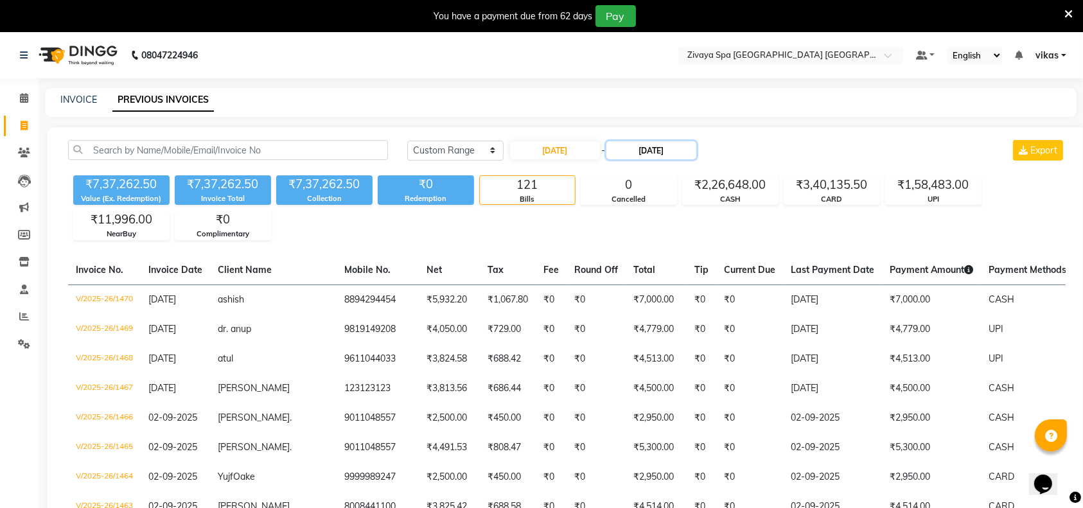
click at [636, 147] on input "[DATE]" at bounding box center [651, 150] width 90 height 18
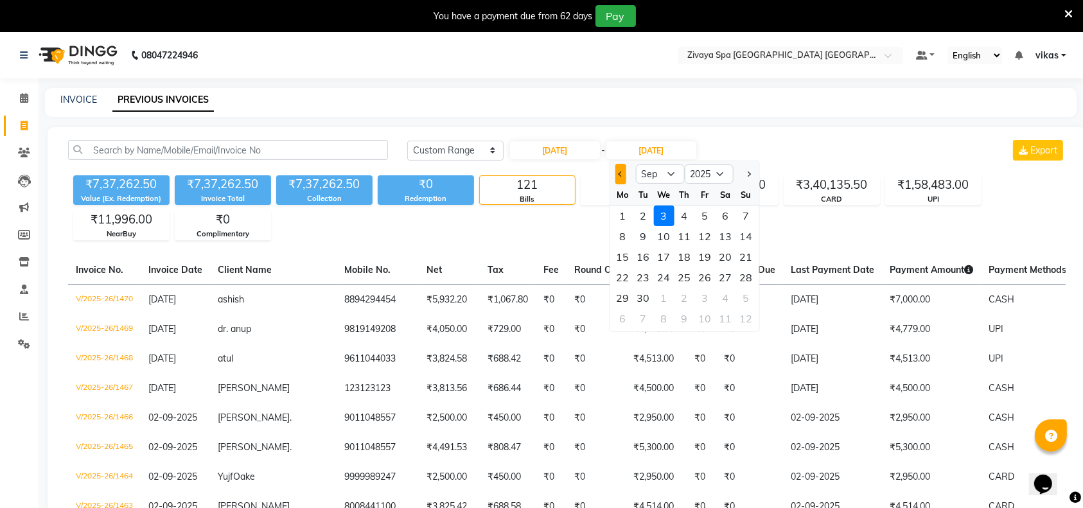
click at [625, 177] on button "Previous month" at bounding box center [620, 174] width 11 height 21
select select "8"
click at [721, 283] on div "23" at bounding box center [725, 277] width 21 height 21
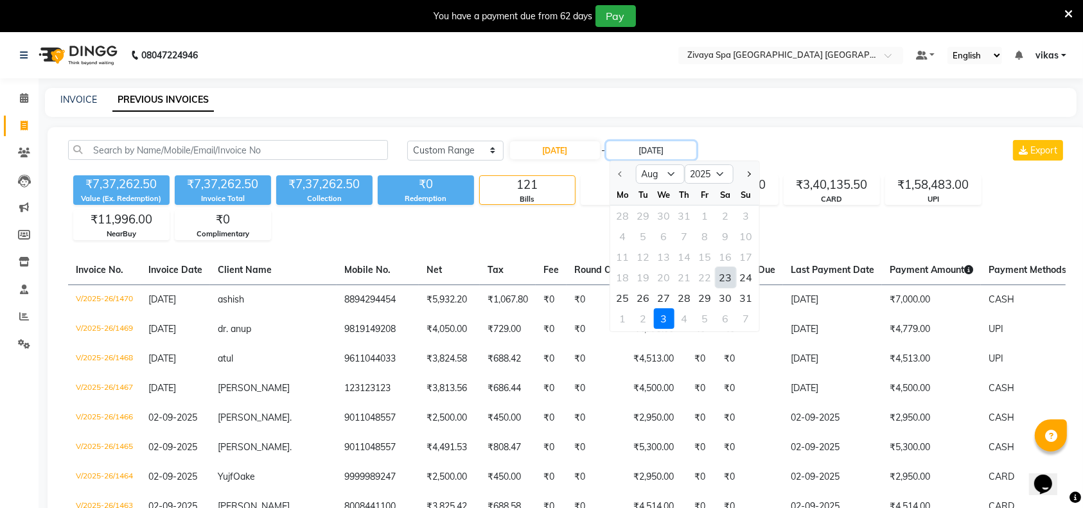
type input "[DATE]"
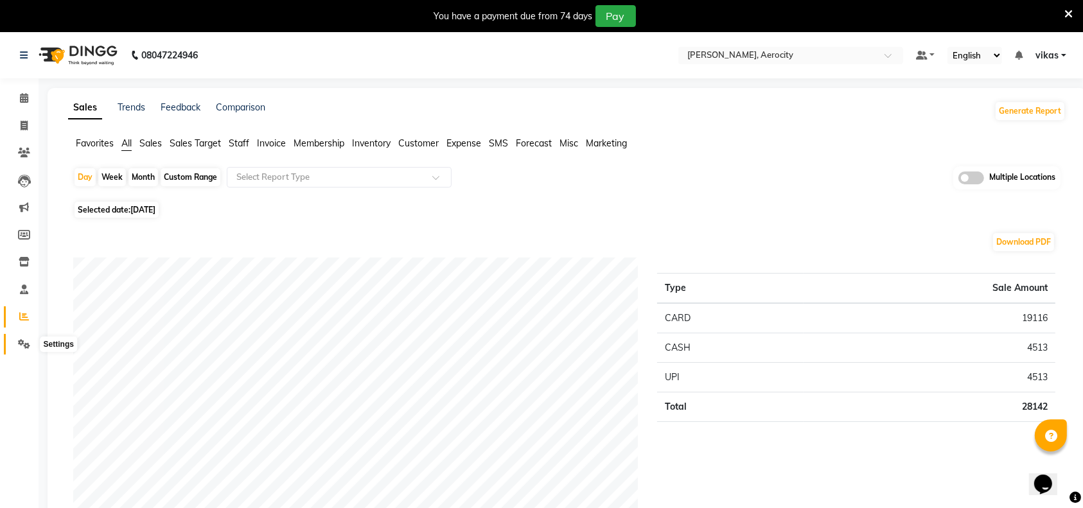
click at [13, 346] on span at bounding box center [24, 344] width 22 height 15
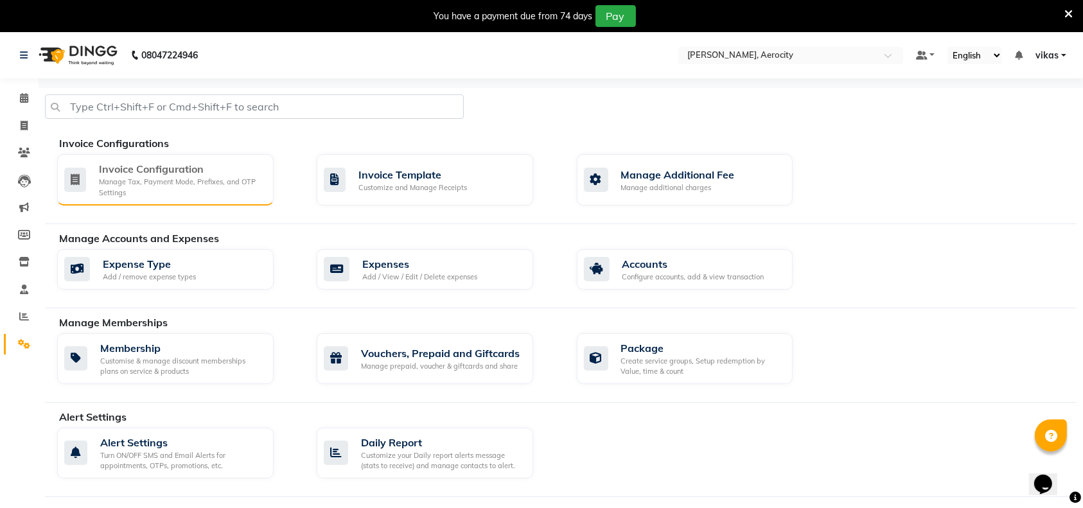
click at [110, 184] on div "Manage Tax, Payment Mode, Prefixes, and OTP Settings" at bounding box center [181, 187] width 164 height 21
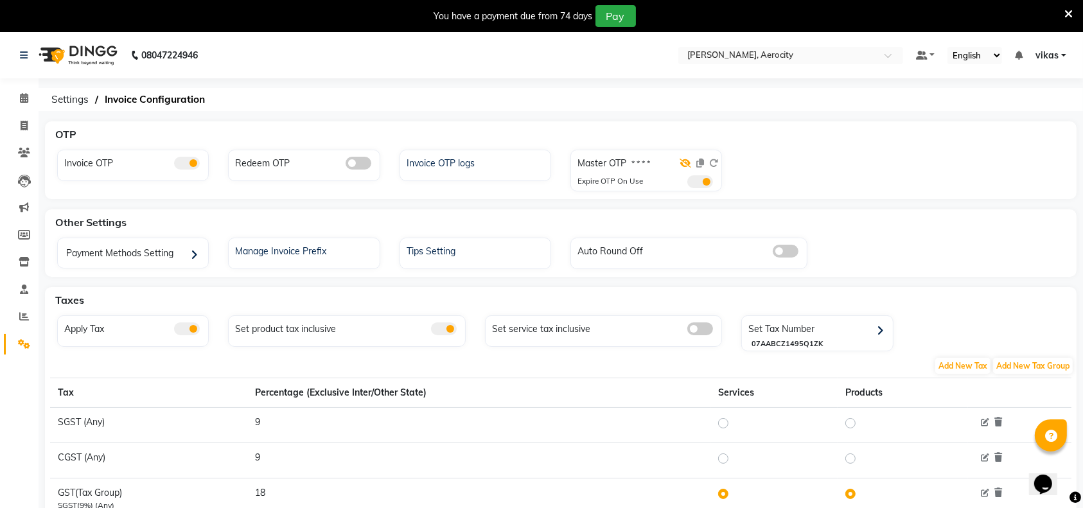
click at [684, 161] on icon at bounding box center [685, 163] width 12 height 9
click at [1067, 10] on icon at bounding box center [1068, 14] width 8 height 12
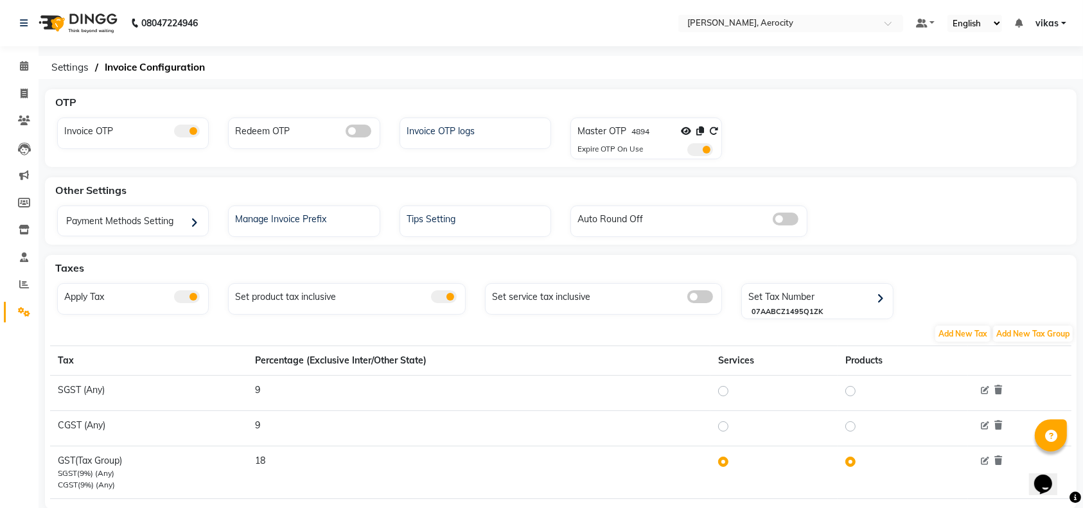
drag, startPoint x: 786, startPoint y: 13, endPoint x: 770, endPoint y: 35, distance: 27.1
click at [770, 35] on nav "08047224946 Select Location × Zivaya Aloft, Aerocity Default Panel My Panel Eng…" at bounding box center [541, 23] width 1083 height 46
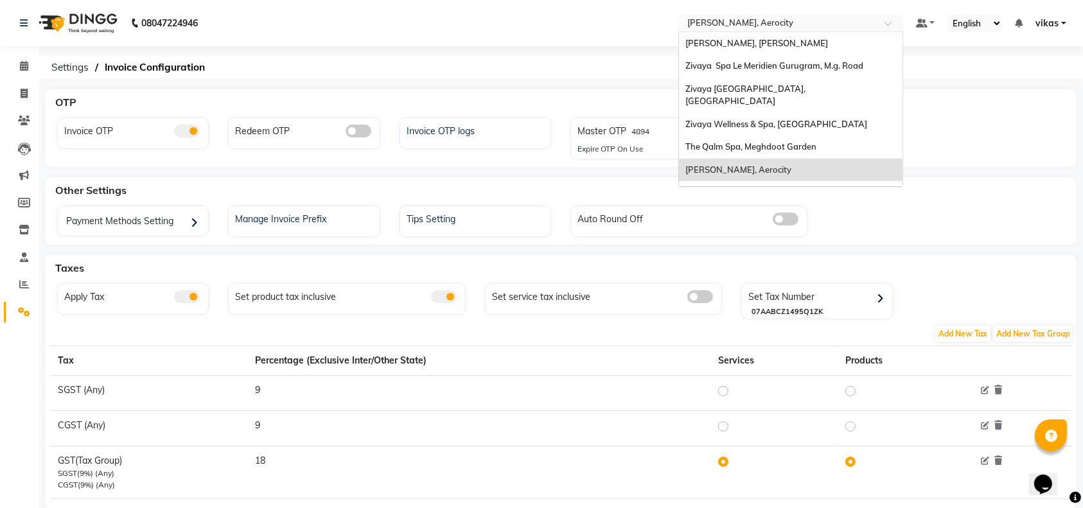
click at [767, 22] on input "text" at bounding box center [778, 24] width 186 height 13
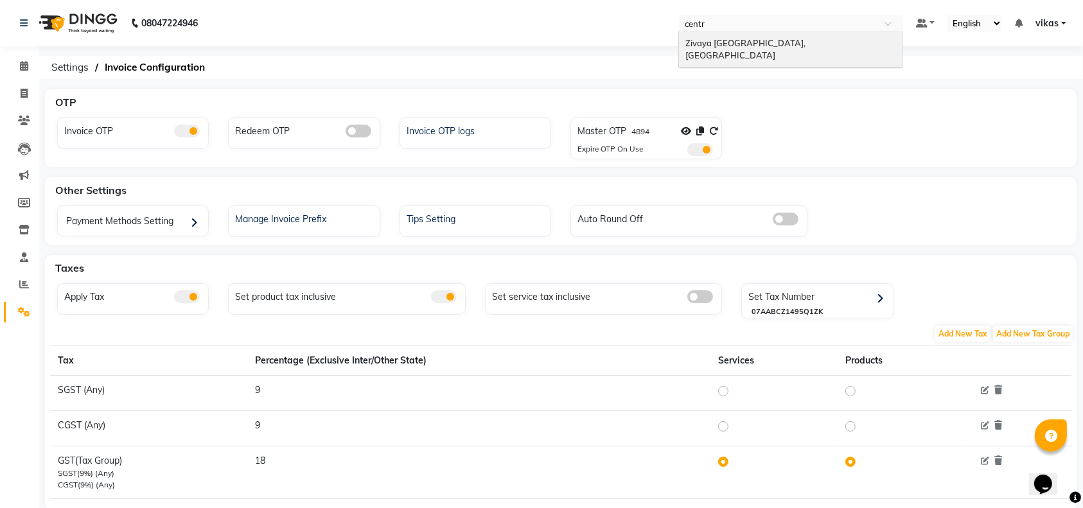
type input "centra"
click at [717, 49] on div "Zivaya [GEOGRAPHIC_DATA], [GEOGRAPHIC_DATA]" at bounding box center [790, 49] width 223 height 35
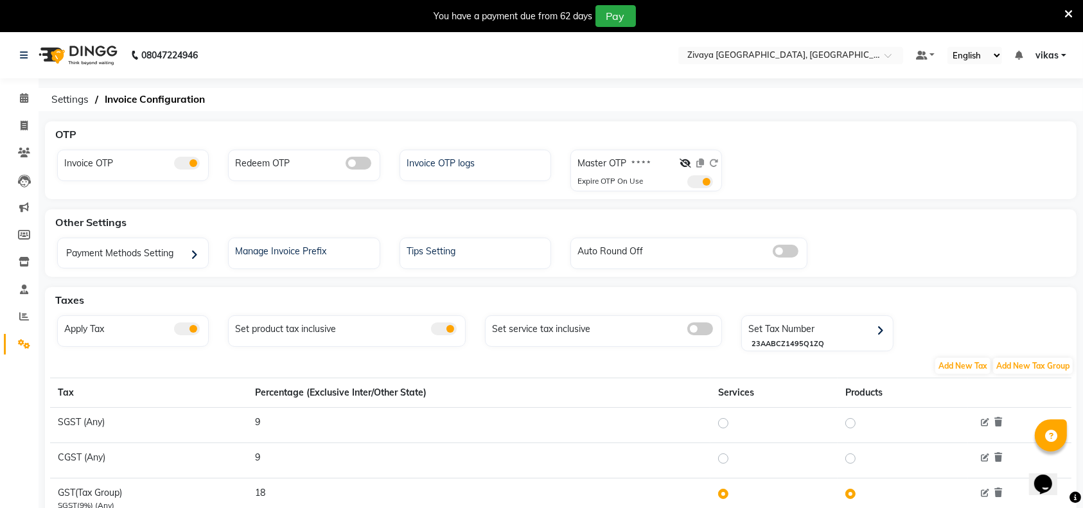
click at [679, 161] on div "Master OTP * * * *" at bounding box center [647, 166] width 141 height 19
click at [683, 162] on icon at bounding box center [685, 163] width 12 height 9
click at [709, 174] on div at bounding box center [699, 166] width 37 height 19
click at [708, 177] on span at bounding box center [700, 181] width 26 height 13
click at [687, 184] on input "checkbox" at bounding box center [687, 184] width 0 height 0
